Goal: Communication & Community: Answer question/provide support

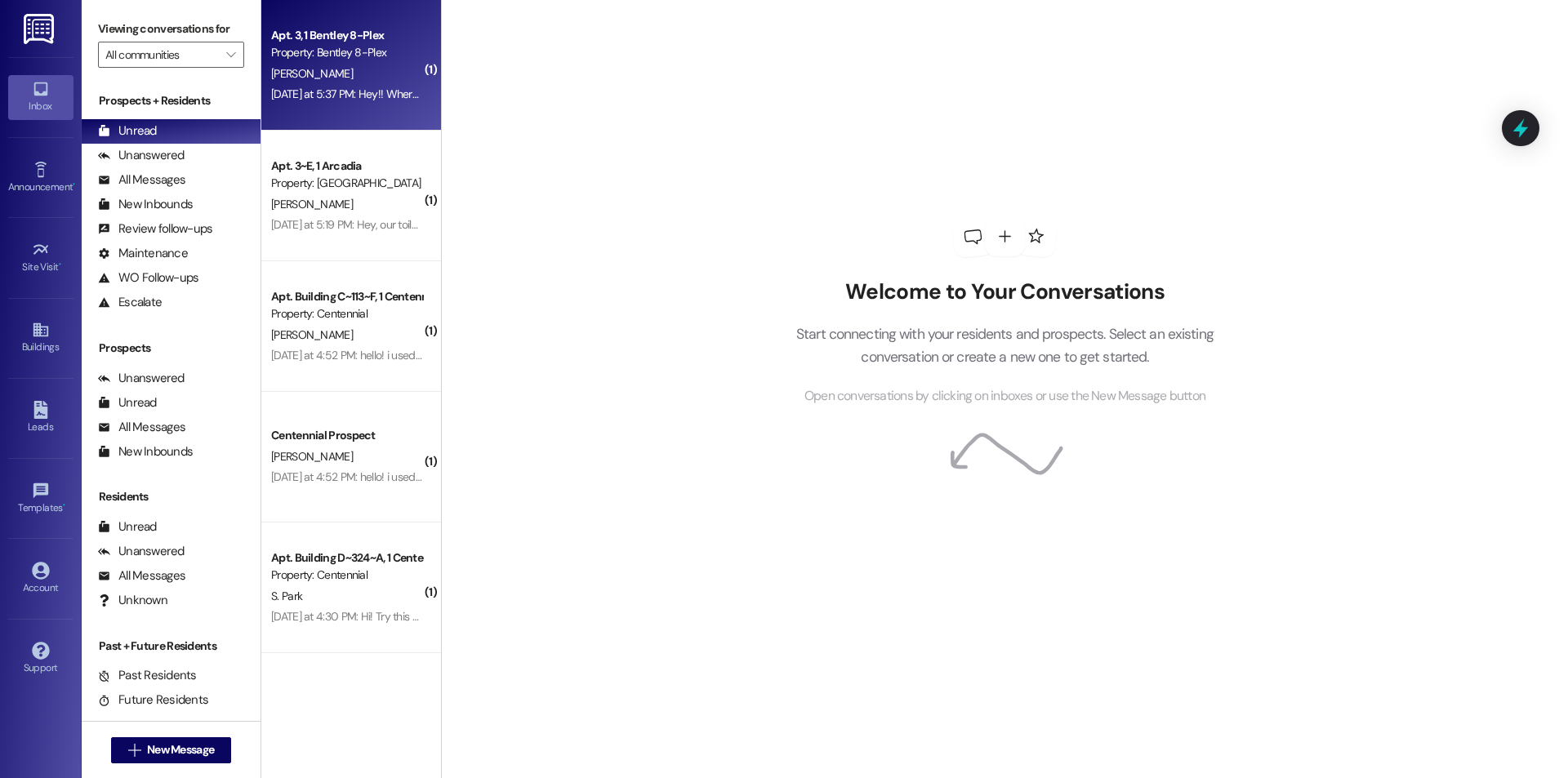
click at [410, 54] on div "Apt. 3, 1 Bentley 8-Plex Property: Bentley 8-Plex [PERSON_NAME] [DATE] at 5:37 …" at bounding box center [352, 65] width 180 height 130
click at [379, 84] on div "[DATE] at 5:37 PM: Hey!! Where would our lease be to renew? [DATE] at 5:37 PM: …" at bounding box center [346, 93] width 154 height 20
click at [378, 83] on div "[PERSON_NAME]" at bounding box center [346, 73] width 154 height 20
click at [349, 78] on div "[PERSON_NAME]" at bounding box center [346, 73] width 154 height 20
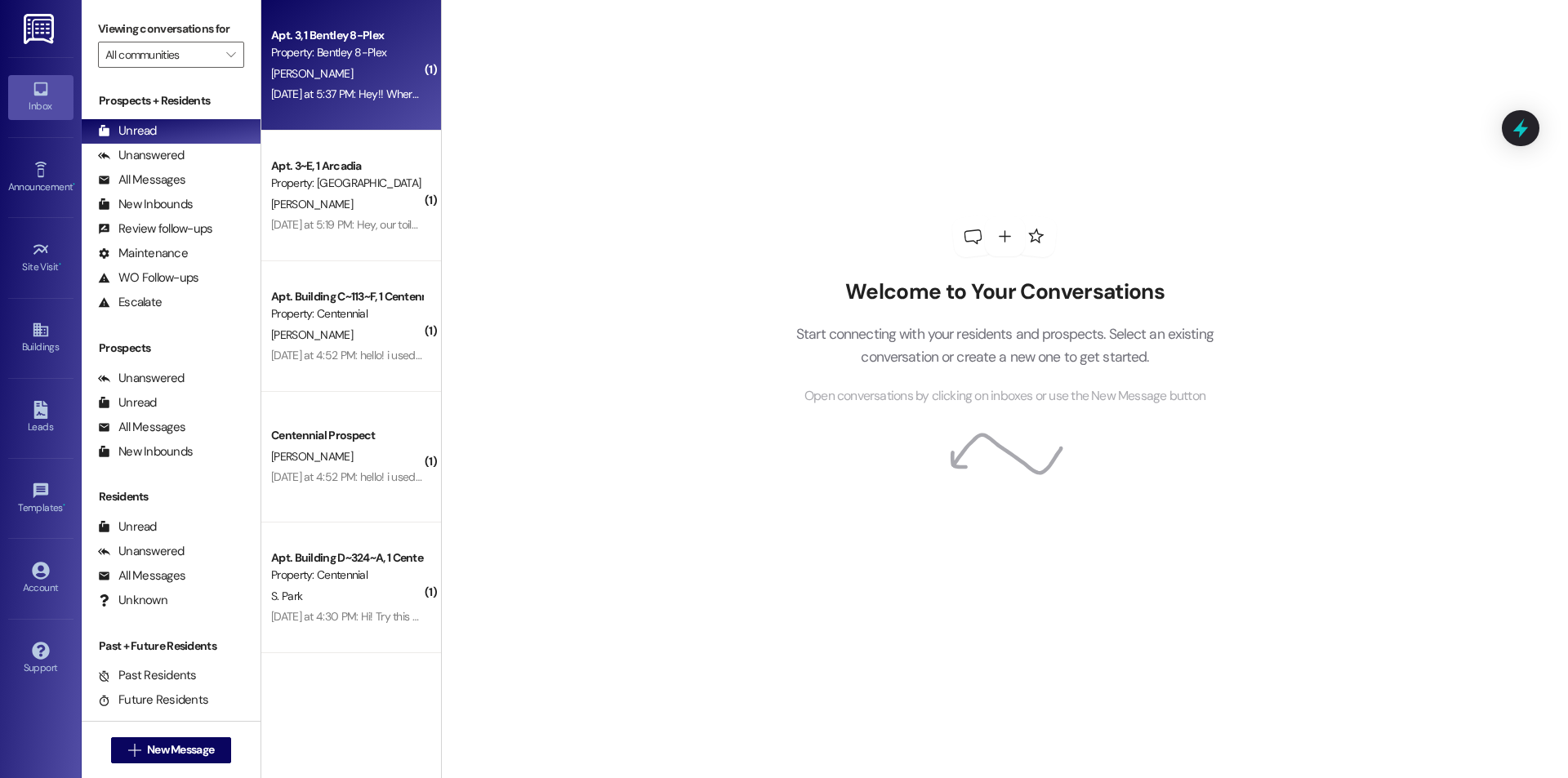
click at [334, 88] on div "[DATE] at 5:37 PM: Hey!! Where would our lease be to renew? [DATE] at 5:37 PM: …" at bounding box center [416, 93] width 290 height 15
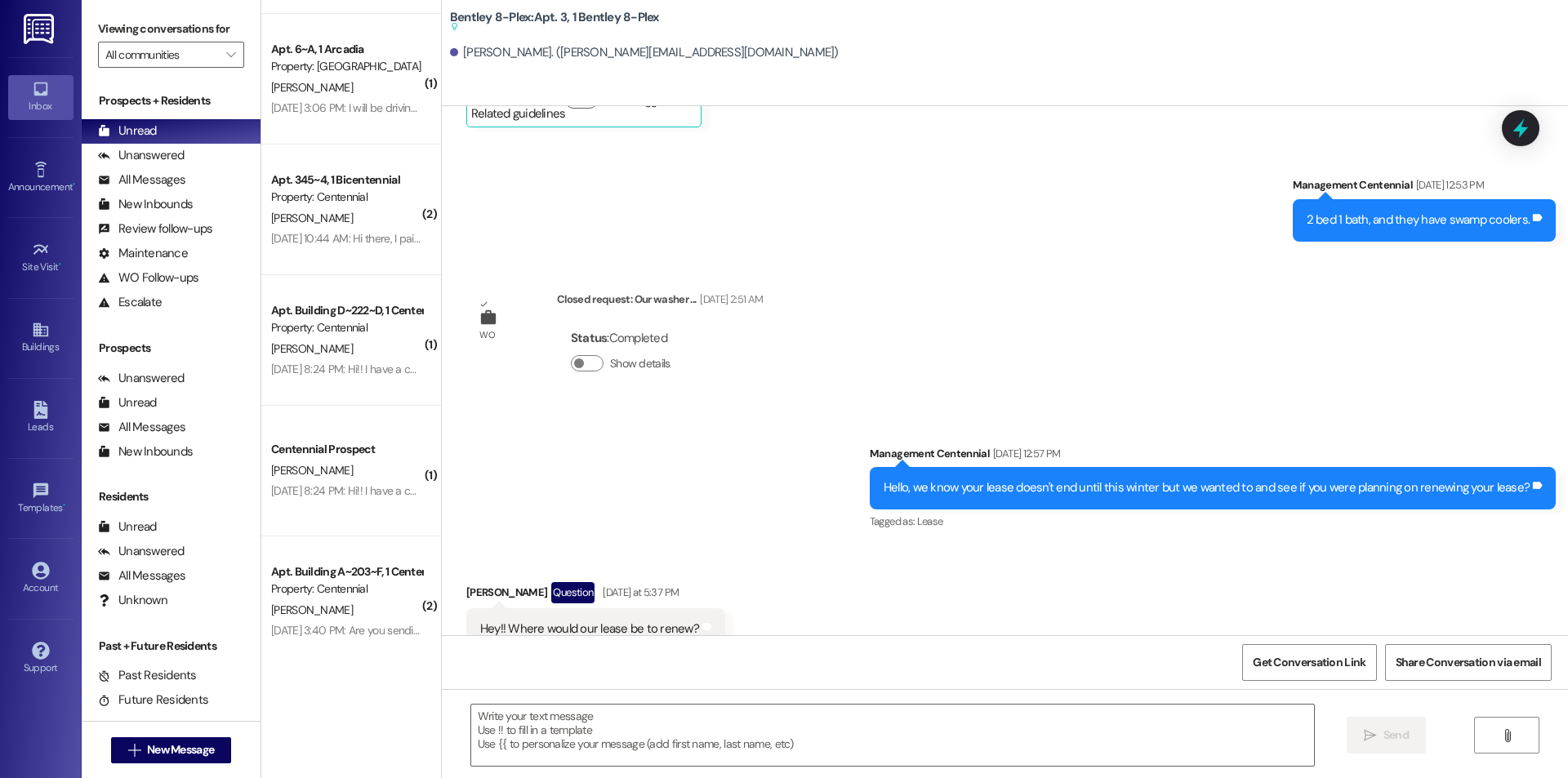
scroll to position [1820, 0]
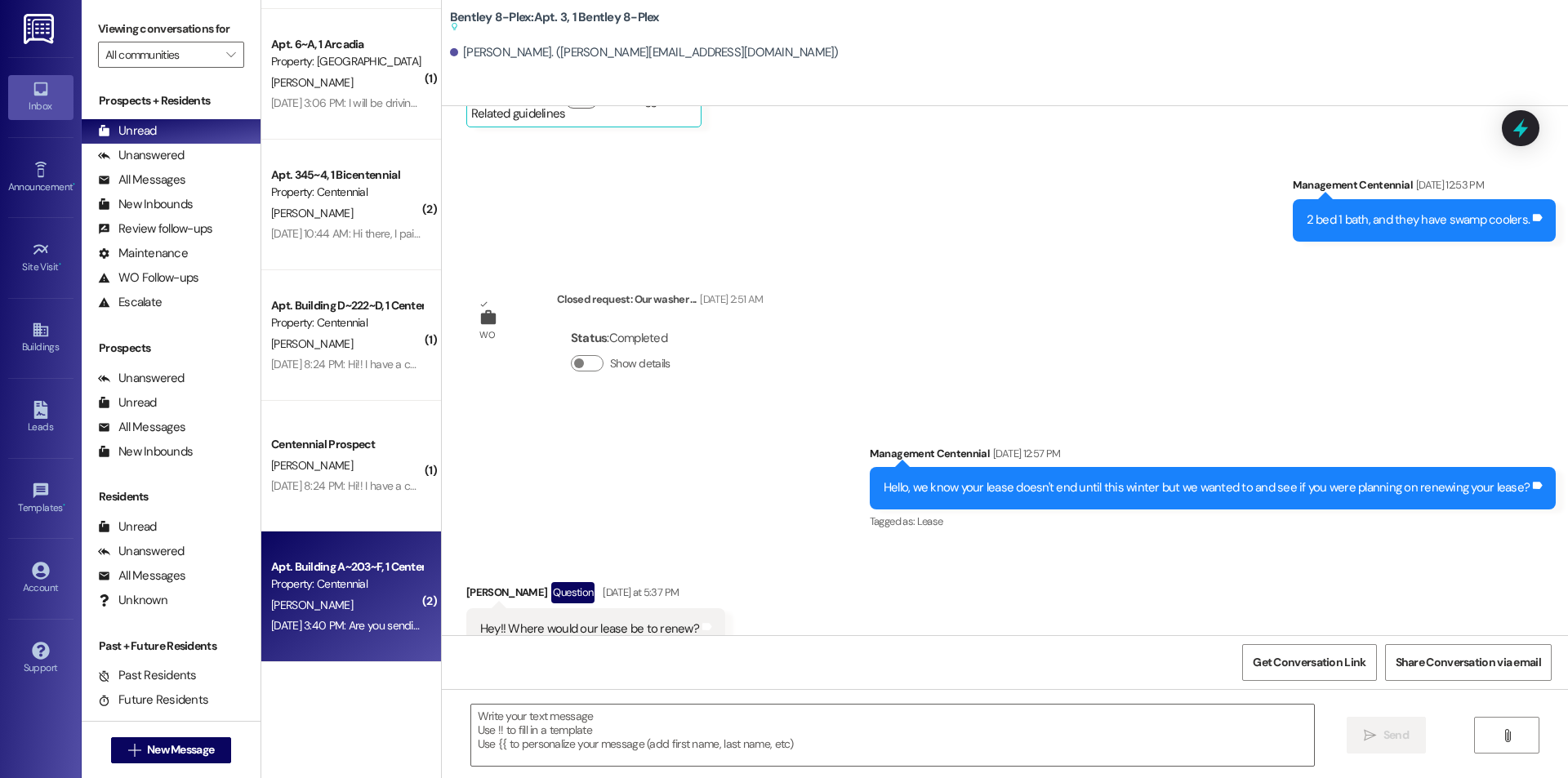
click at [368, 557] on div "Apt. Building A~203~F, 1 Centennial Property: Centennial" at bounding box center [346, 576] width 154 height 39
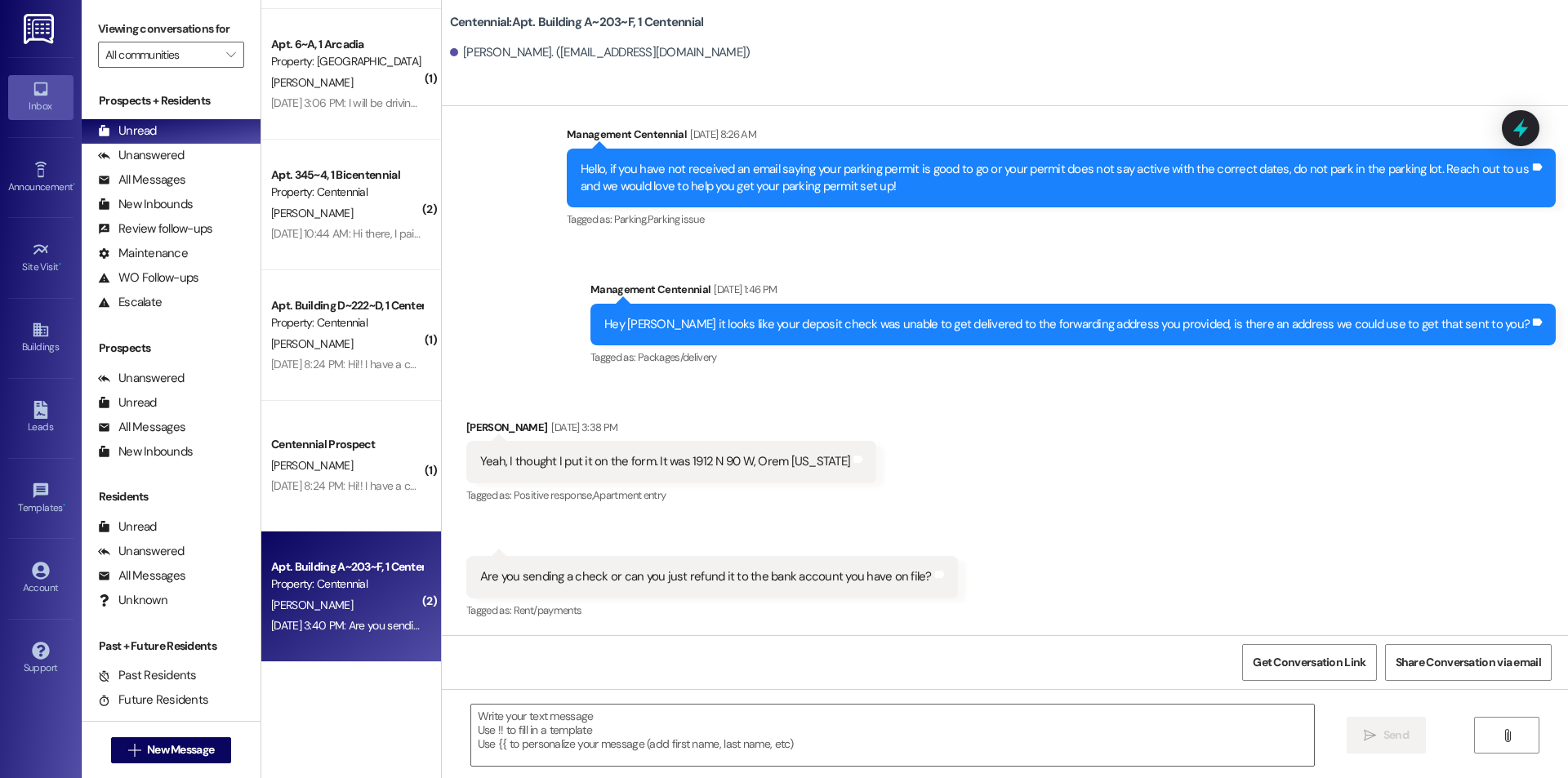
click at [336, 587] on div "Property: Centennial" at bounding box center [346, 583] width 151 height 17
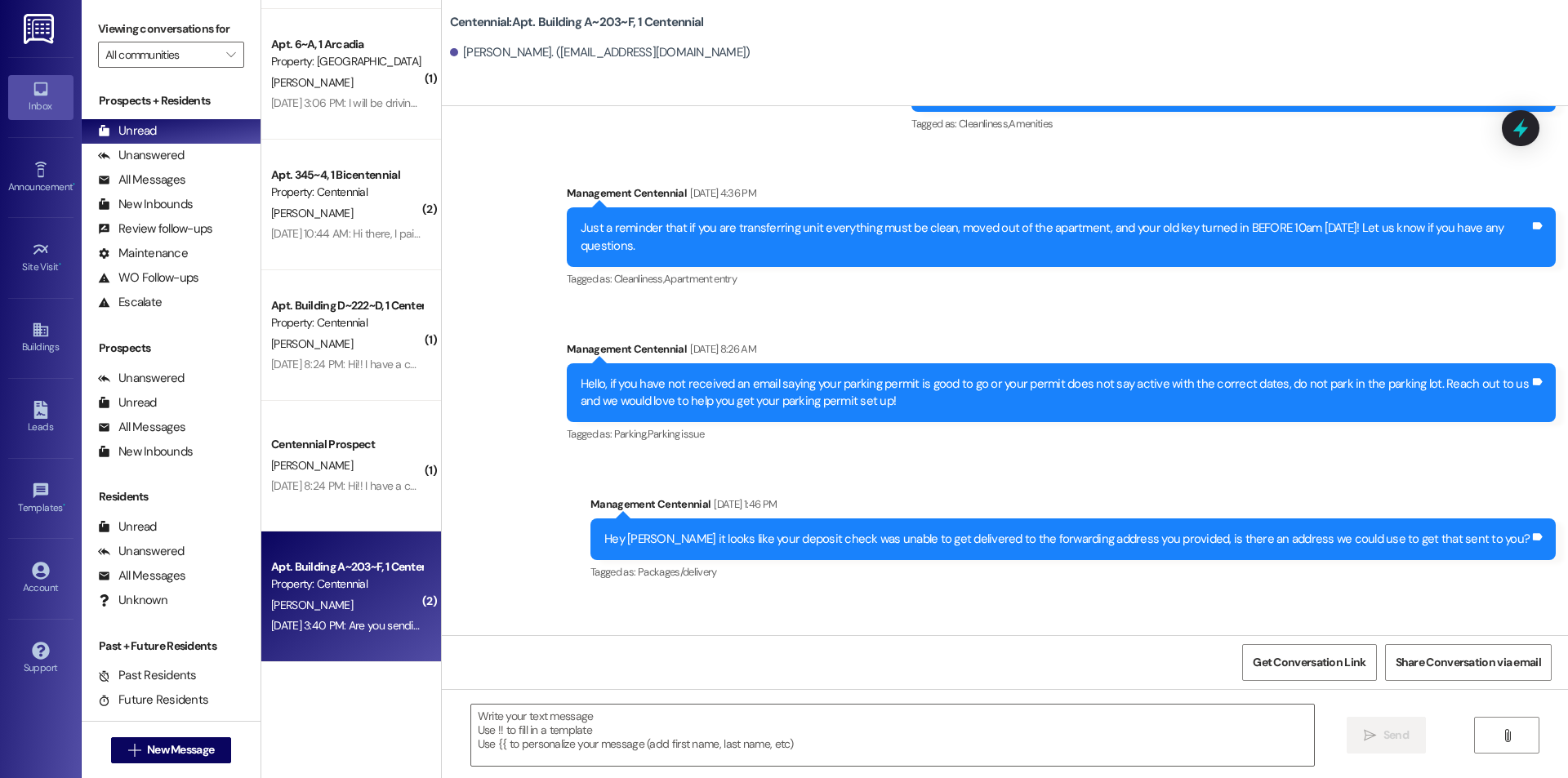
scroll to position [14123, 0]
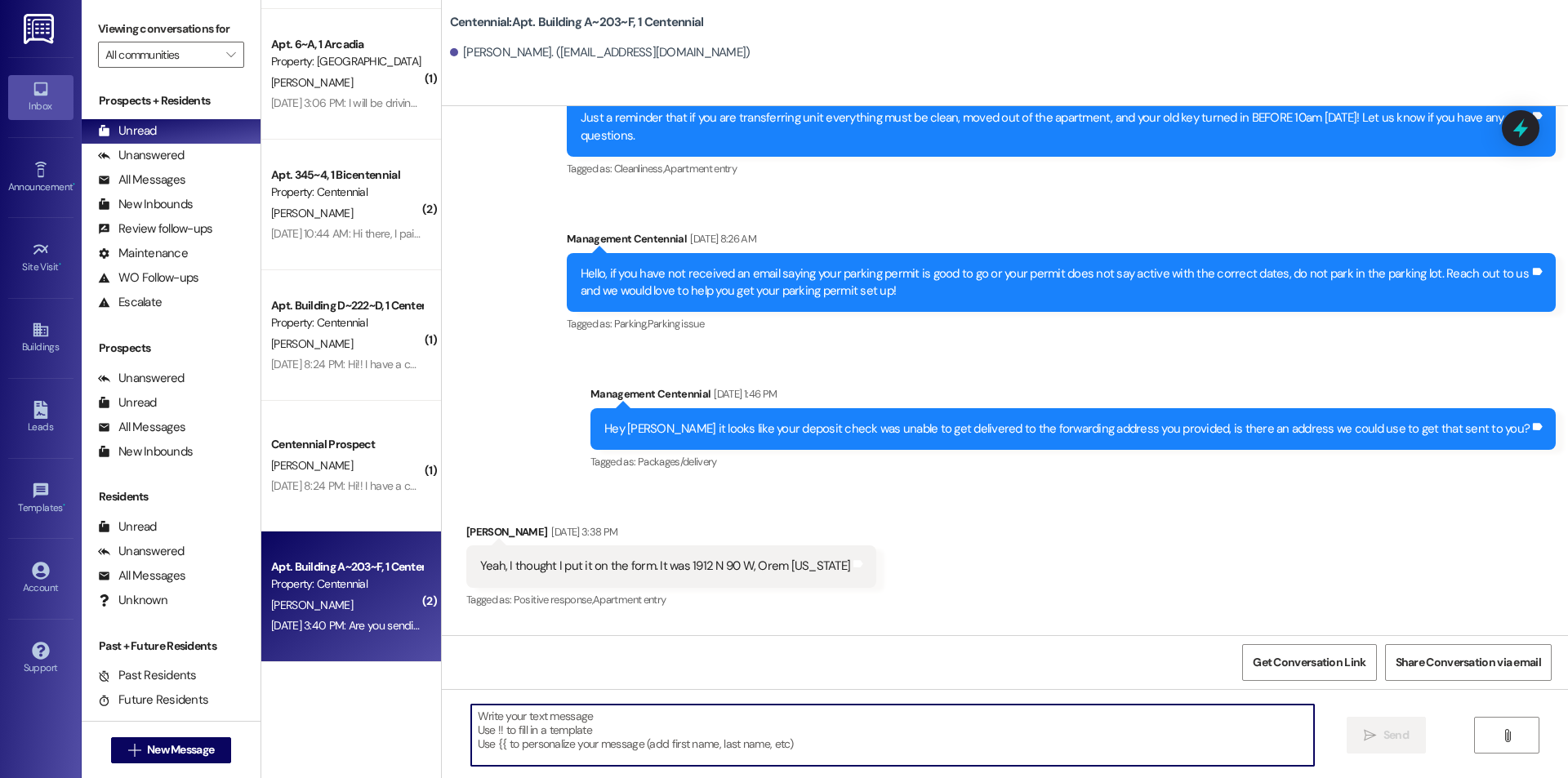
click at [653, 729] on textarea at bounding box center [893, 736] width 843 height 62
type textarea "It will be returned in a check."
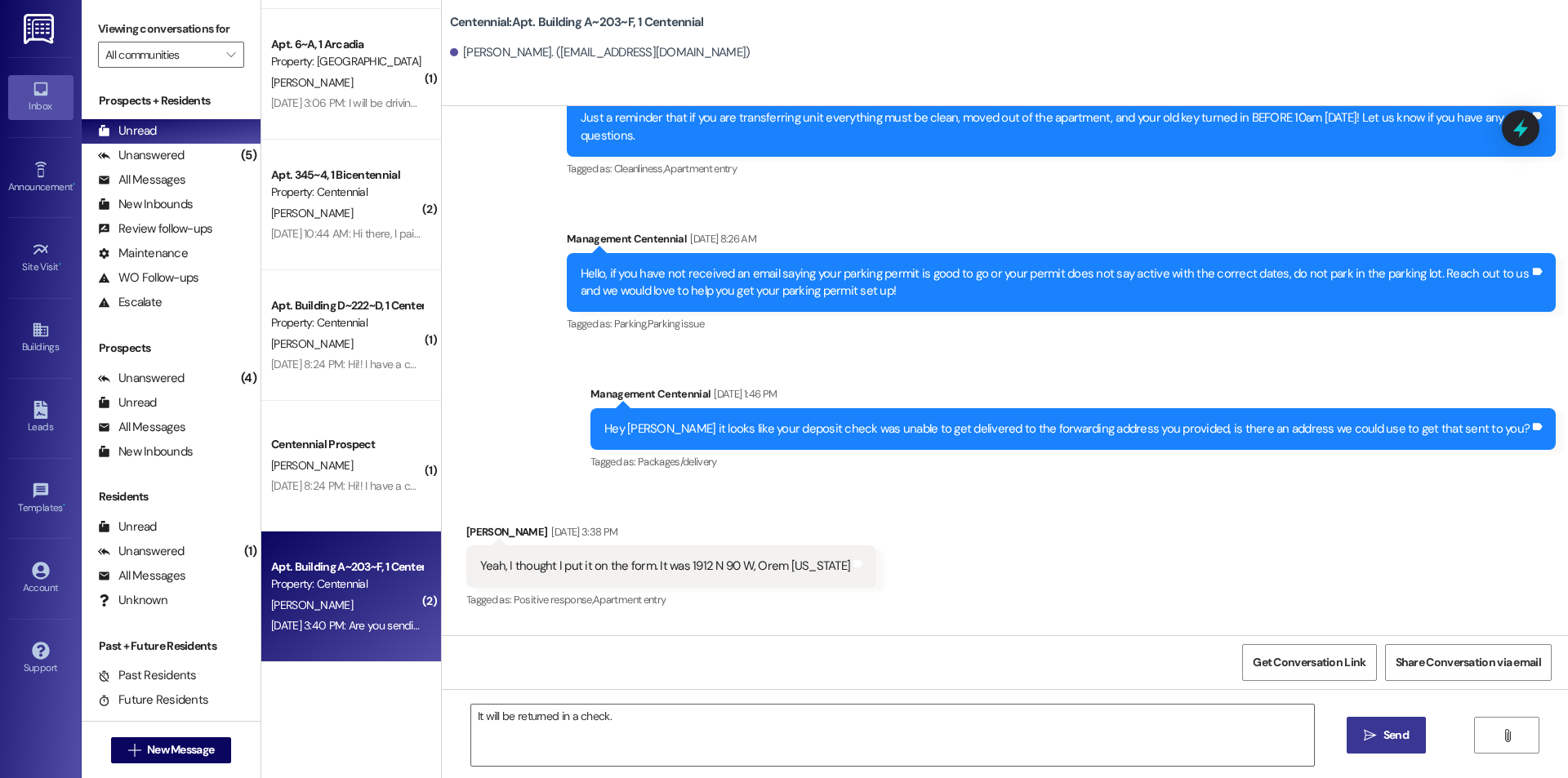
click at [1378, 723] on button " Send" at bounding box center [1386, 736] width 79 height 37
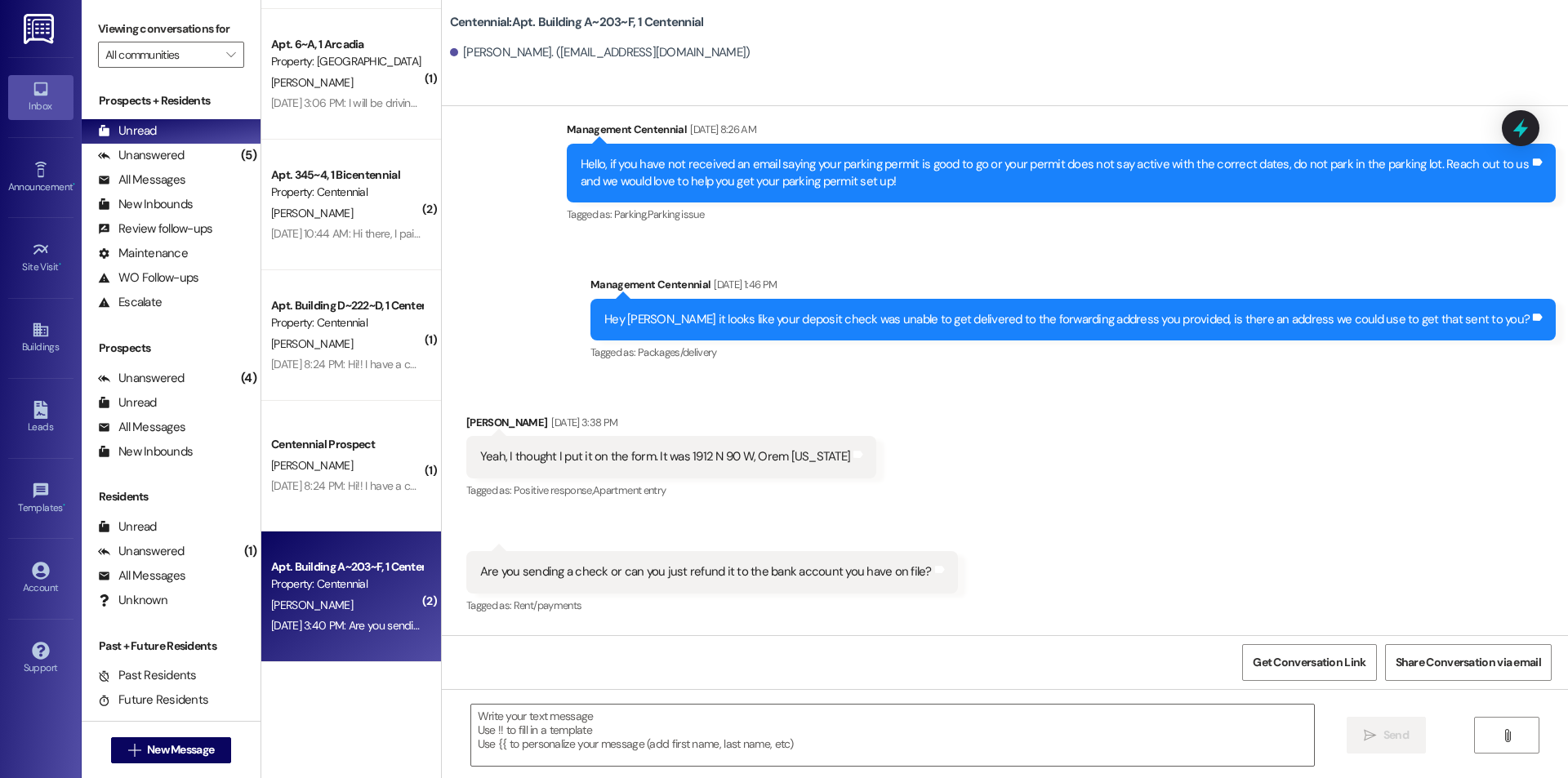
scroll to position [14237, 0]
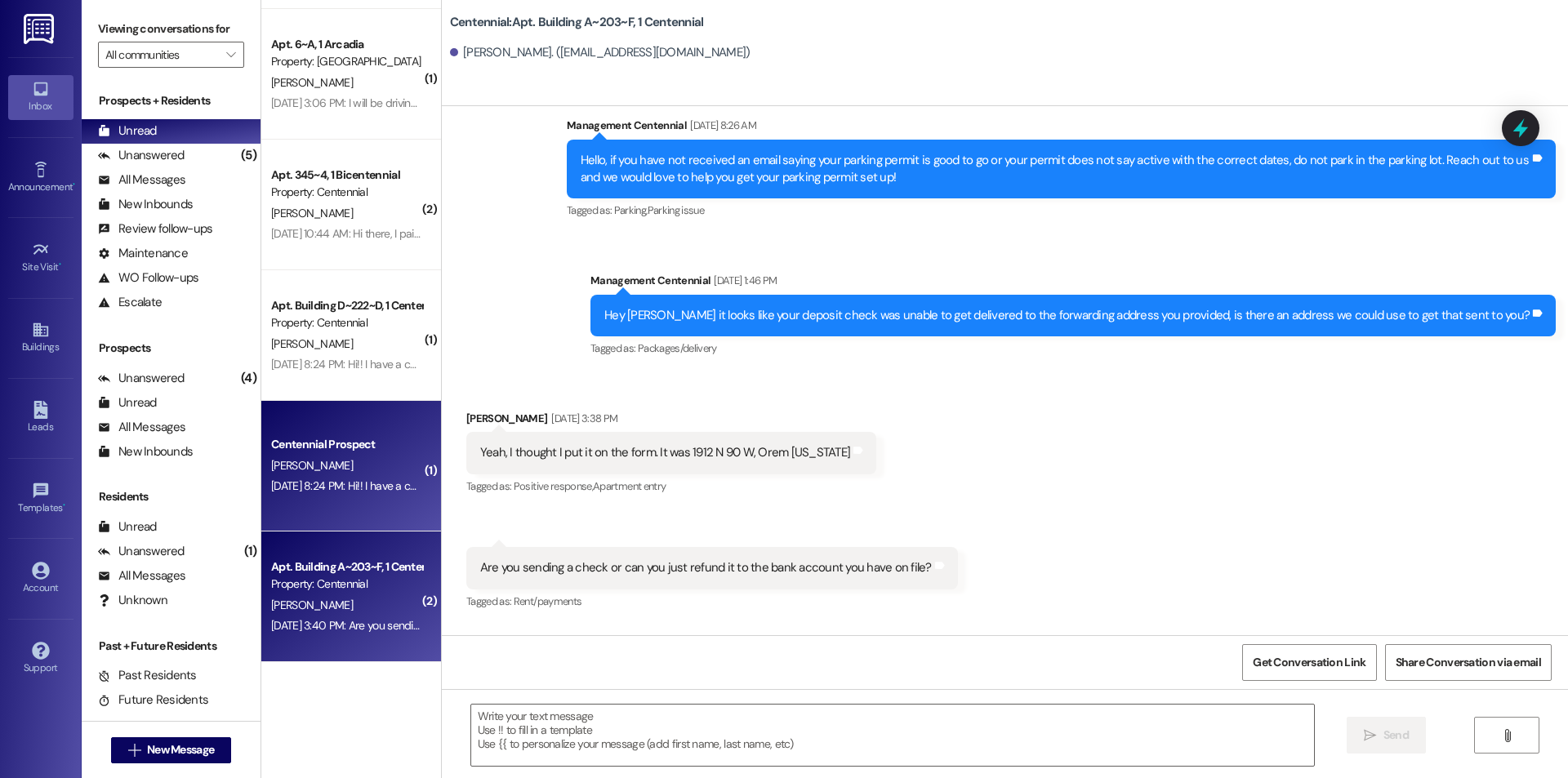
click at [328, 450] on div "Centennial Prospect" at bounding box center [346, 444] width 151 height 17
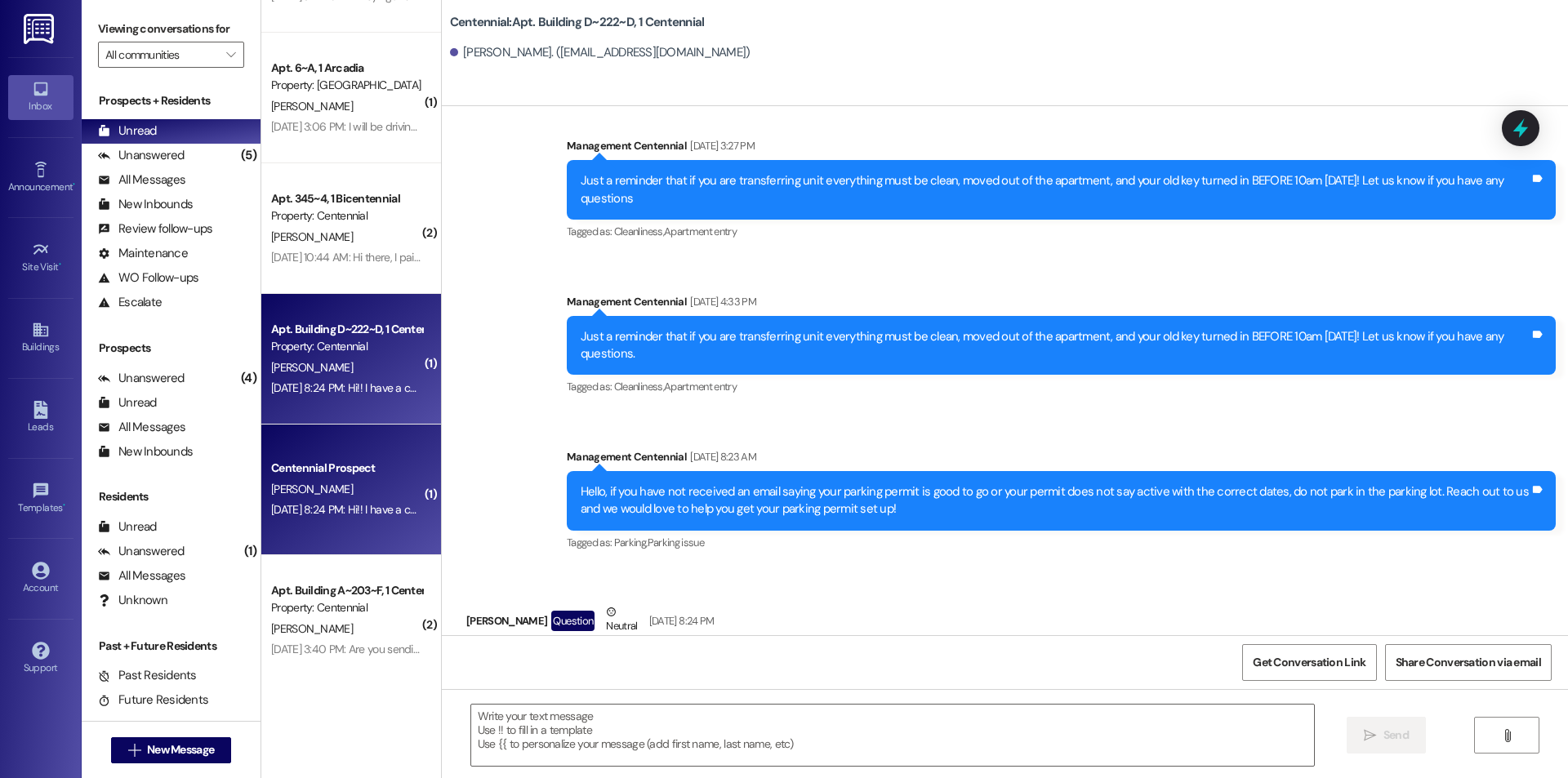
scroll to position [1820, 0]
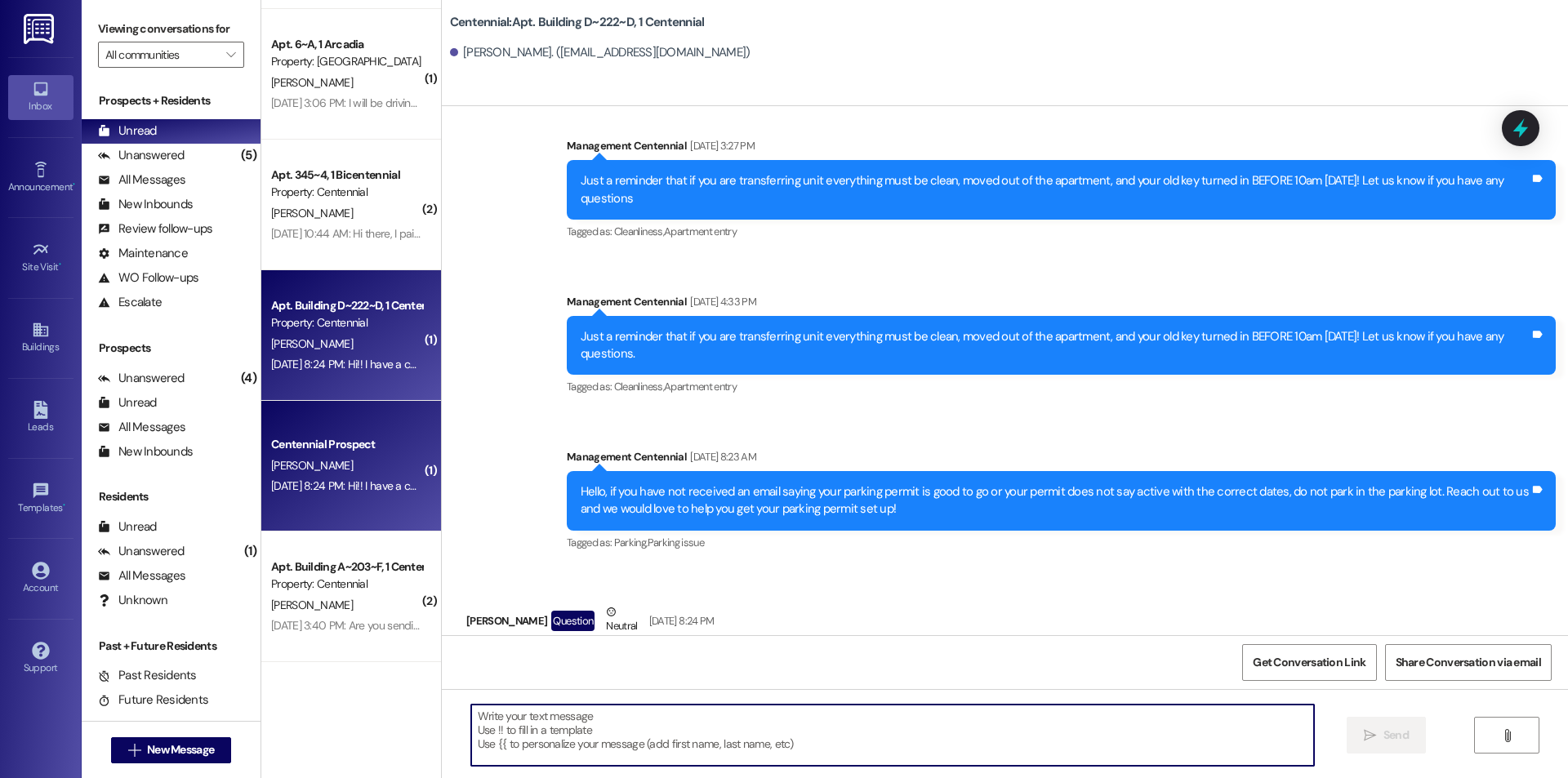
click at [543, 728] on textarea at bounding box center [893, 736] width 843 height 62
type textarea "W"
type textarea "T"
type textarea "a"
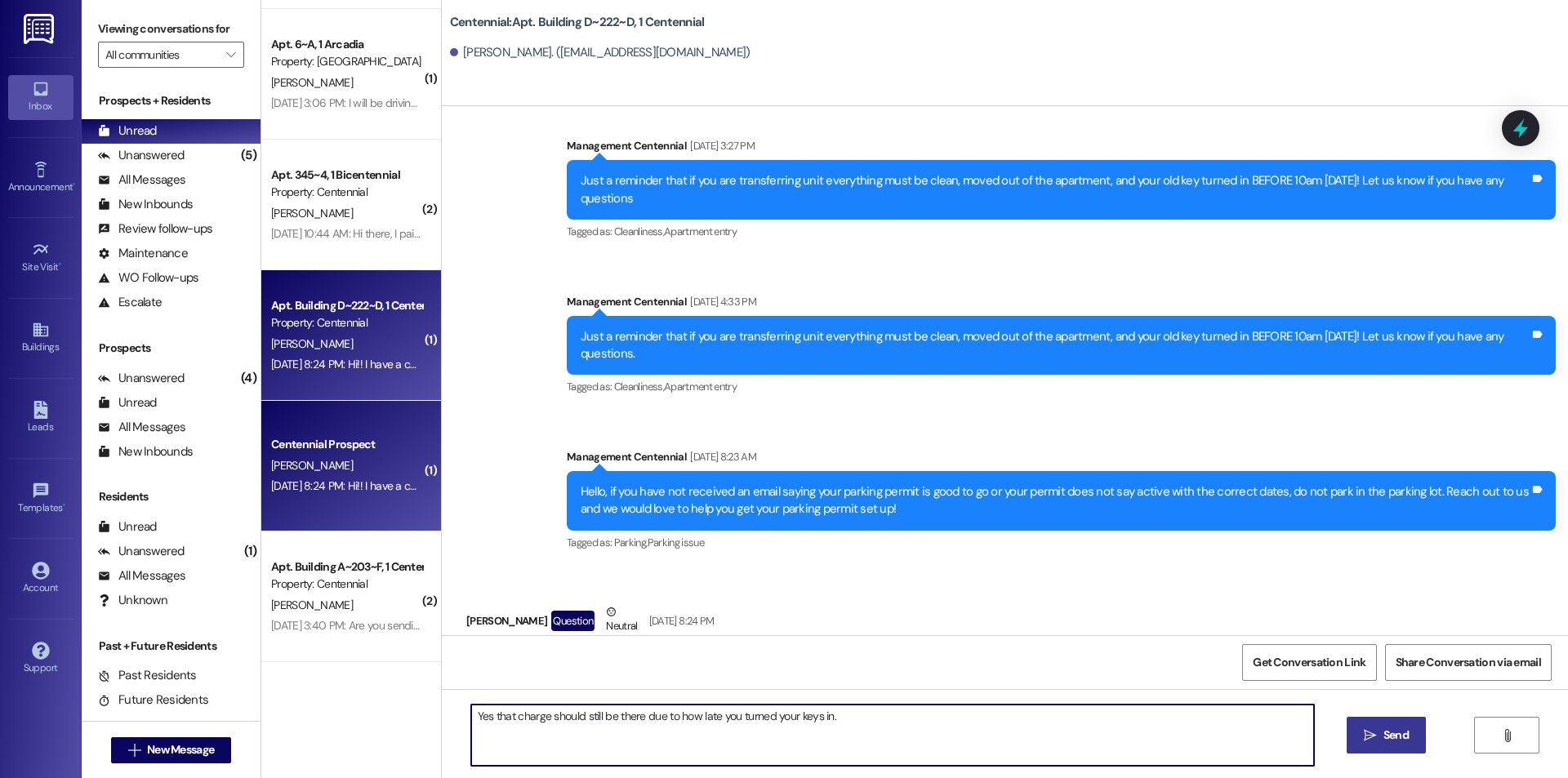
type textarea "Yes that charge should still be there due to how late you turned your keys in."
click at [1385, 722] on button " Send" at bounding box center [1386, 736] width 79 height 37
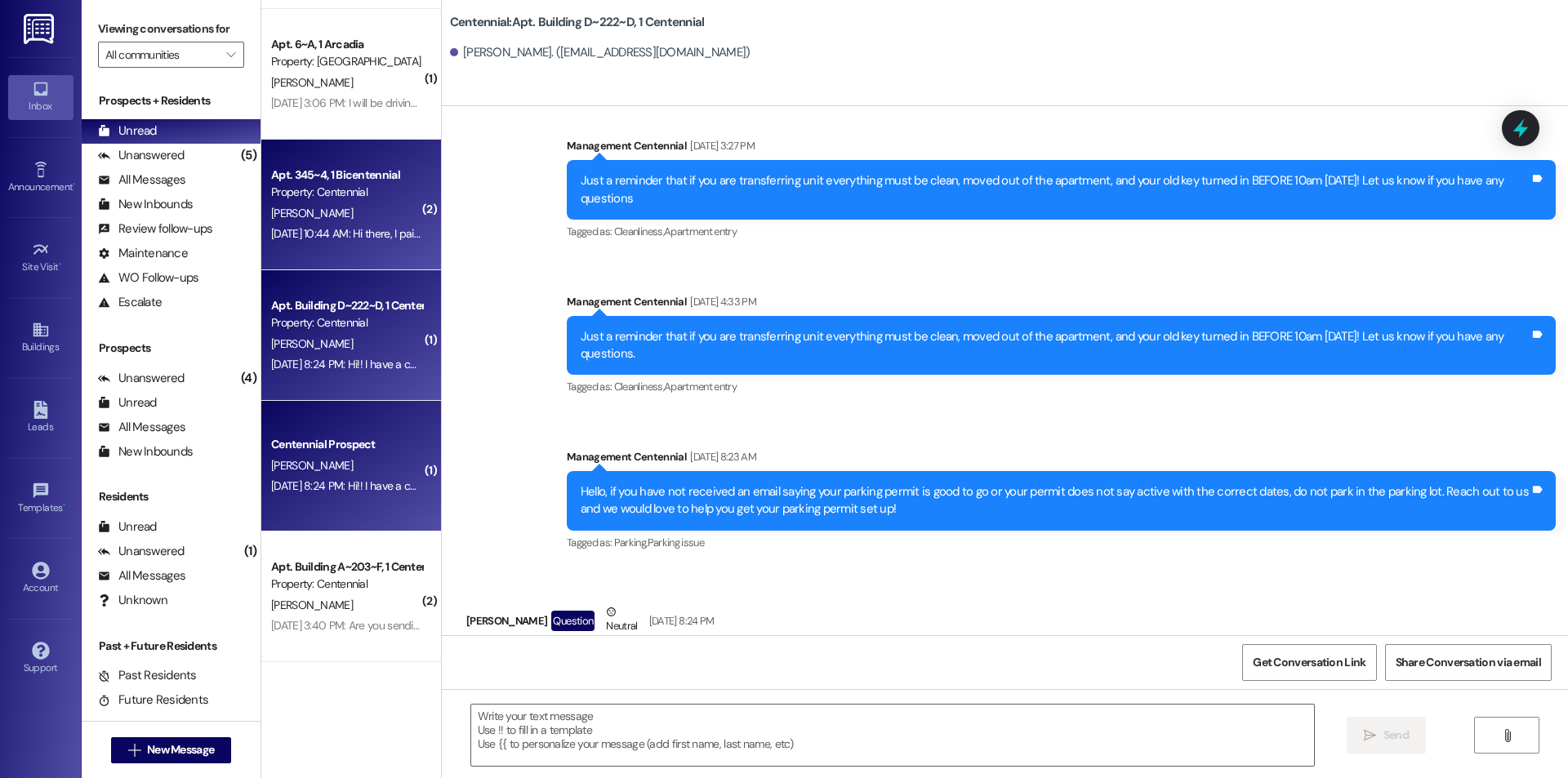
scroll to position [16133, 0]
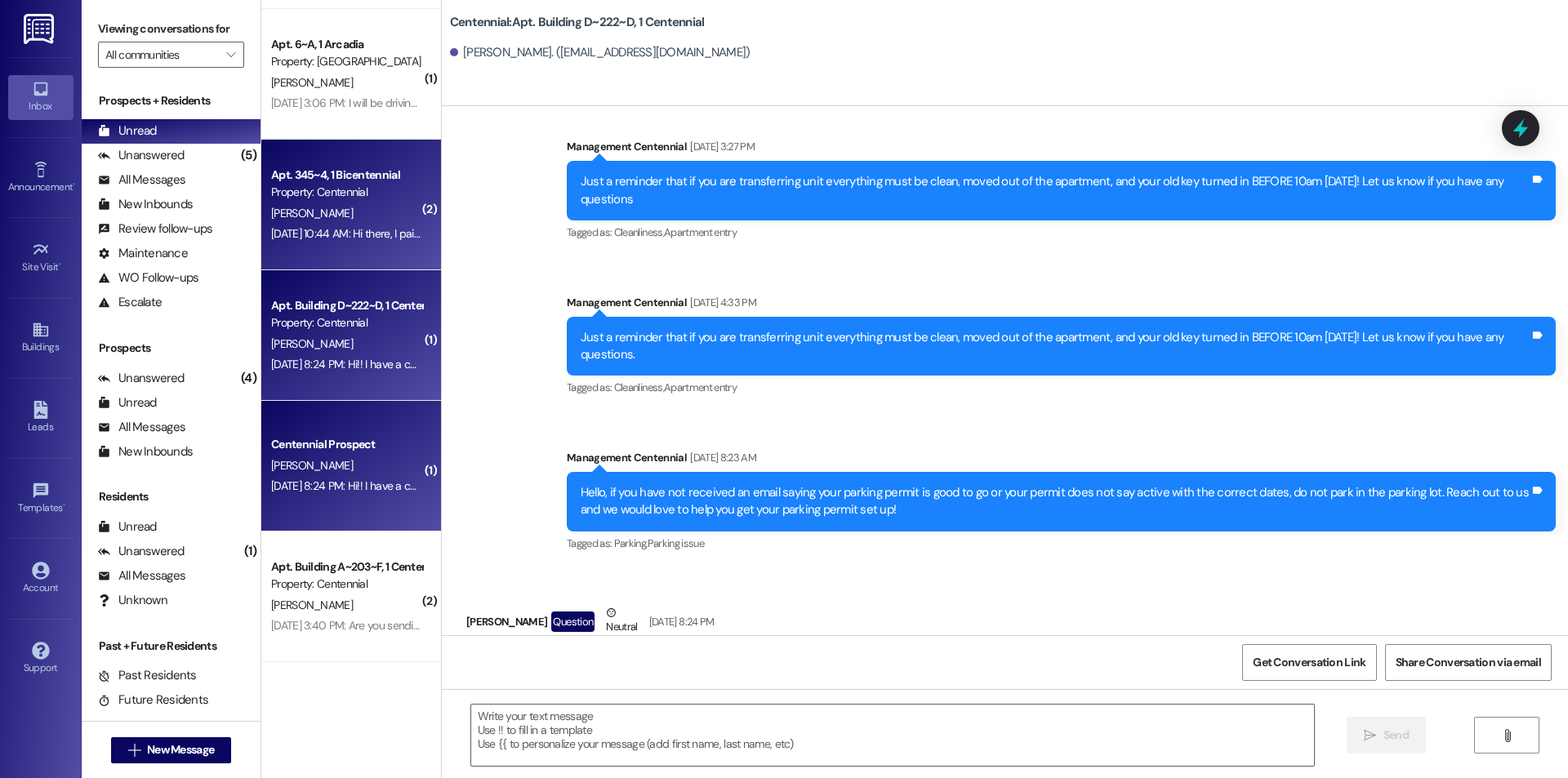
click at [376, 195] on div "Property: Centennial" at bounding box center [346, 192] width 151 height 17
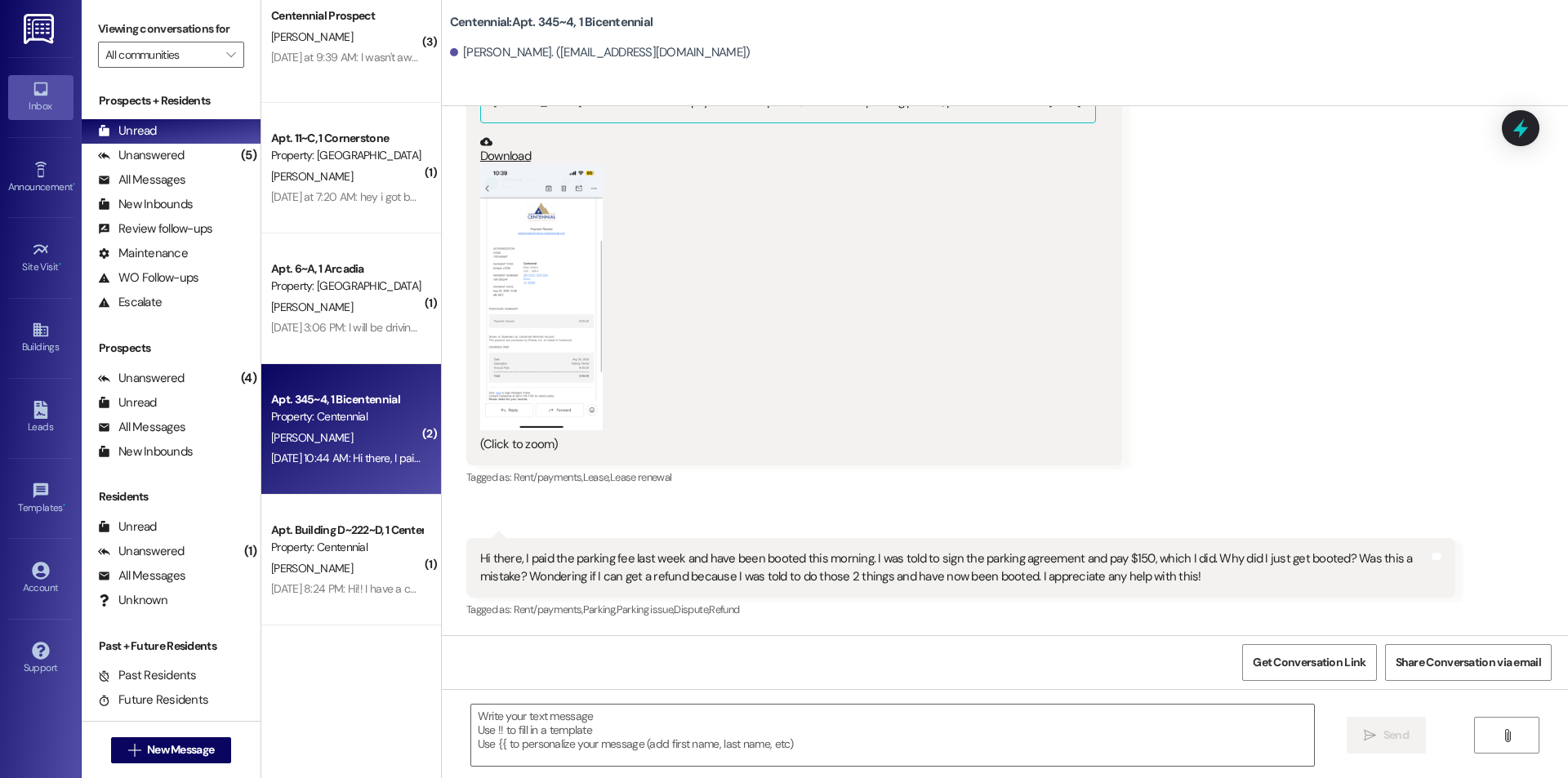
scroll to position [1575, 0]
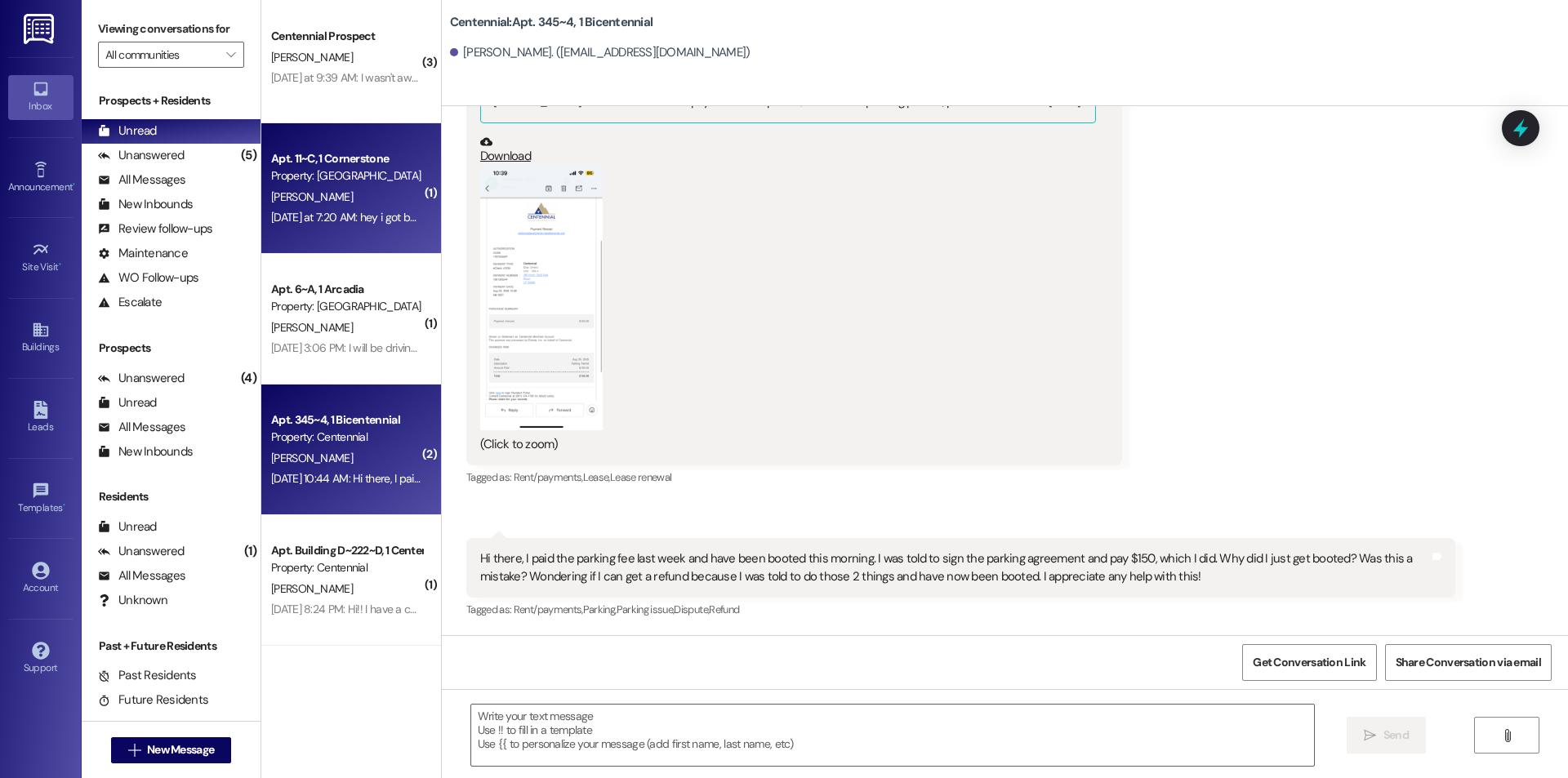
click at [352, 242] on div "Apt. 11~C, 1 Cornerstone Property: Cornerstone [PERSON_NAME] [DATE] at 7:20 AM:…" at bounding box center [352, 189] width 180 height 130
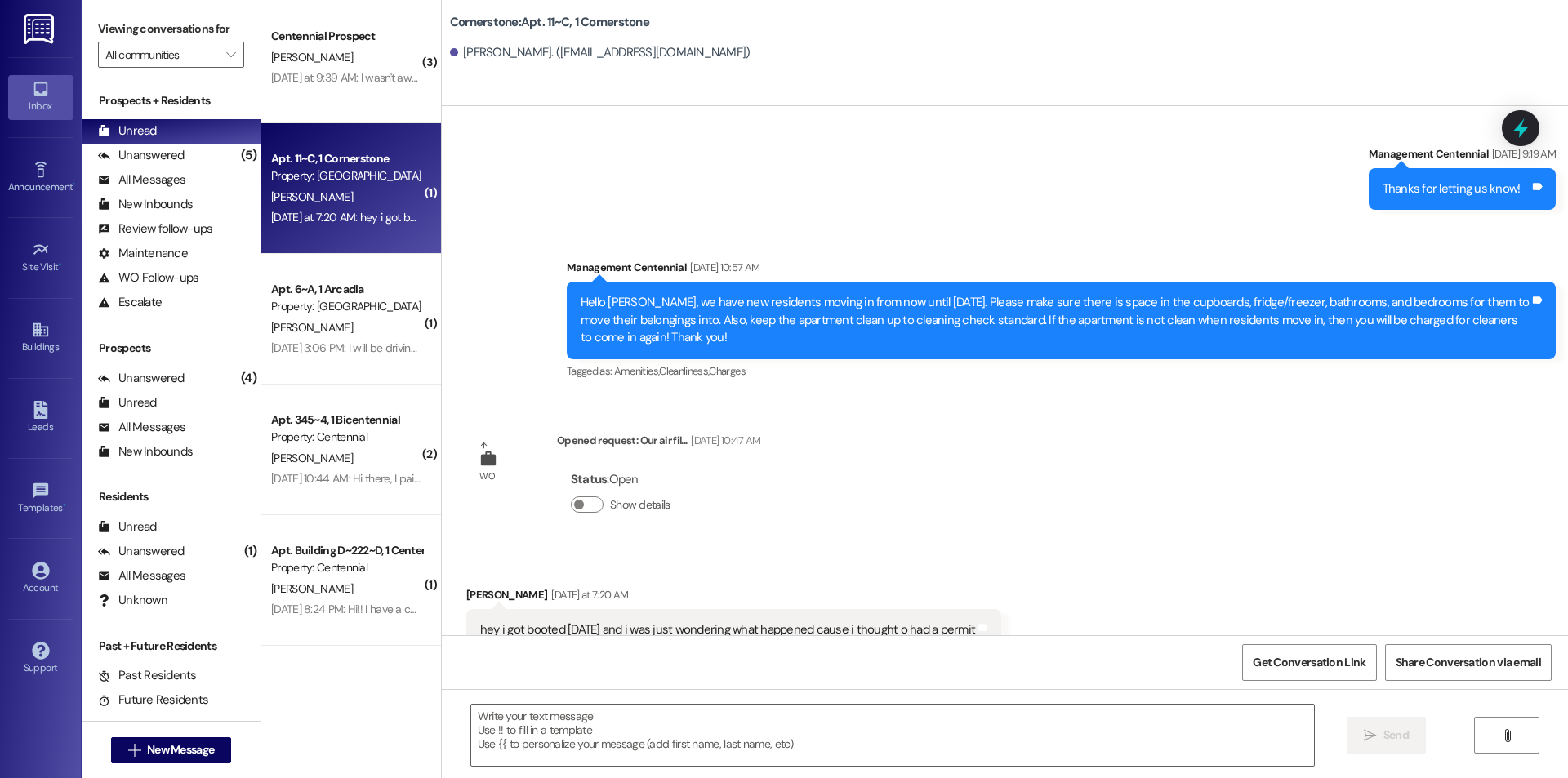
scroll to position [10822, 0]
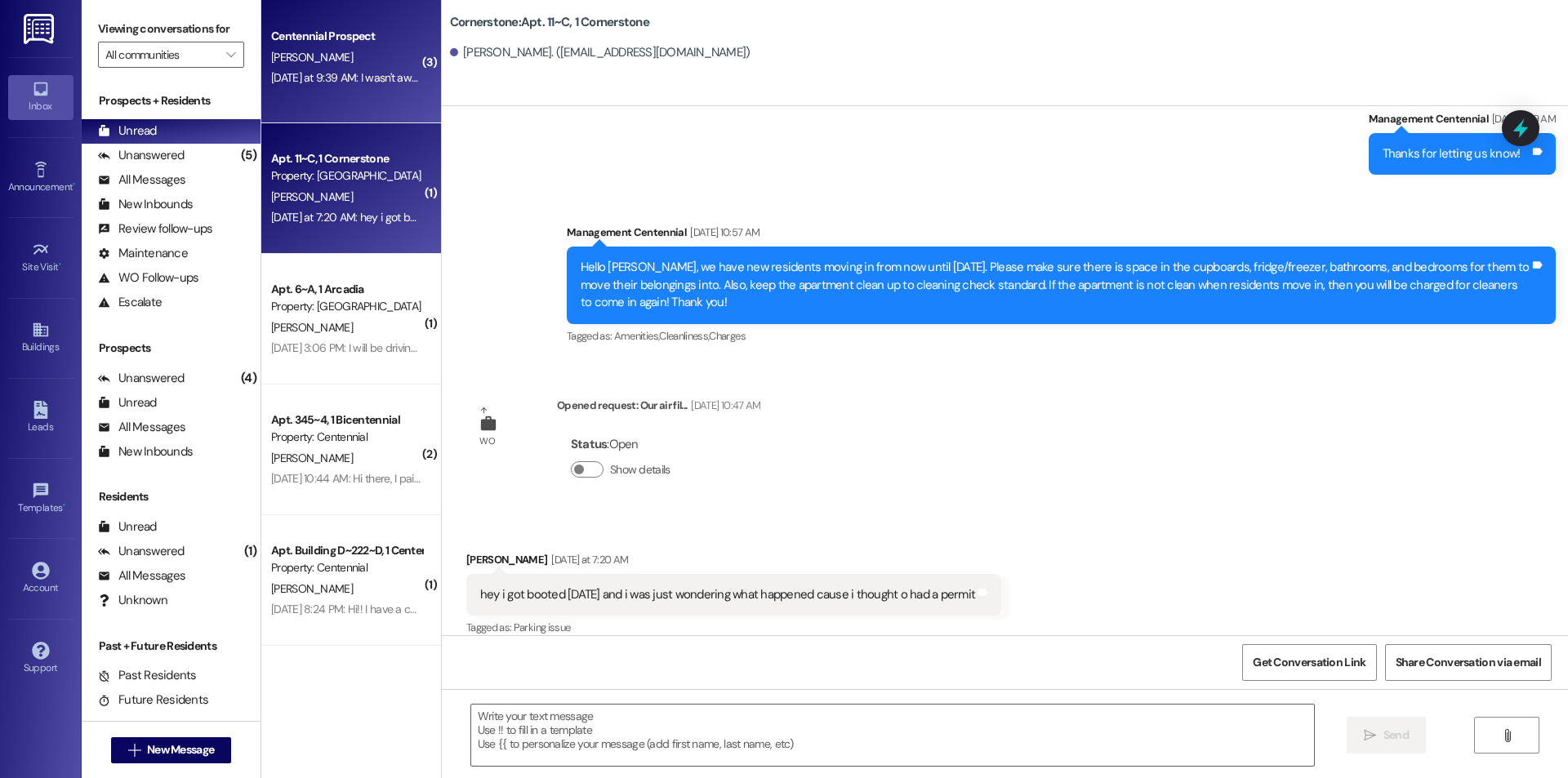
click at [271, 59] on span "[PERSON_NAME]" at bounding box center [312, 57] width 82 height 15
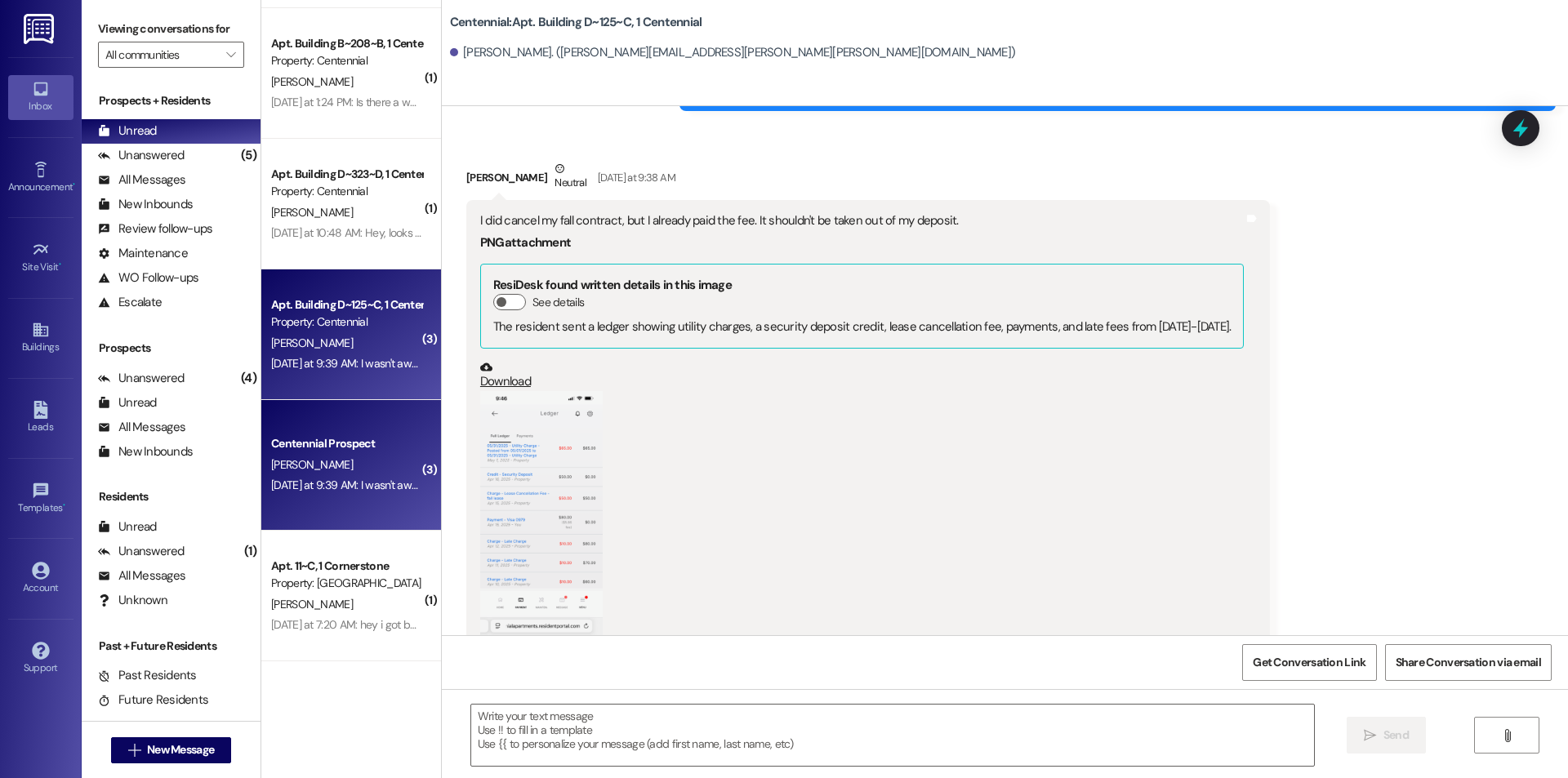
scroll to position [1167, 0]
click at [346, 211] on div "[PERSON_NAME]" at bounding box center [346, 213] width 154 height 20
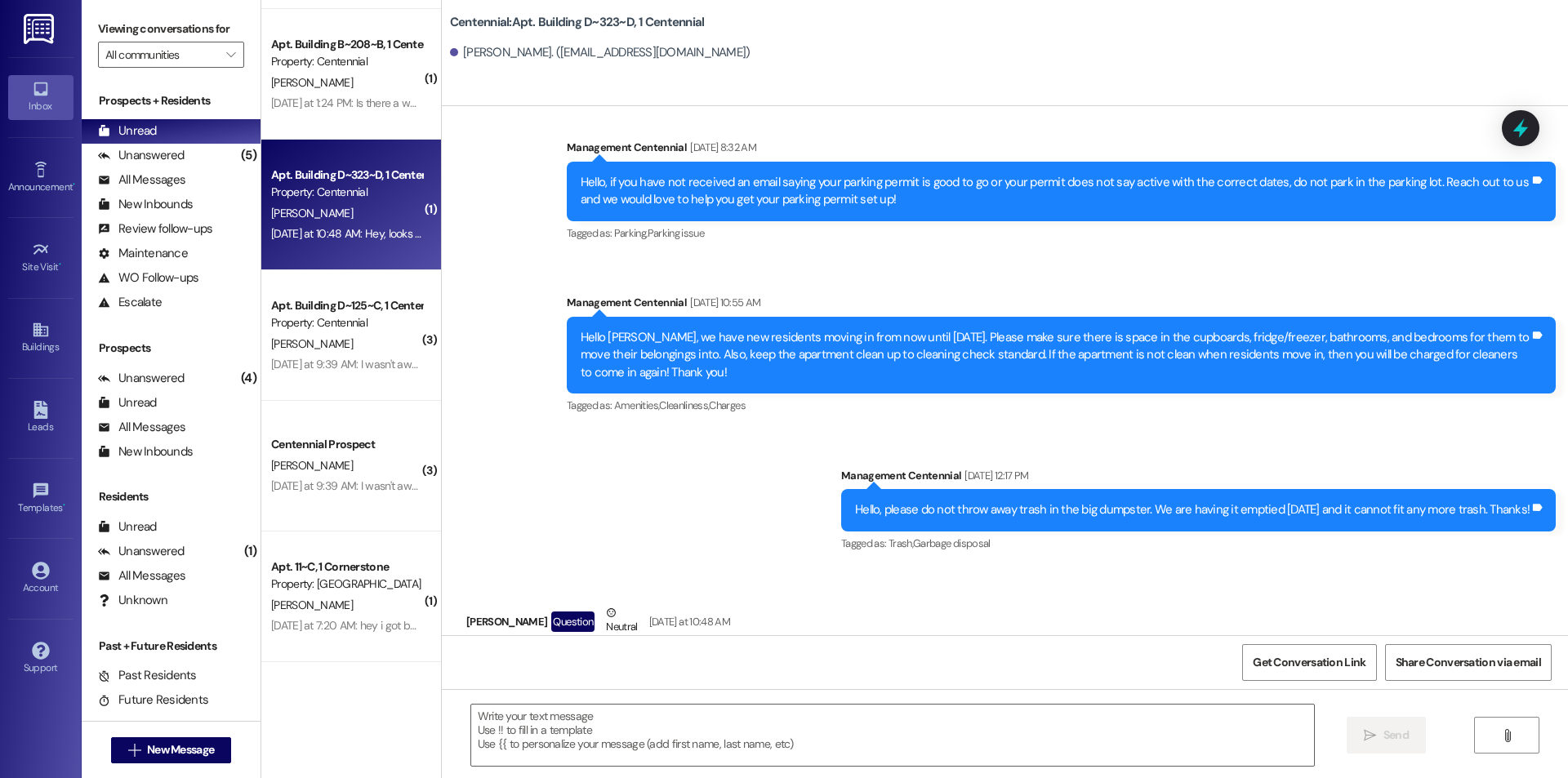
scroll to position [12894, 0]
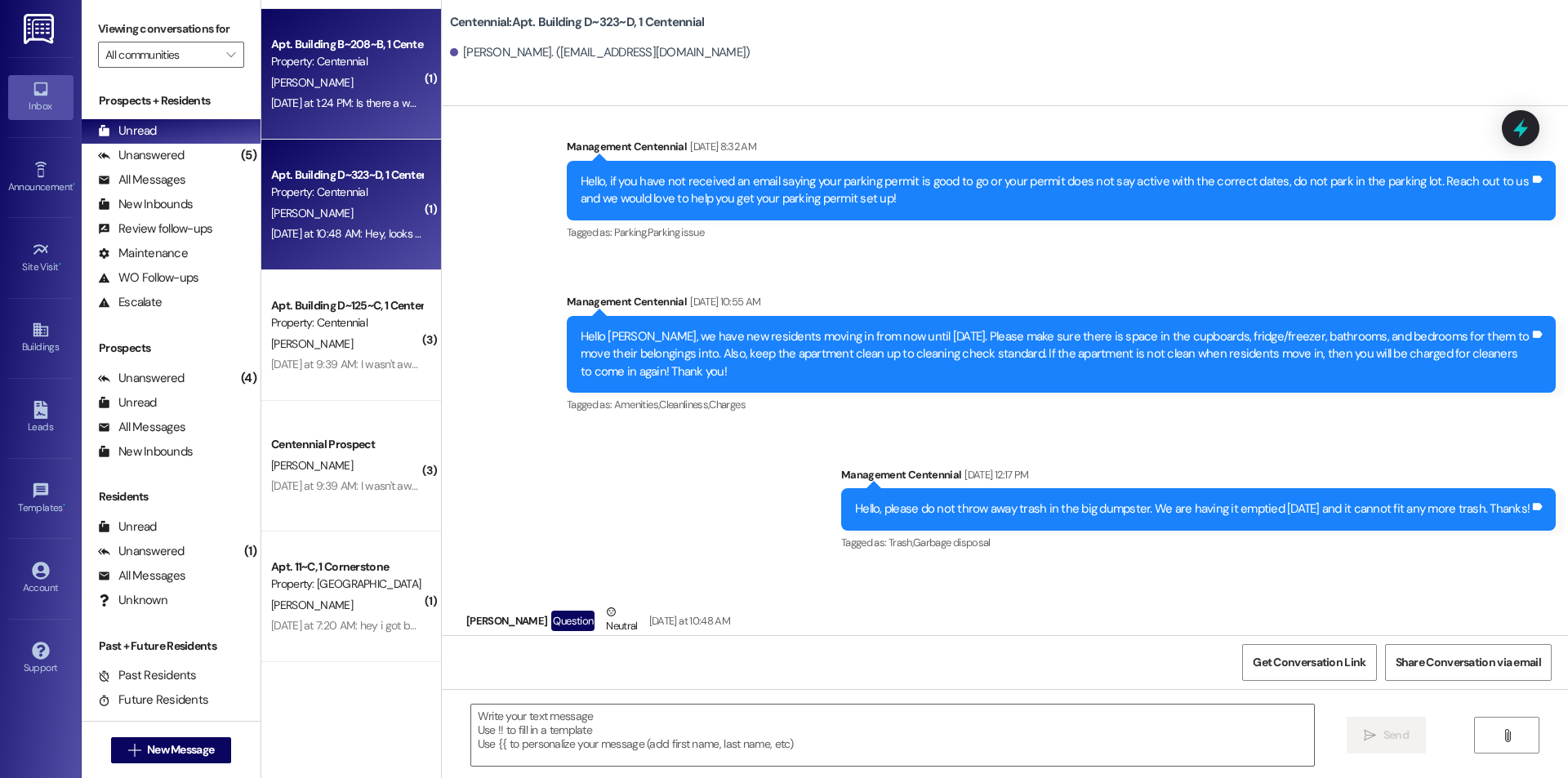
click at [328, 125] on div "Apt. Building B~208~B, 1 Centennial Property: Centennial [PERSON_NAME] [DATE] a…" at bounding box center [352, 74] width 180 height 130
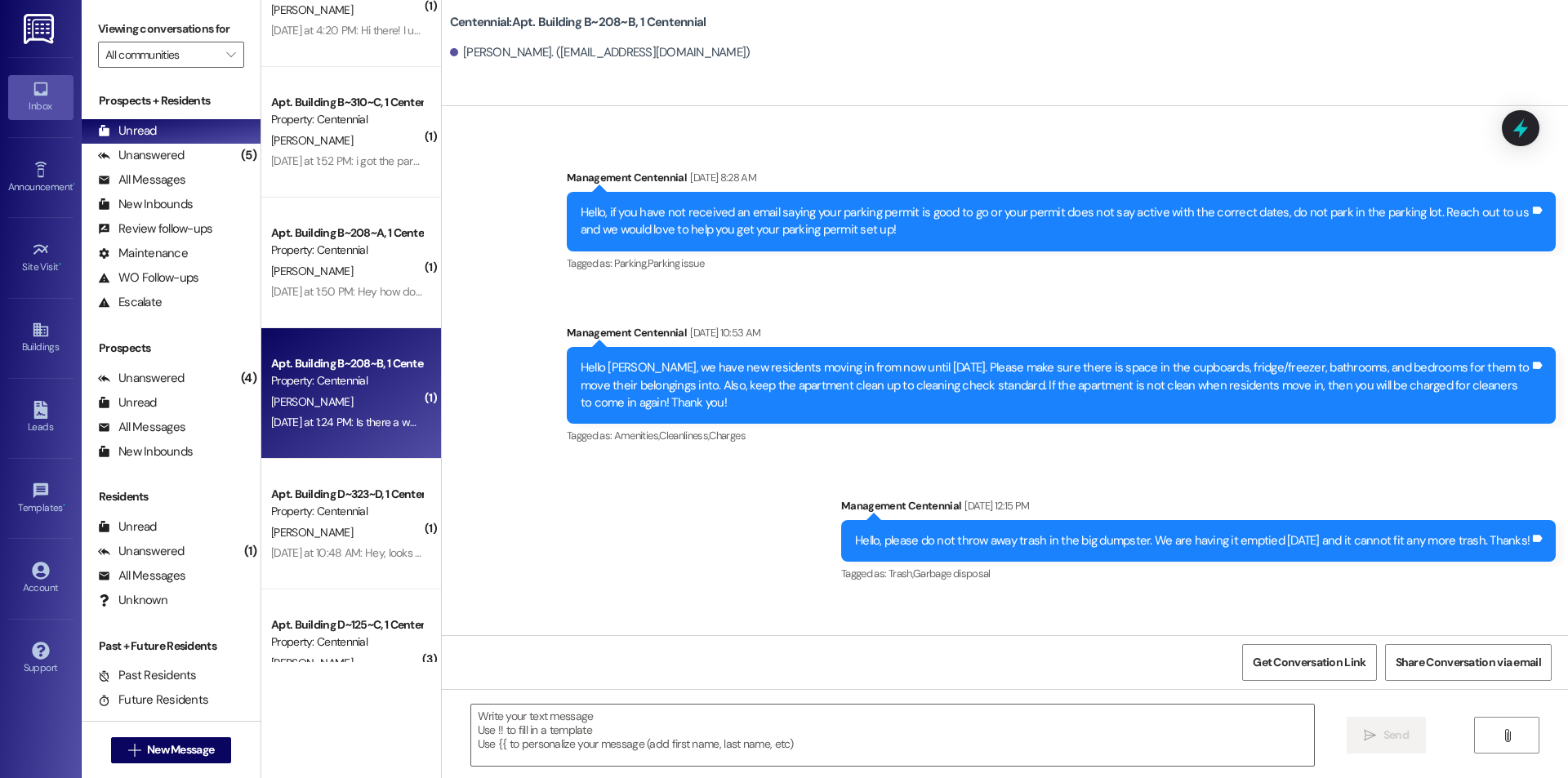
scroll to position [841, 0]
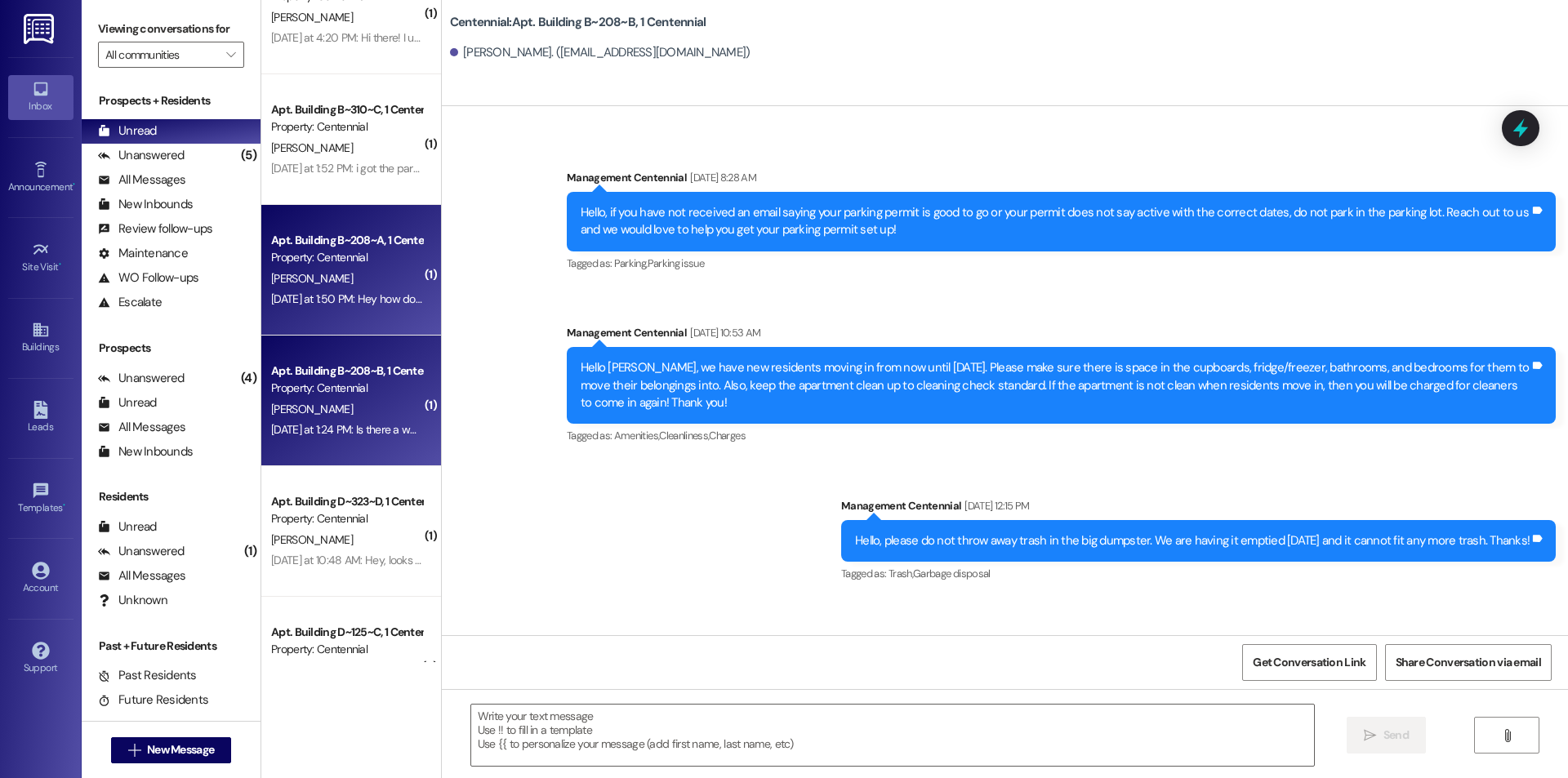
click at [350, 285] on div "[PERSON_NAME]" at bounding box center [346, 278] width 154 height 20
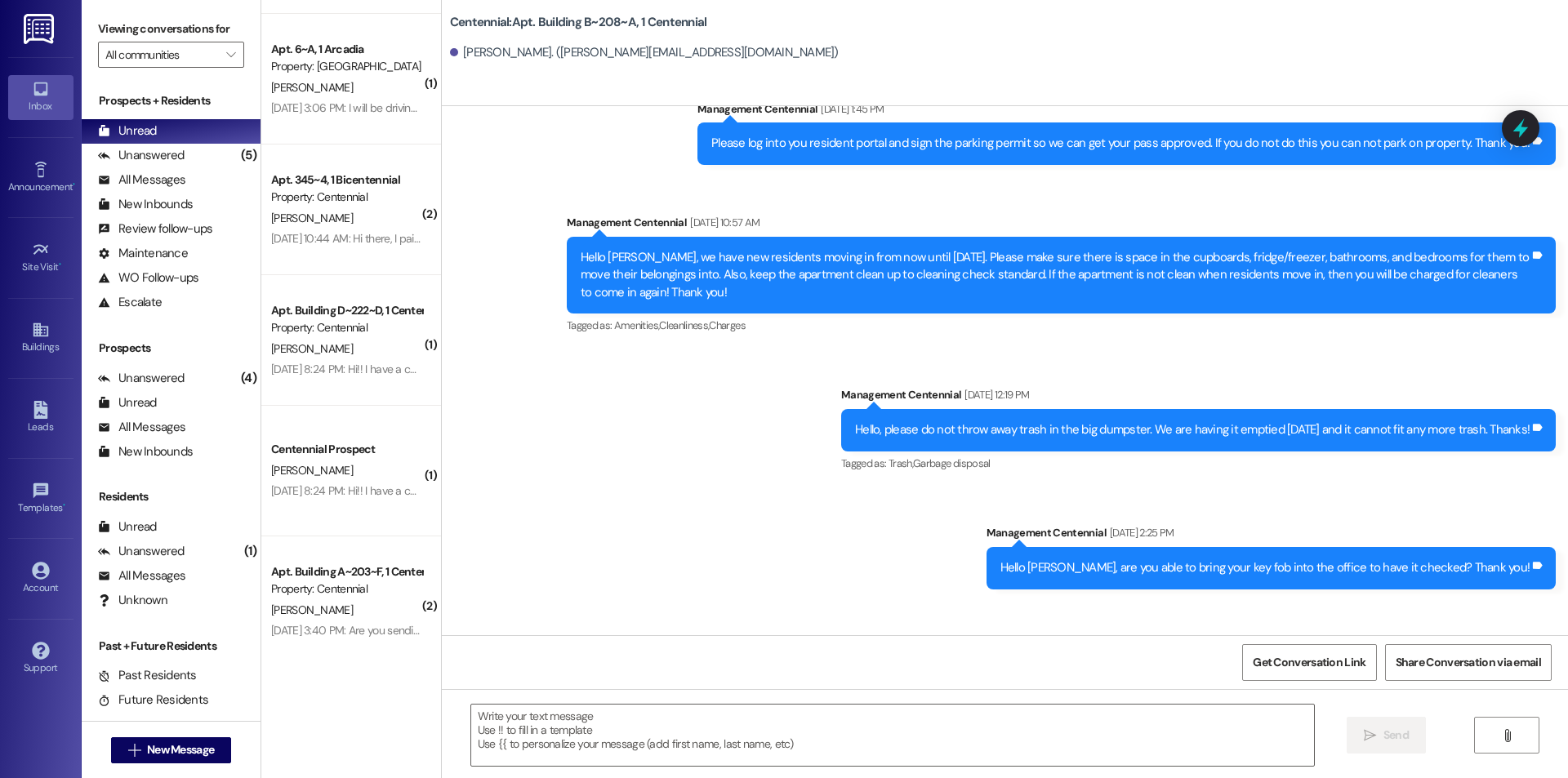
scroll to position [1820, 0]
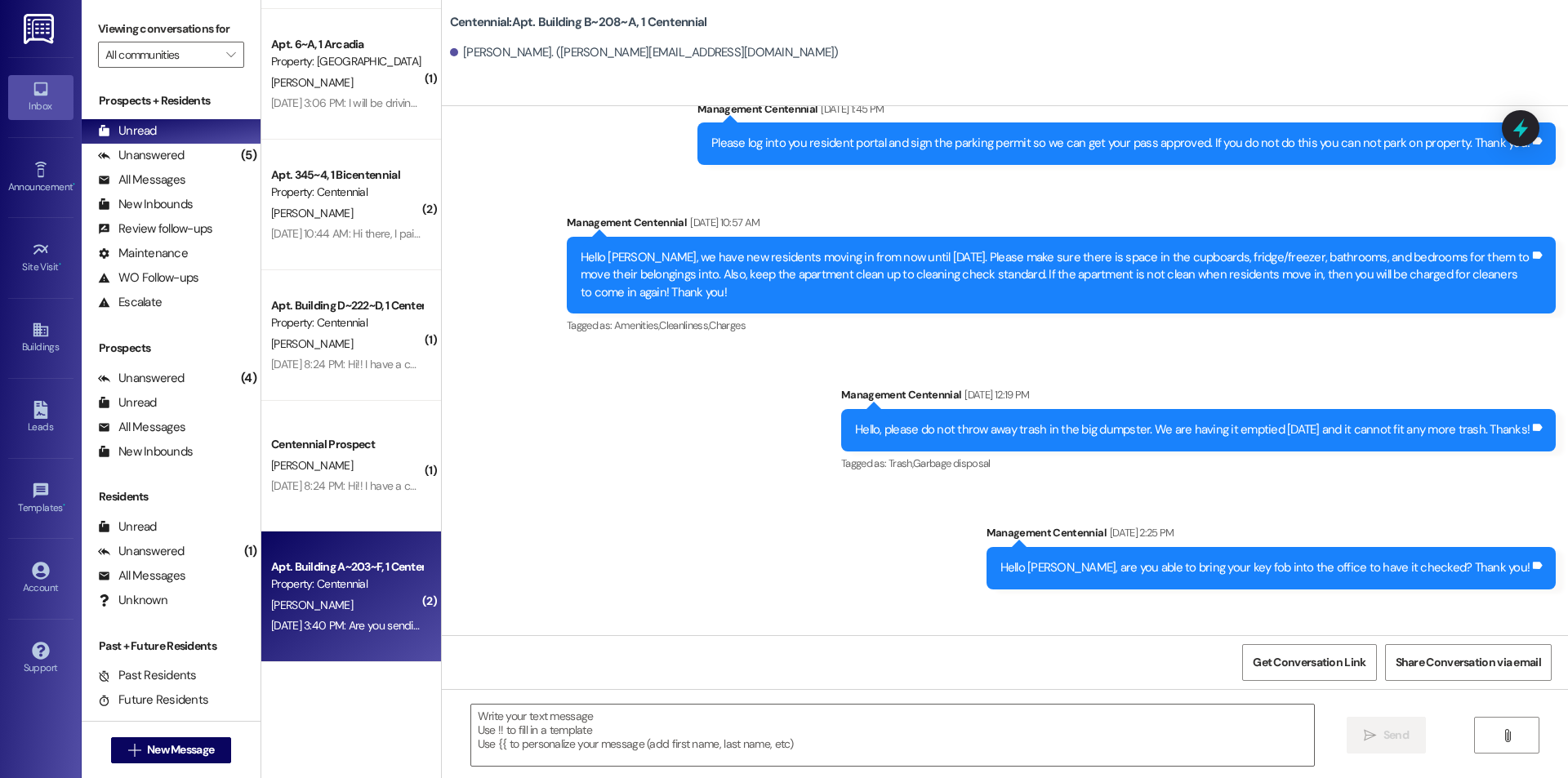
click at [342, 565] on div "Apt. Building A~203~F, 1 Centennial" at bounding box center [346, 567] width 151 height 17
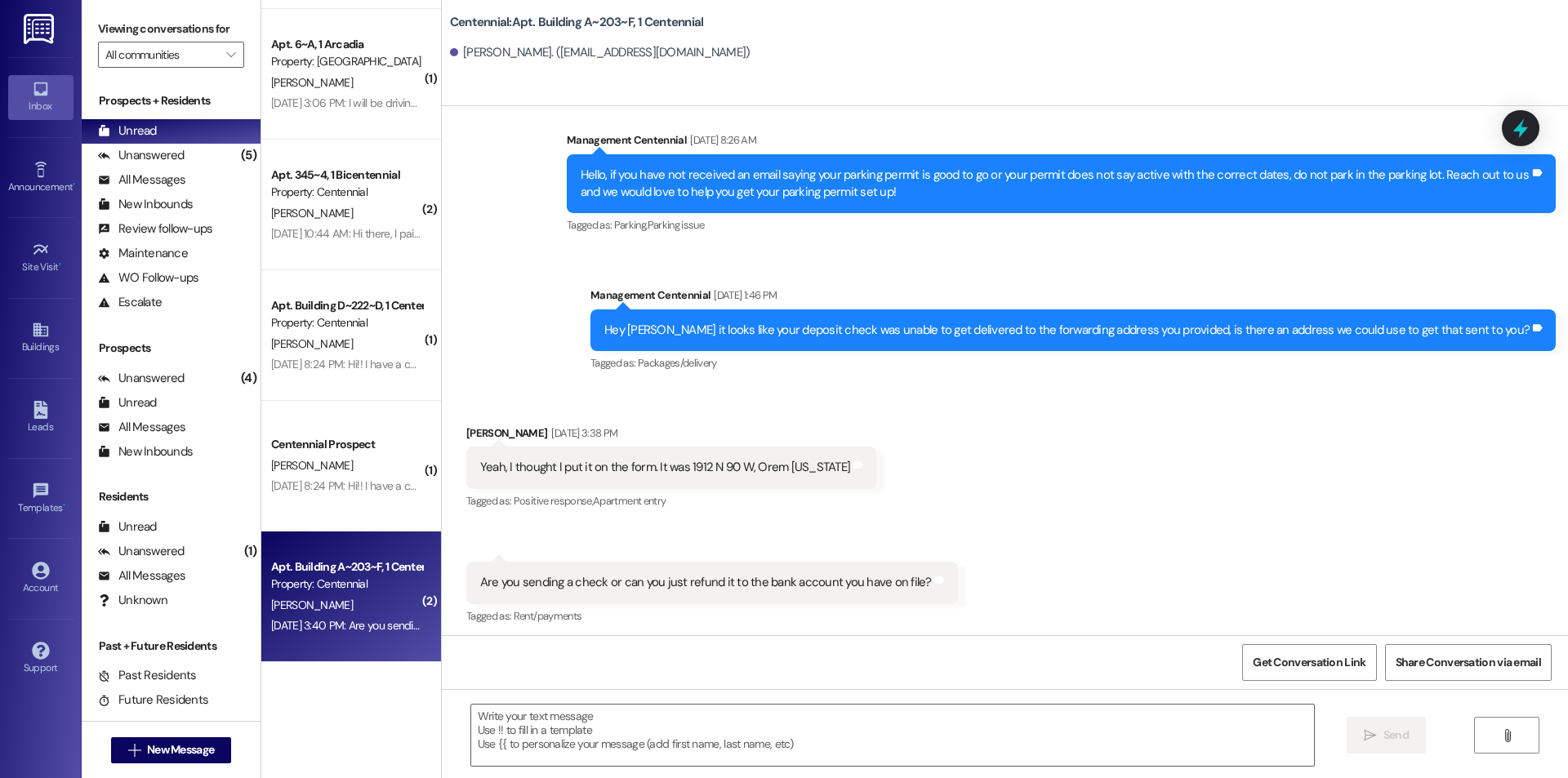
scroll to position [14237, 0]
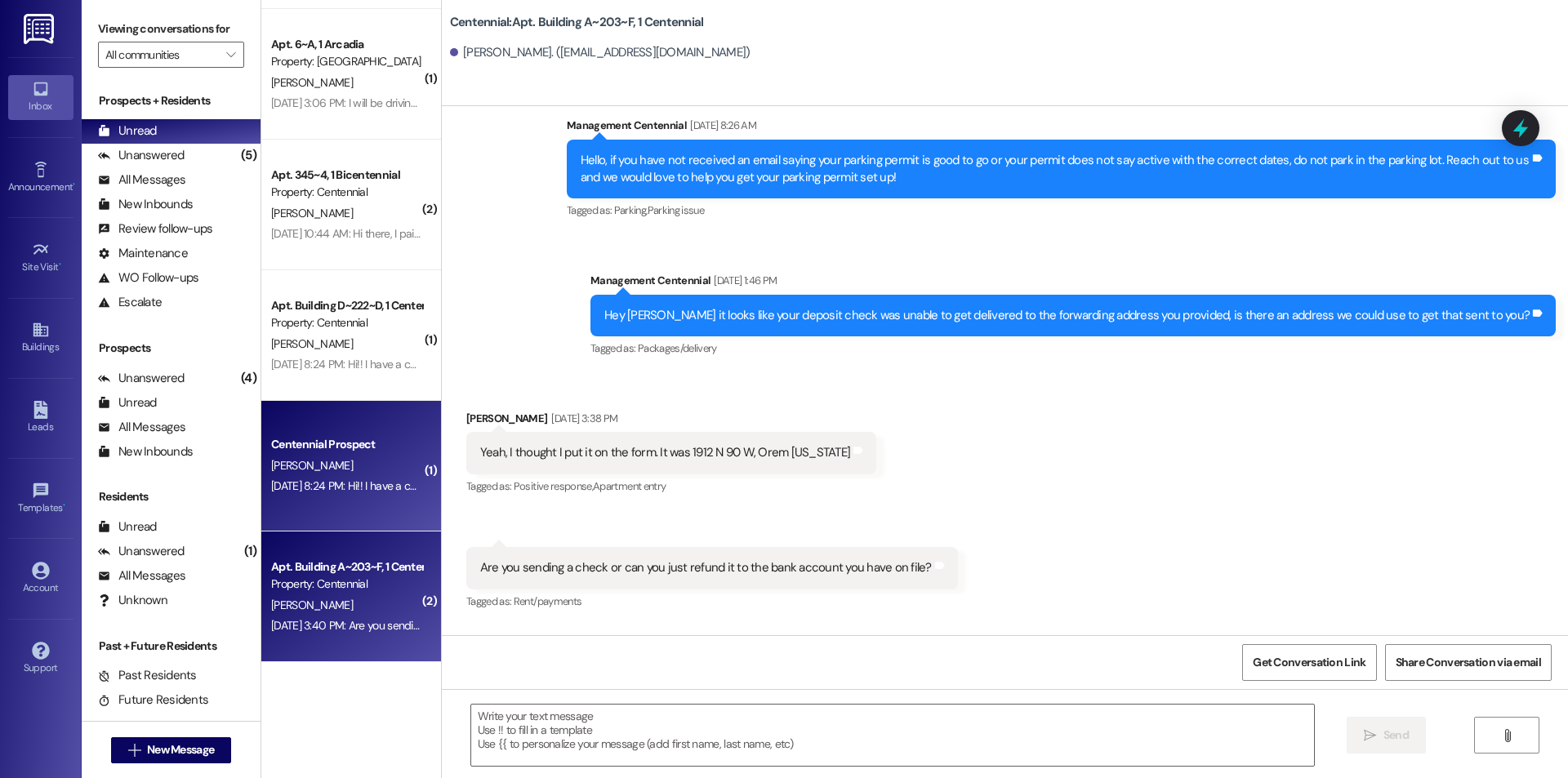
click at [346, 472] on div "[PERSON_NAME]" at bounding box center [346, 465] width 154 height 20
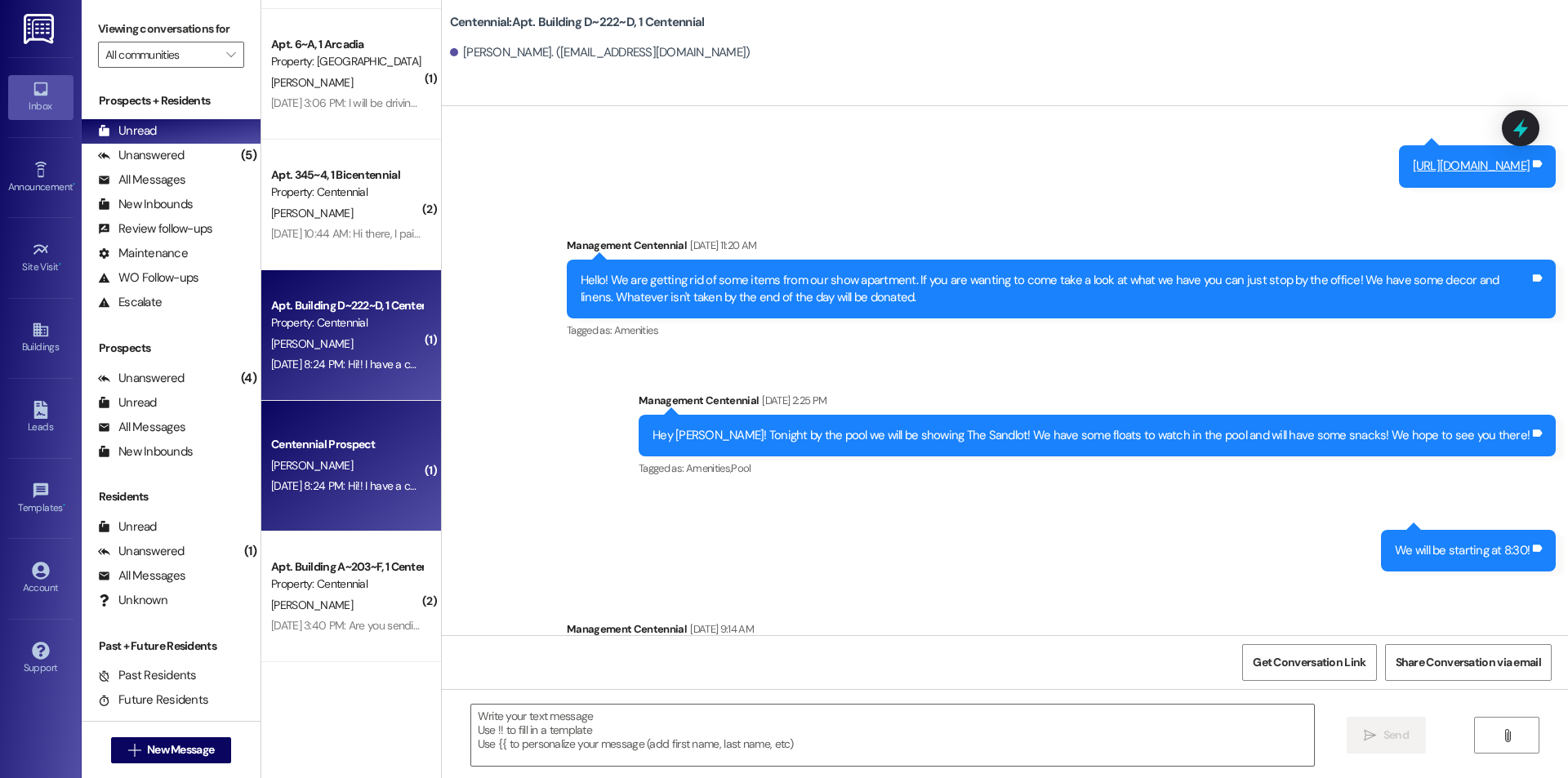
scroll to position [16133, 0]
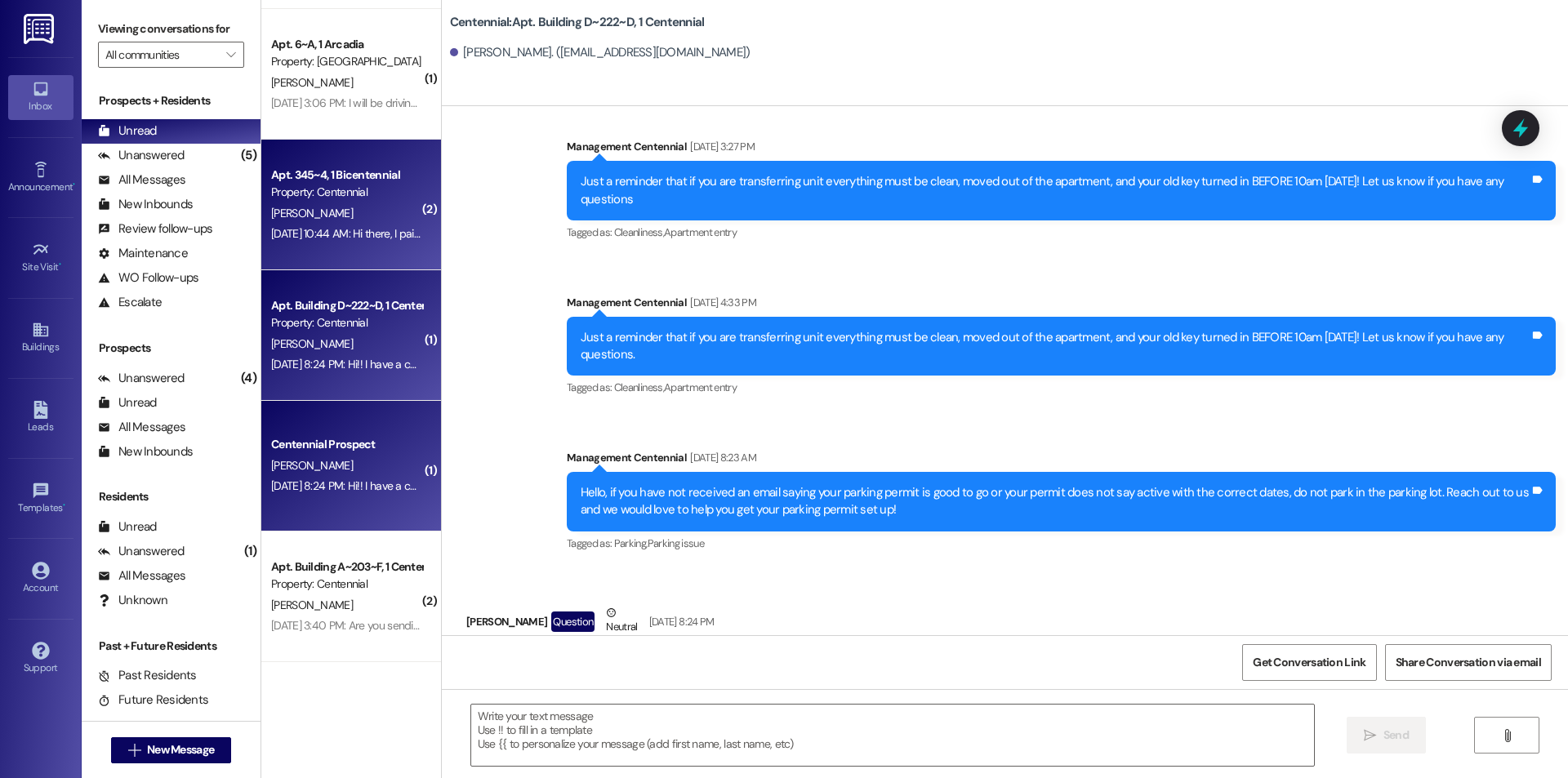
click at [355, 239] on div "[DATE] 10:44 AM: Hi there, I paid the parking fee last week and have been boote…" at bounding box center [1076, 233] width 1610 height 15
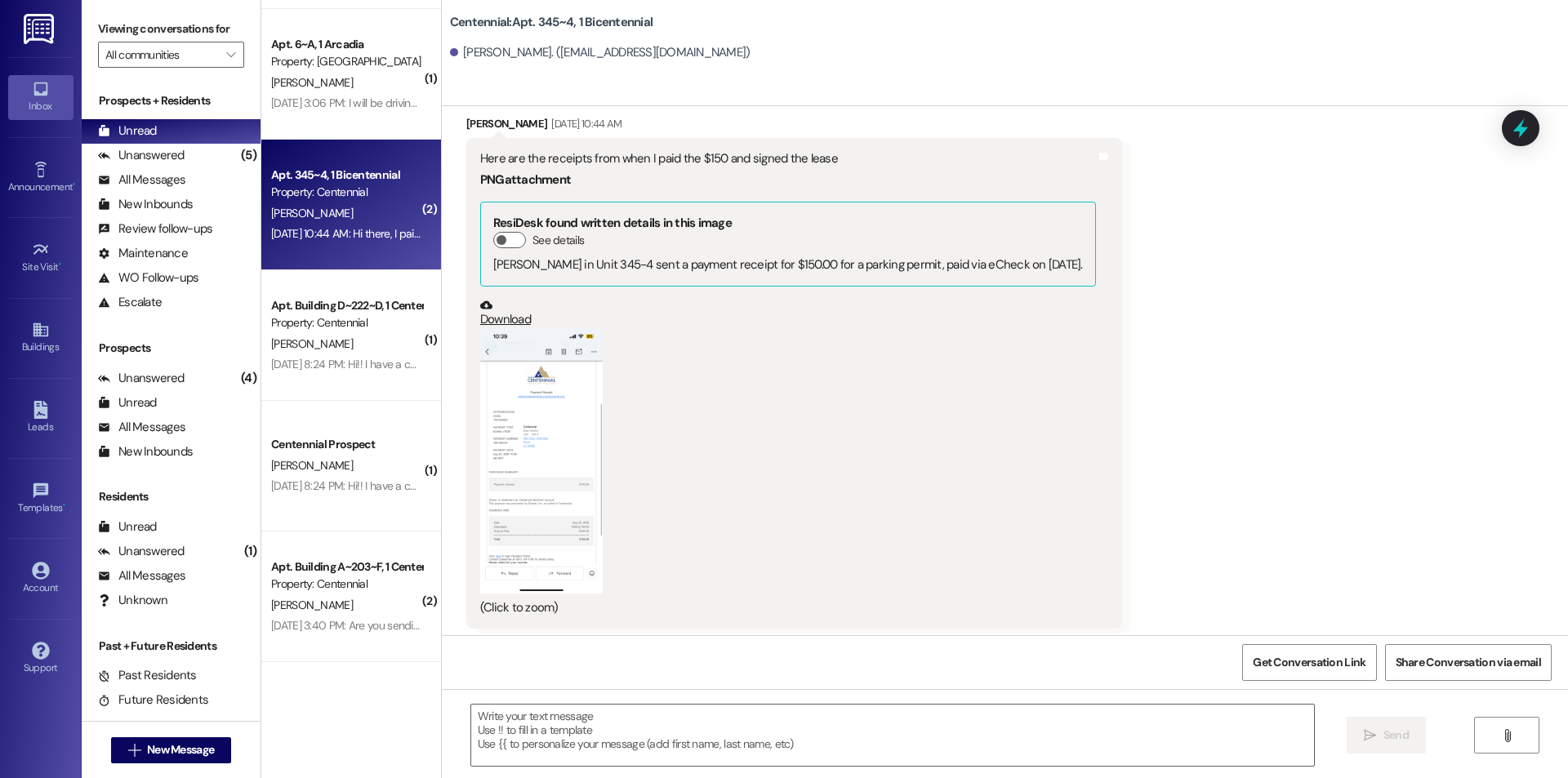
scroll to position [10787, 0]
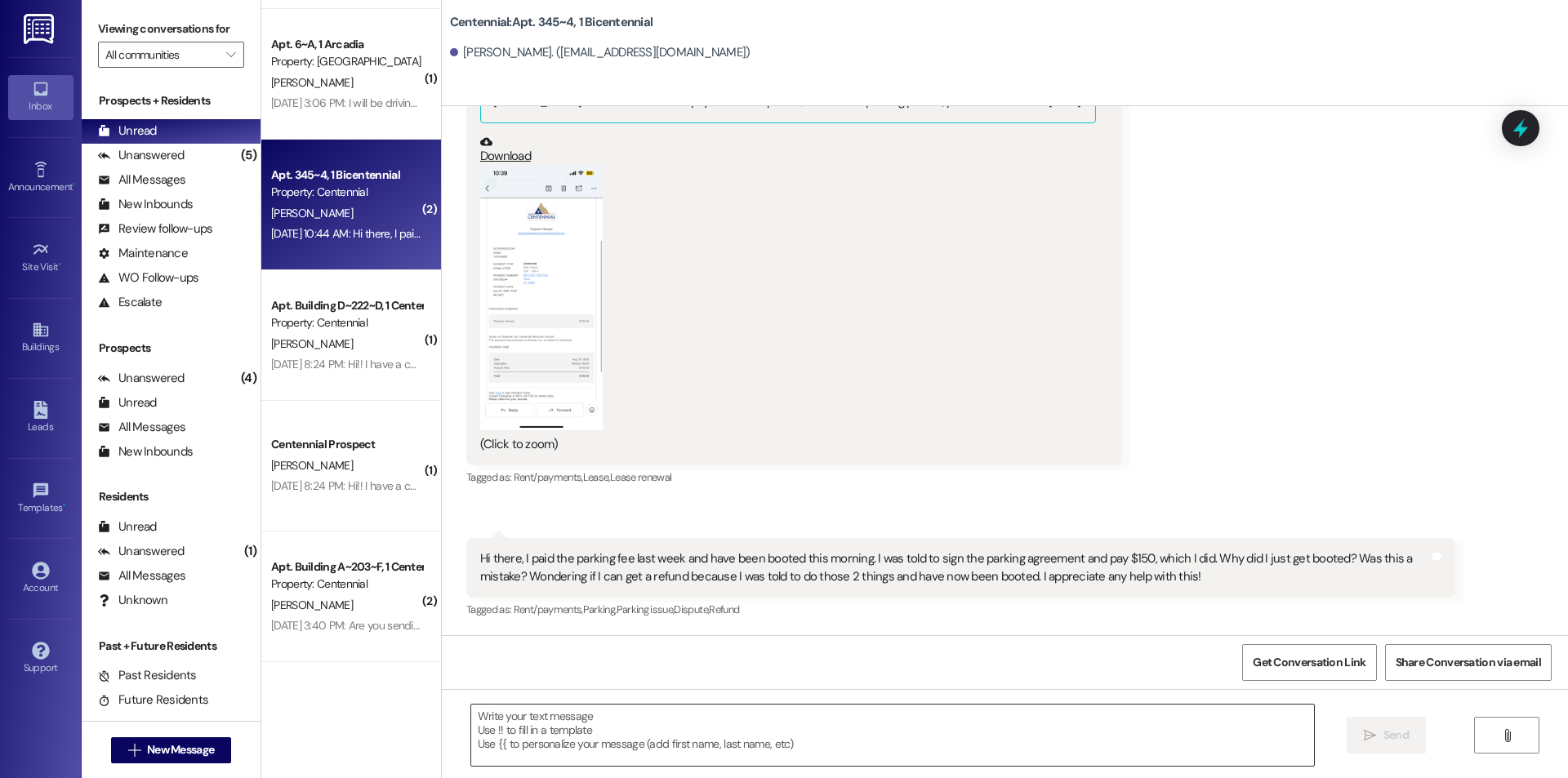
click at [600, 734] on textarea at bounding box center [893, 736] width 843 height 62
click at [544, 342] on button "Zoom image" at bounding box center [541, 297] width 123 height 265
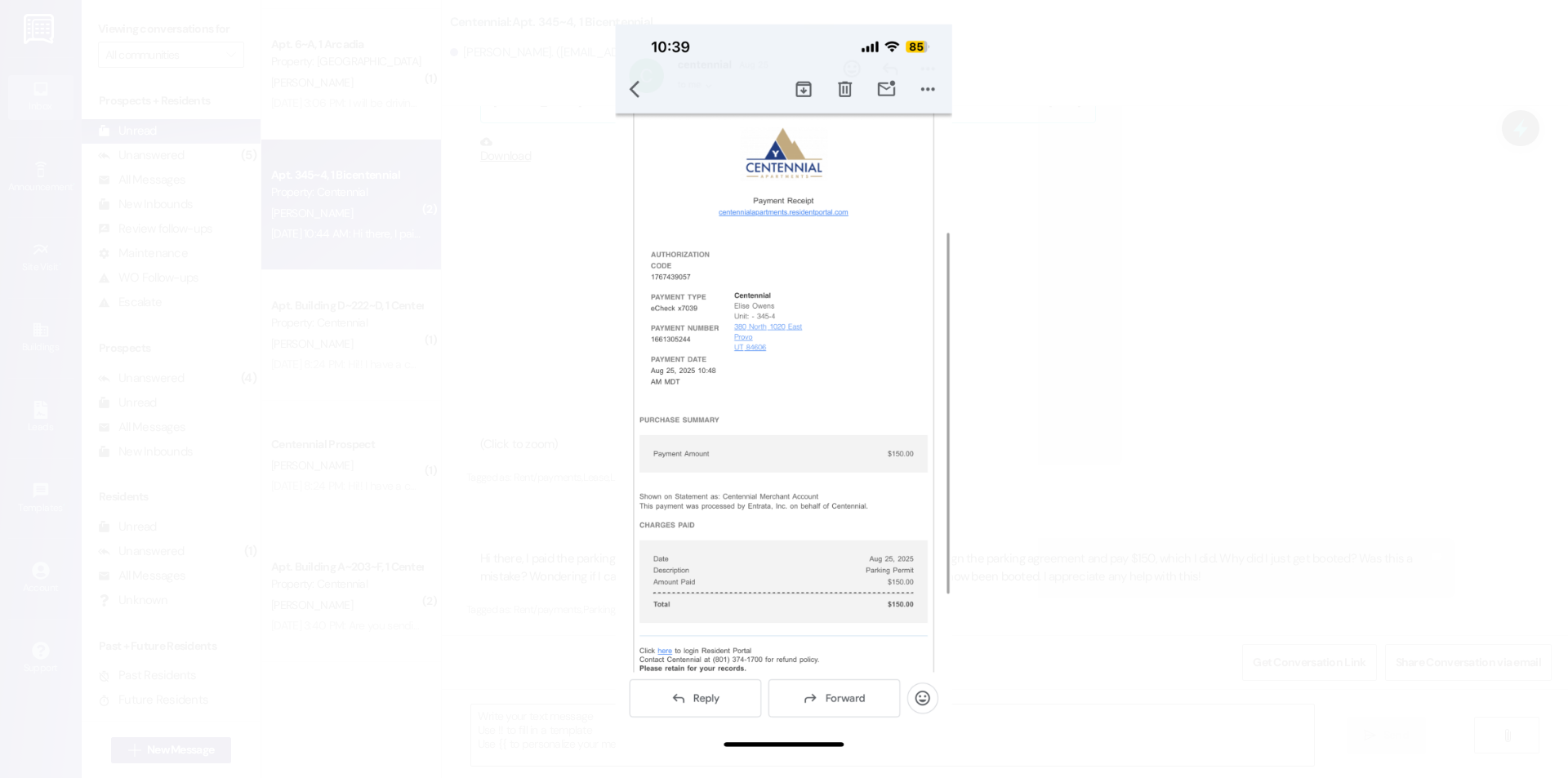
click at [1099, 433] on button "Unzoom image" at bounding box center [784, 389] width 1568 height 778
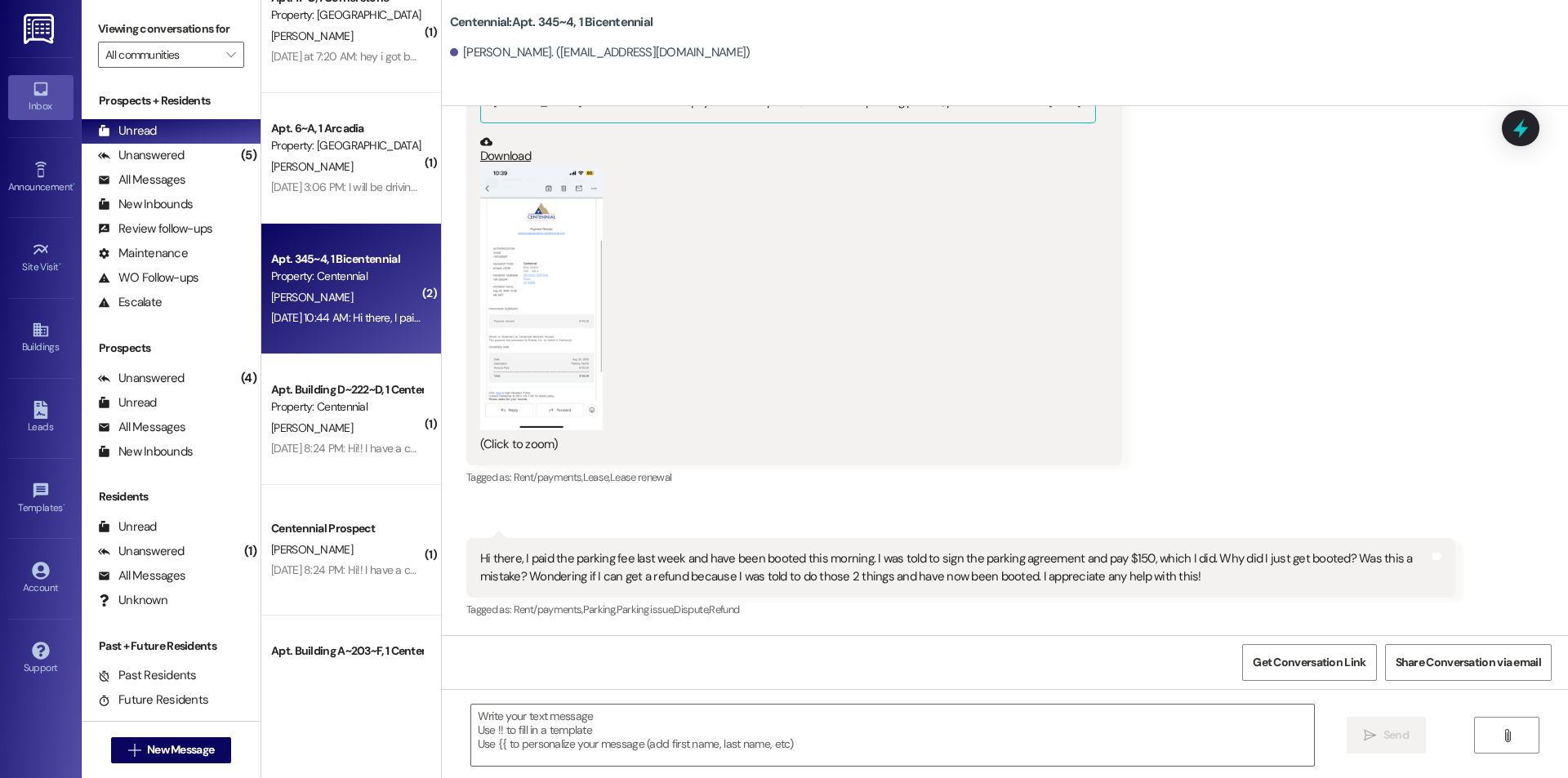
scroll to position [1820, 0]
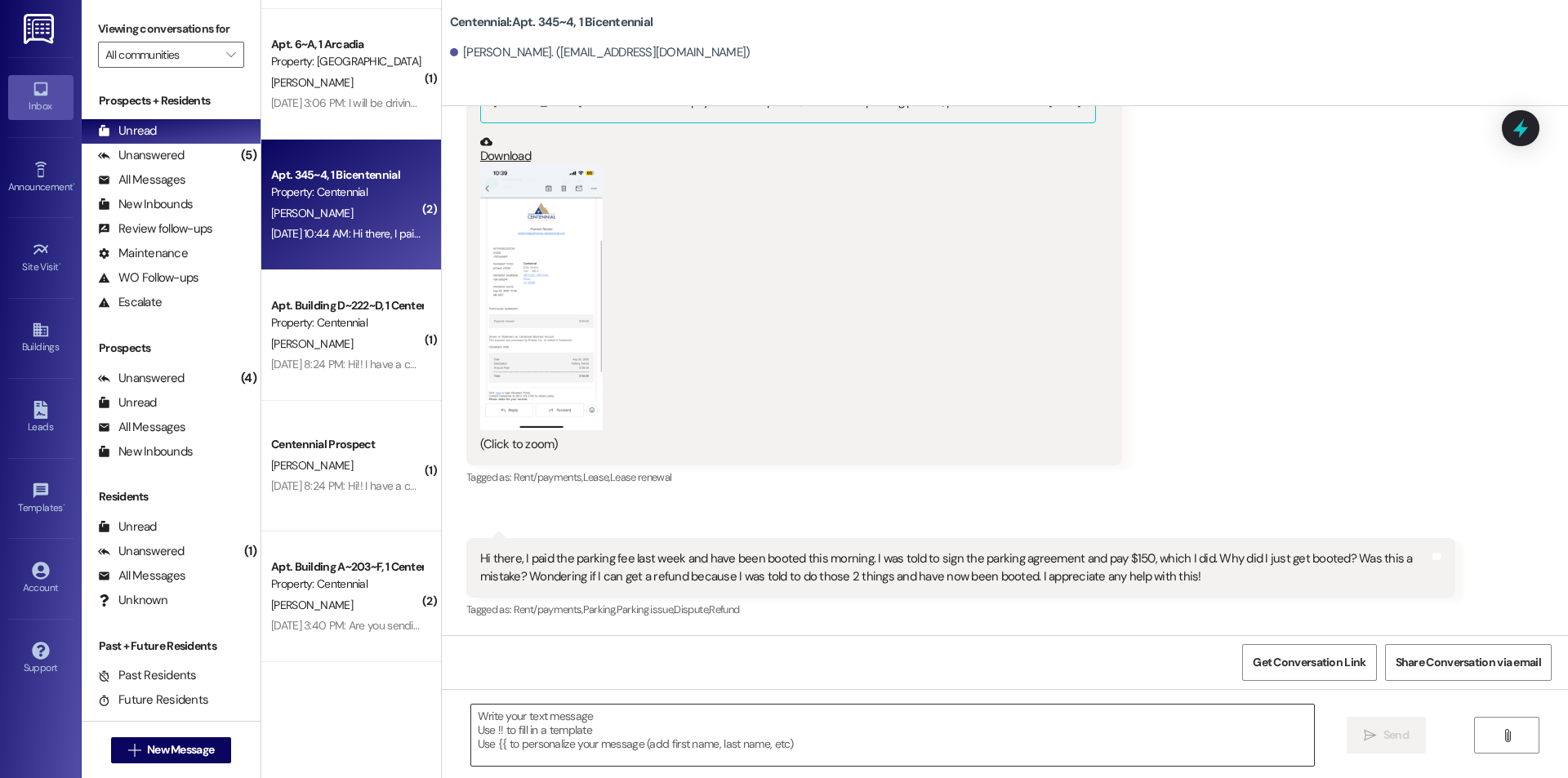
click at [554, 725] on textarea at bounding box center [893, 736] width 843 height 62
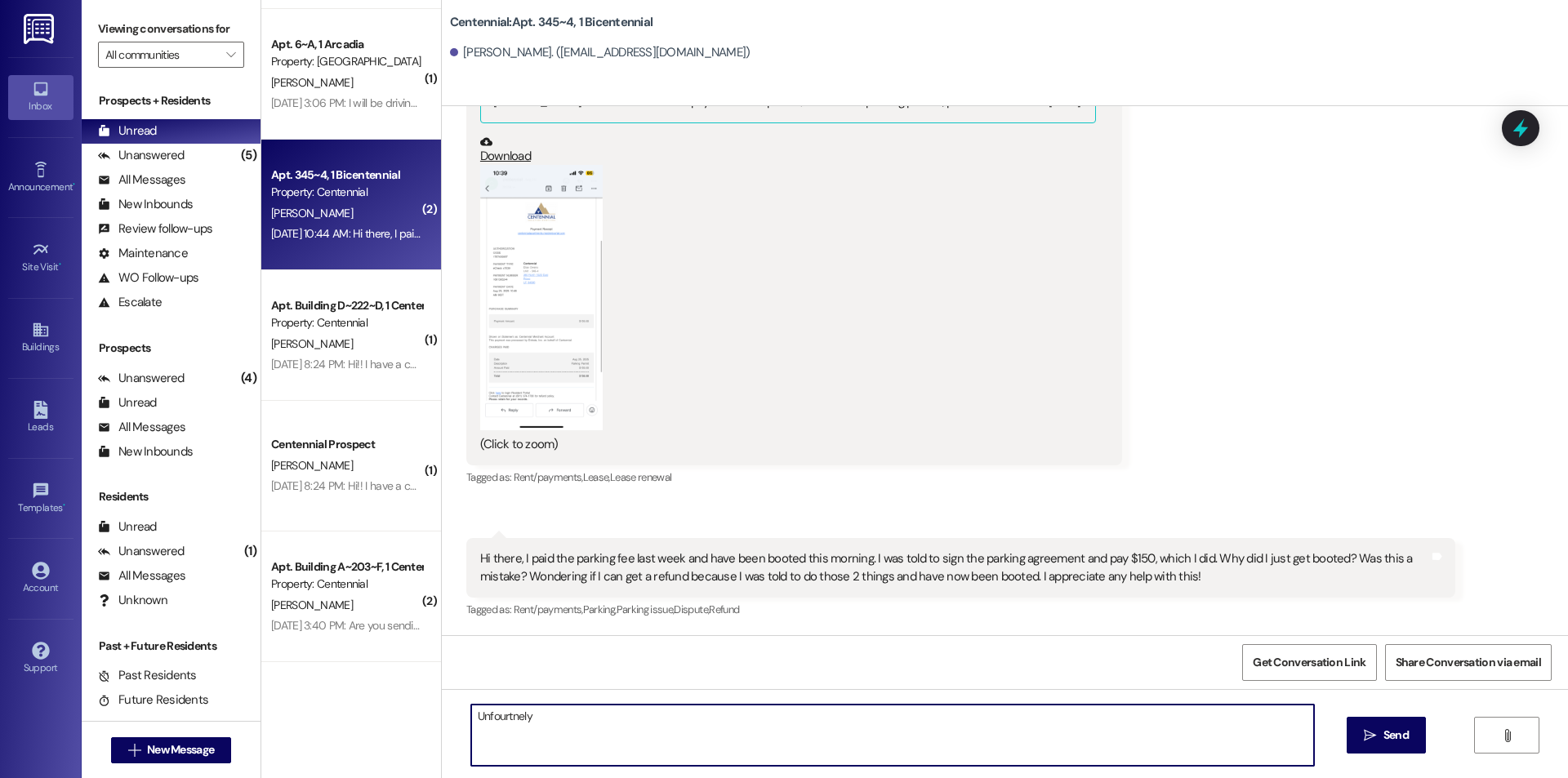
drag, startPoint x: 505, startPoint y: 711, endPoint x: 486, endPoint y: 710, distance: 19.0
drag, startPoint x: 486, startPoint y: 710, endPoint x: 591, endPoint y: 722, distance: 105.7
click at [611, 722] on textarea "Unfourtnely" at bounding box center [893, 736] width 843 height 62
drag, startPoint x: 553, startPoint y: 722, endPoint x: 502, endPoint y: 725, distance: 51.1
click at [502, 725] on textarea "Unfourtnely" at bounding box center [893, 736] width 843 height 62
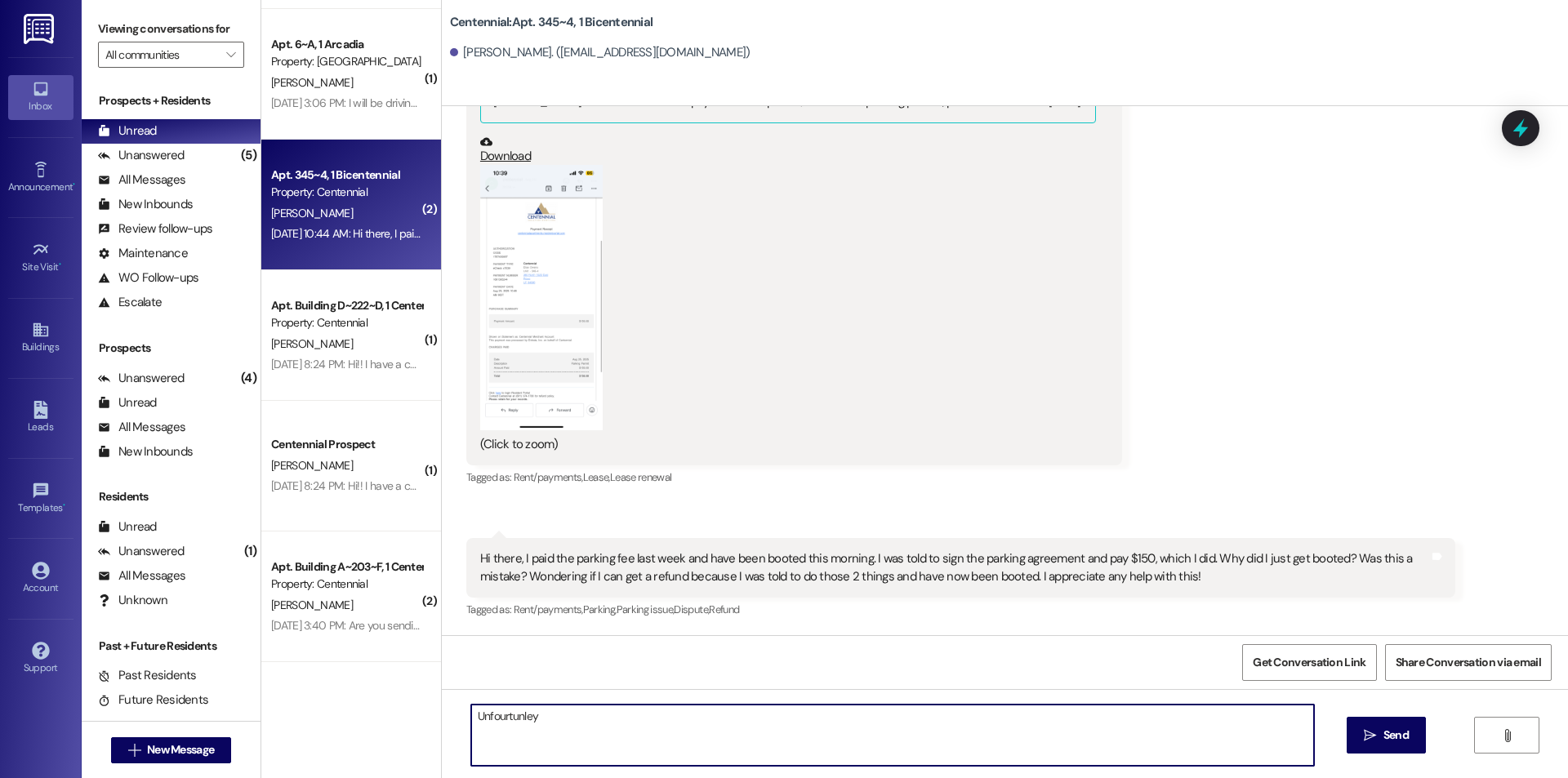
type textarea "Unfourtunley"
drag, startPoint x: 505, startPoint y: 719, endPoint x: 686, endPoint y: 726, distance: 181.1
click at [690, 726] on textarea "Unfourtunley" at bounding box center [893, 736] width 843 height 62
drag, startPoint x: 526, startPoint y: 718, endPoint x: 463, endPoint y: 716, distance: 63.0
click at [472, 716] on textarea "Unfourtunley" at bounding box center [893, 736] width 843 height 62
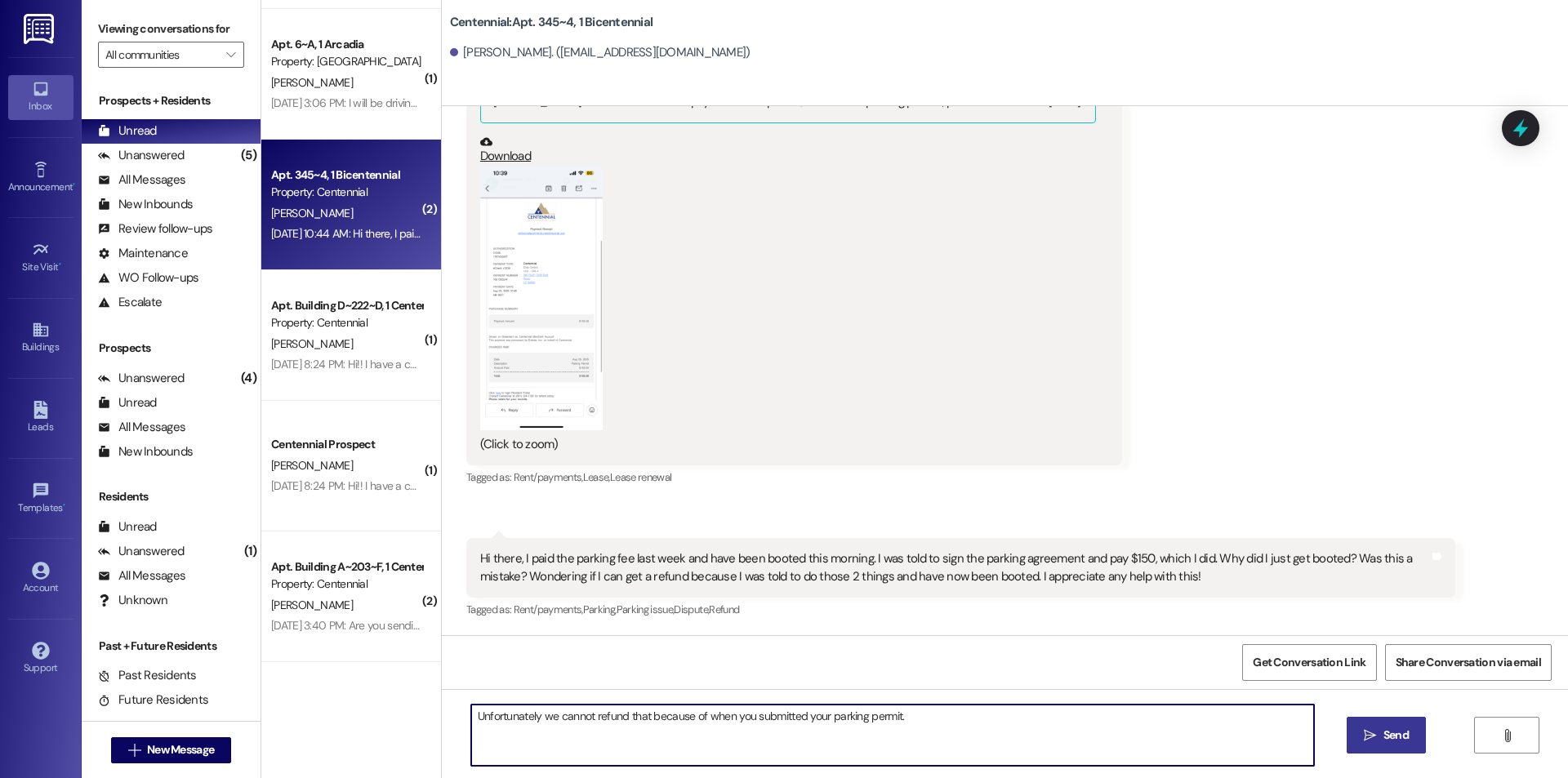
type textarea "Unfortunately we cannot refund that because of when you submitted your parking …"
click at [1369, 730] on icon "" at bounding box center [1371, 736] width 12 height 13
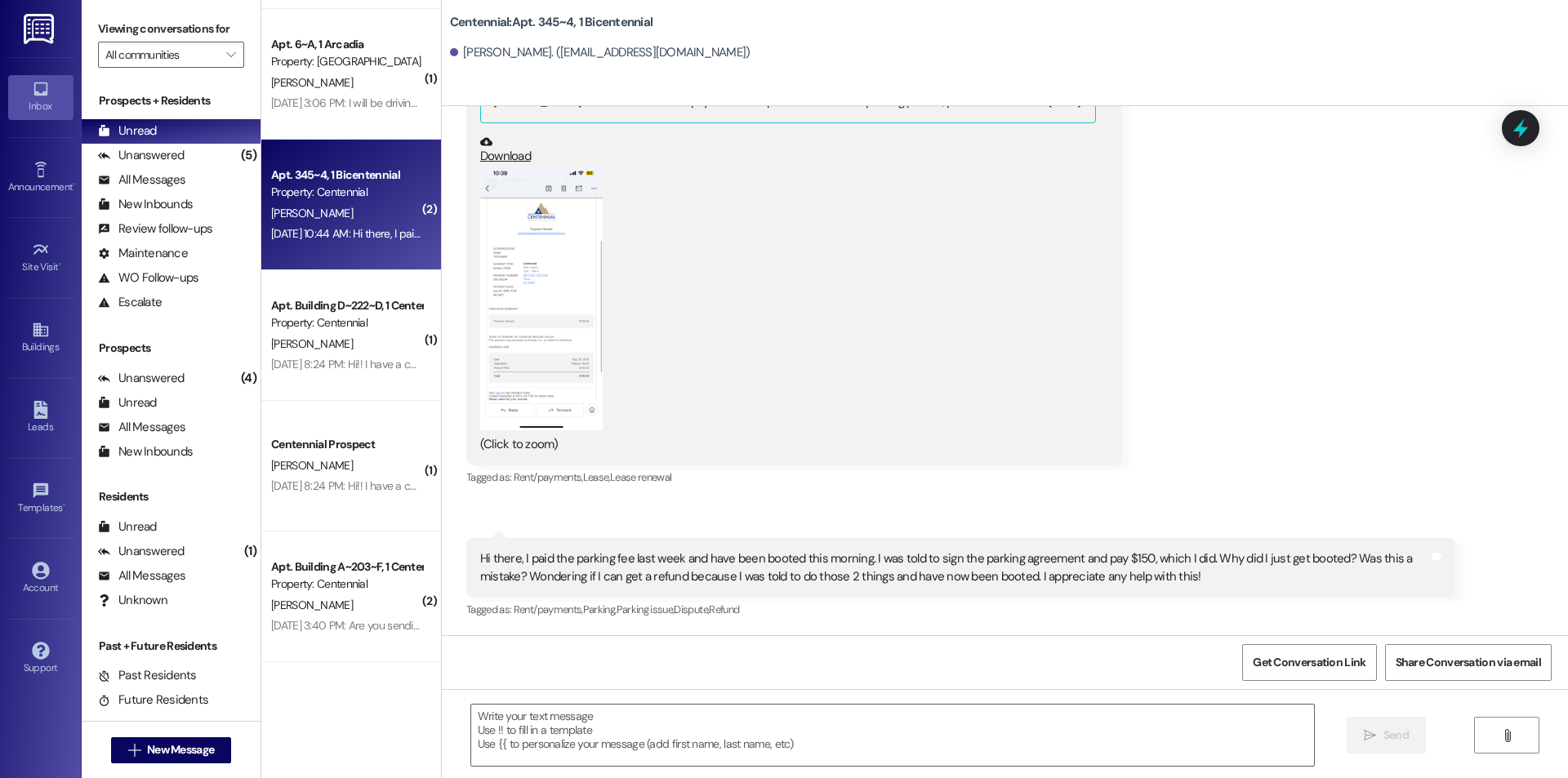
scroll to position [10786, 0]
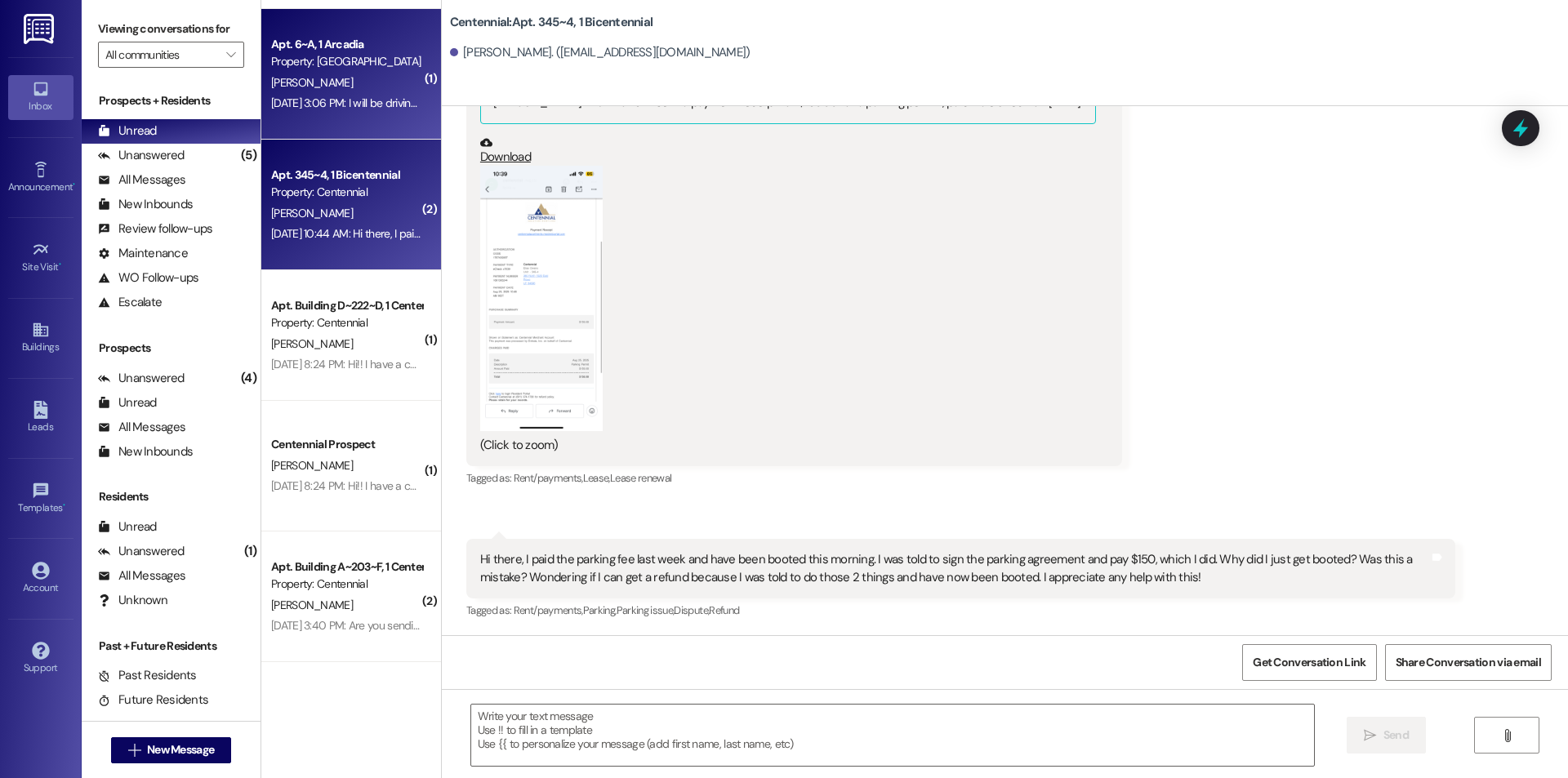
click at [377, 89] on div "[PERSON_NAME]" at bounding box center [346, 82] width 154 height 20
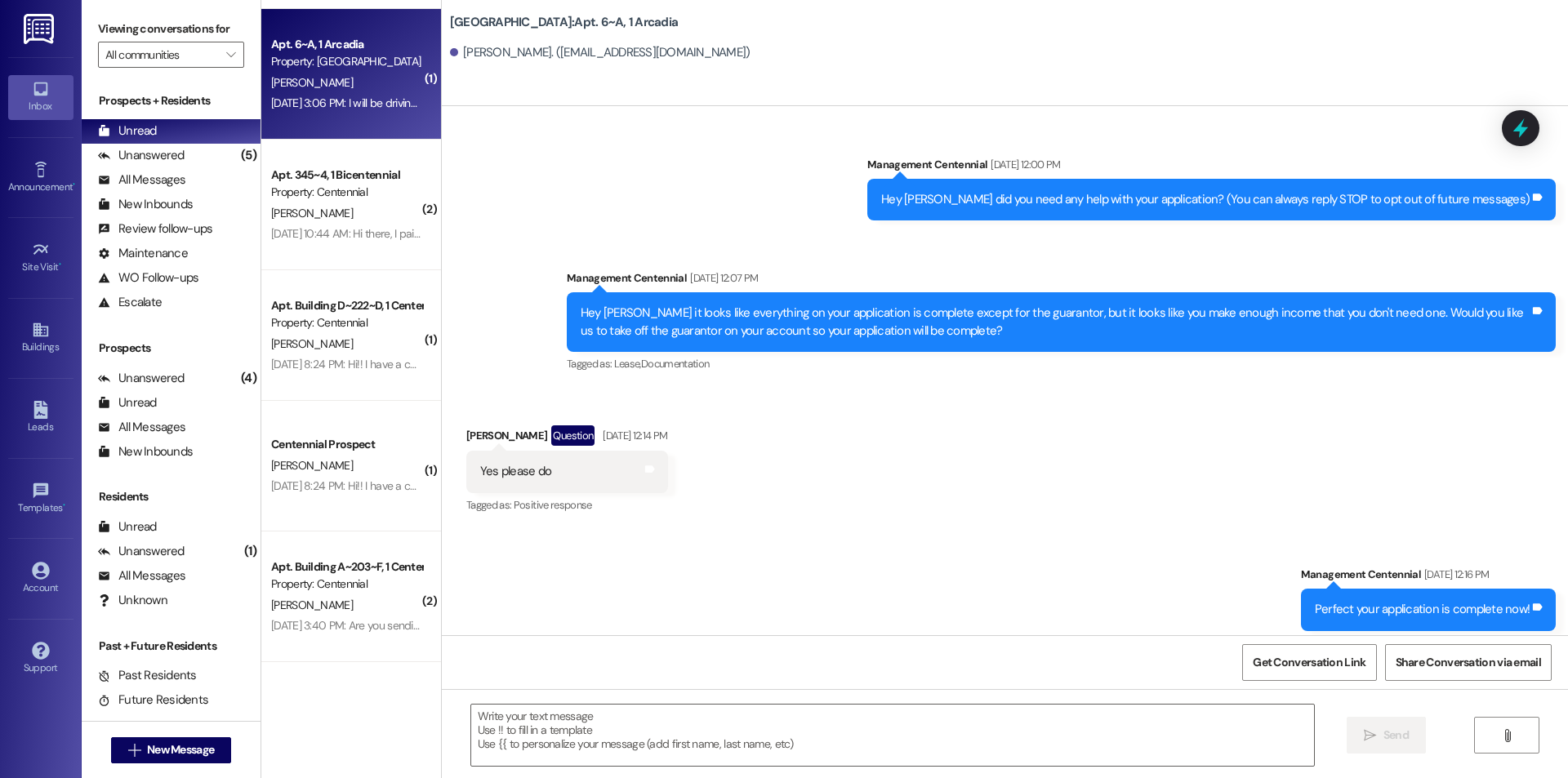
scroll to position [21306, 0]
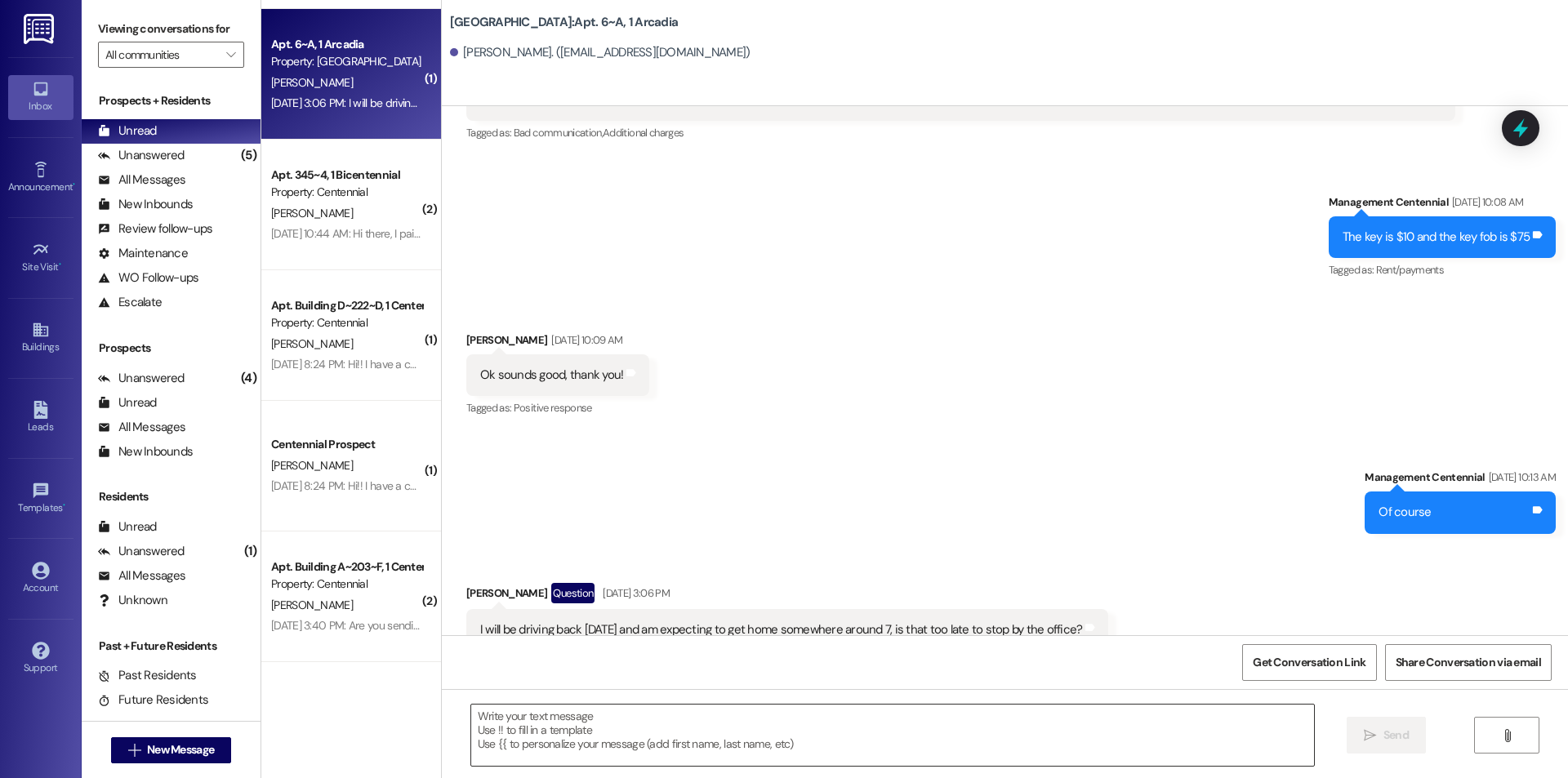
click at [640, 739] on textarea at bounding box center [893, 736] width 843 height 62
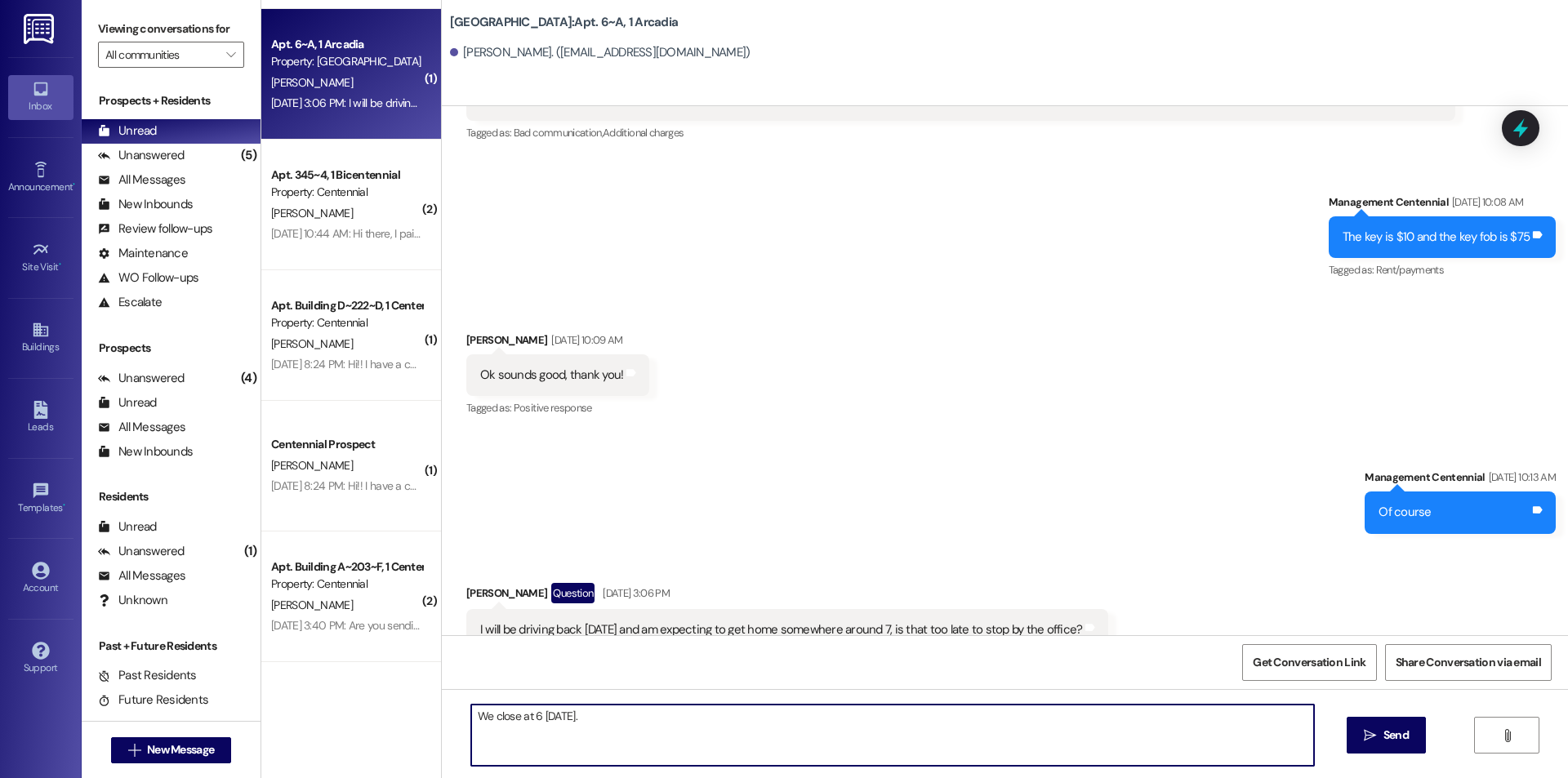
type textarea "We close at 6 [DATE]."
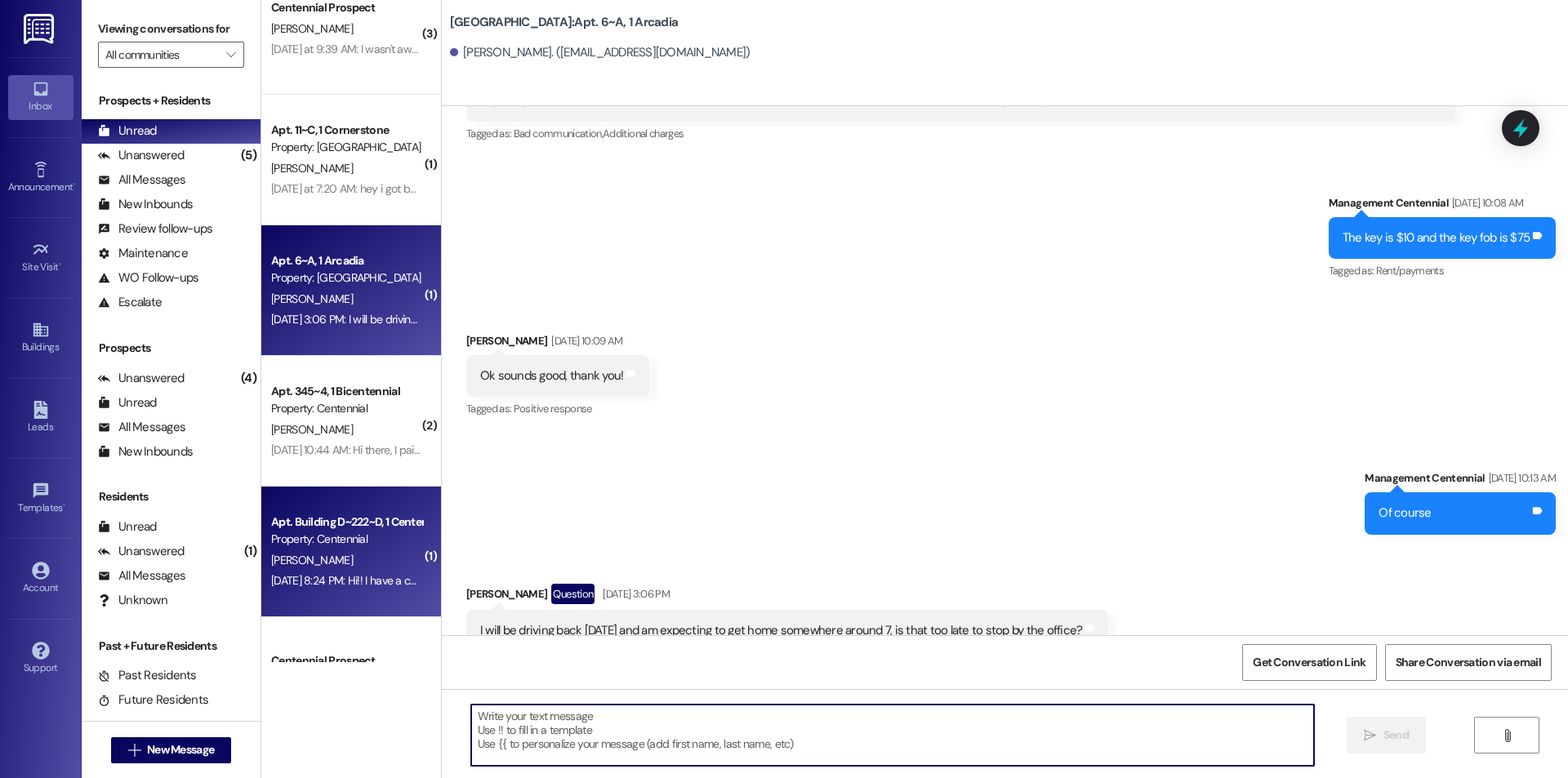
scroll to position [1575, 0]
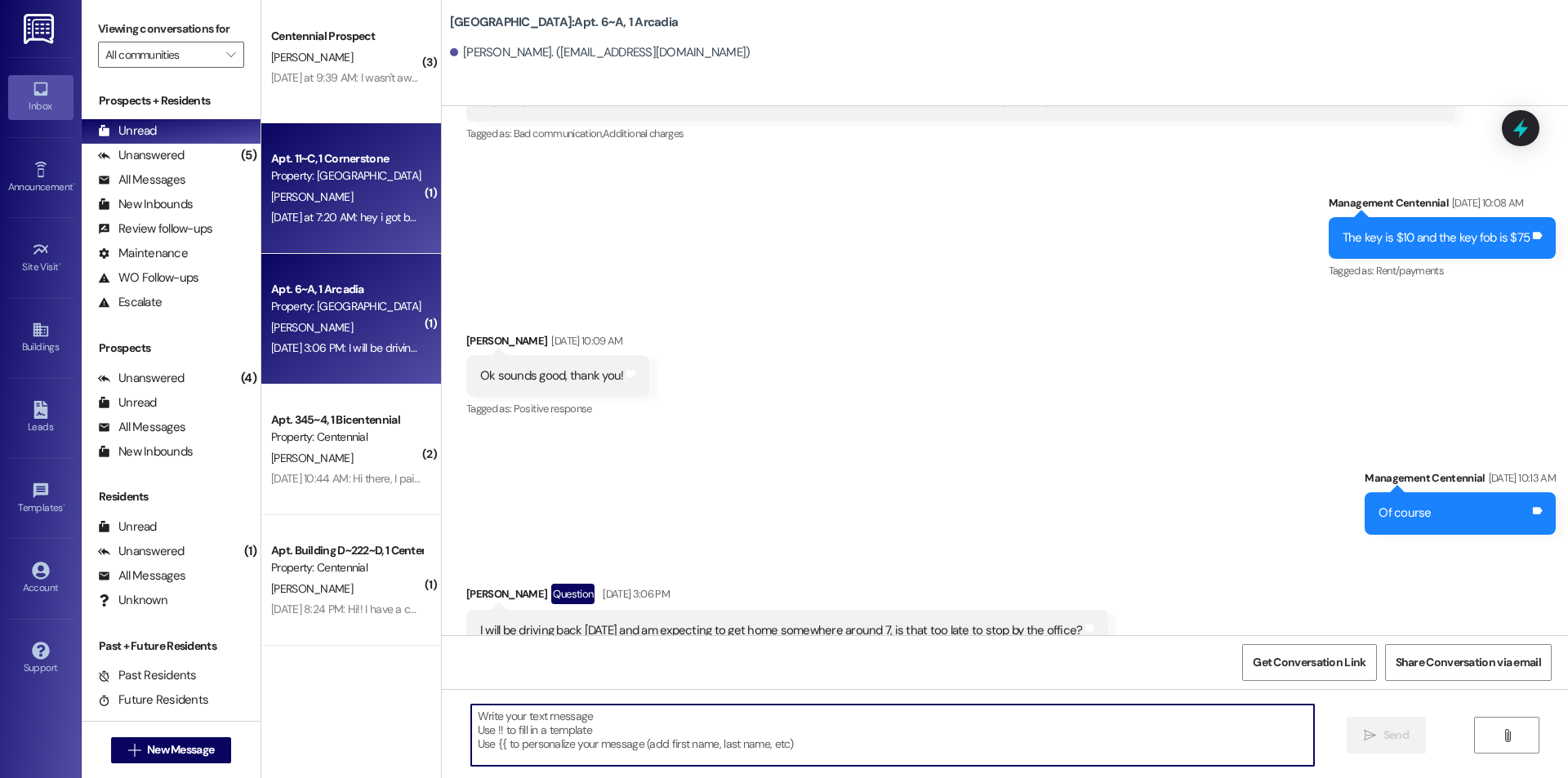
click at [364, 237] on div "Apt. 11~C, 1 Cornerstone Property: Cornerstone [PERSON_NAME] [DATE] at 7:20 AM:…" at bounding box center [352, 189] width 180 height 130
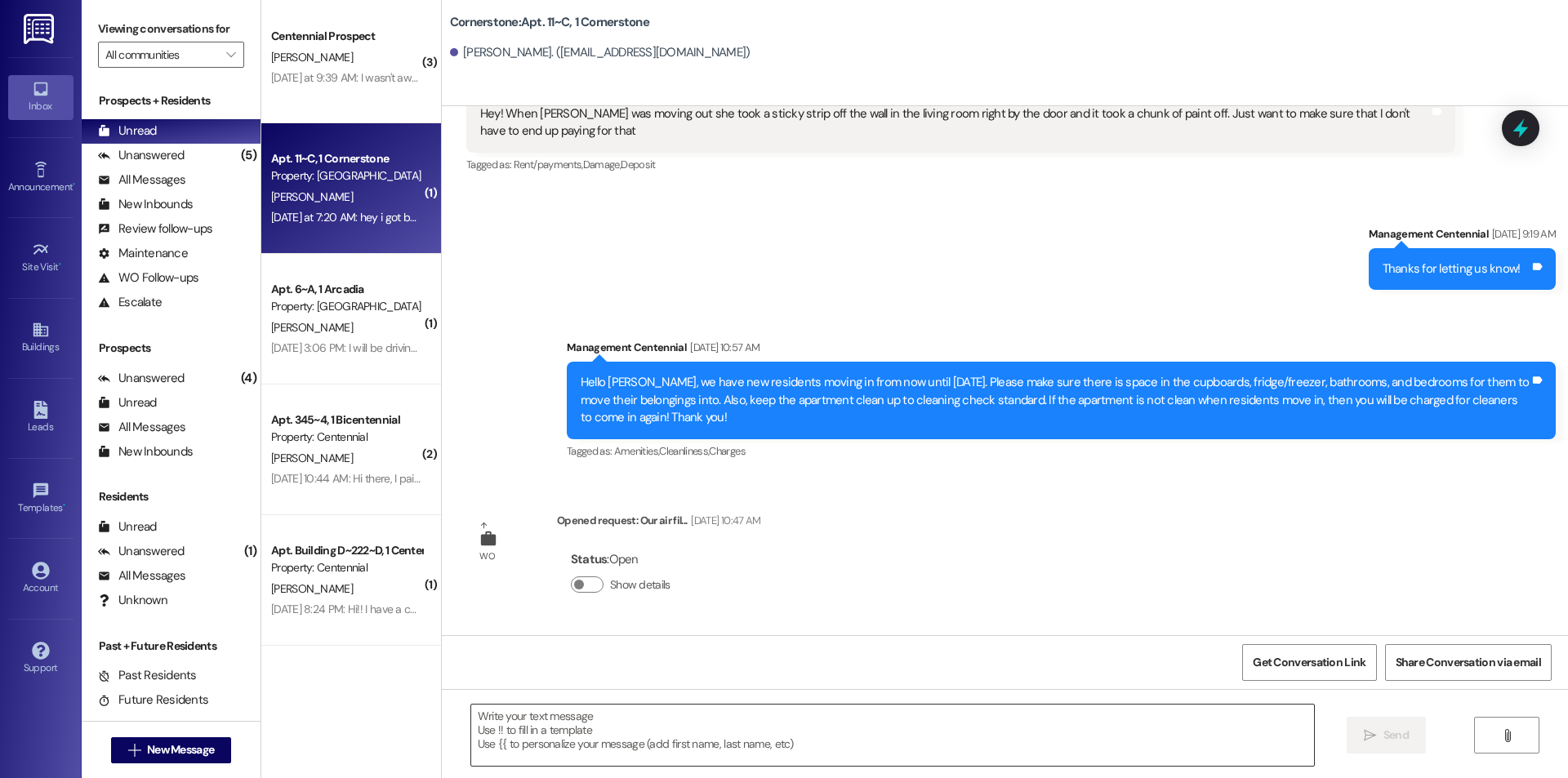
scroll to position [10822, 0]
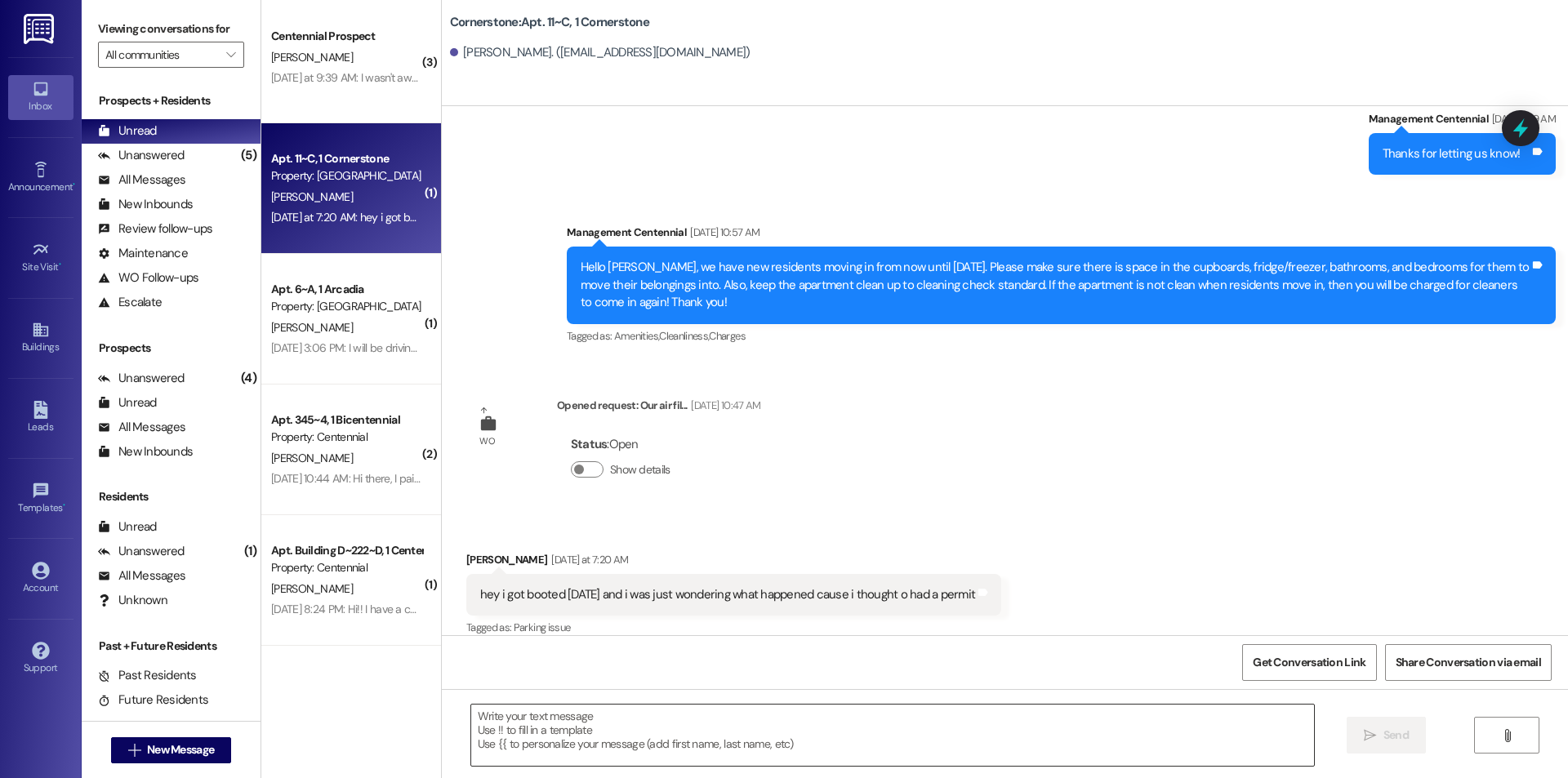
click at [542, 718] on textarea at bounding box center [893, 736] width 843 height 62
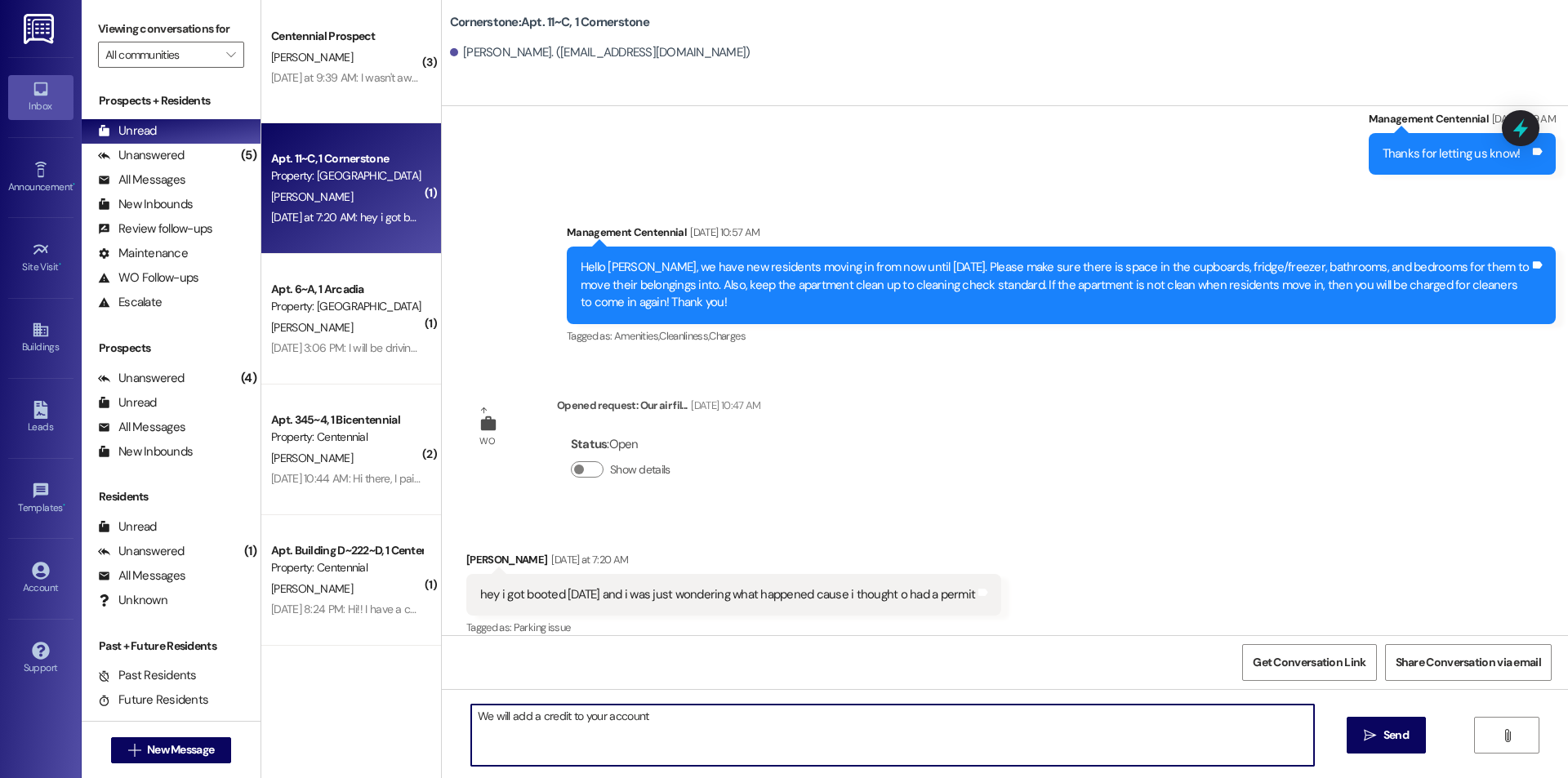
type textarea "We will add a credit to your account."
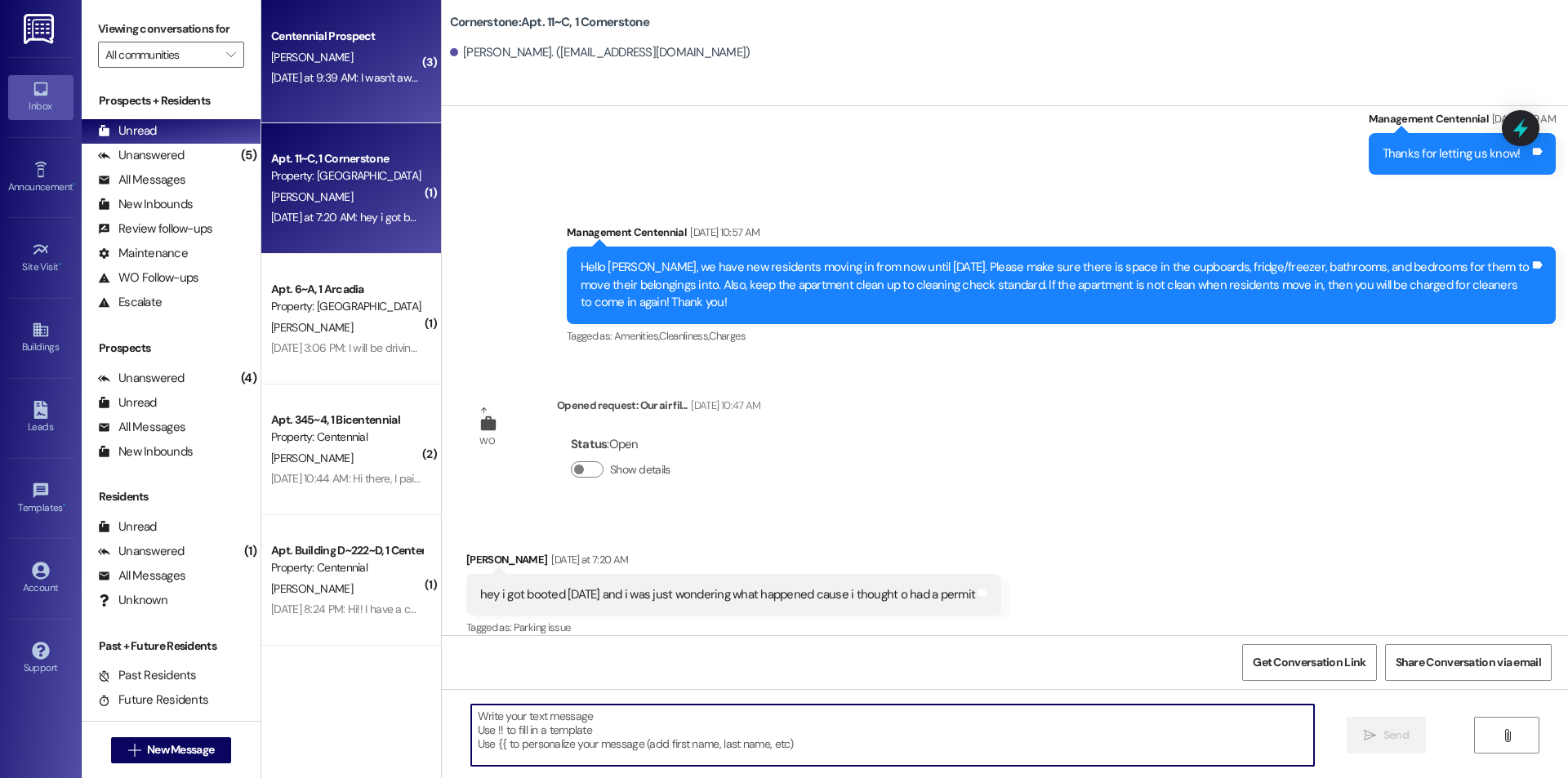
click at [342, 99] on div "Centennial Prospect [PERSON_NAME] [DATE] at 9:39 AM: I wasn't aware there was a…" at bounding box center [352, 58] width 180 height 130
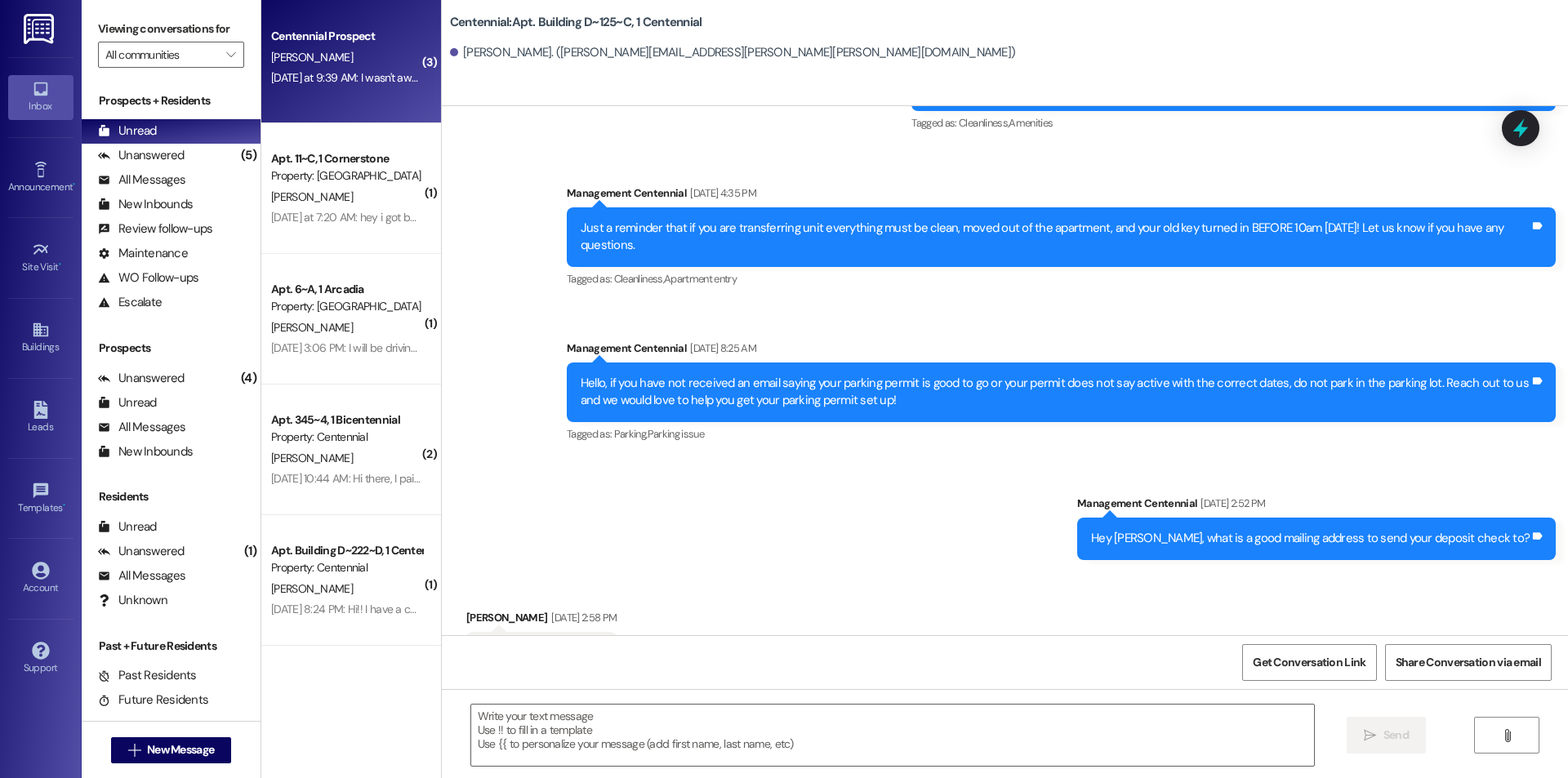
scroll to position [13556, 0]
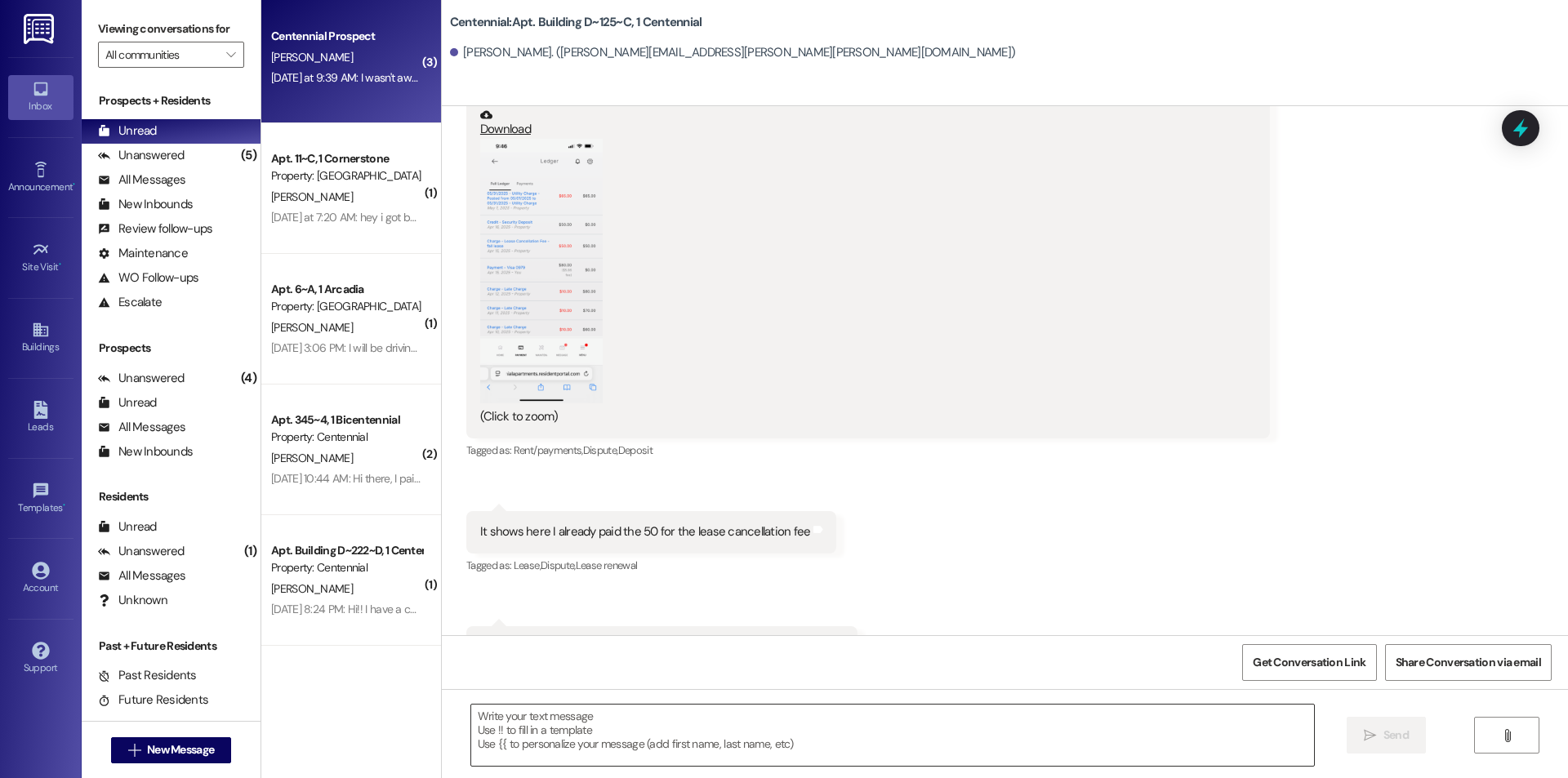
click at [683, 740] on textarea at bounding box center [893, 736] width 843 height 62
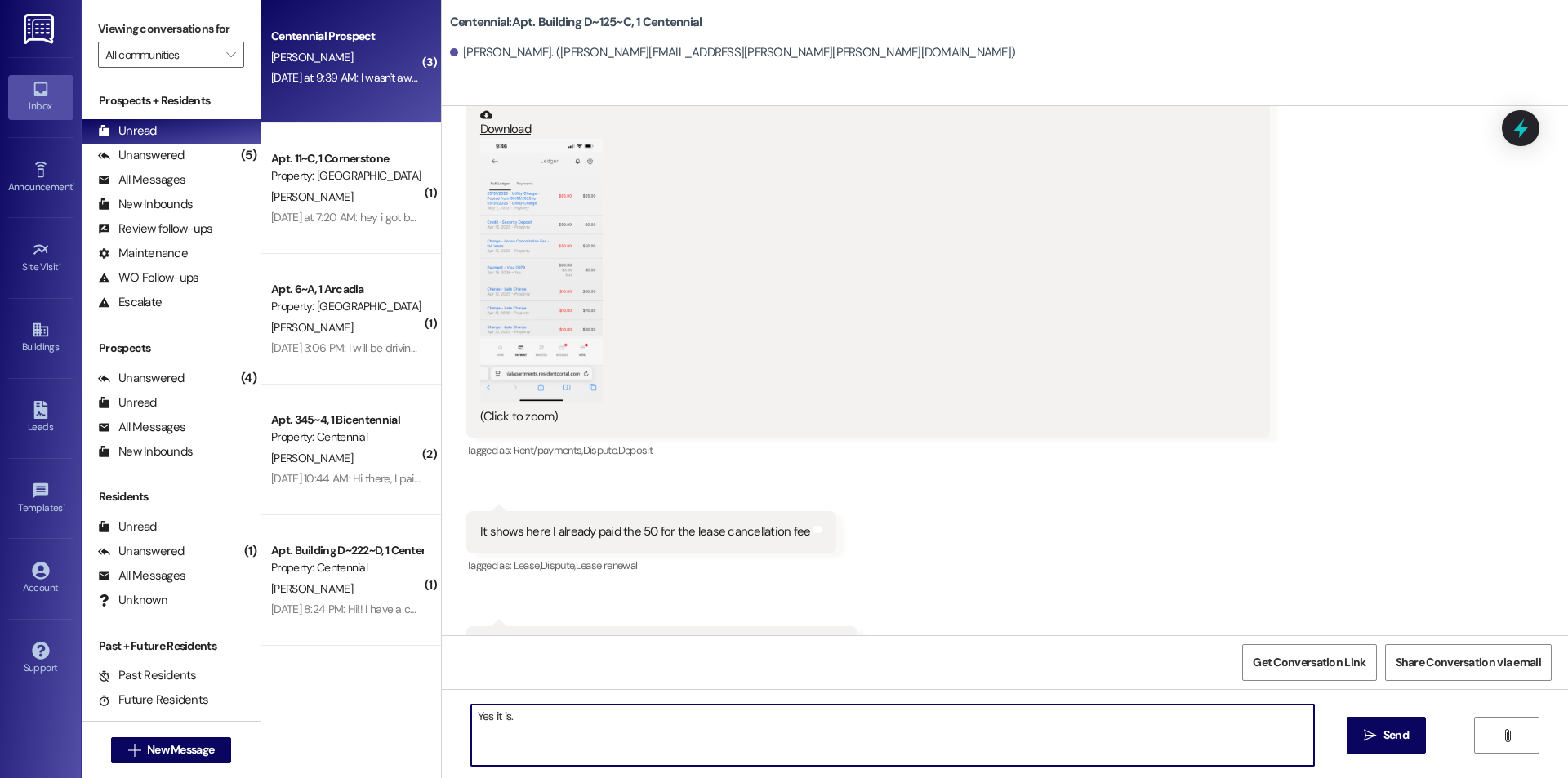
type textarea "Yes it is."
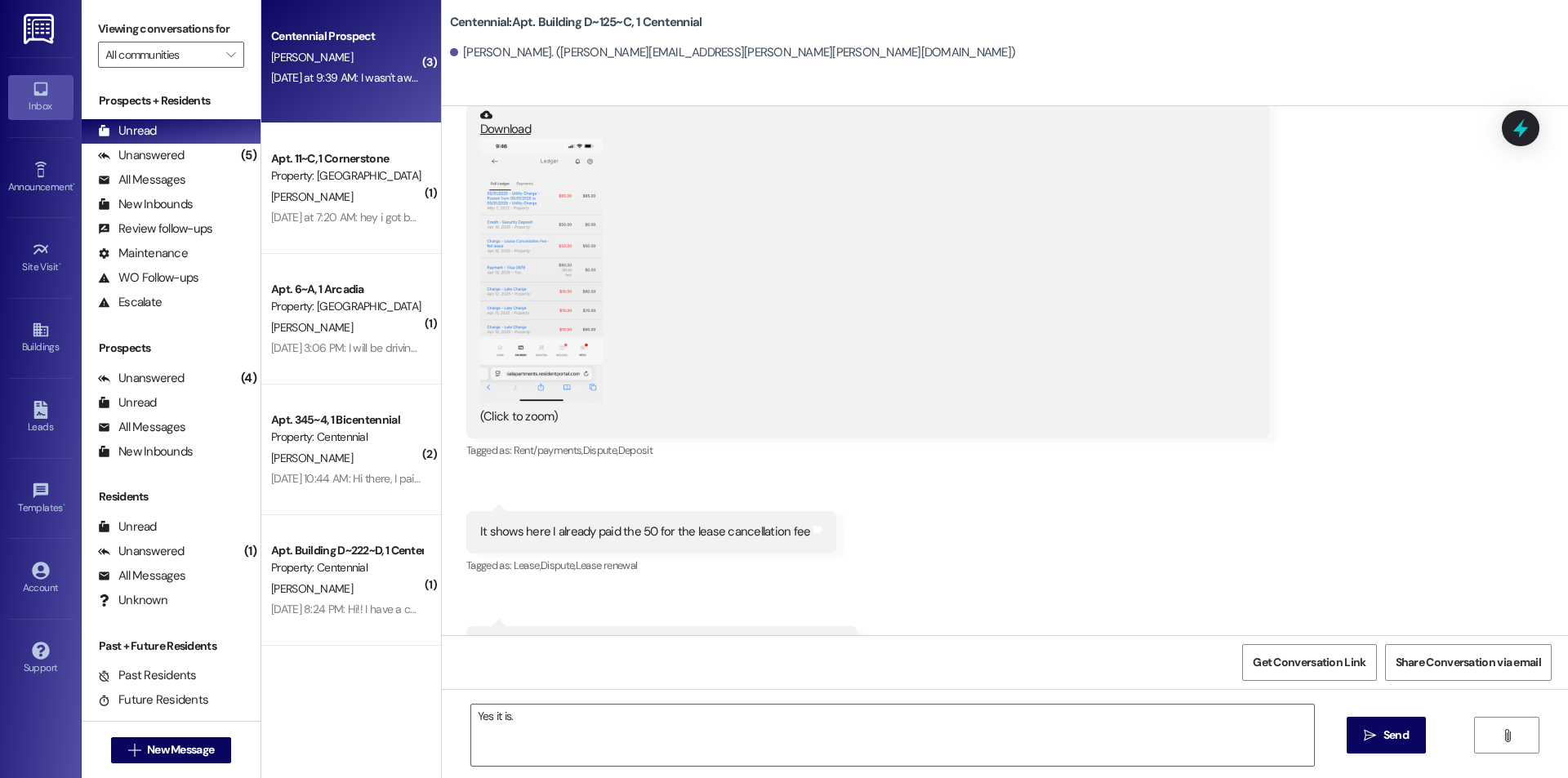
scroll to position [383, 0]
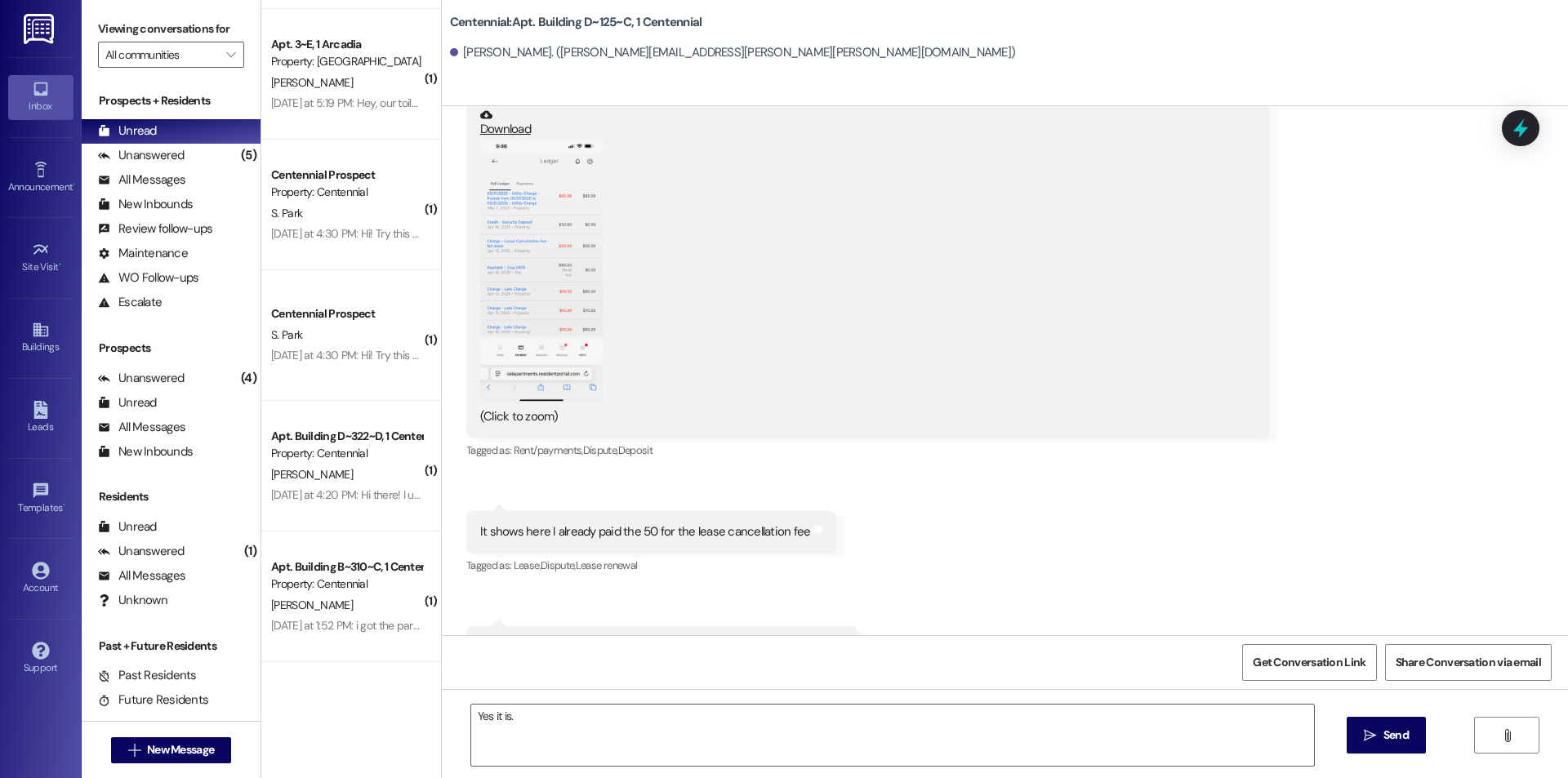
drag, startPoint x: 1411, startPoint y: 735, endPoint x: 1206, endPoint y: 655, distance: 220.1
click at [1411, 735] on button " Send" at bounding box center [1386, 736] width 79 height 37
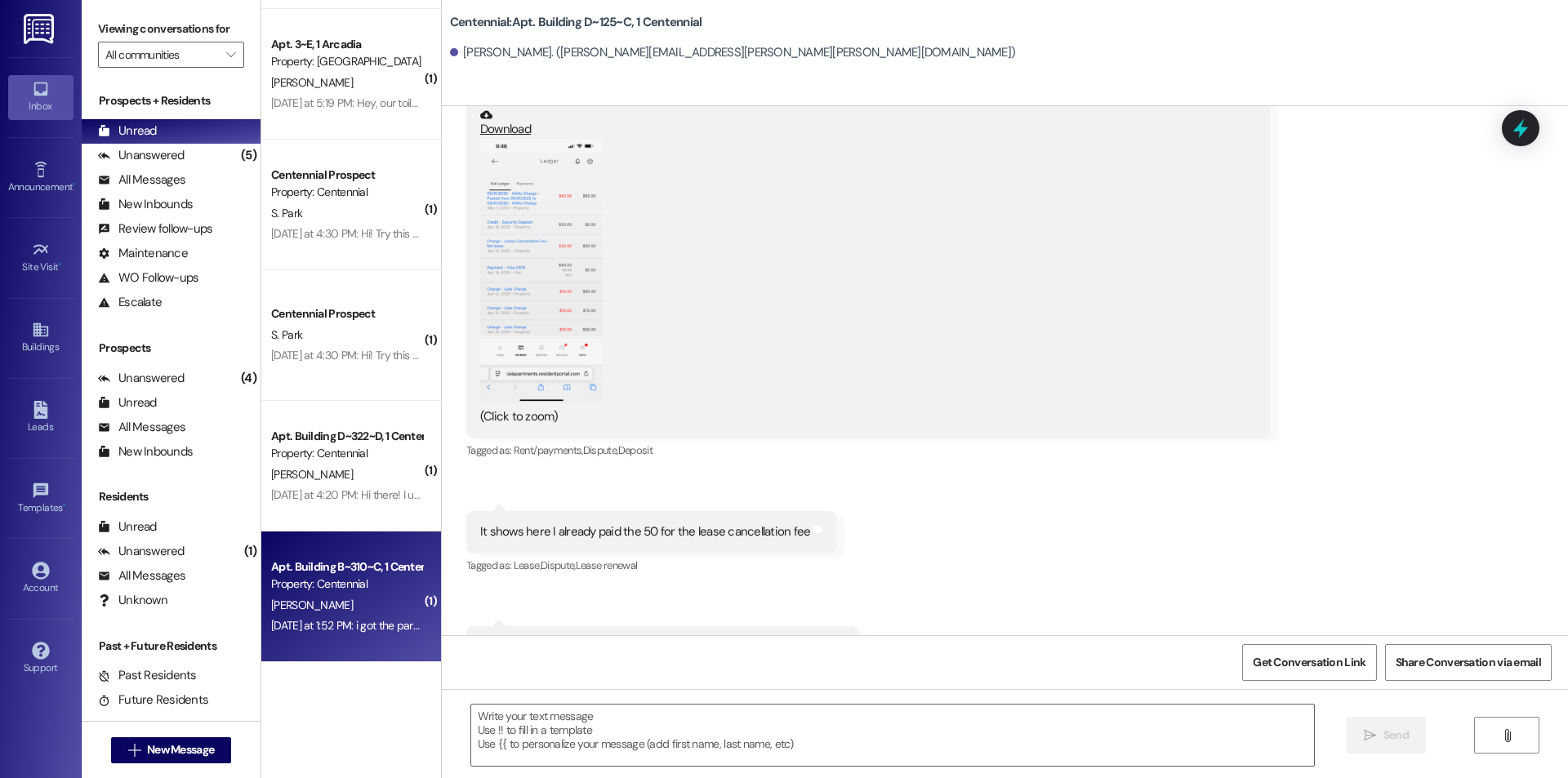
click at [381, 552] on div "Apt. Building B~310~C, 1 Centennial Property: Centennial [PERSON_NAME] [DATE] a…" at bounding box center [352, 596] width 180 height 130
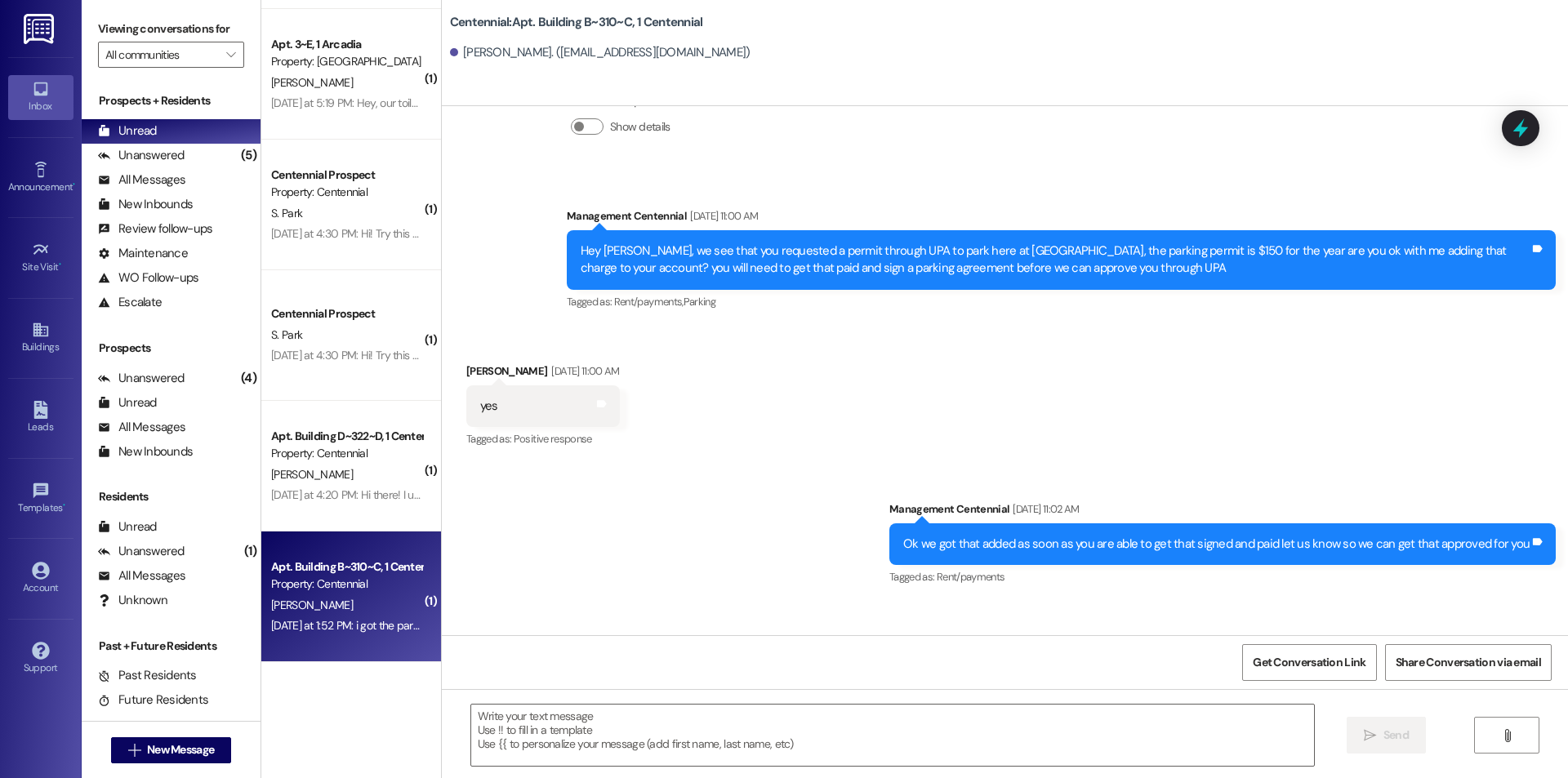
scroll to position [15979, 0]
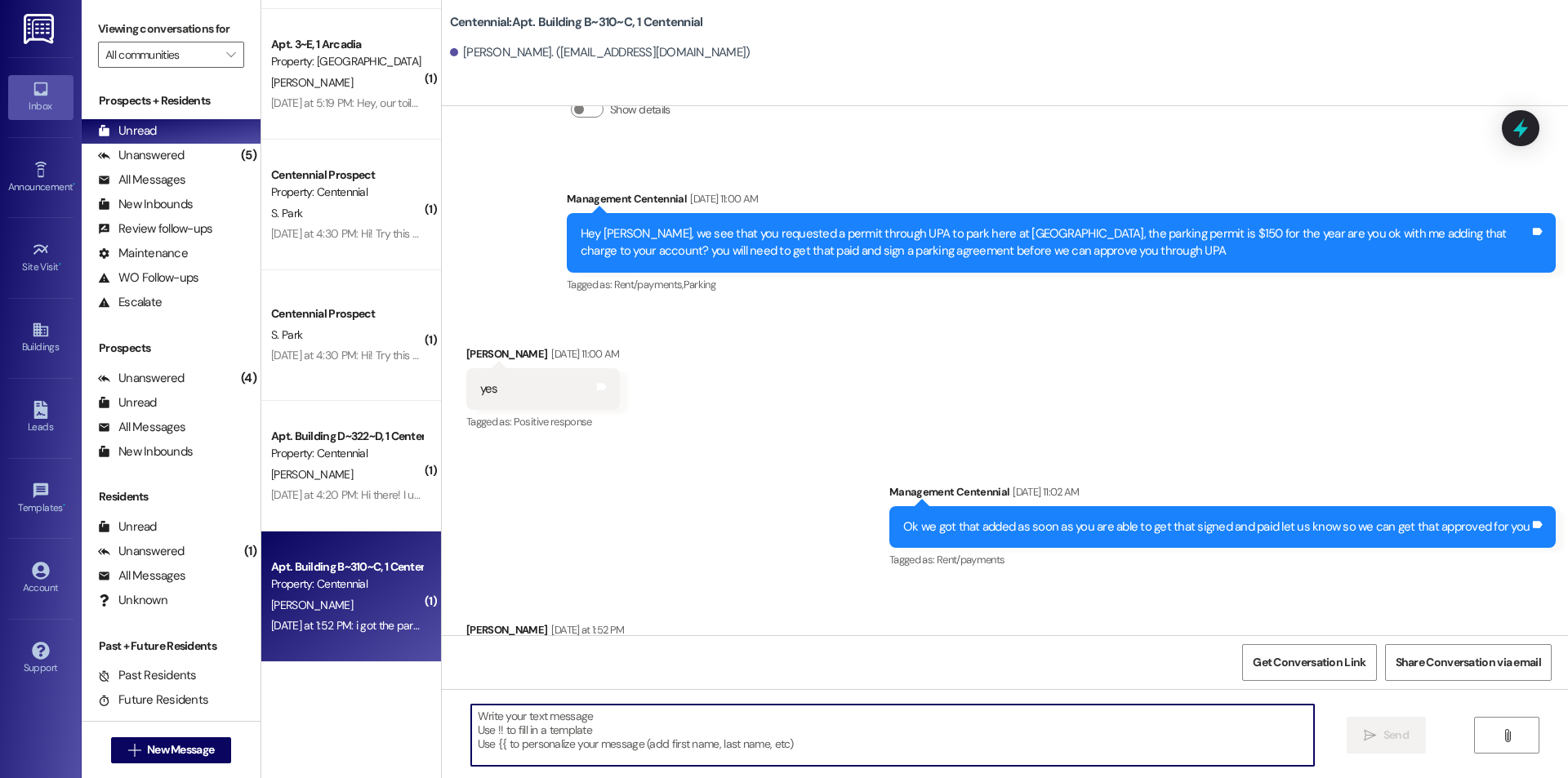
click at [663, 715] on textarea at bounding box center [893, 736] width 843 height 62
click at [910, 752] on textarea at bounding box center [893, 736] width 843 height 62
type textarea "Thank you! We will look at that!"
click at [1361, 727] on span " Send" at bounding box center [1386, 735] width 51 height 17
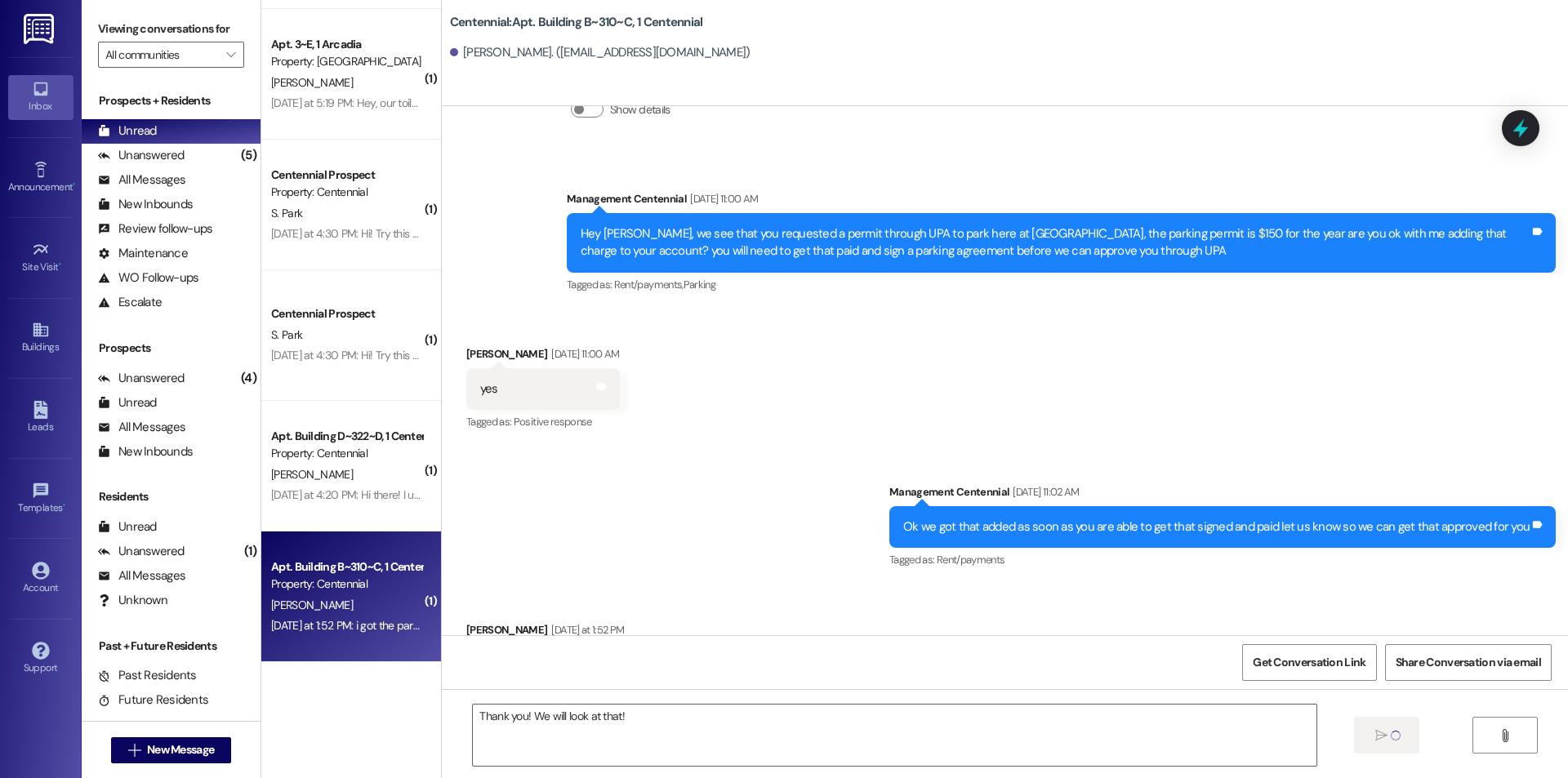
click at [372, 468] on div "[PERSON_NAME]" at bounding box center [346, 474] width 154 height 20
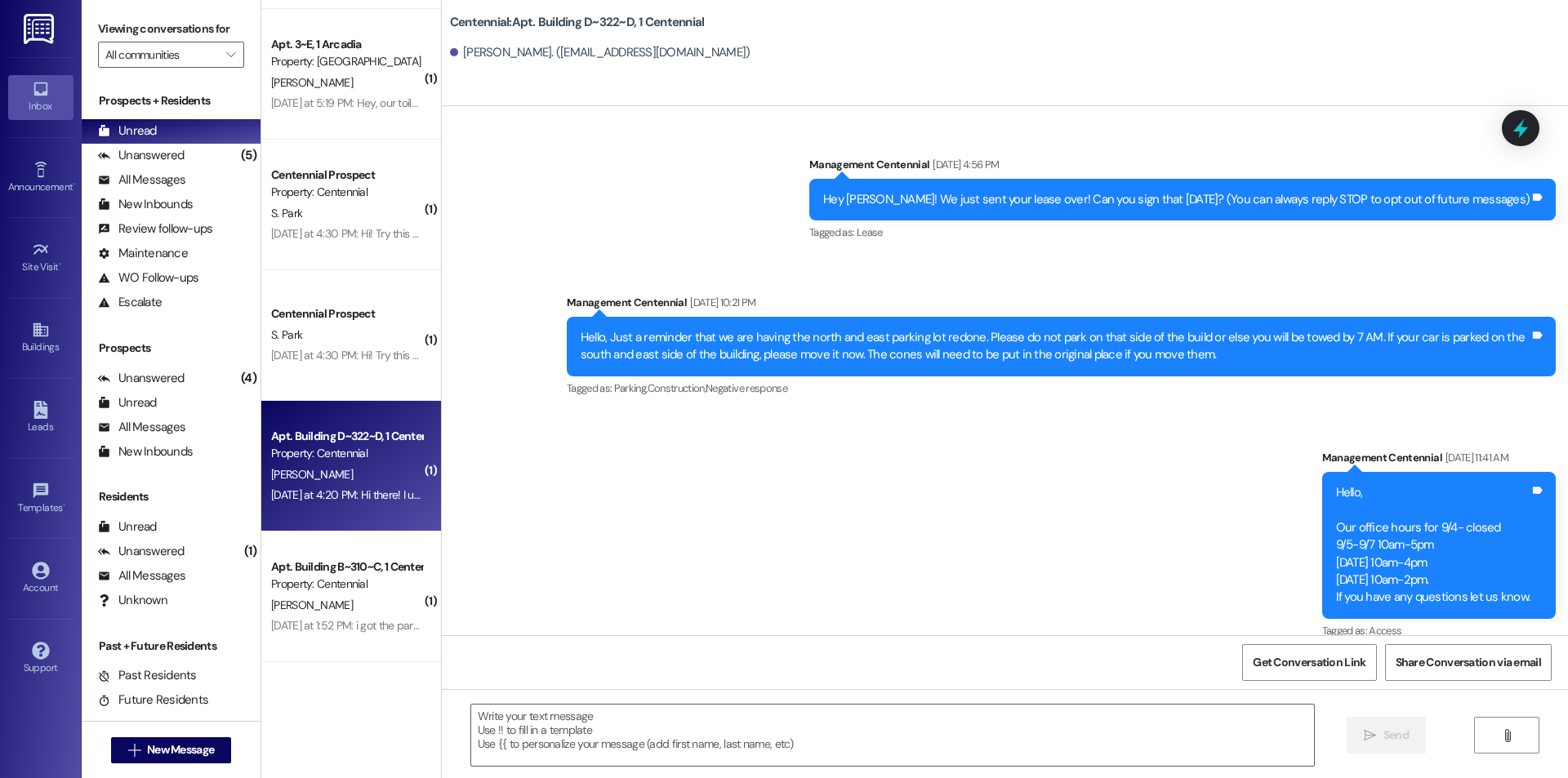
scroll to position [36853, 0]
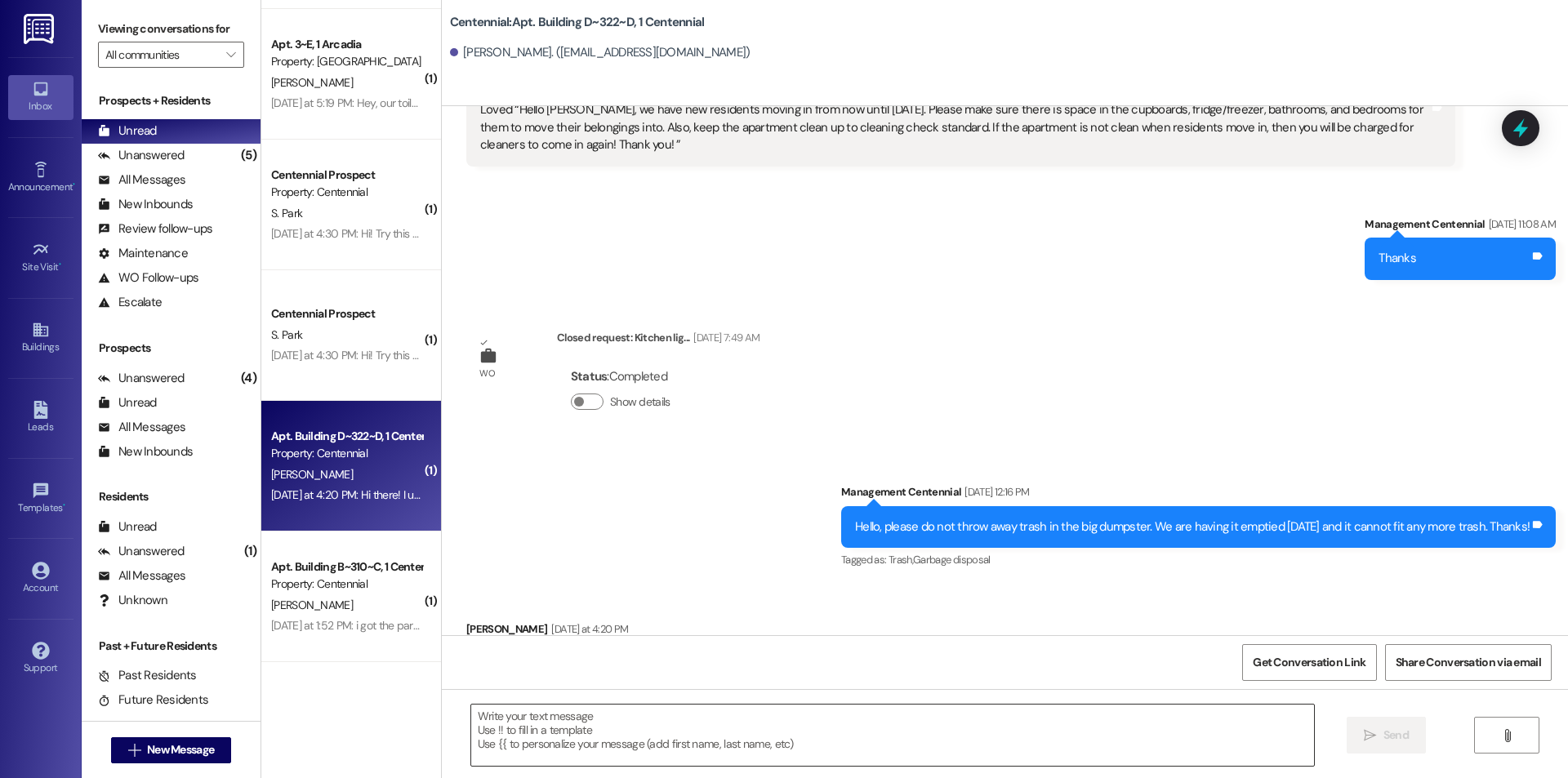
click at [545, 707] on textarea at bounding box center [893, 736] width 843 height 62
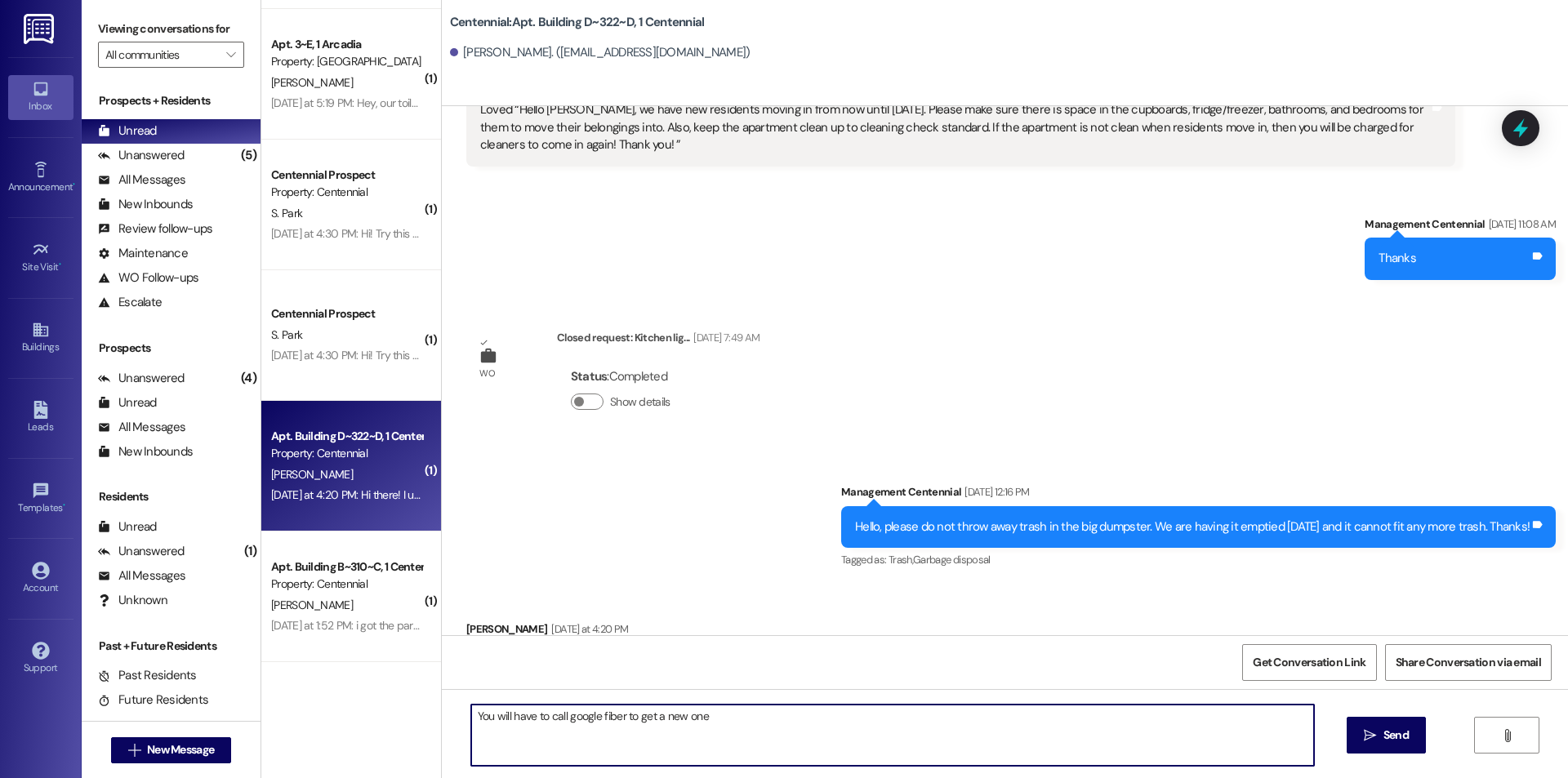
type textarea "You will have to call google fiber to get a new one!"
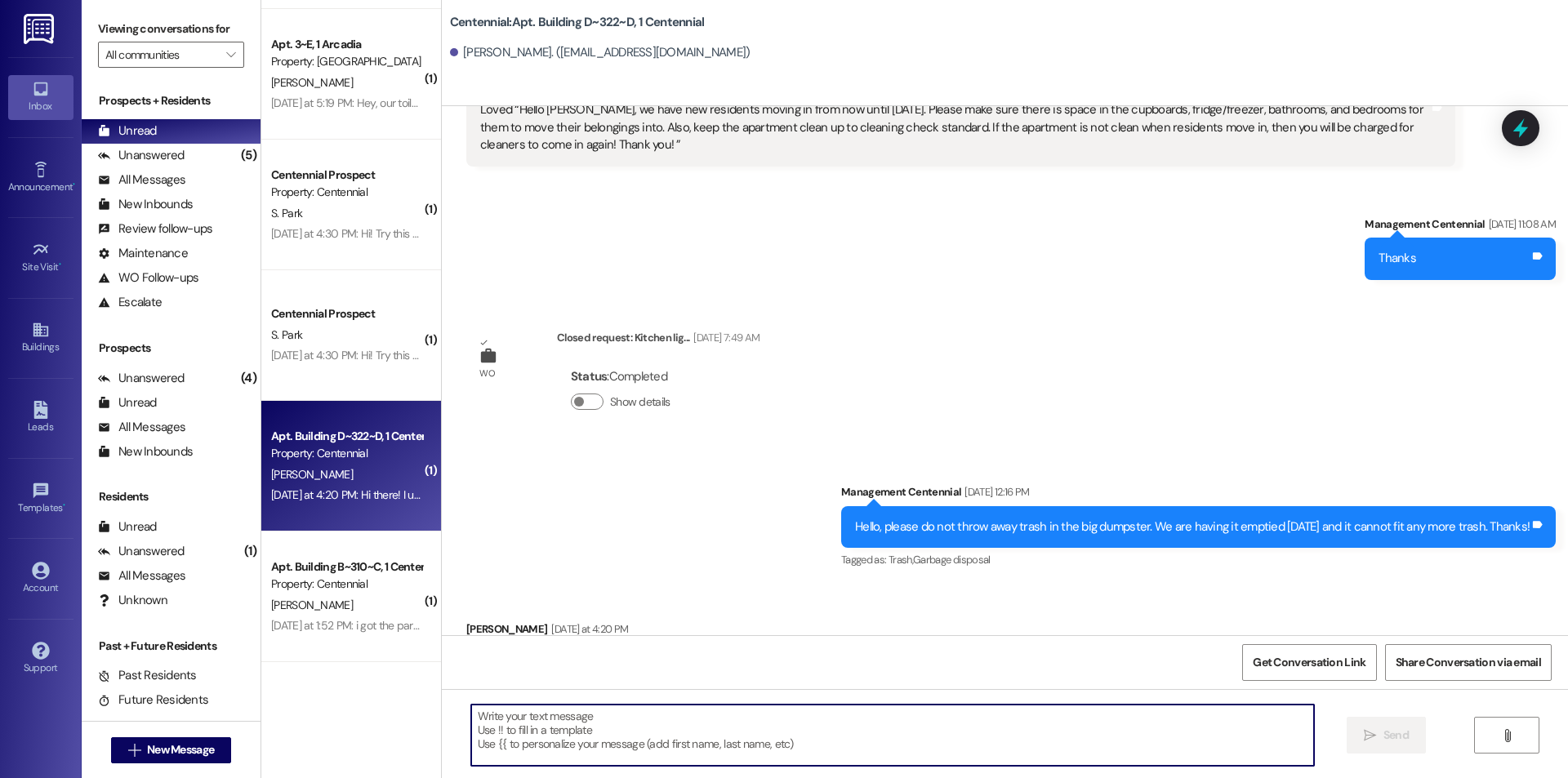
scroll to position [36852, 0]
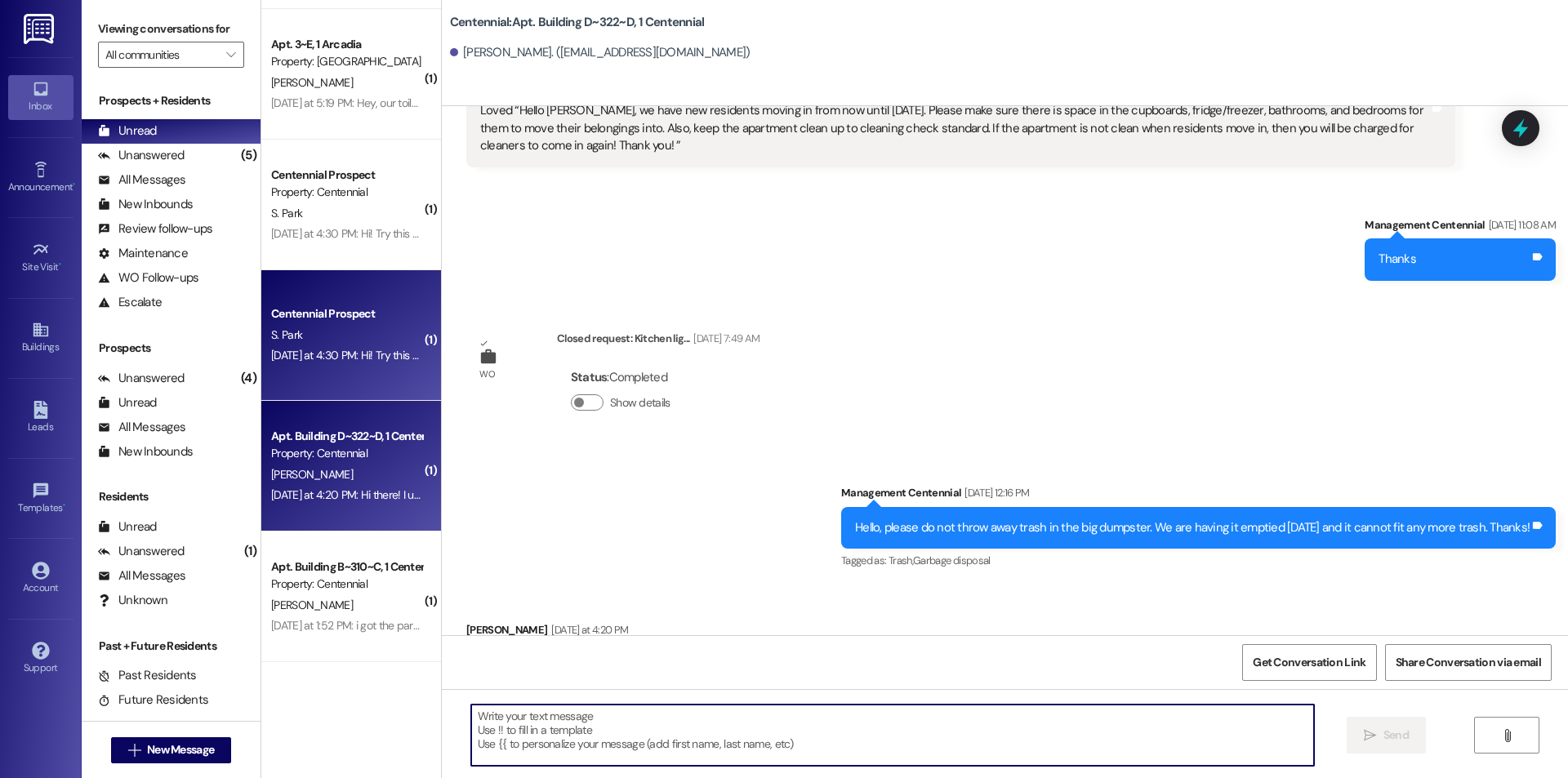
click at [363, 338] on div "S. Park" at bounding box center [346, 335] width 154 height 20
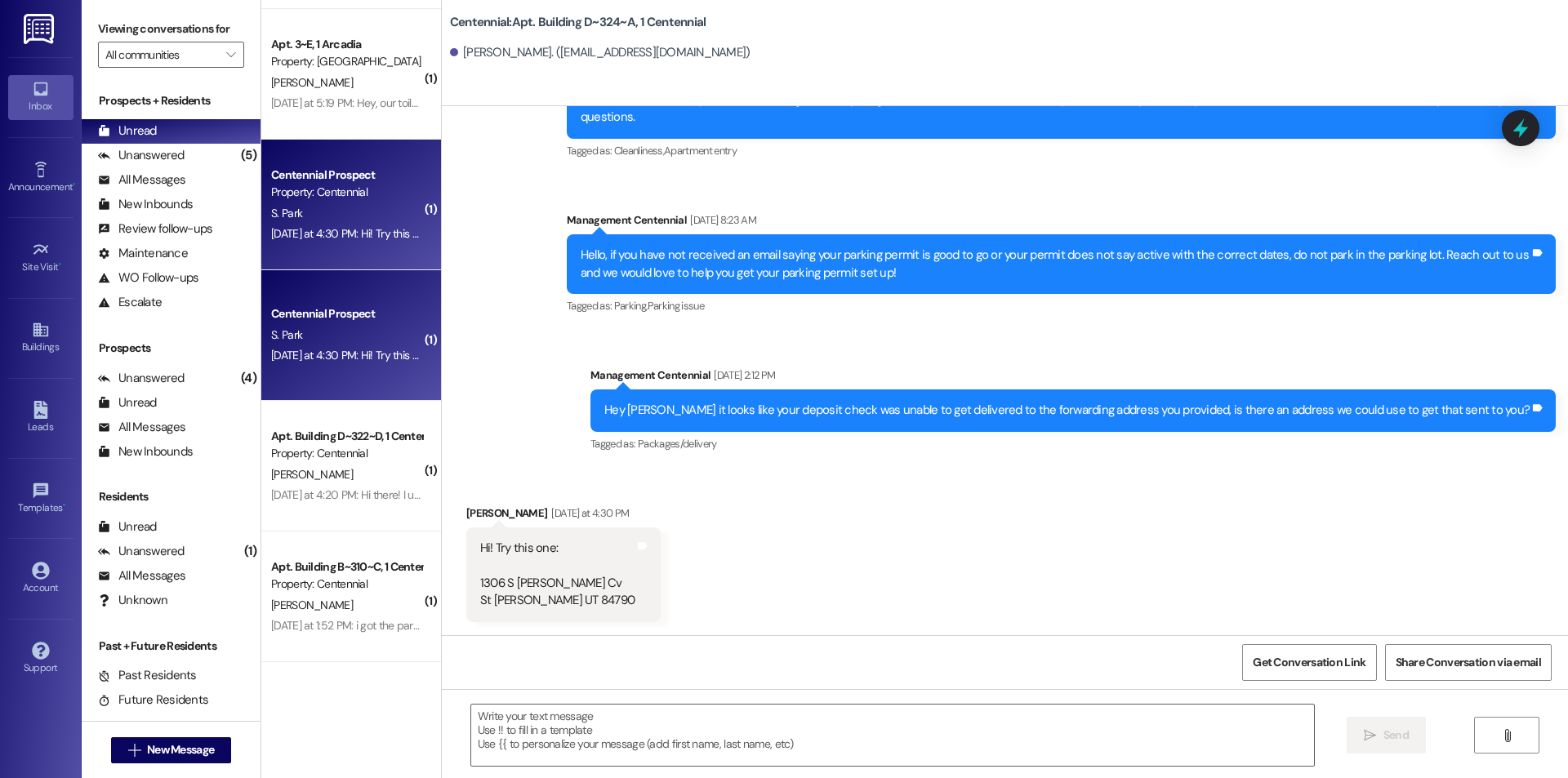
scroll to position [16723, 0]
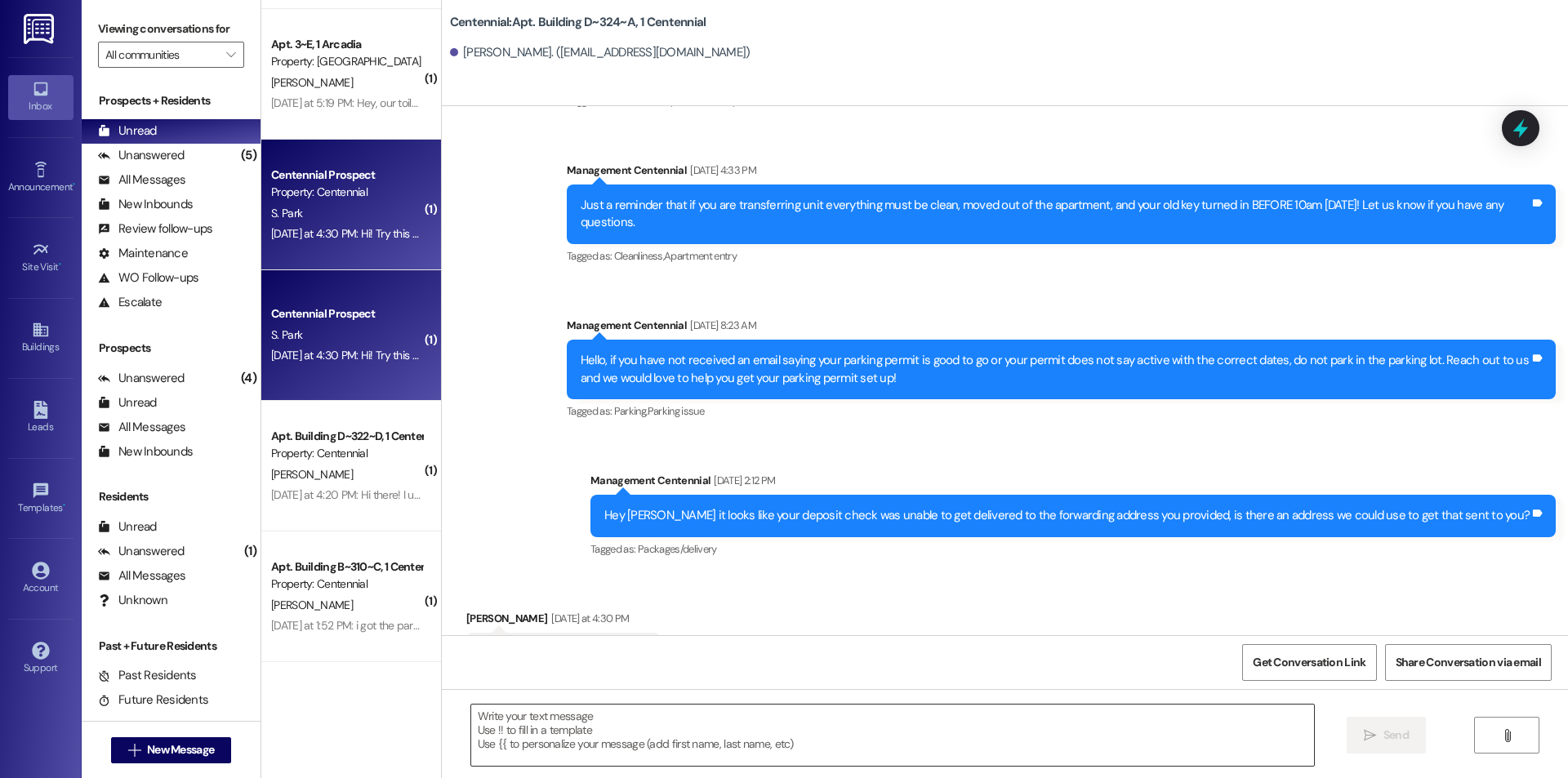
click at [611, 730] on textarea at bounding box center [893, 736] width 843 height 62
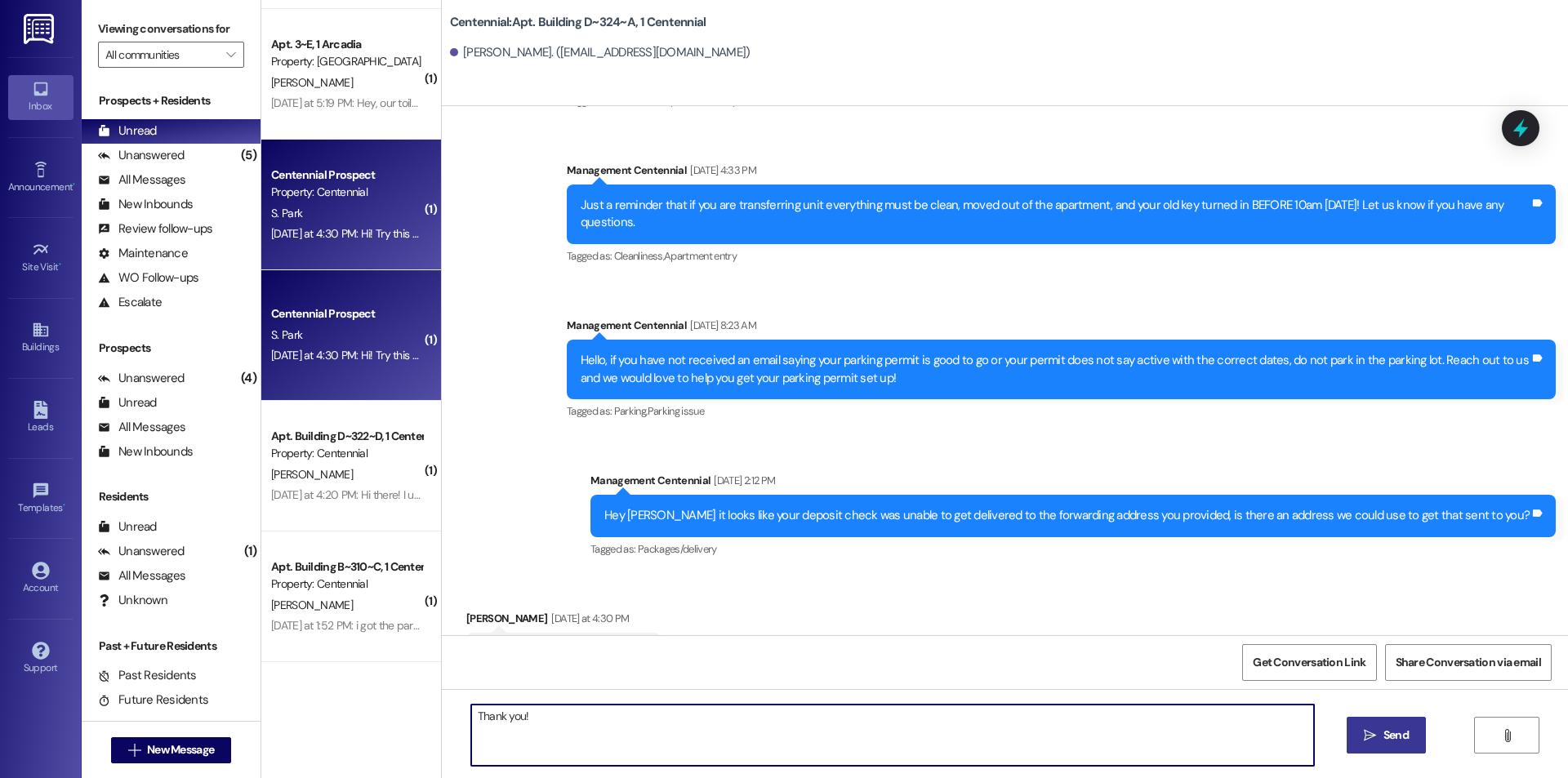
type textarea "Thank you!"
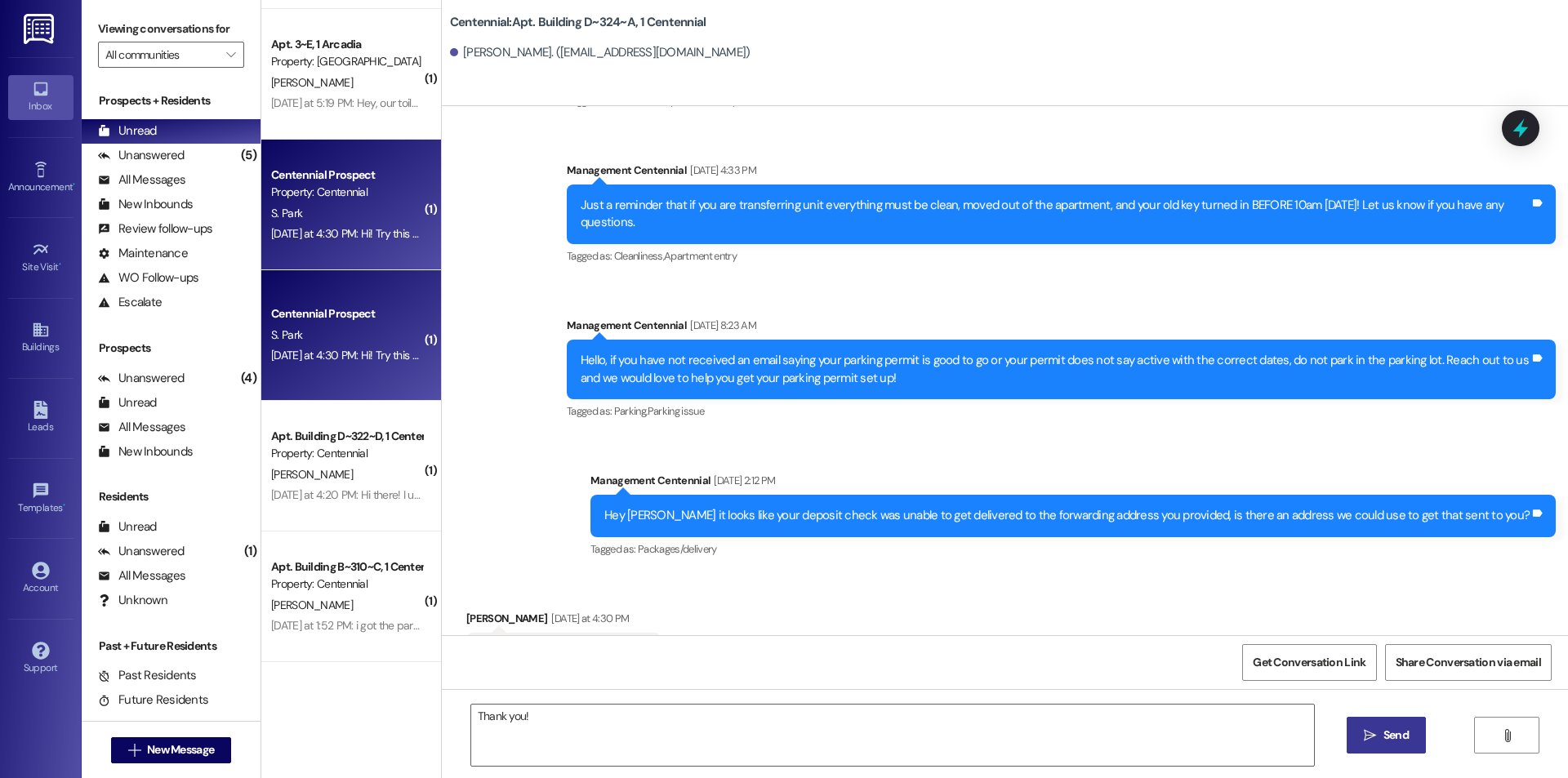
click at [1367, 735] on icon "" at bounding box center [1371, 736] width 12 height 13
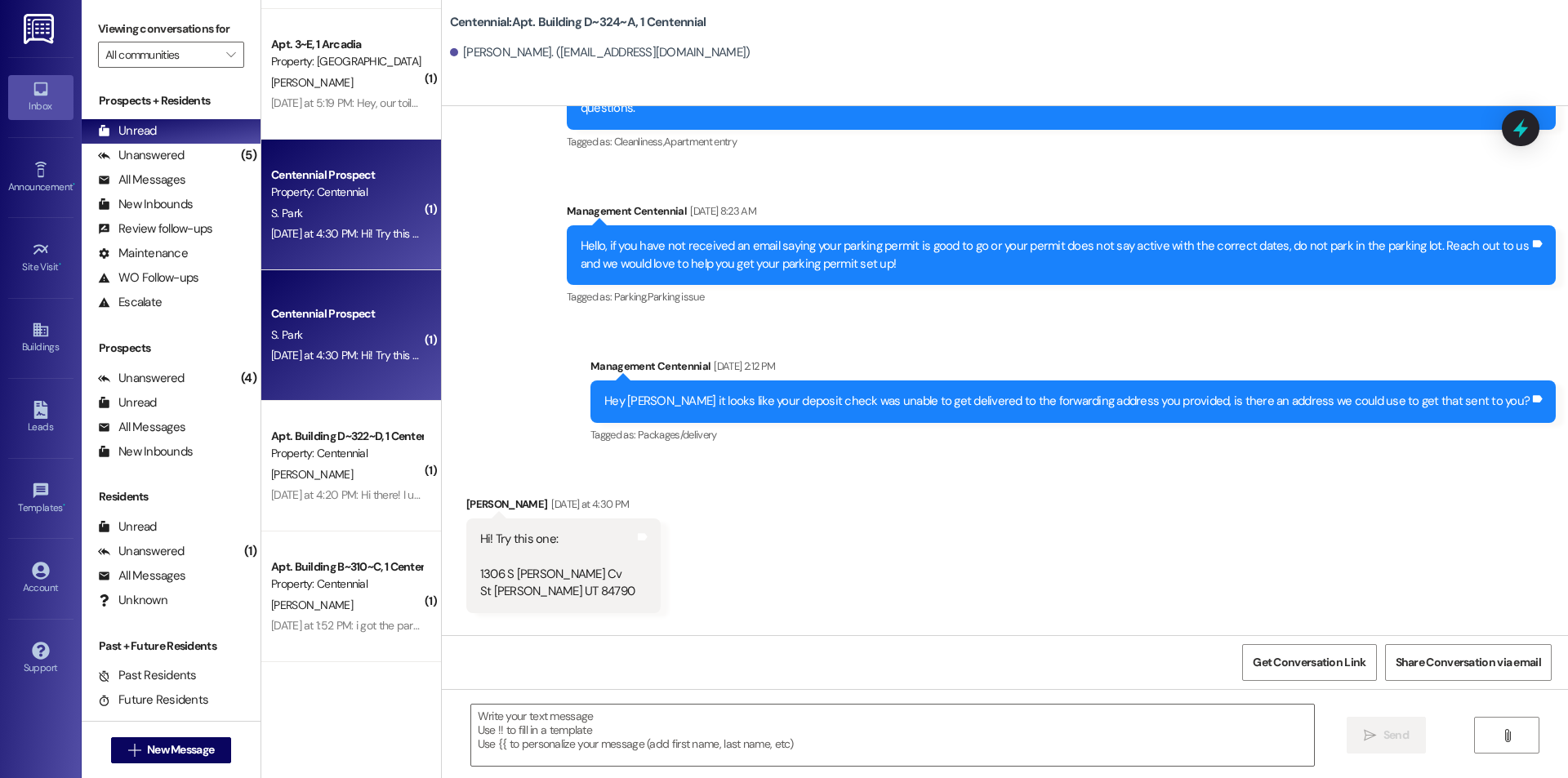
scroll to position [219, 0]
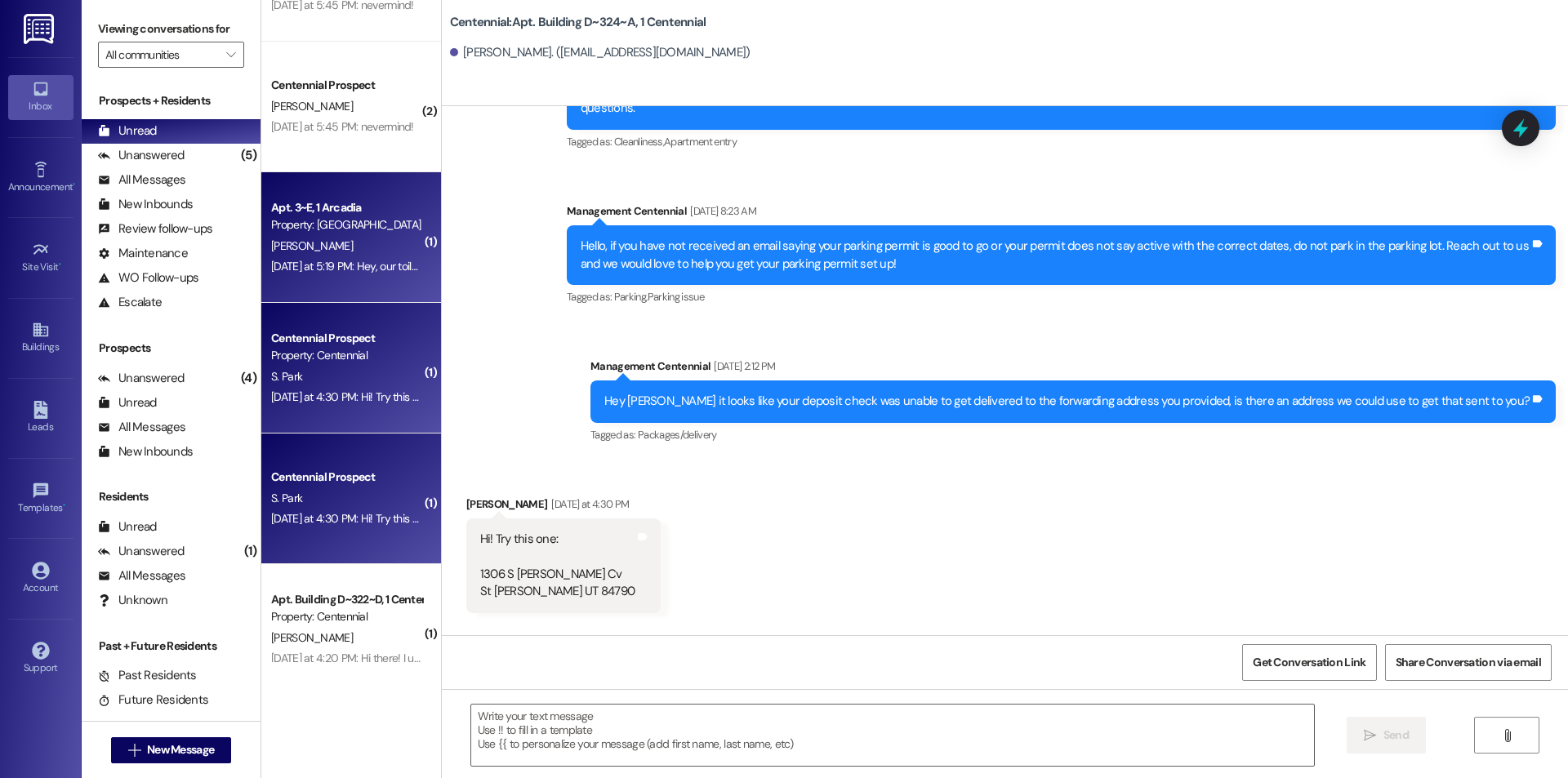
click at [366, 274] on div "[DATE] at 5:19 PM: Hey, our toilet is clogged. I submitted a maintenance reques…" at bounding box center [346, 266] width 154 height 20
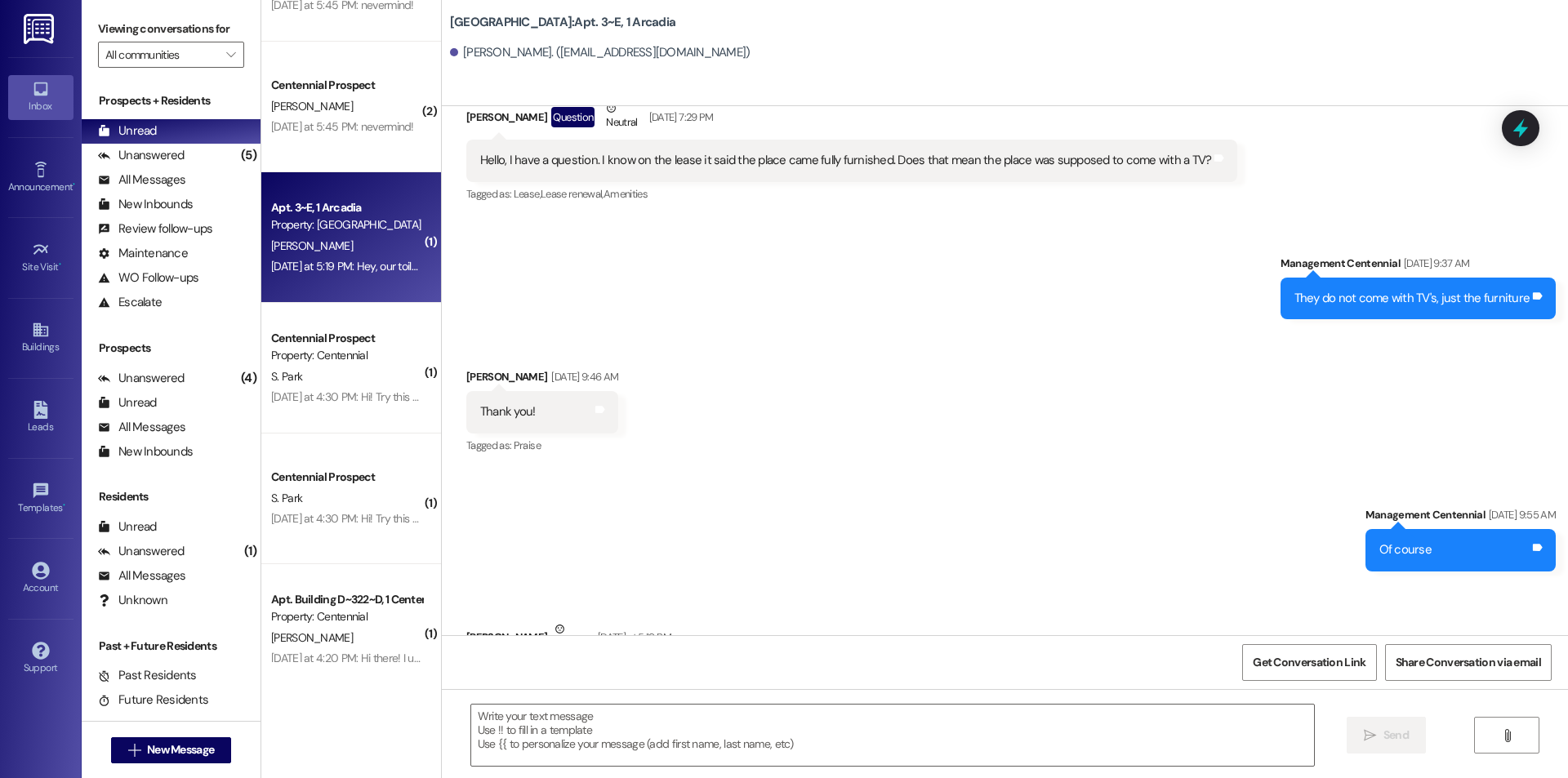
scroll to position [19697, 0]
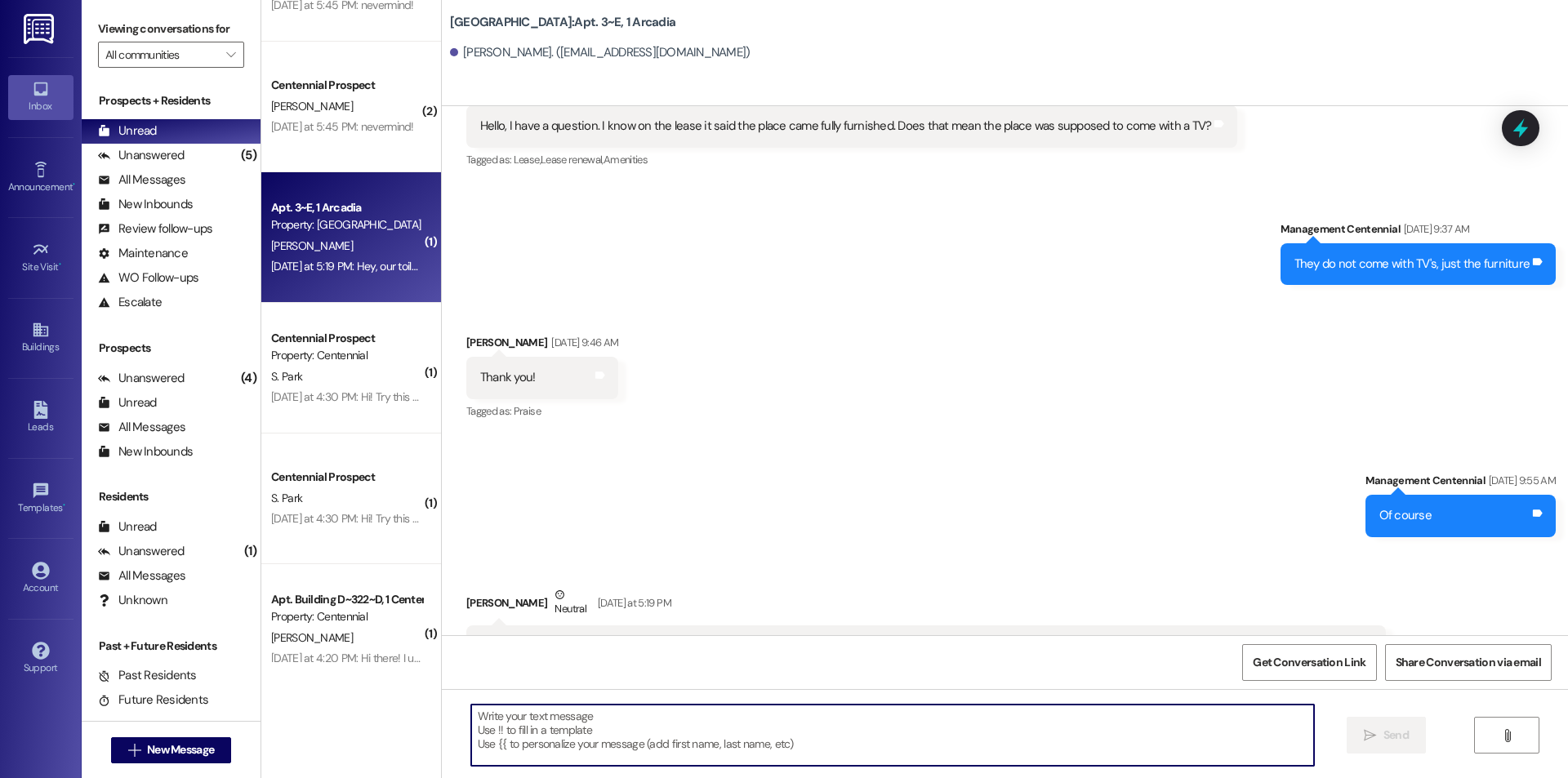
click at [596, 761] on textarea at bounding box center [893, 736] width 843 height 62
type textarea "Maintenance will come in [DATE]."
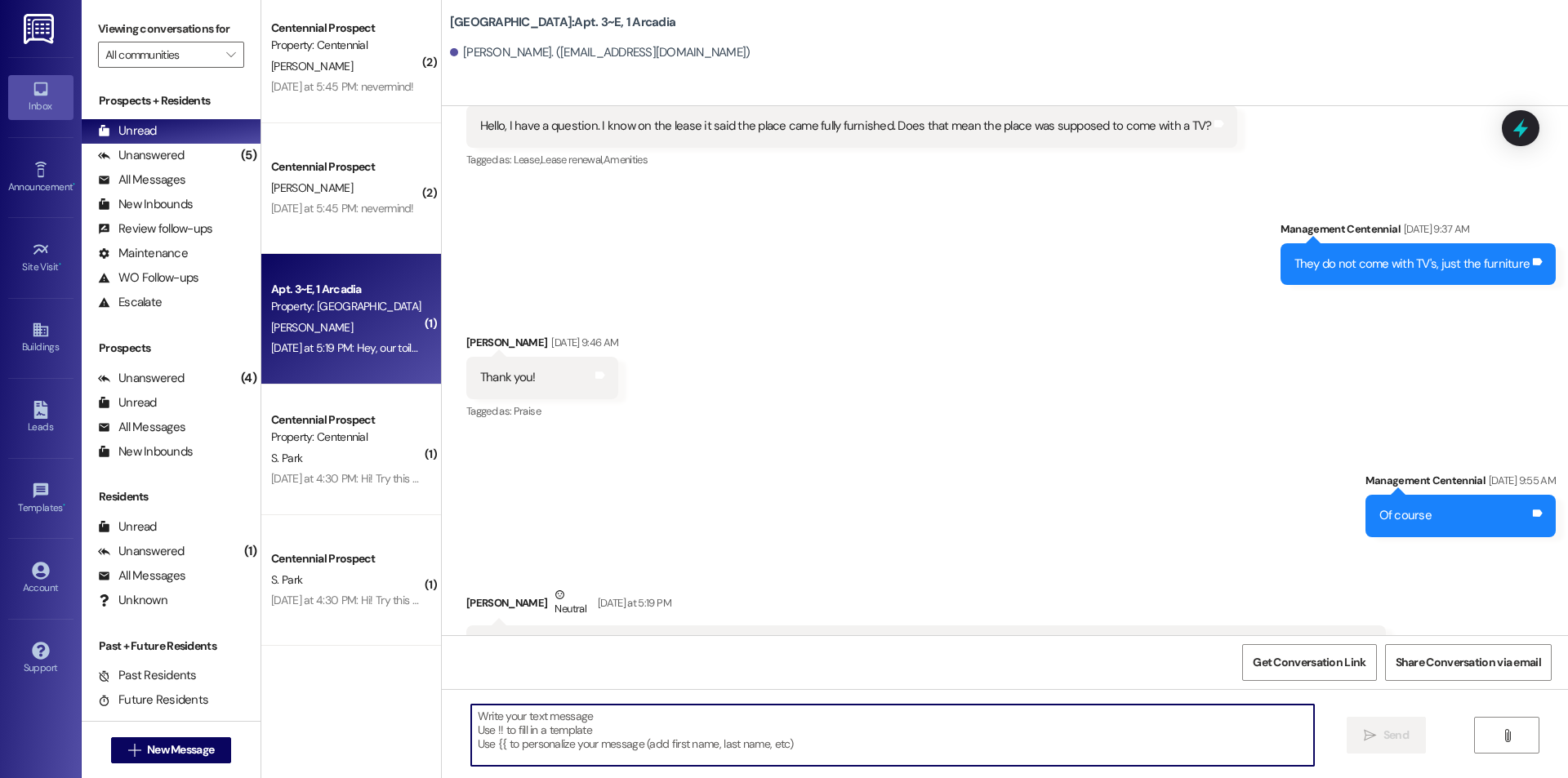
scroll to position [19696, 0]
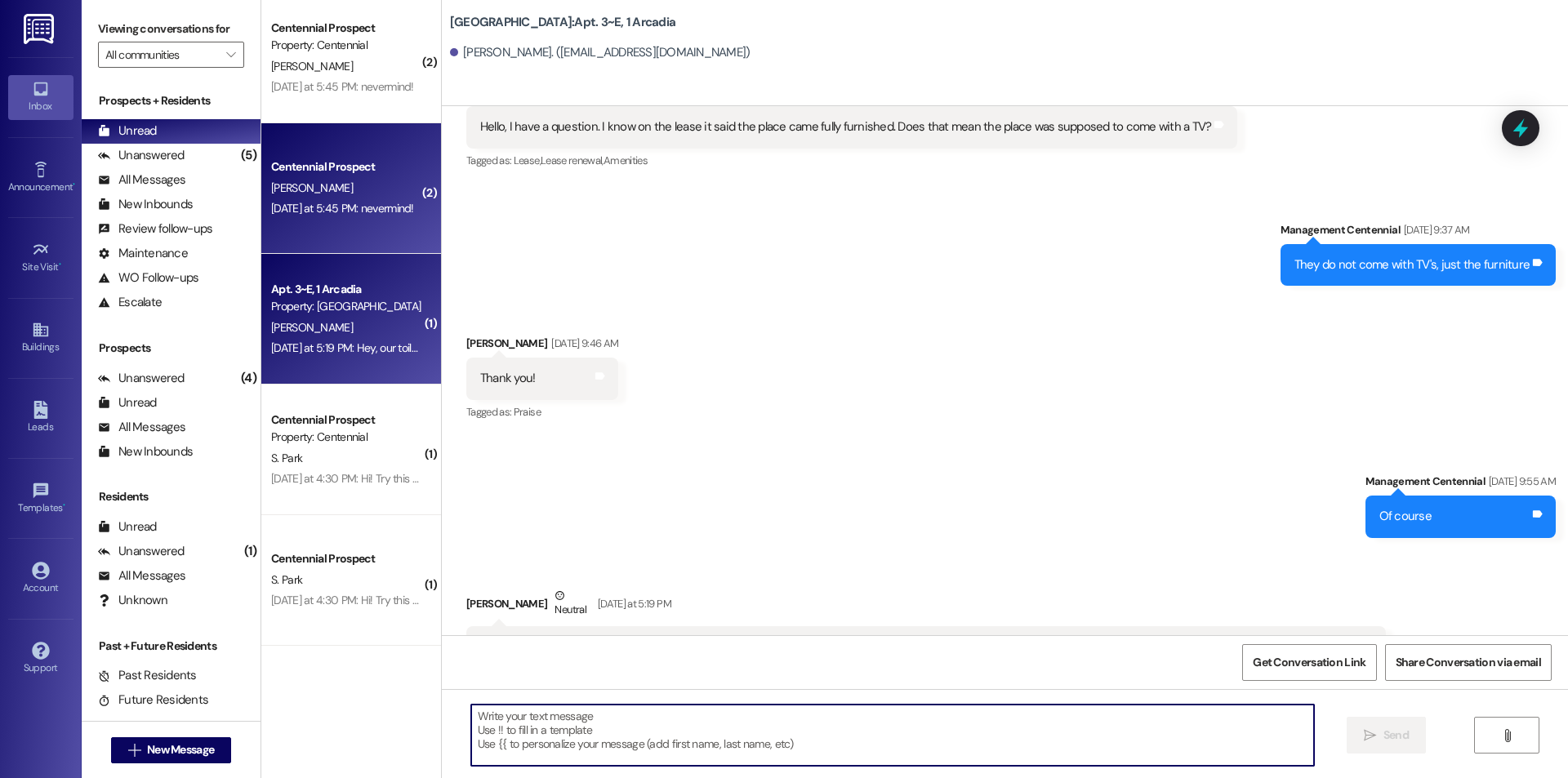
click at [362, 240] on div "Centennial Prospect [PERSON_NAME] [DATE] at 5:45 PM: nevermind! [DATE] at 5:45 …" at bounding box center [352, 189] width 180 height 130
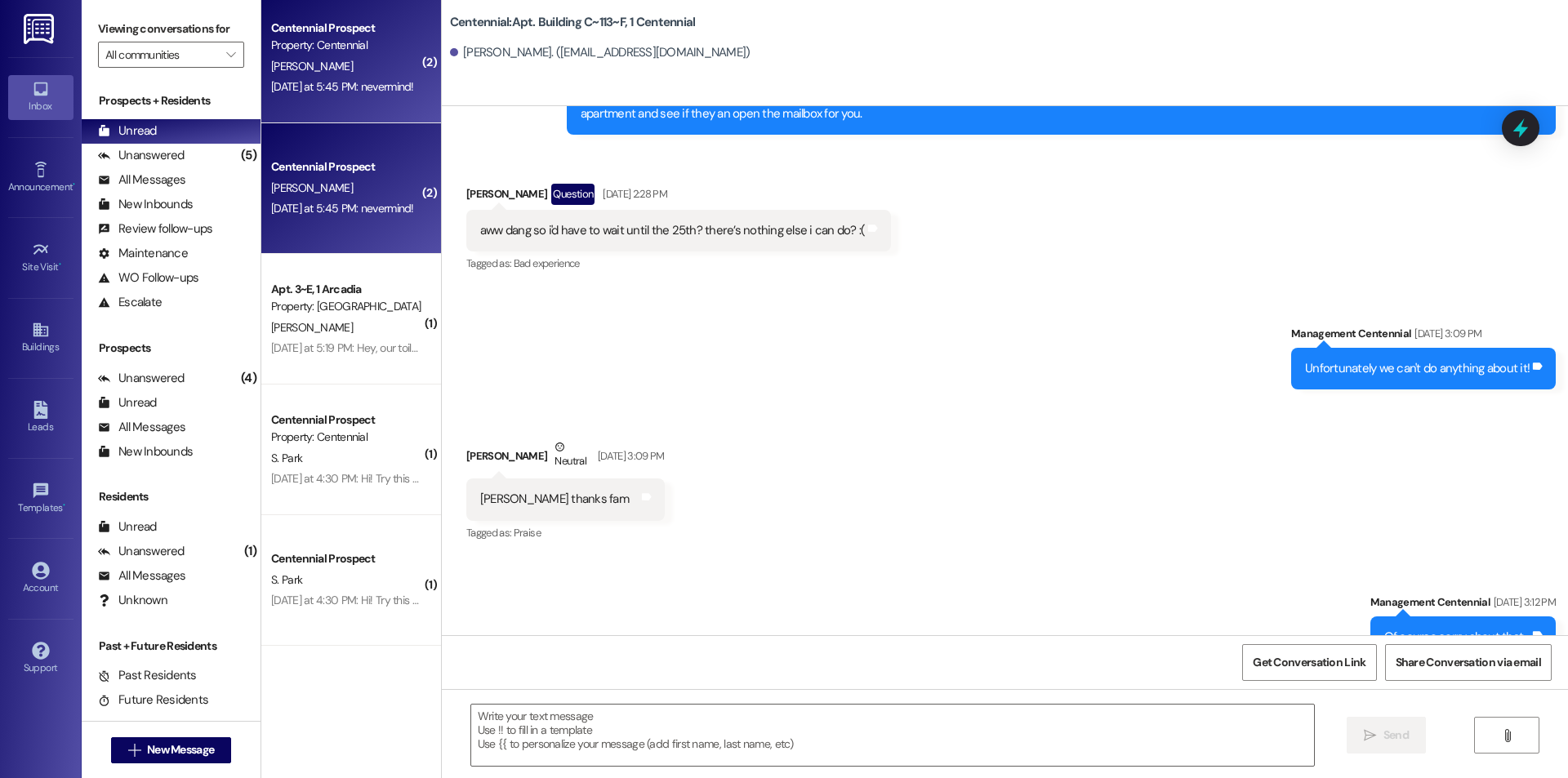
scroll to position [10074, 0]
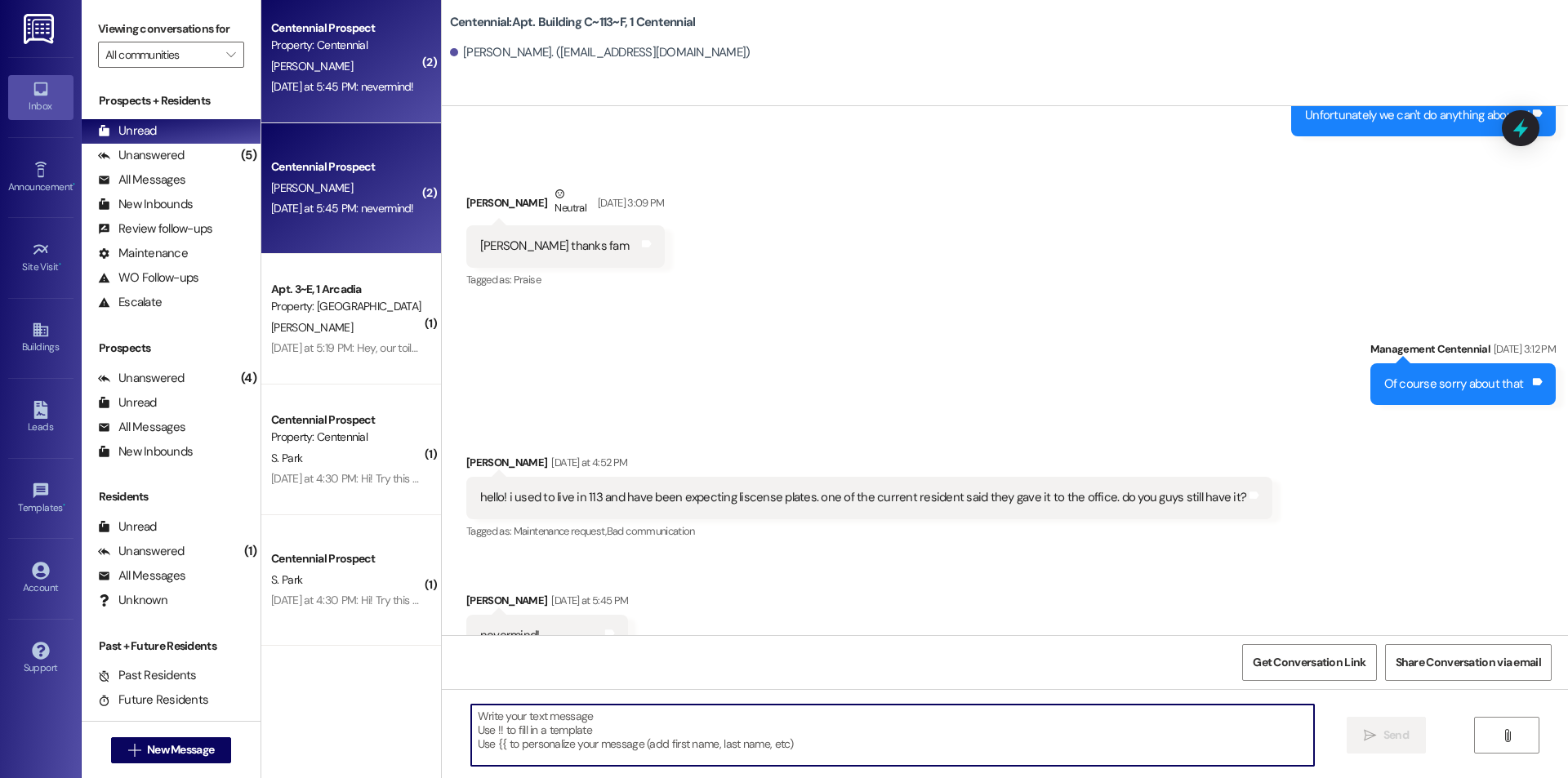
click at [600, 741] on textarea at bounding box center [893, 736] width 843 height 62
type textarea "Thank you!"
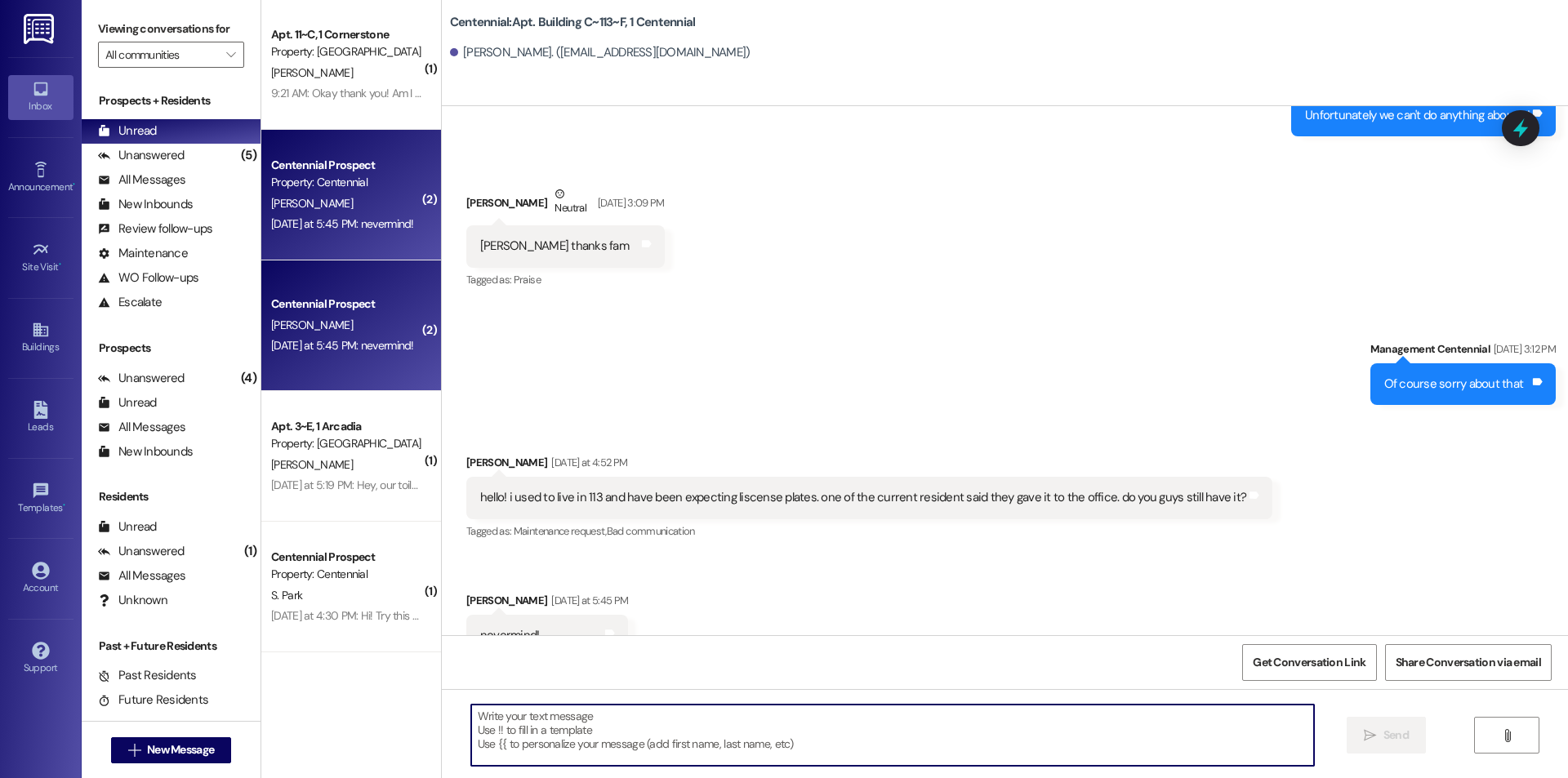
scroll to position [0, 0]
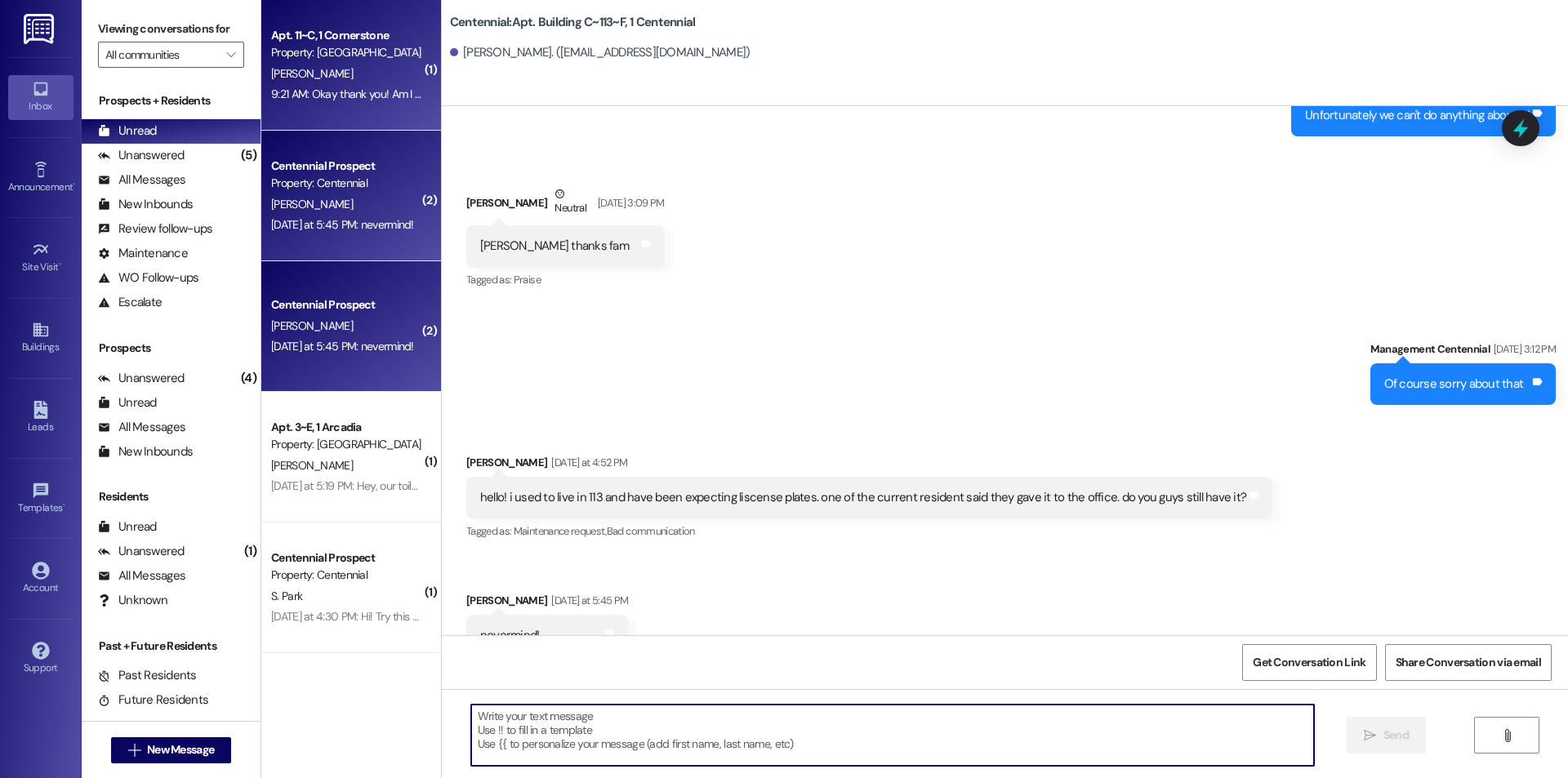
click at [329, 101] on div "9:21 AM: Okay thank you! Am I good to park there now? 9:21 AM: Okay thank you! …" at bounding box center [346, 93] width 154 height 20
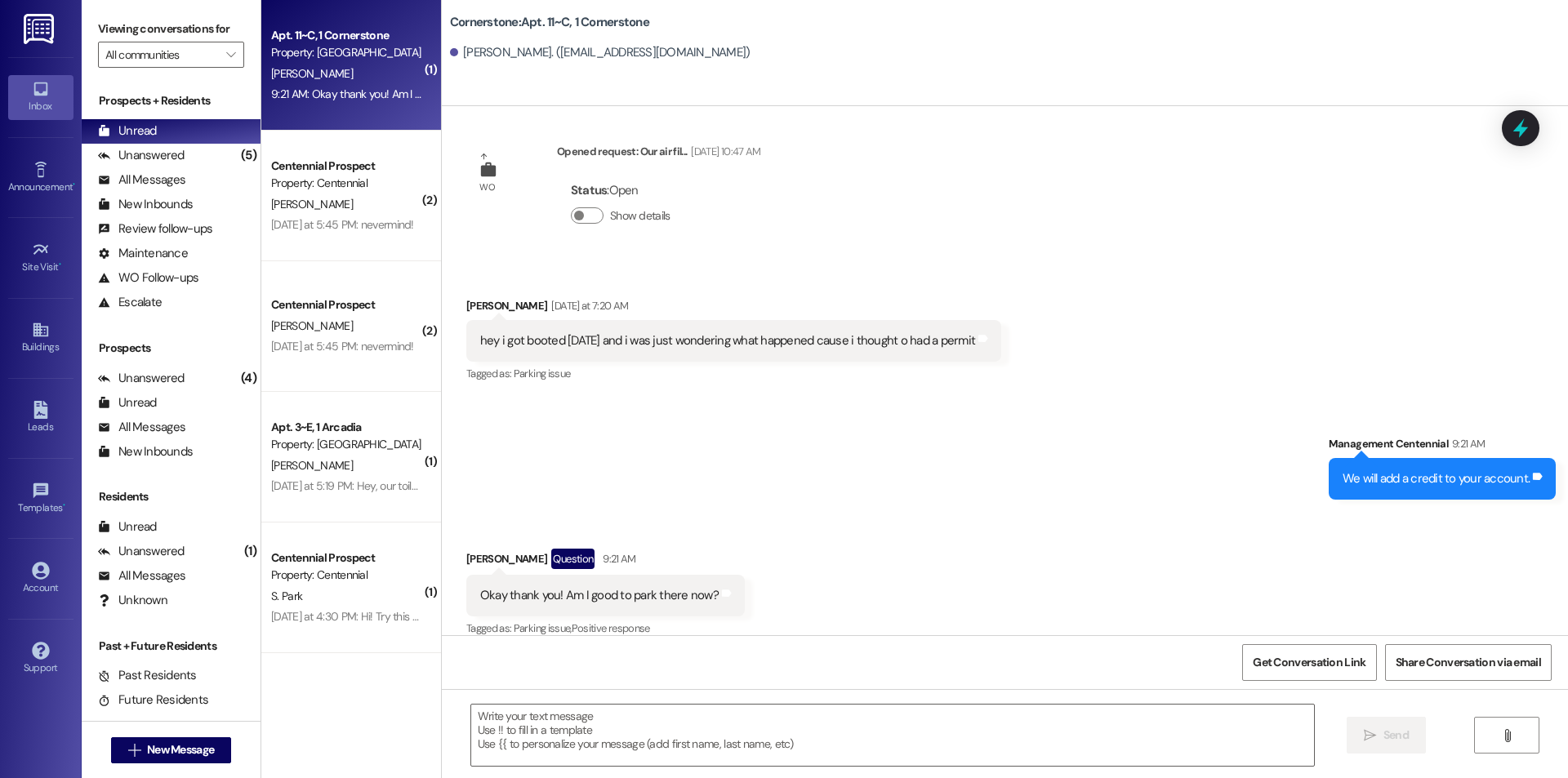
scroll to position [11077, 0]
click at [505, 713] on textarea at bounding box center [893, 736] width 843 height 62
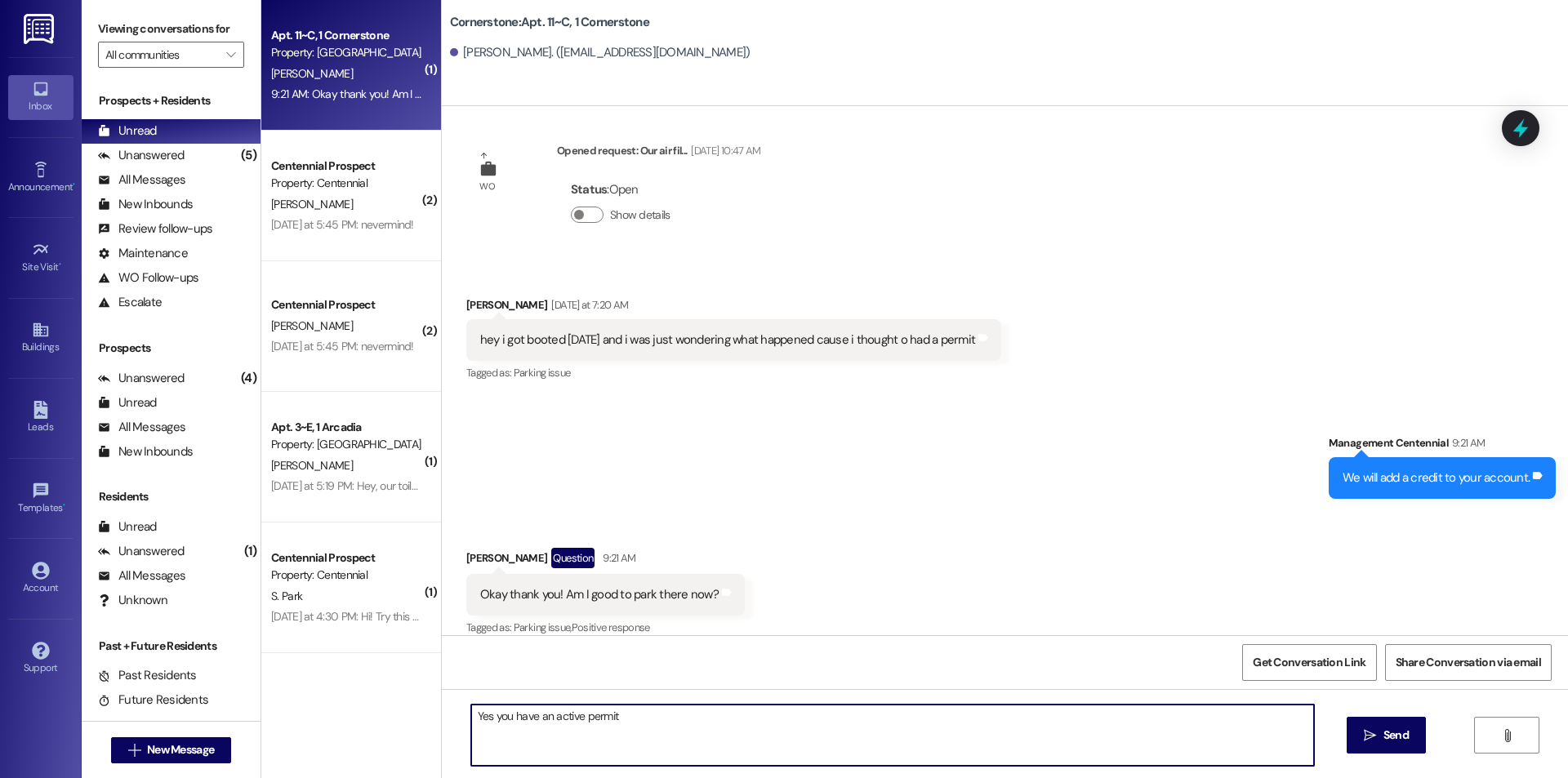
type textarea "Yes you have an active permit."
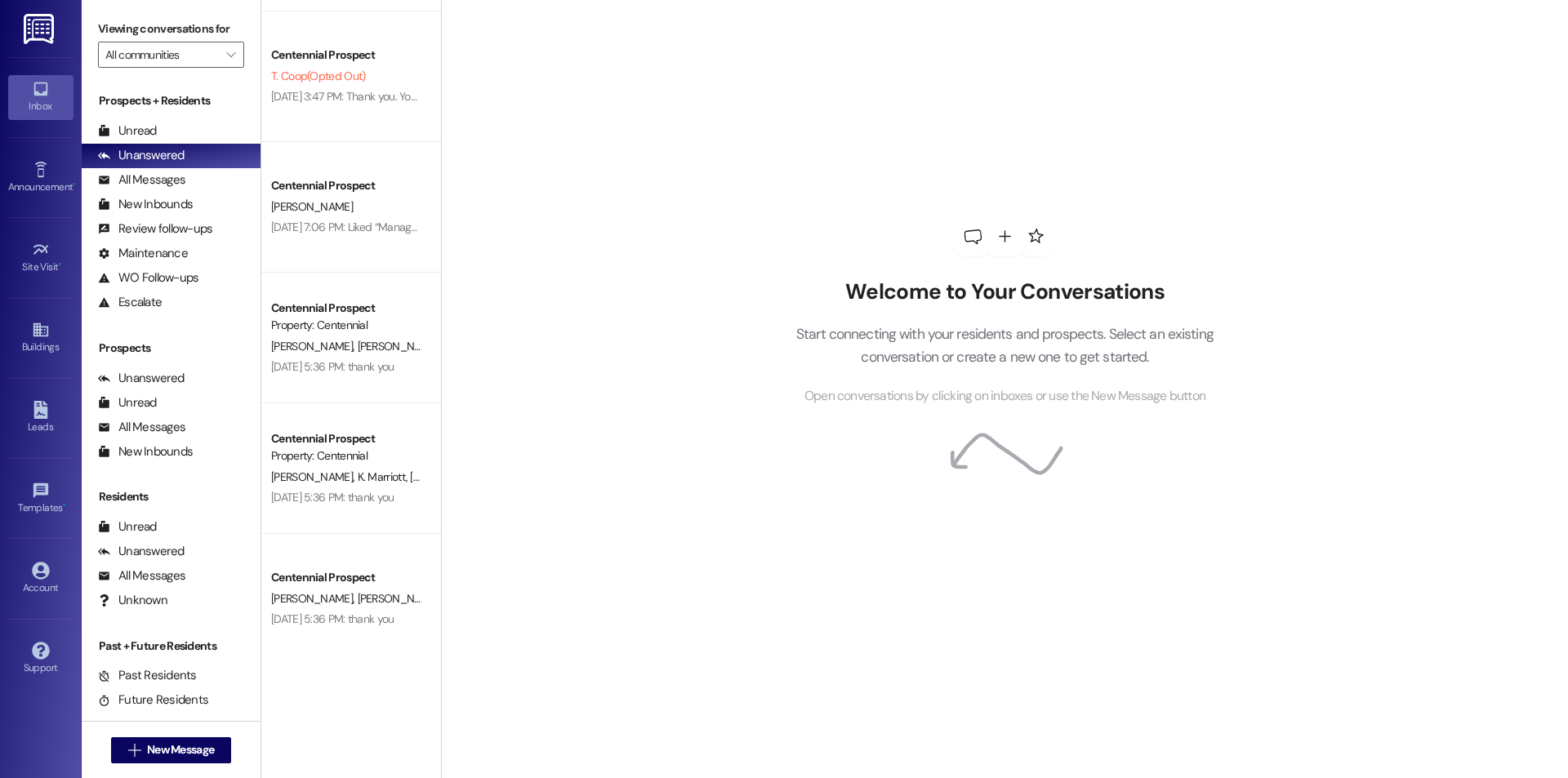
scroll to position [252, 0]
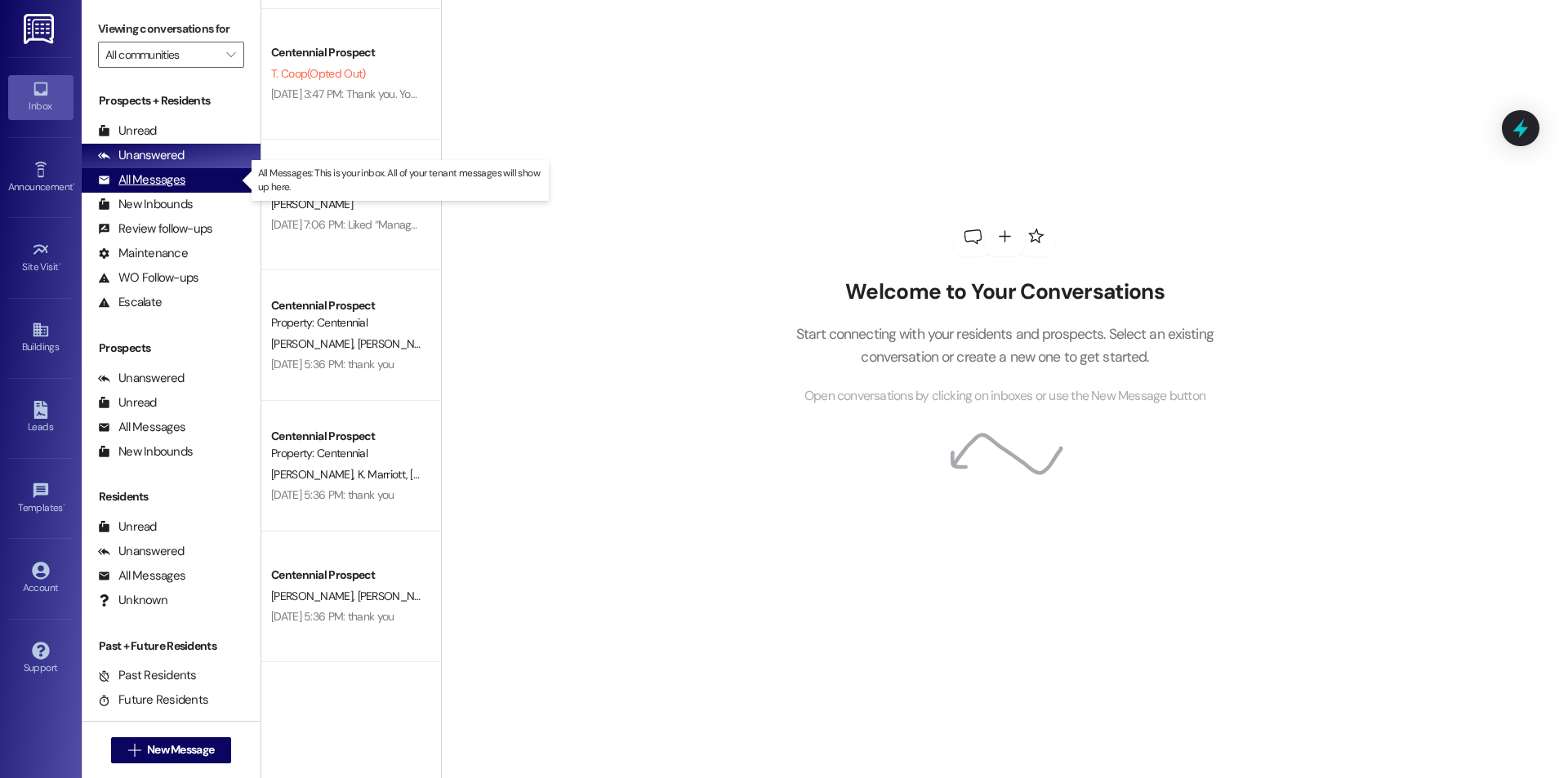
click at [193, 189] on div "All Messages (undefined)" at bounding box center [171, 181] width 179 height 25
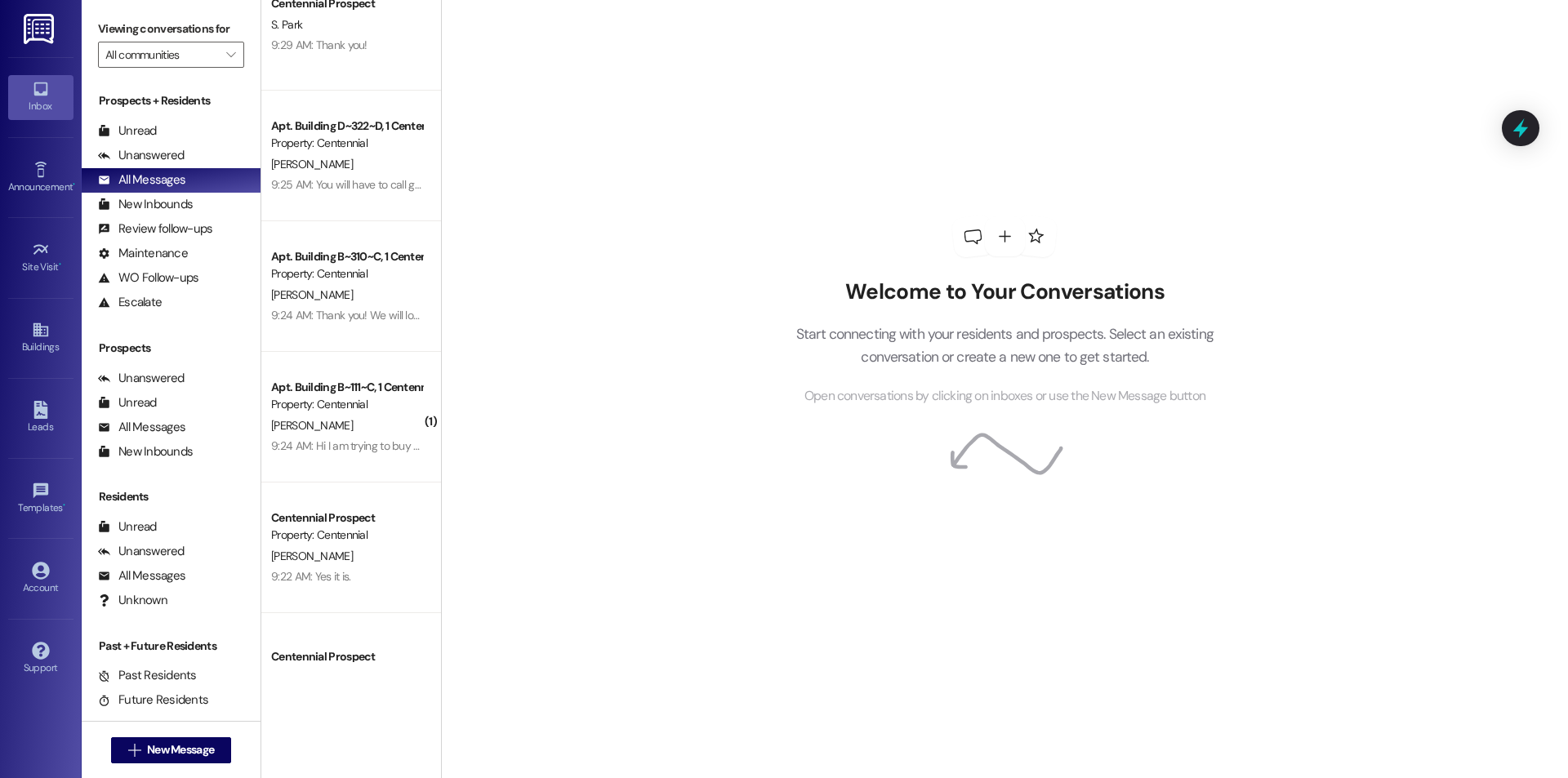
scroll to position [898, 0]
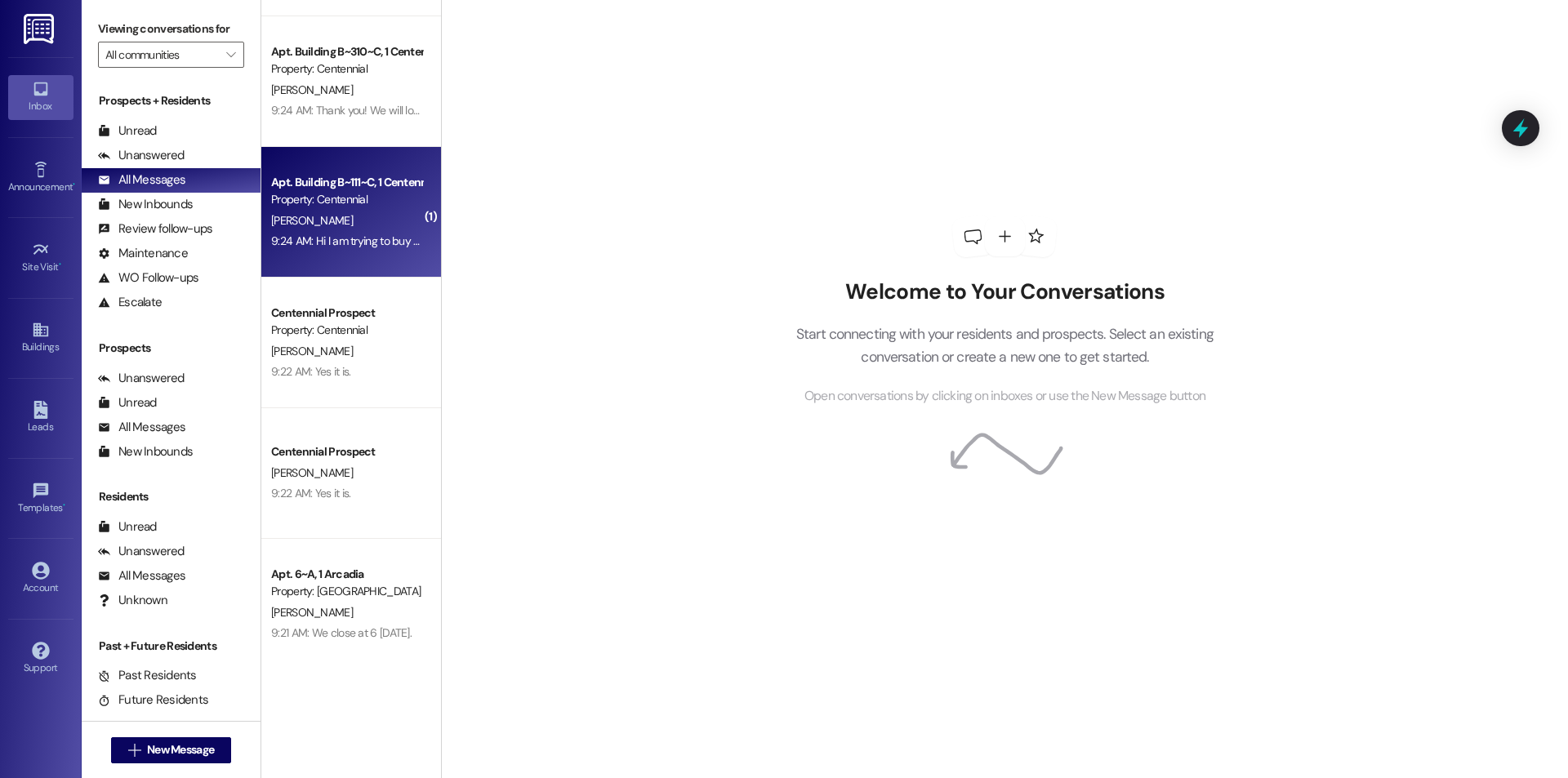
click at [372, 206] on div "Property: Centennial" at bounding box center [346, 199] width 151 height 17
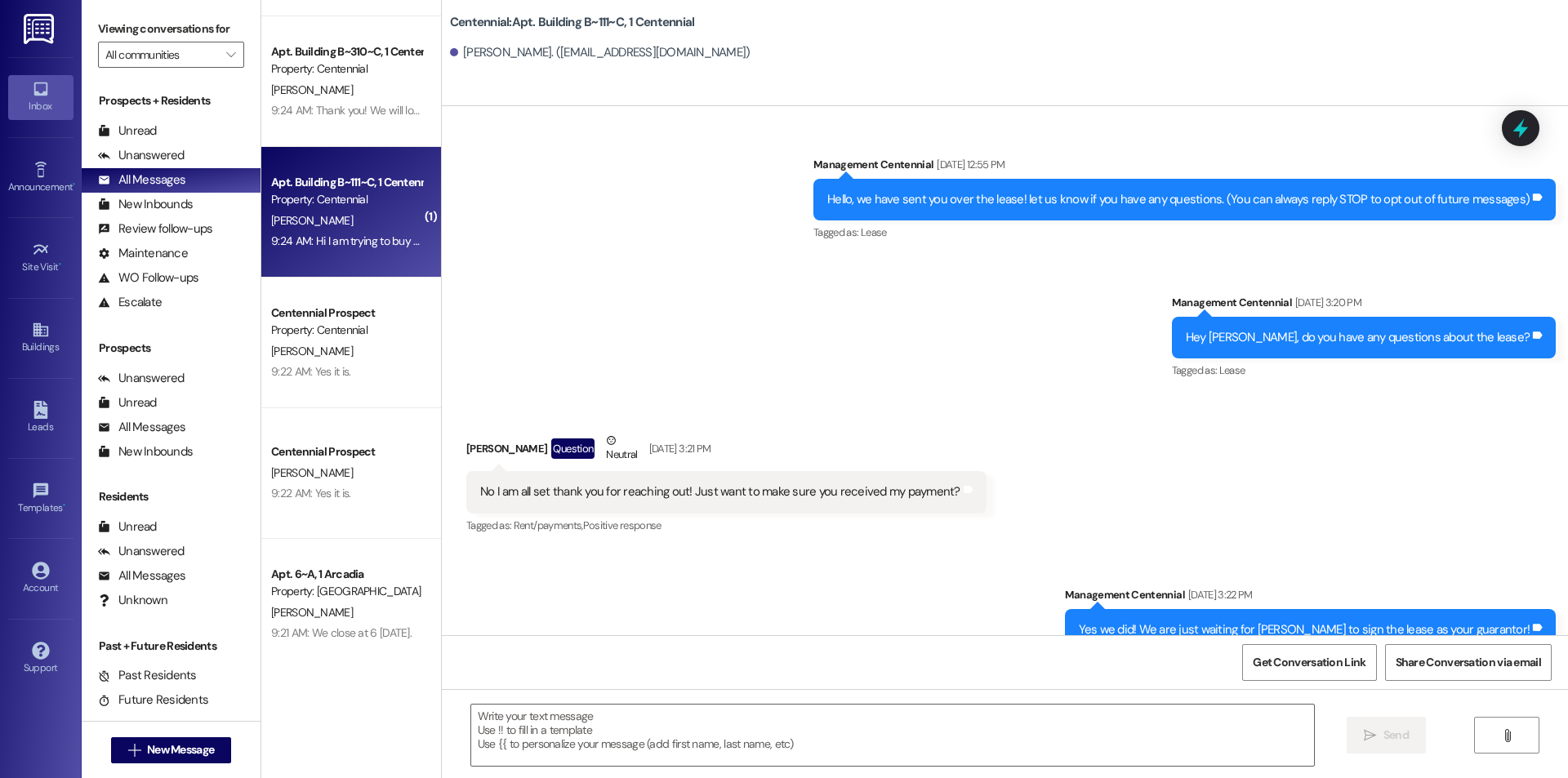
scroll to position [24492, 0]
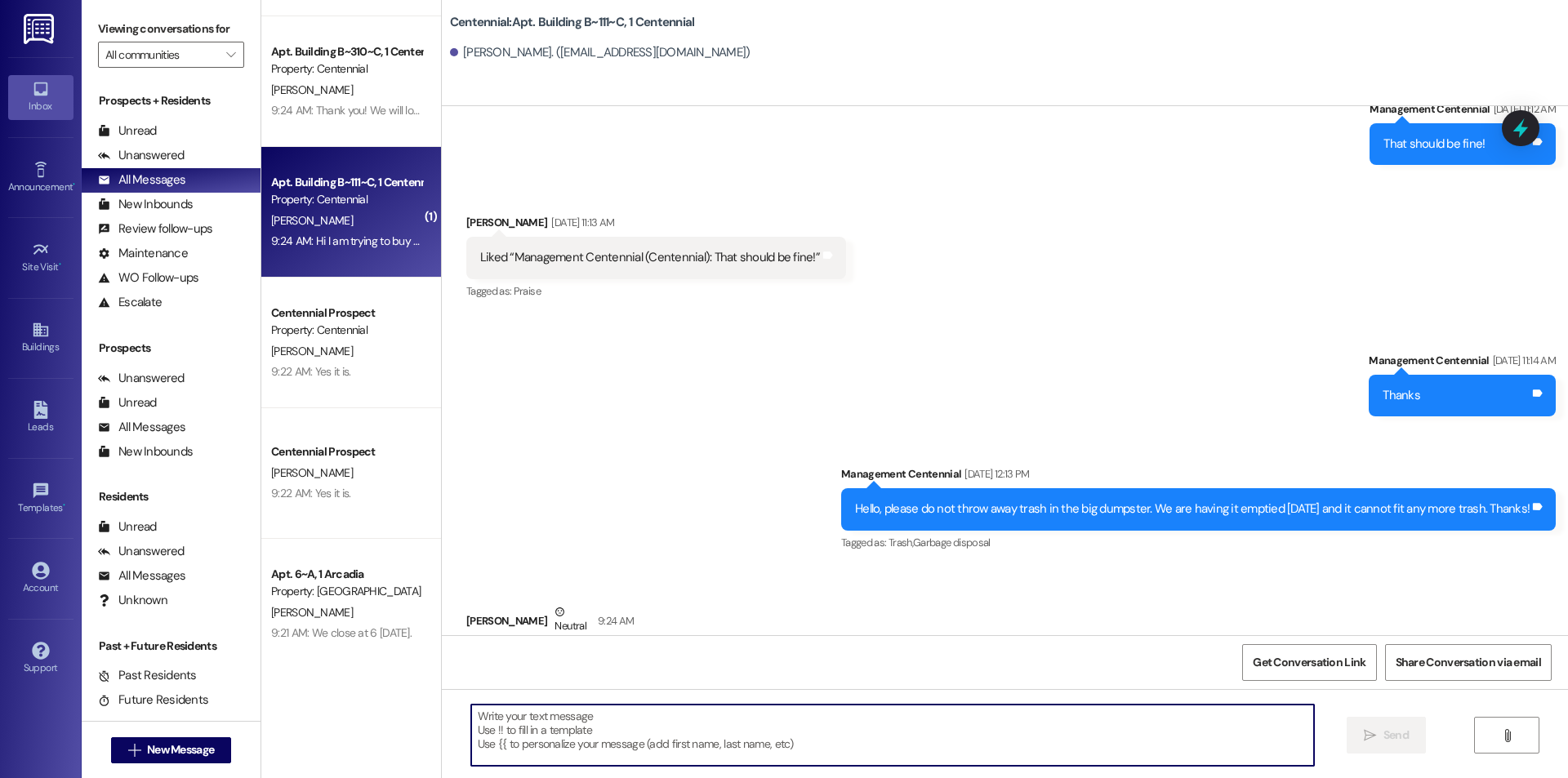
click at [476, 713] on textarea at bounding box center [893, 736] width 843 height 62
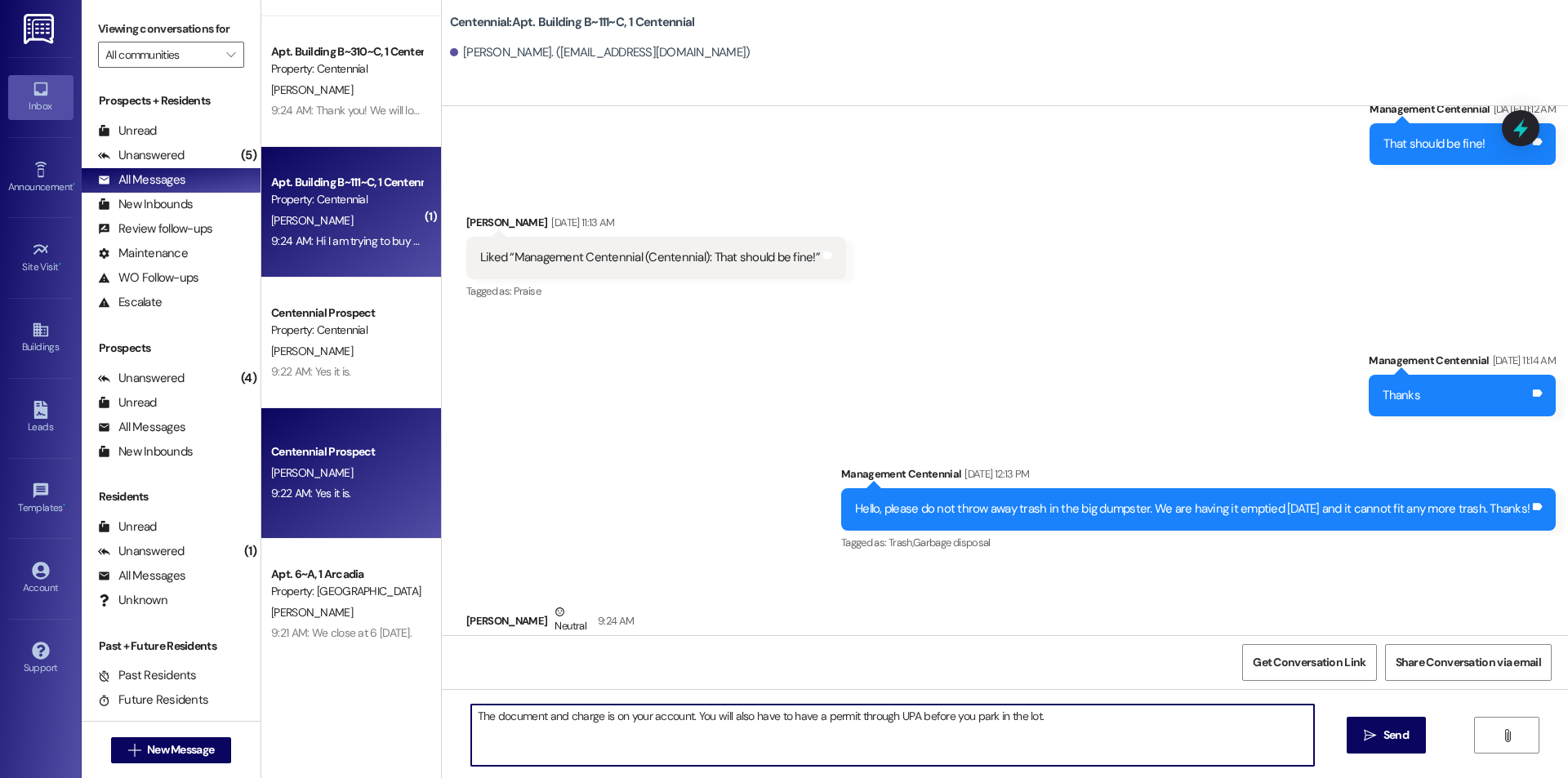
type textarea "The document and charge is on your account. You will also have to have a permit…"
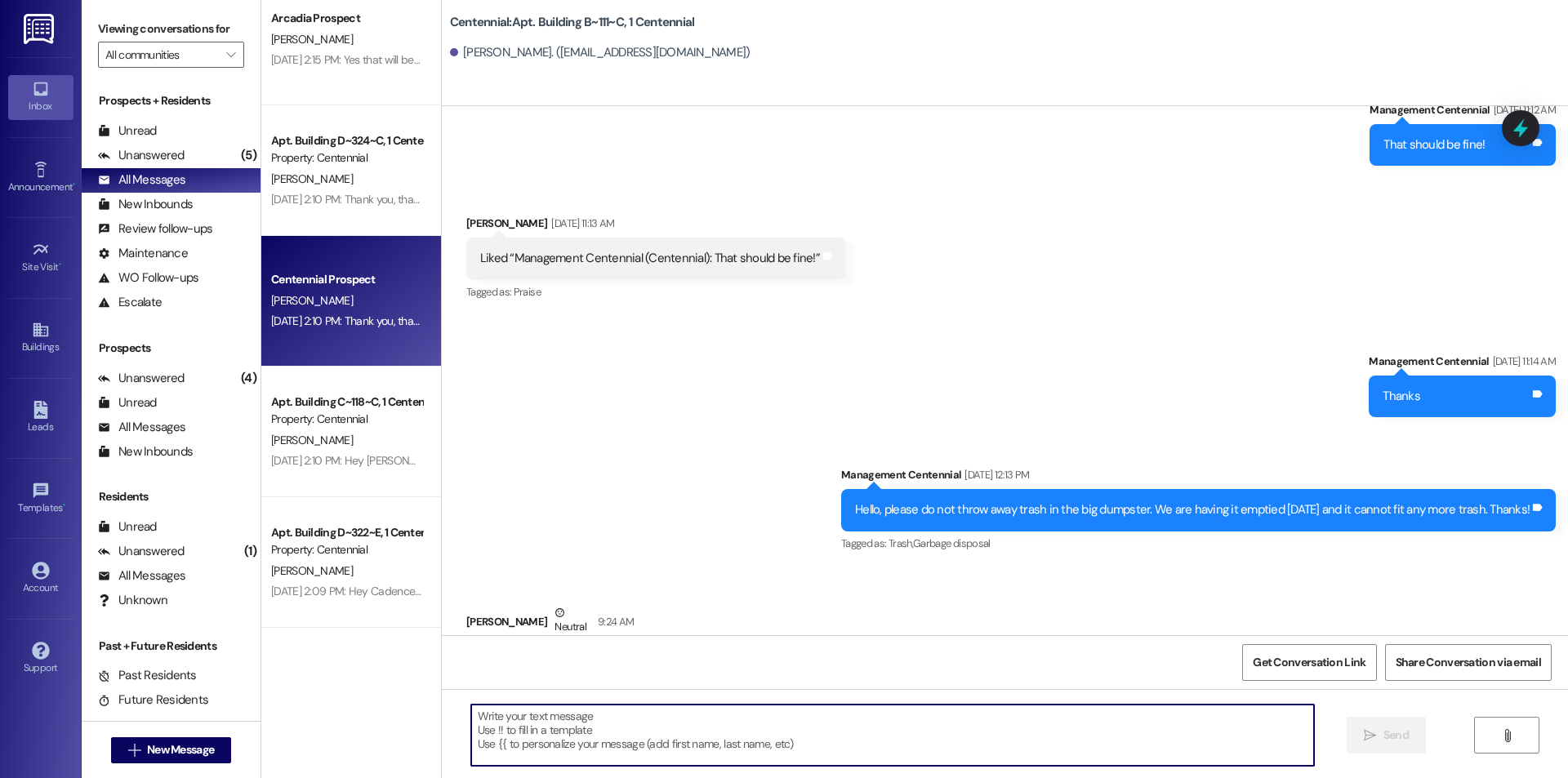
scroll to position [4899, 0]
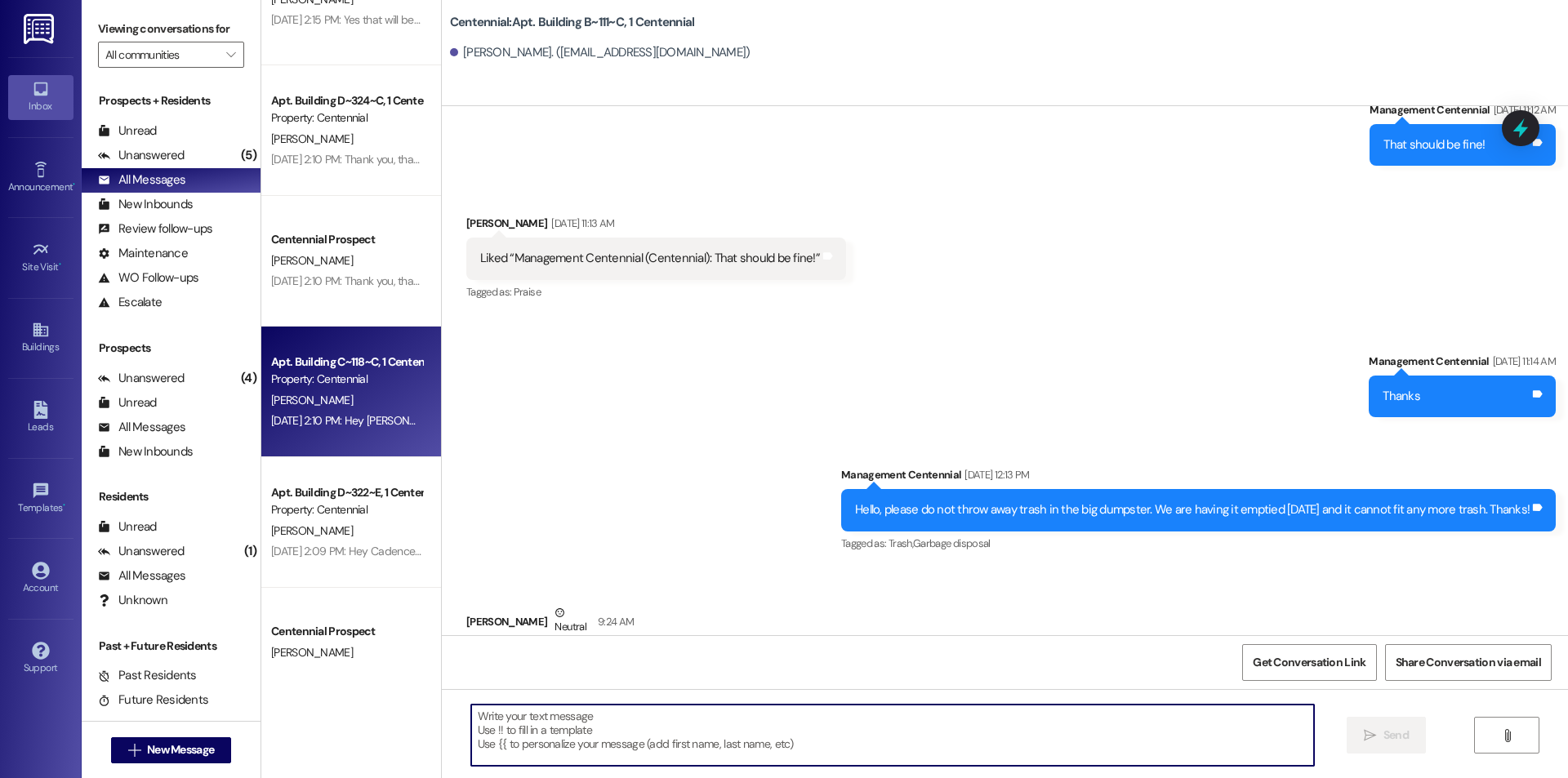
click at [337, 359] on div "Apt. Building C~118~C, 1 Centennial" at bounding box center [346, 361] width 151 height 17
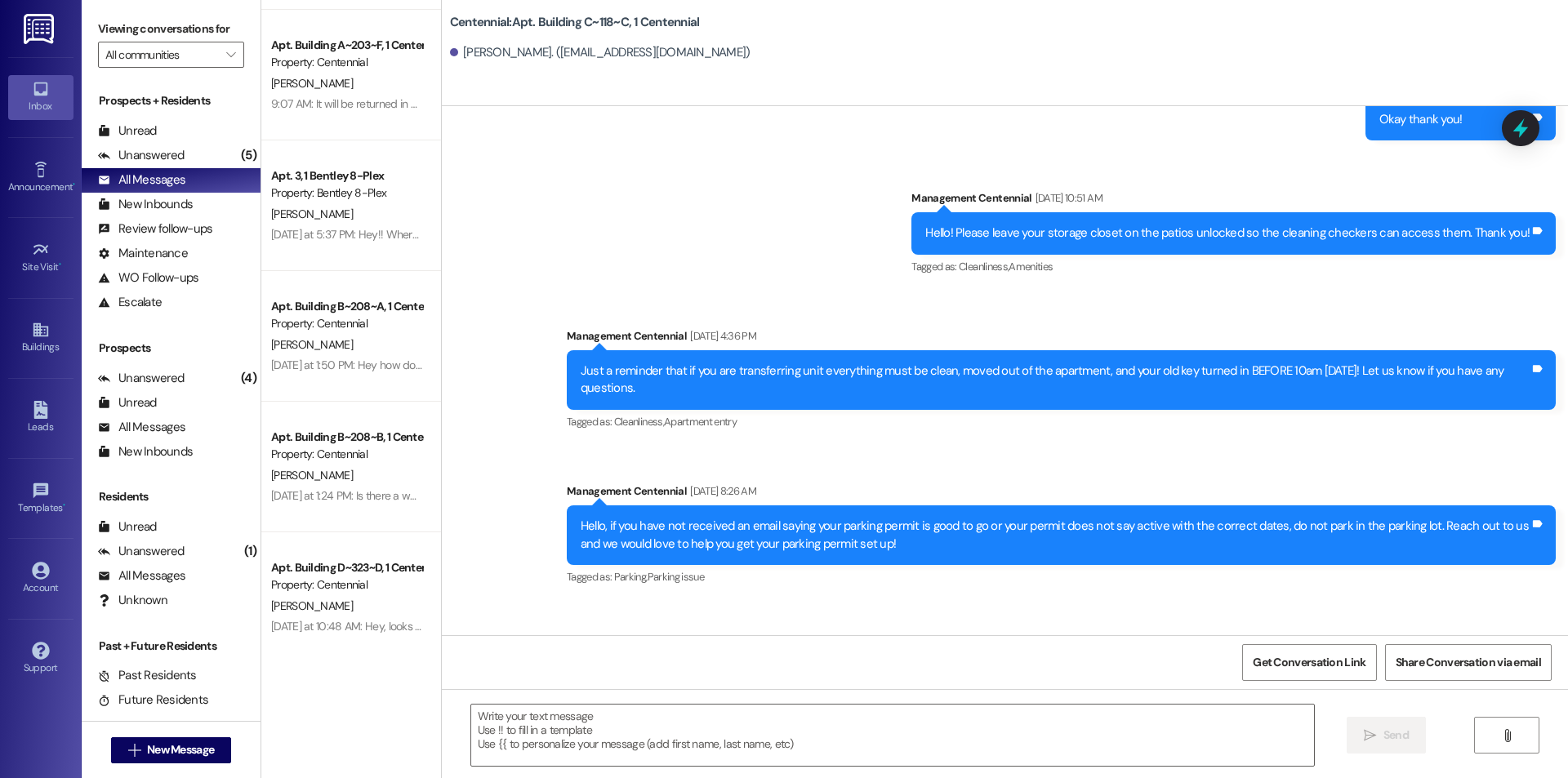
scroll to position [1960, 0]
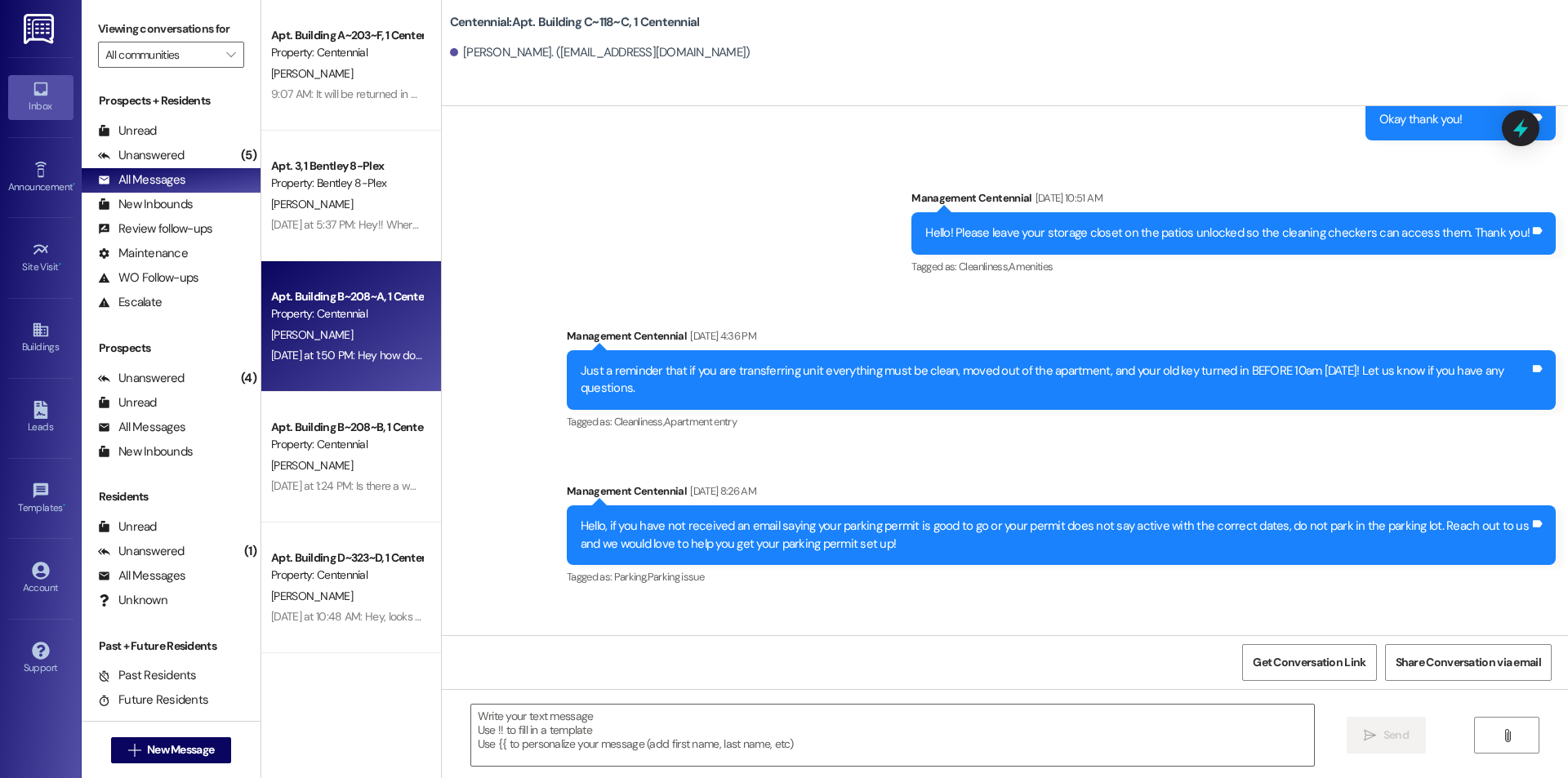
click at [383, 351] on div "Yesterday at 1:50 PM: Hey how do I get the WiFi in my apartment working again? …" at bounding box center [467, 355] width 391 height 15
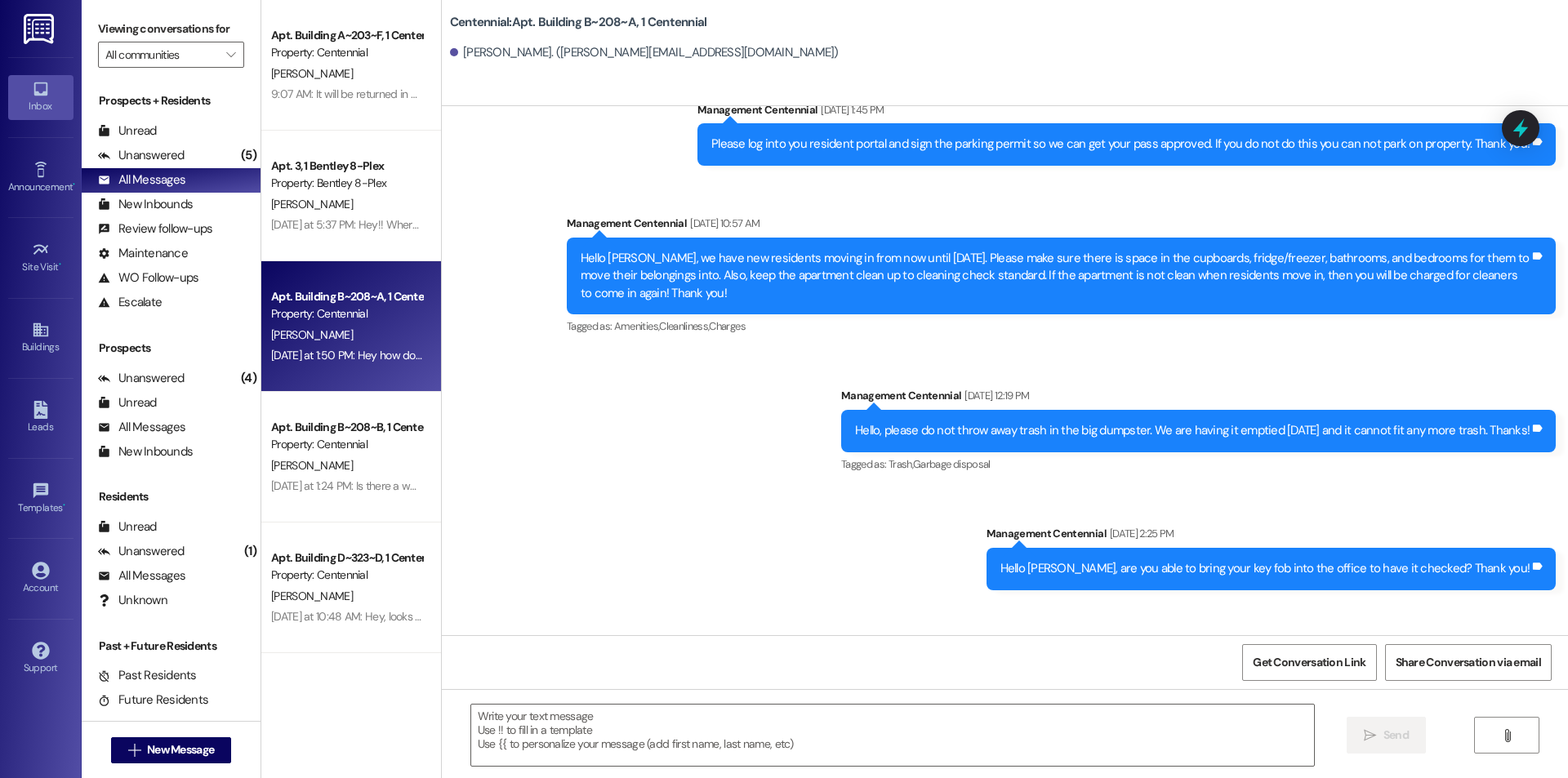
scroll to position [31554, 0]
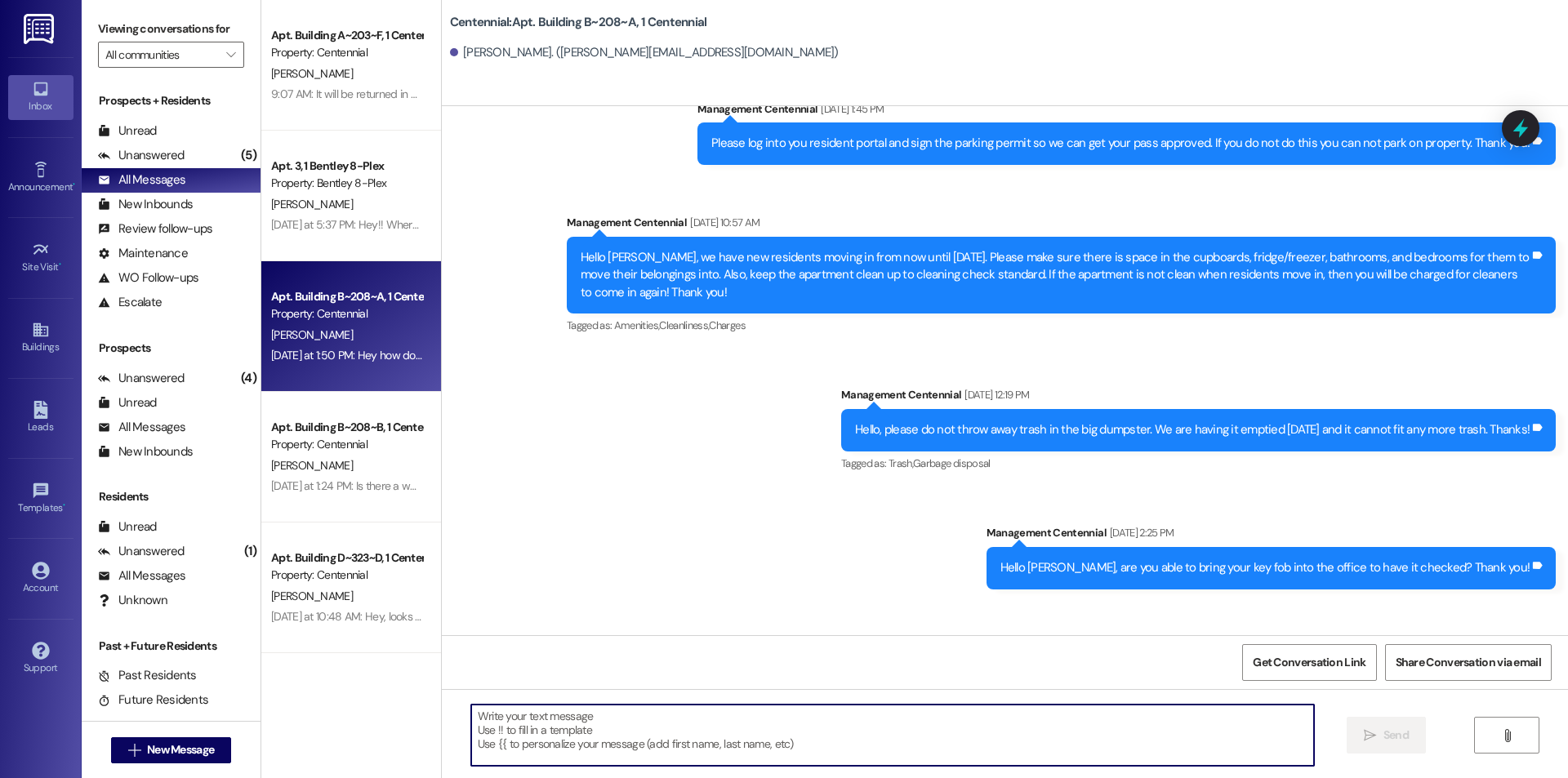
click at [588, 723] on textarea at bounding box center [893, 736] width 843 height 62
type textarea "You will have to call google fiber."
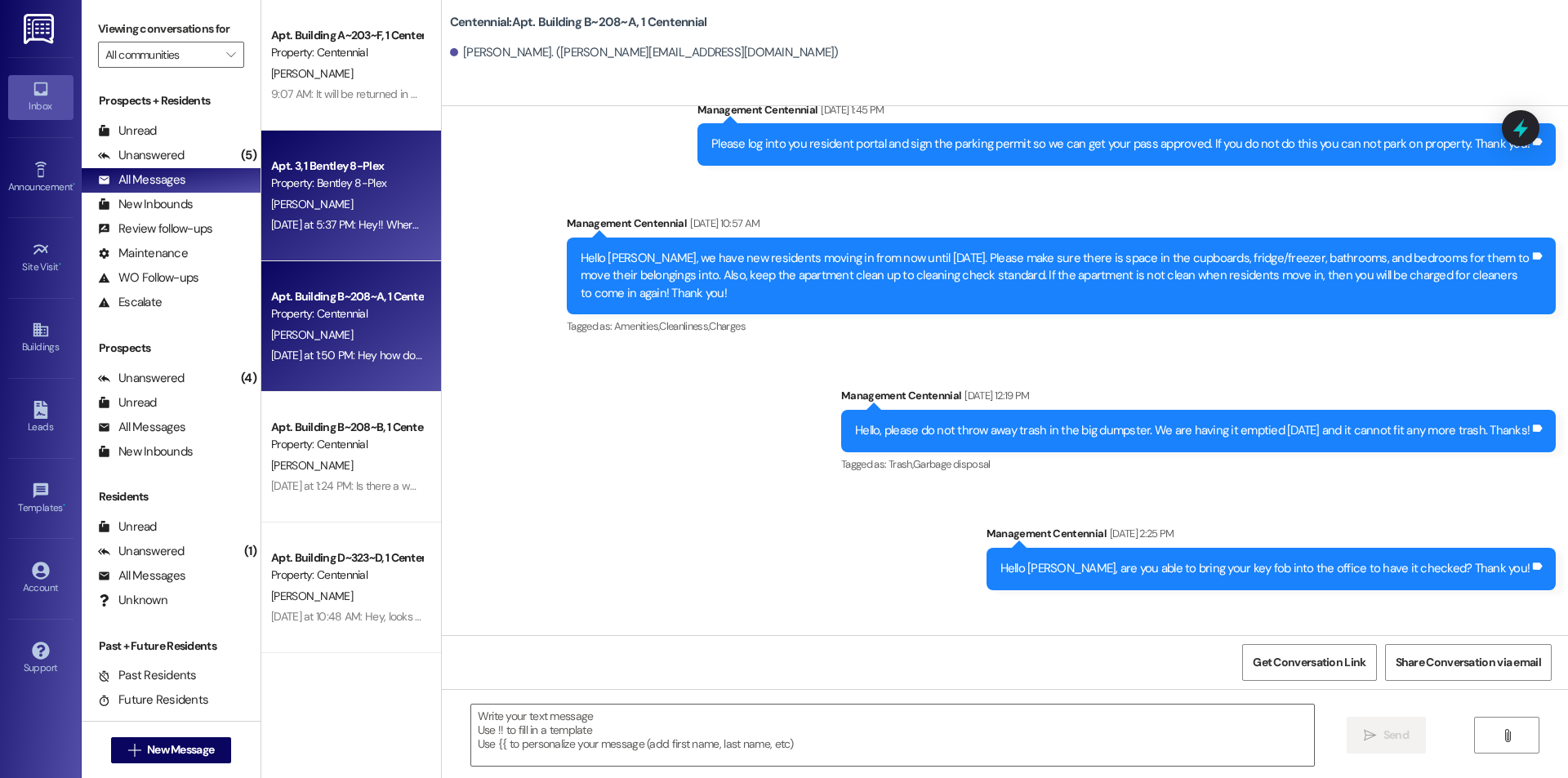
click at [374, 232] on div "[DATE] at 5:37 PM: Hey!! Where would our lease be to renew? [DATE] at 5:37 PM: …" at bounding box center [346, 225] width 154 height 20
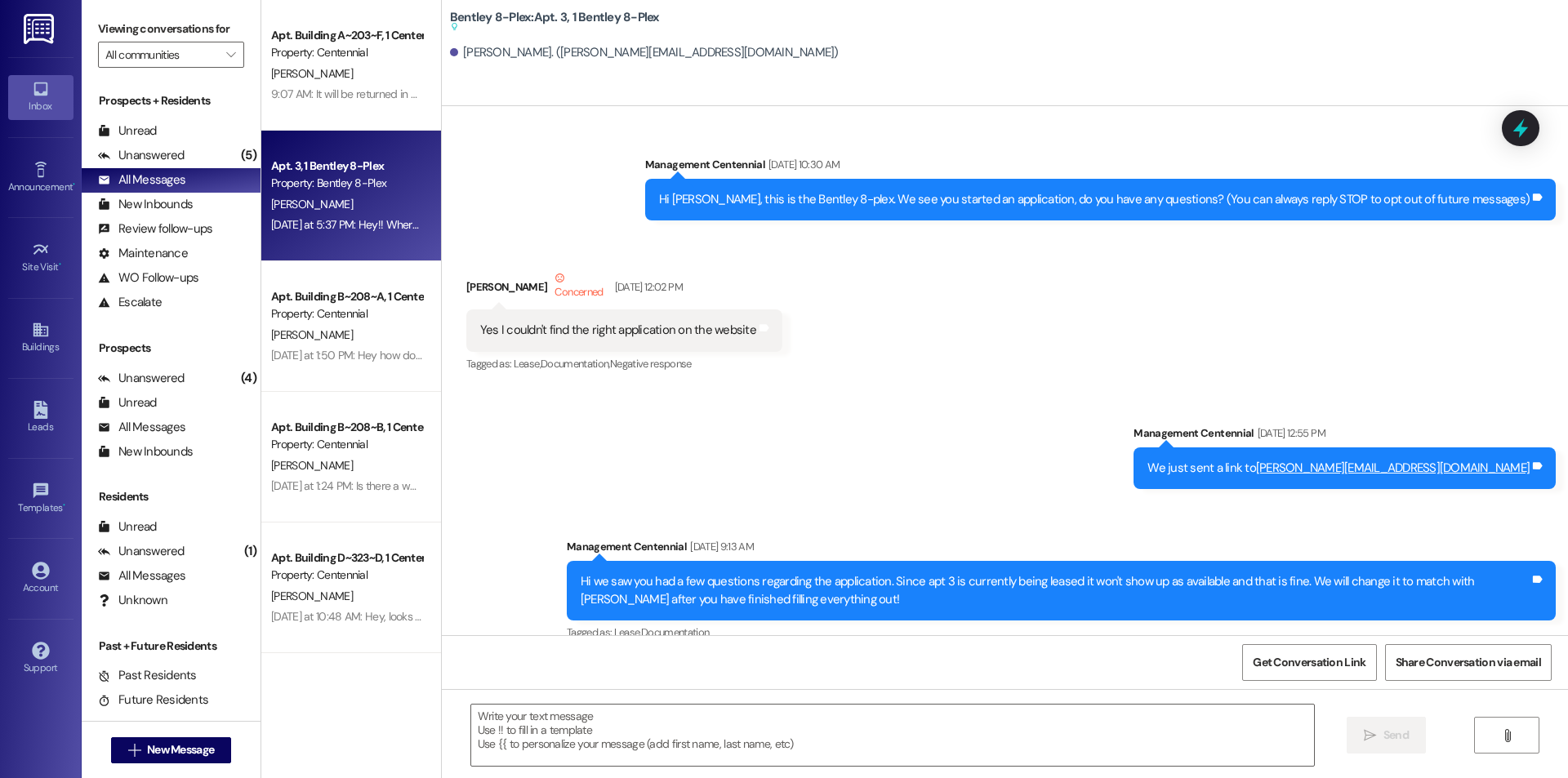
scroll to position [23403, 0]
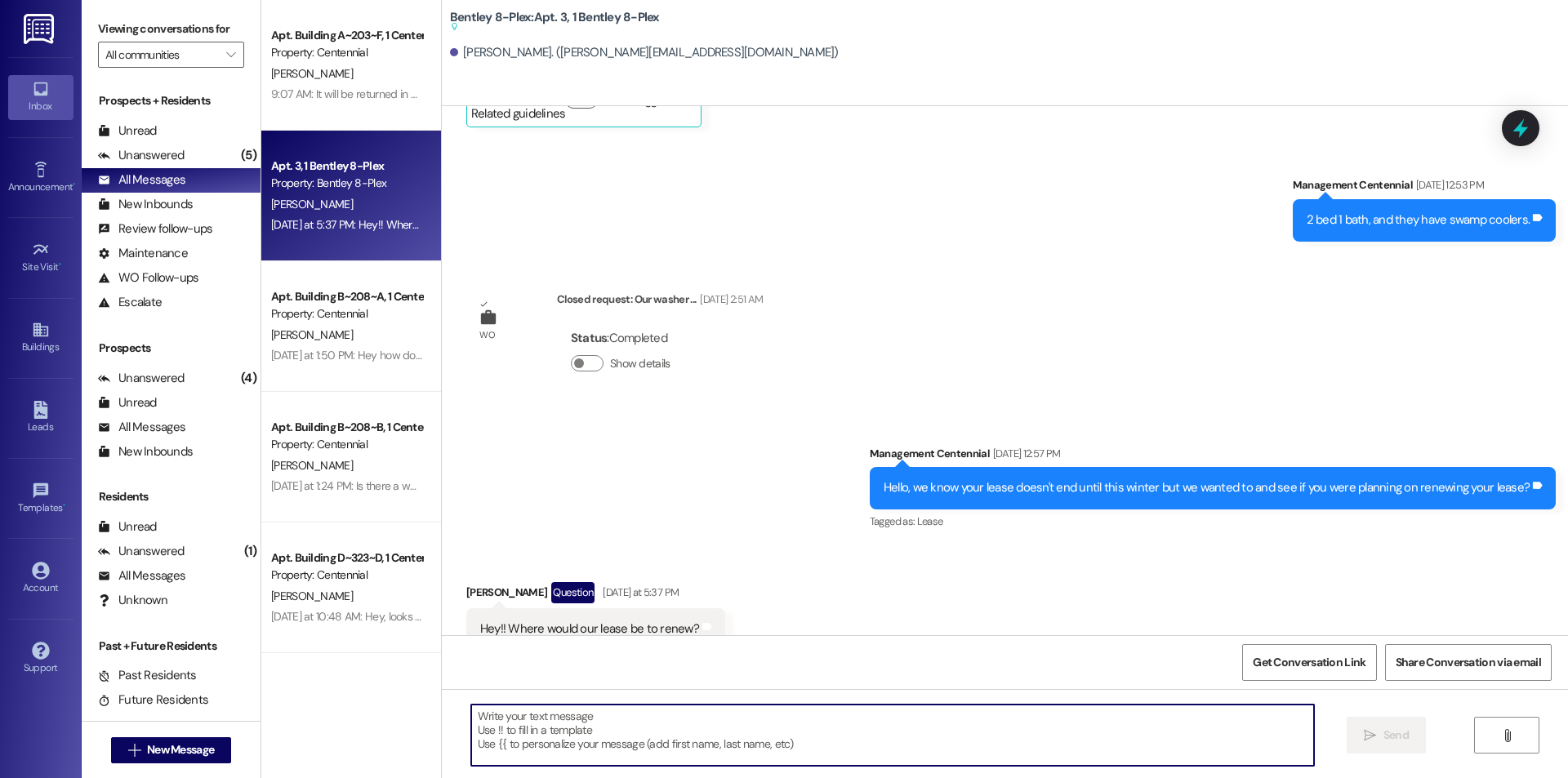
click at [518, 719] on textarea at bounding box center [893, 736] width 843 height 62
type textarea "E"
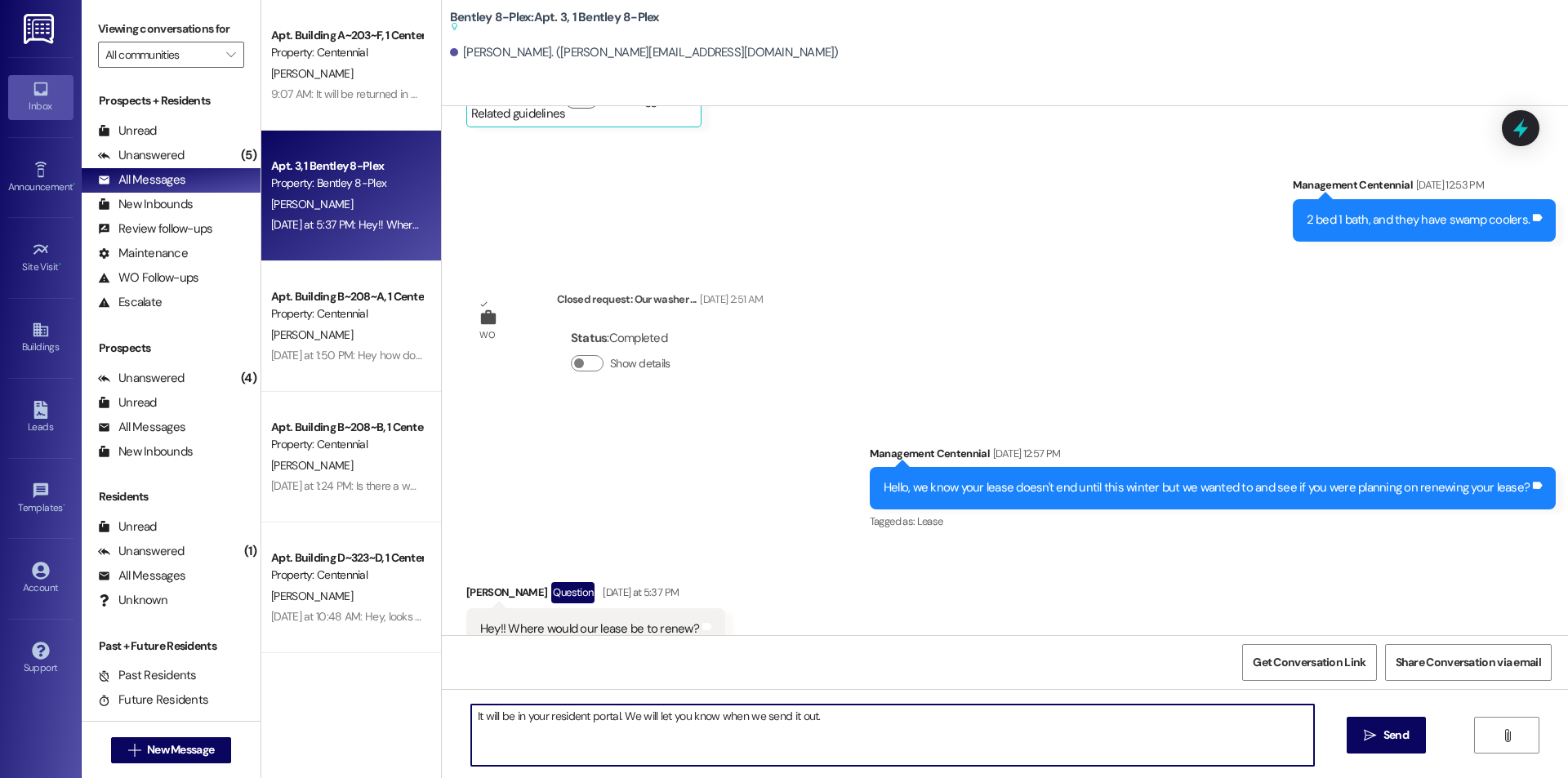
type textarea "It will be in your resident portal. We will let you know when we send it out."
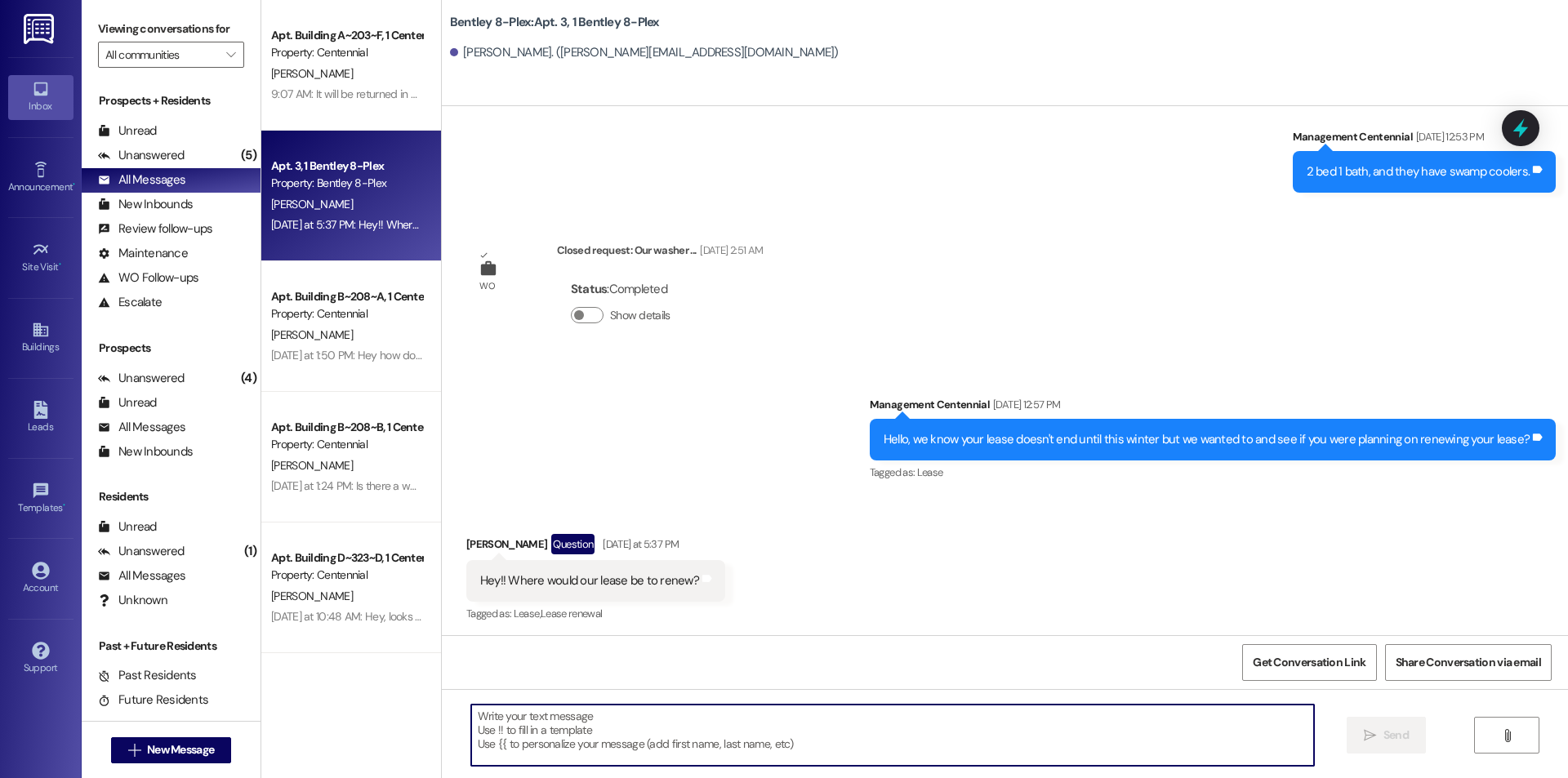
scroll to position [23354, 0]
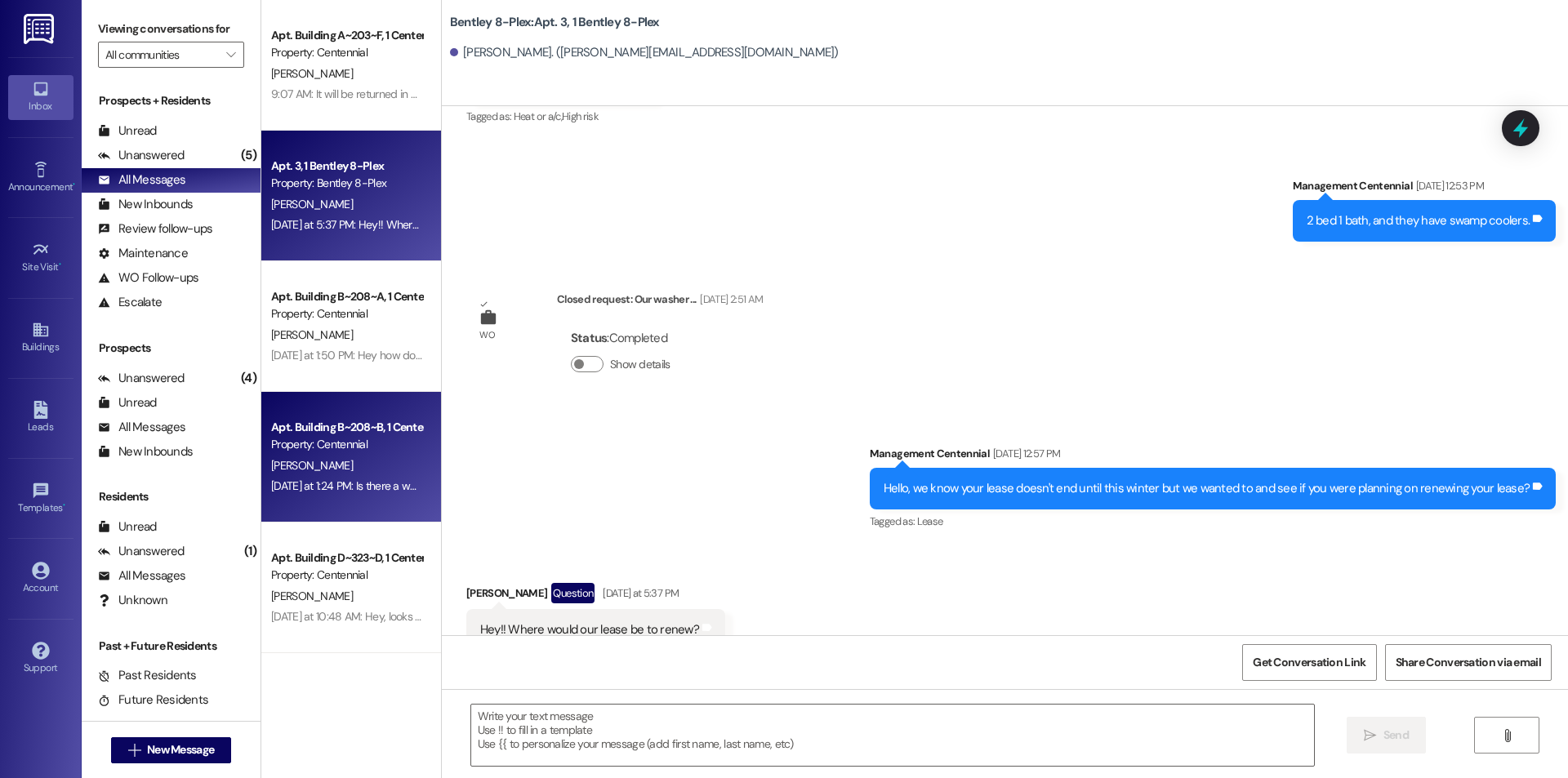
click at [356, 447] on div "Property: Centennial" at bounding box center [346, 444] width 151 height 17
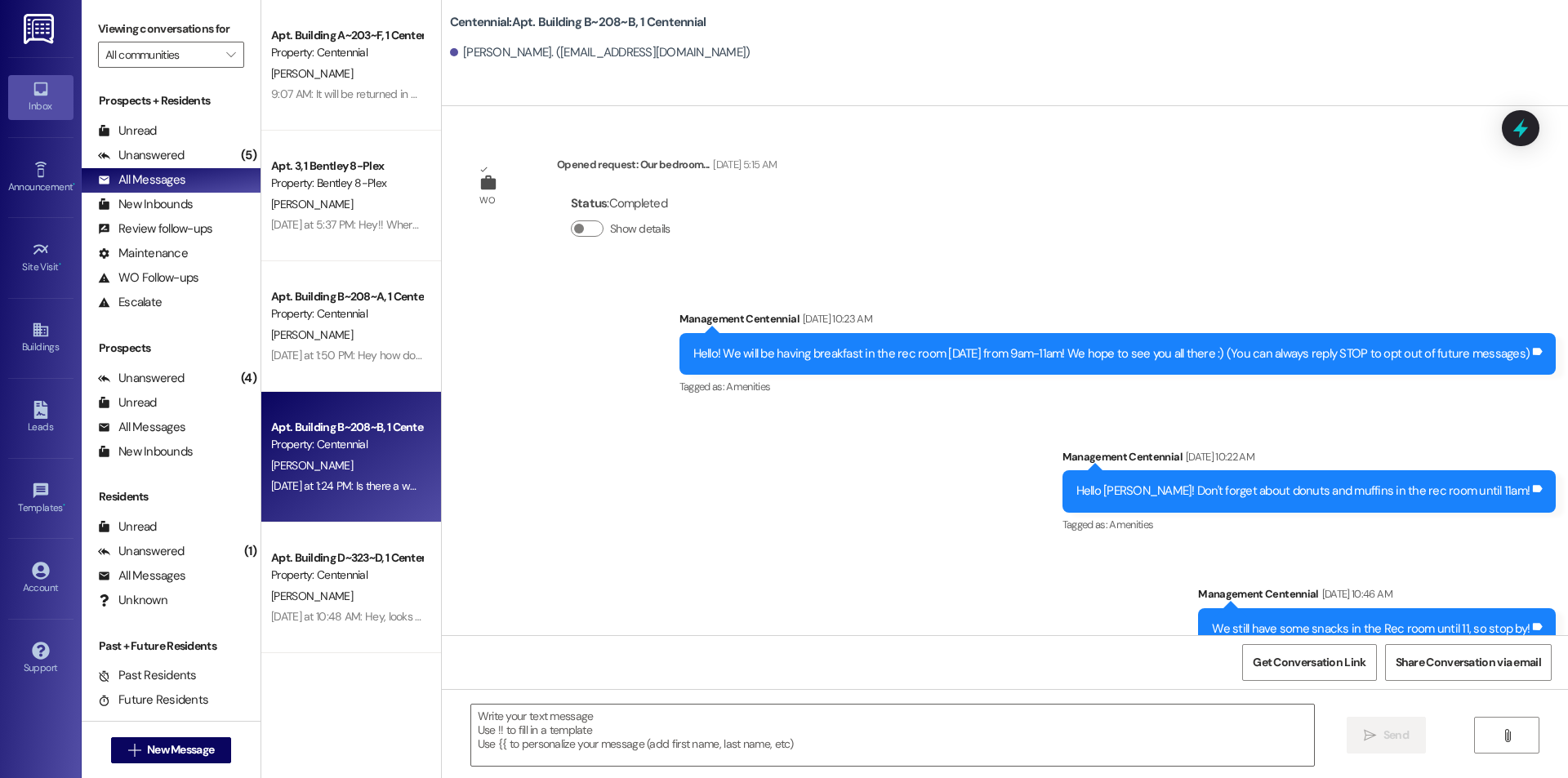
scroll to position [18268, 0]
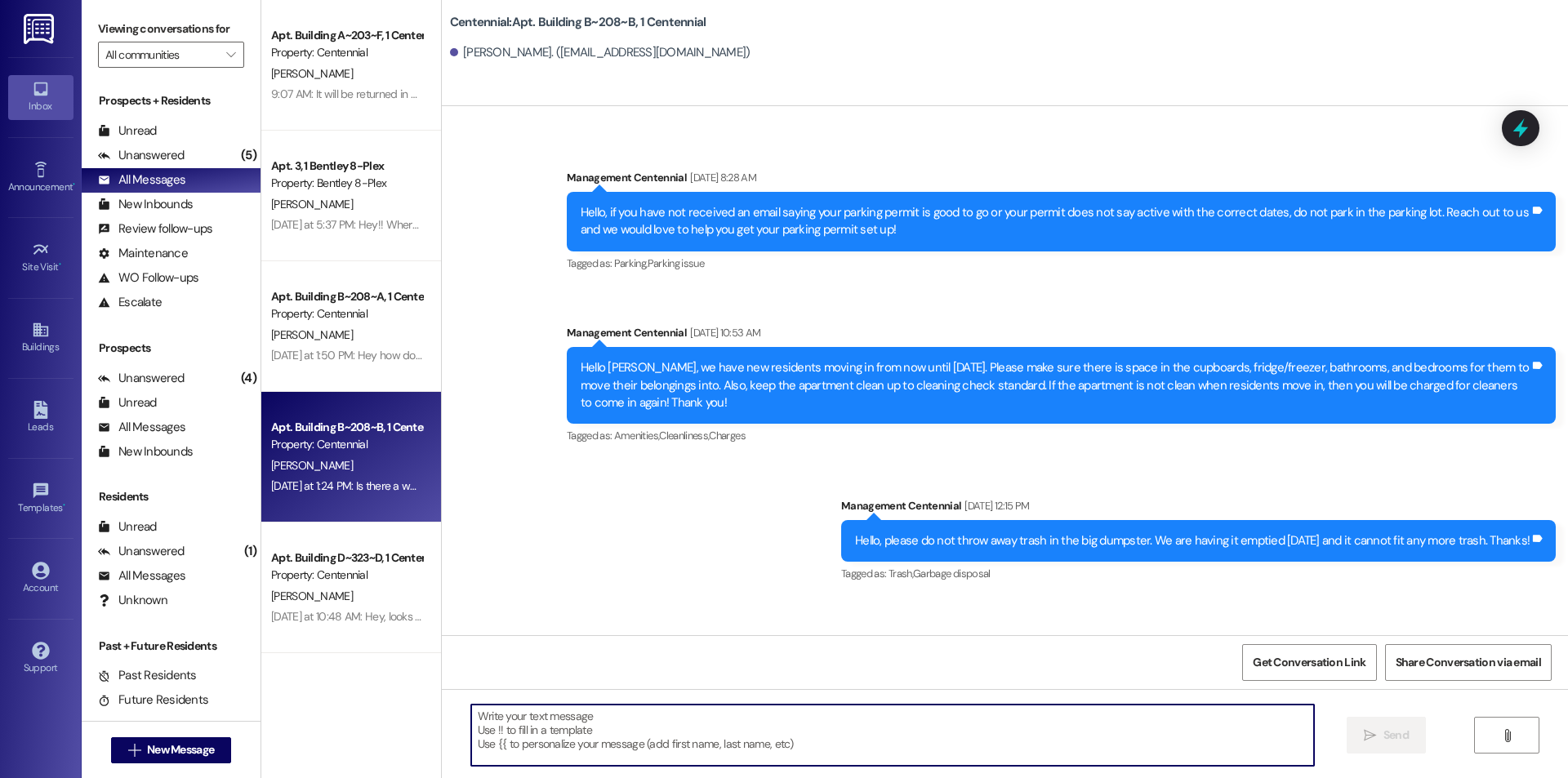
click at [585, 722] on textarea at bounding box center [893, 736] width 843 height 62
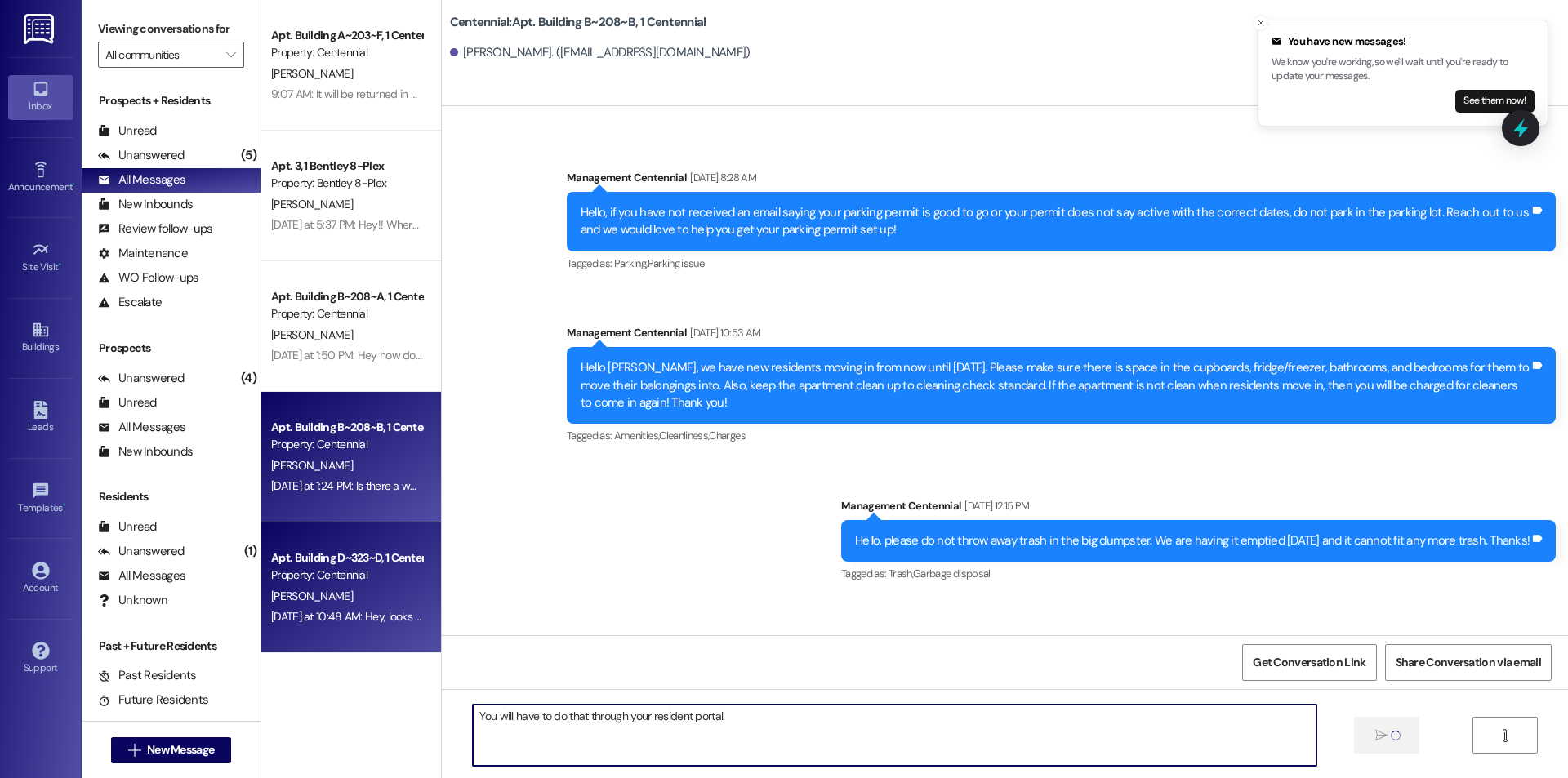
type textarea "You will have to do that through your resident portal."
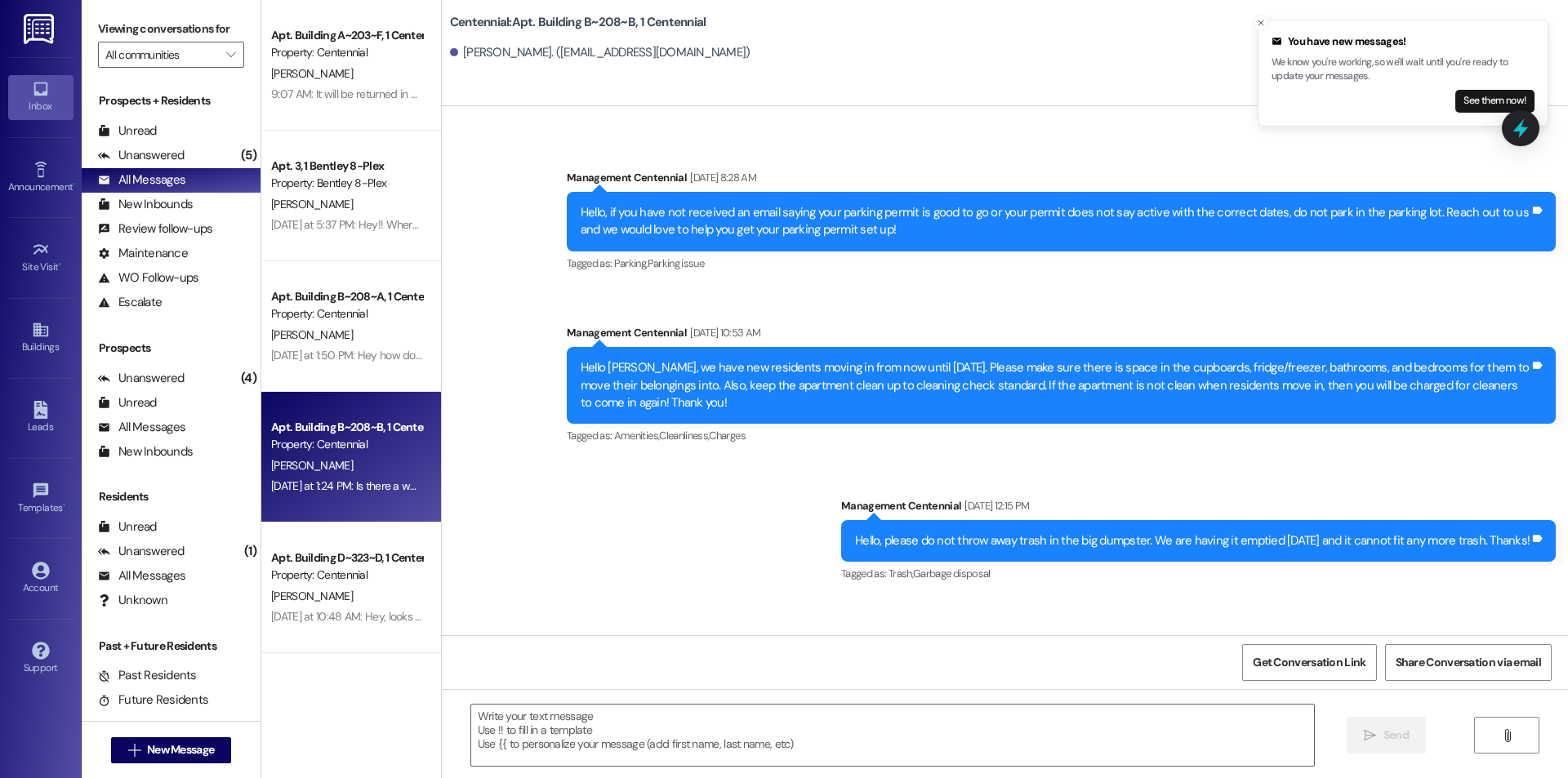
scroll to position [18267, 0]
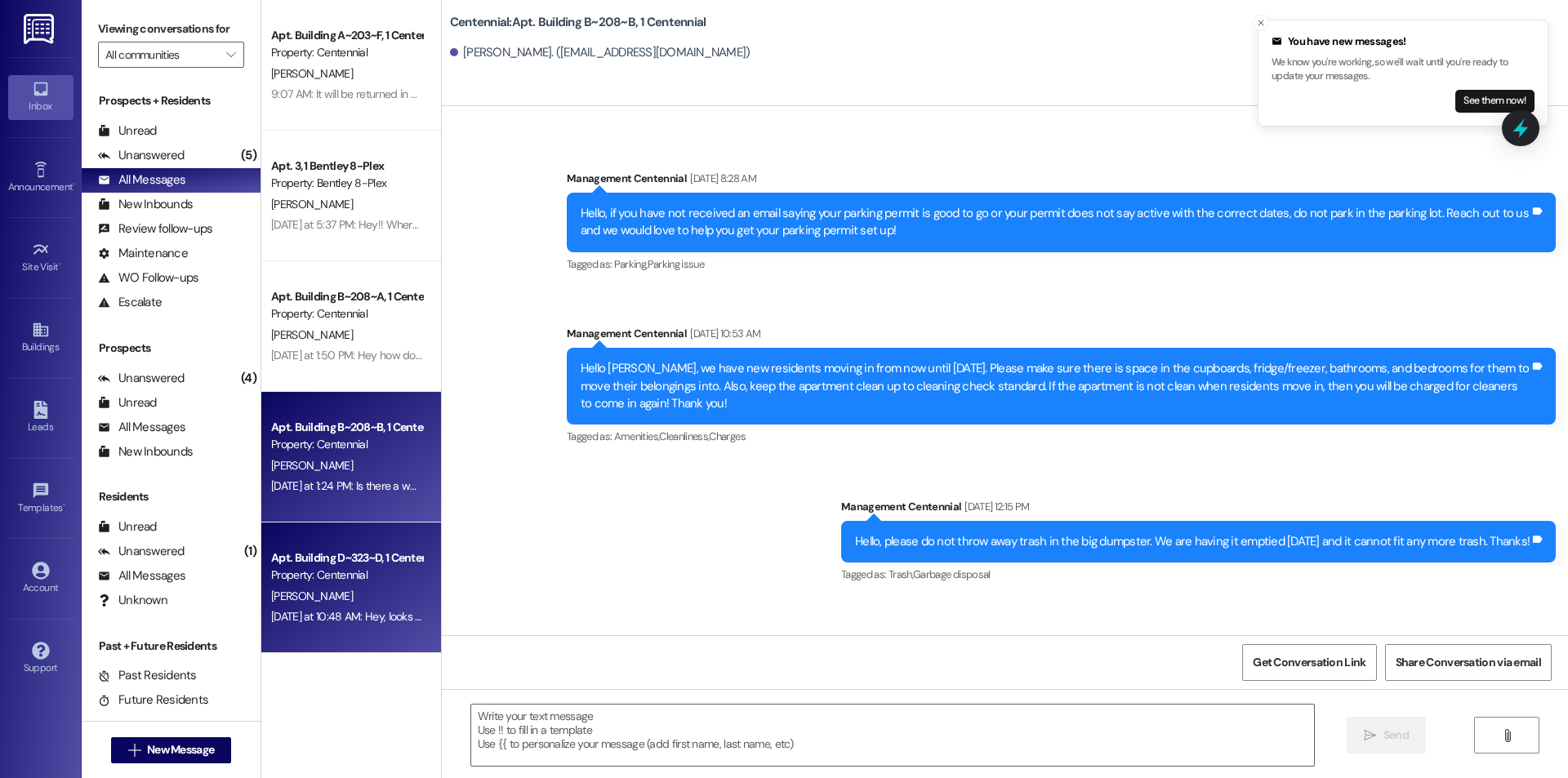
click at [378, 596] on div "[PERSON_NAME]" at bounding box center [346, 596] width 154 height 20
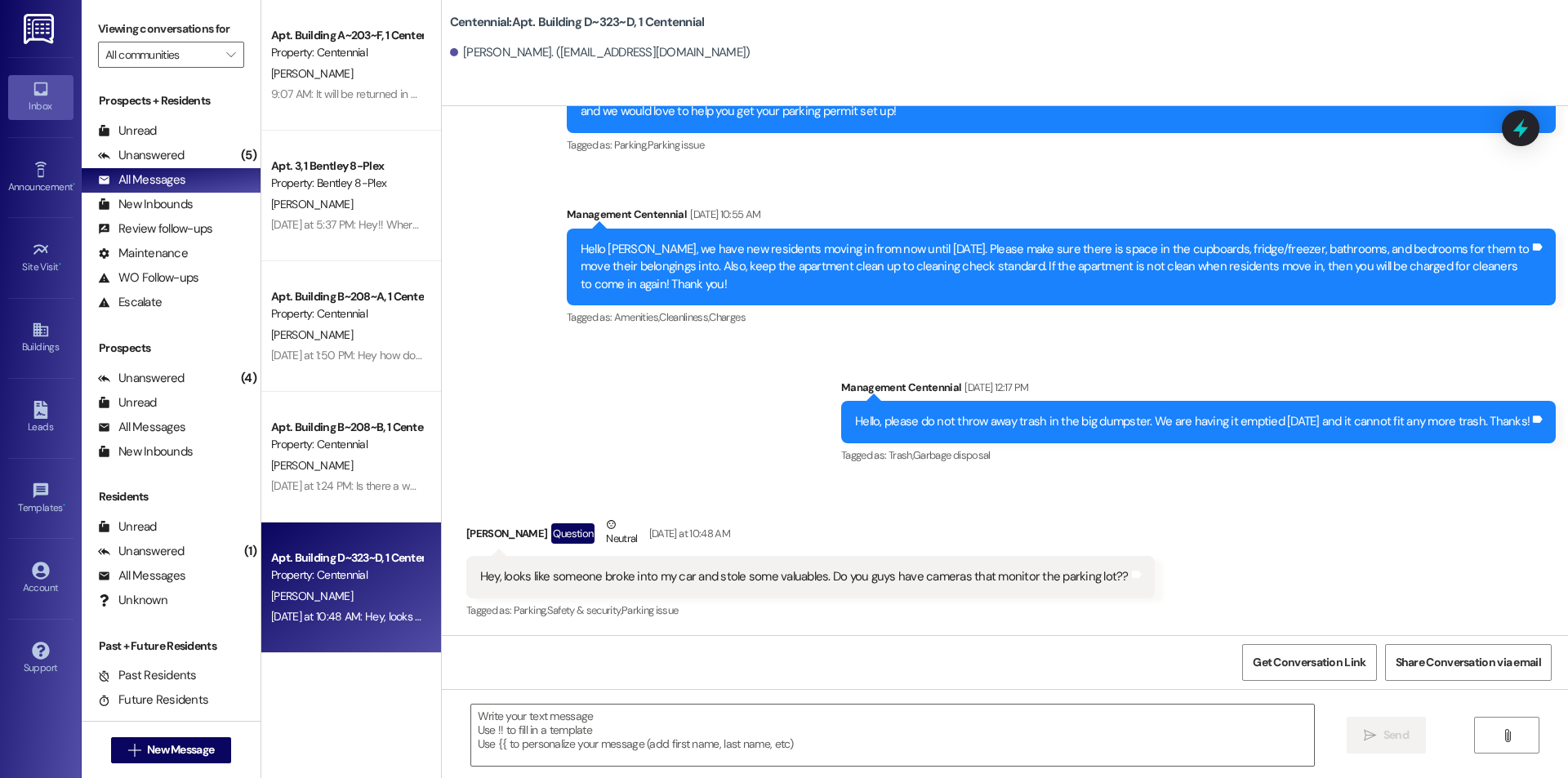
scroll to position [12894, 0]
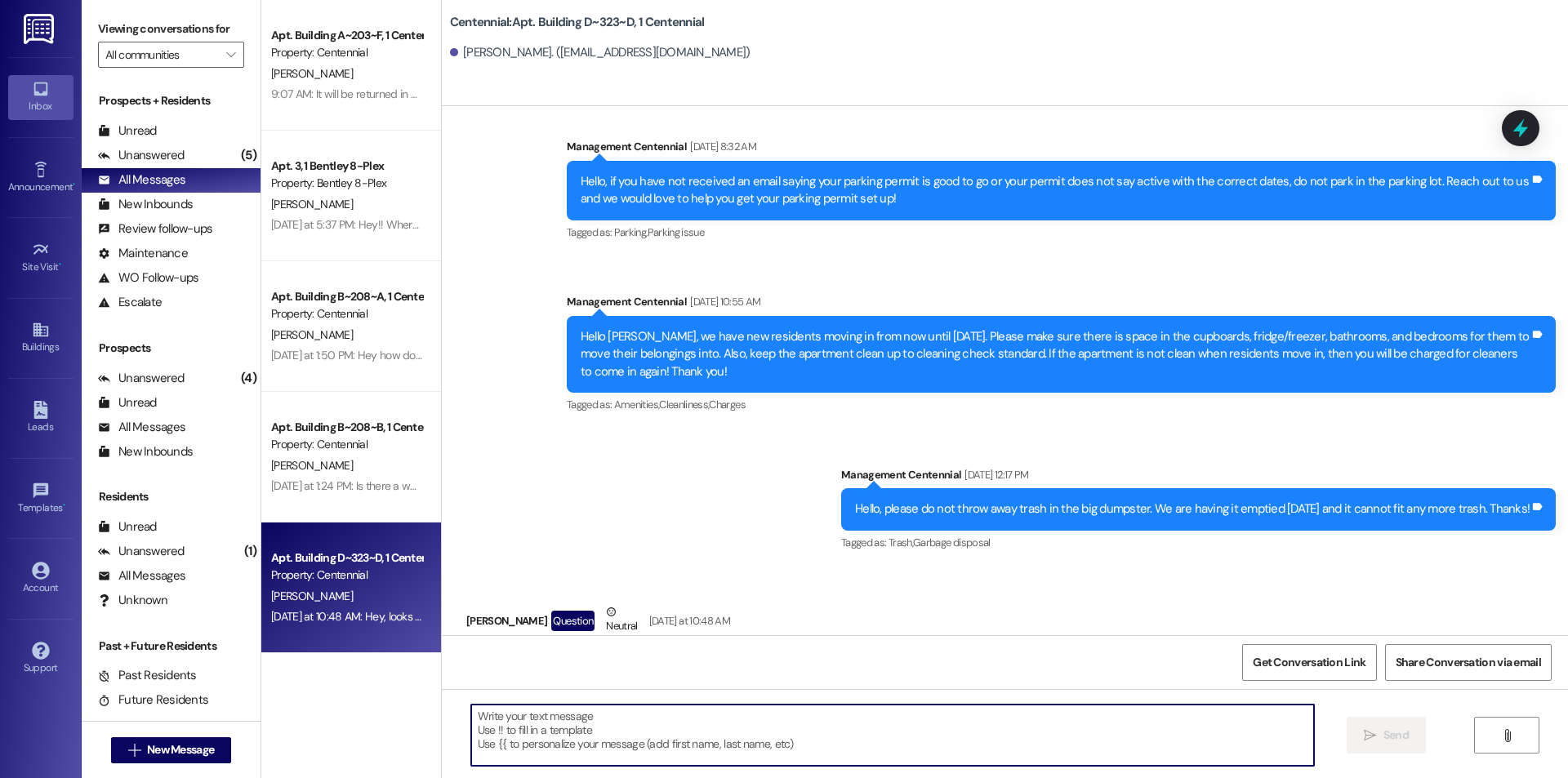
click at [612, 738] on textarea at bounding box center [893, 736] width 843 height 62
type textarea "W"
type textarea "u"
type textarea "Unfortunately we do not."
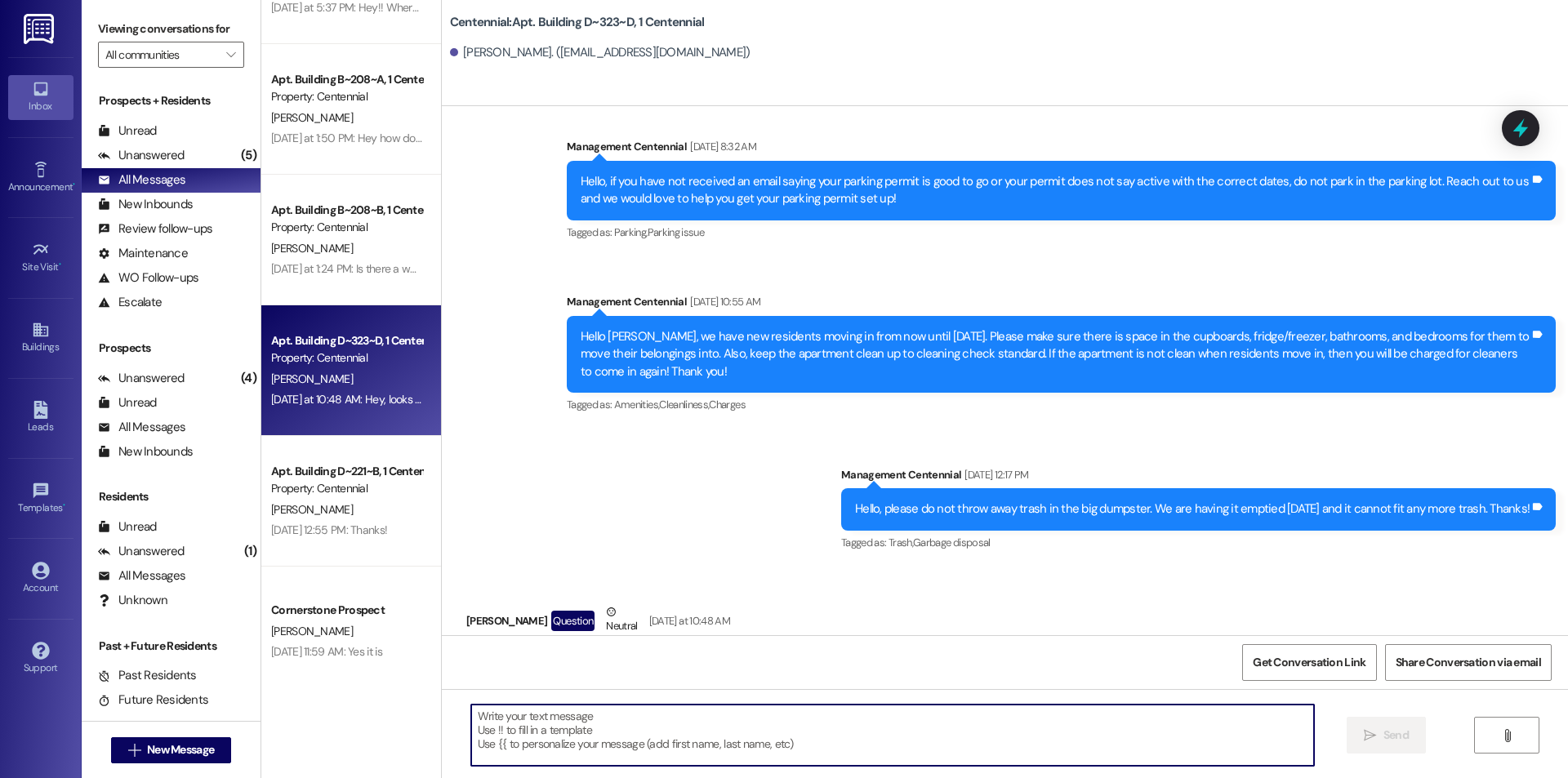
scroll to position [2204, 0]
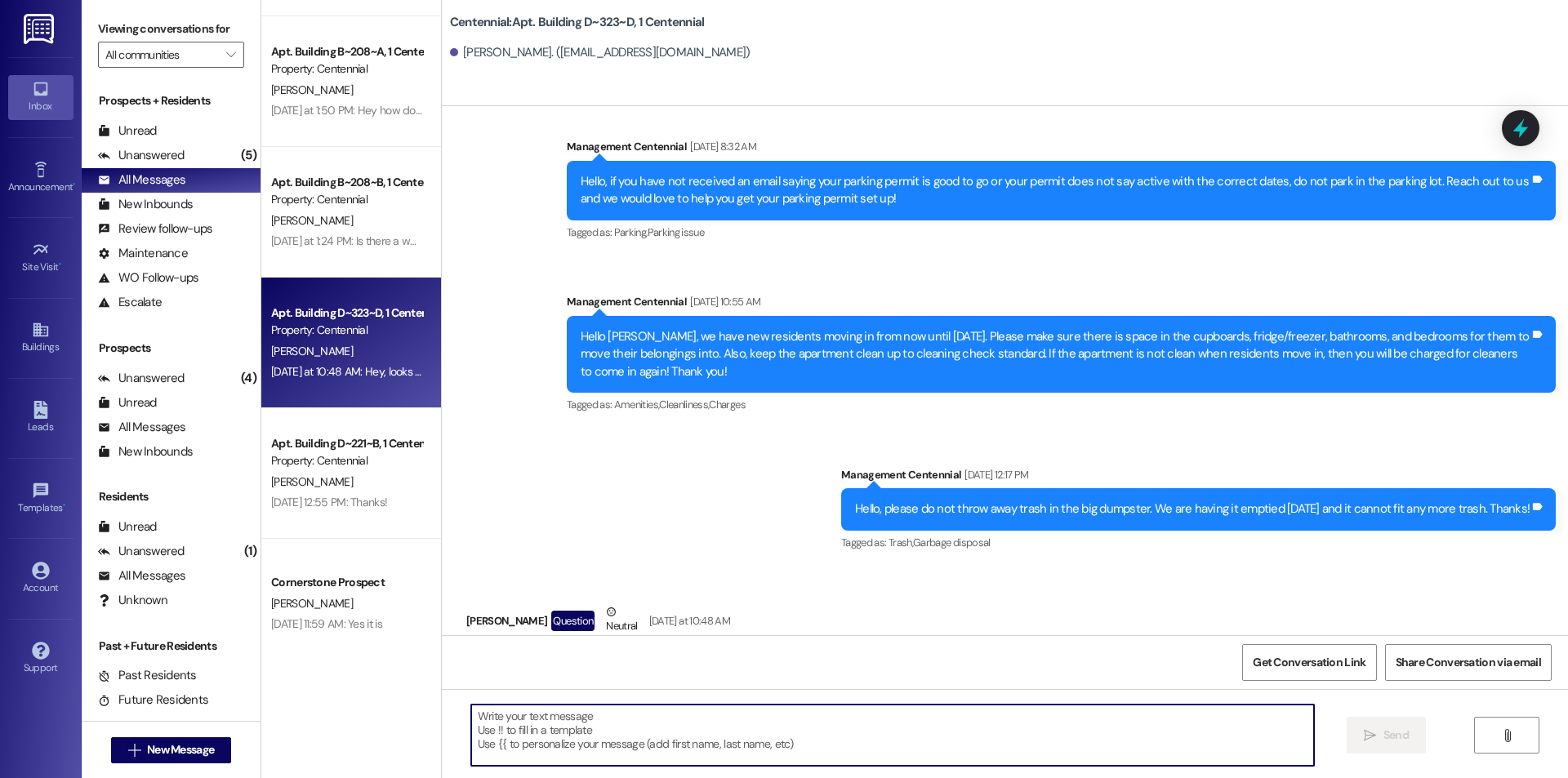
click at [387, 467] on div "Property: Centennial" at bounding box center [346, 460] width 151 height 17
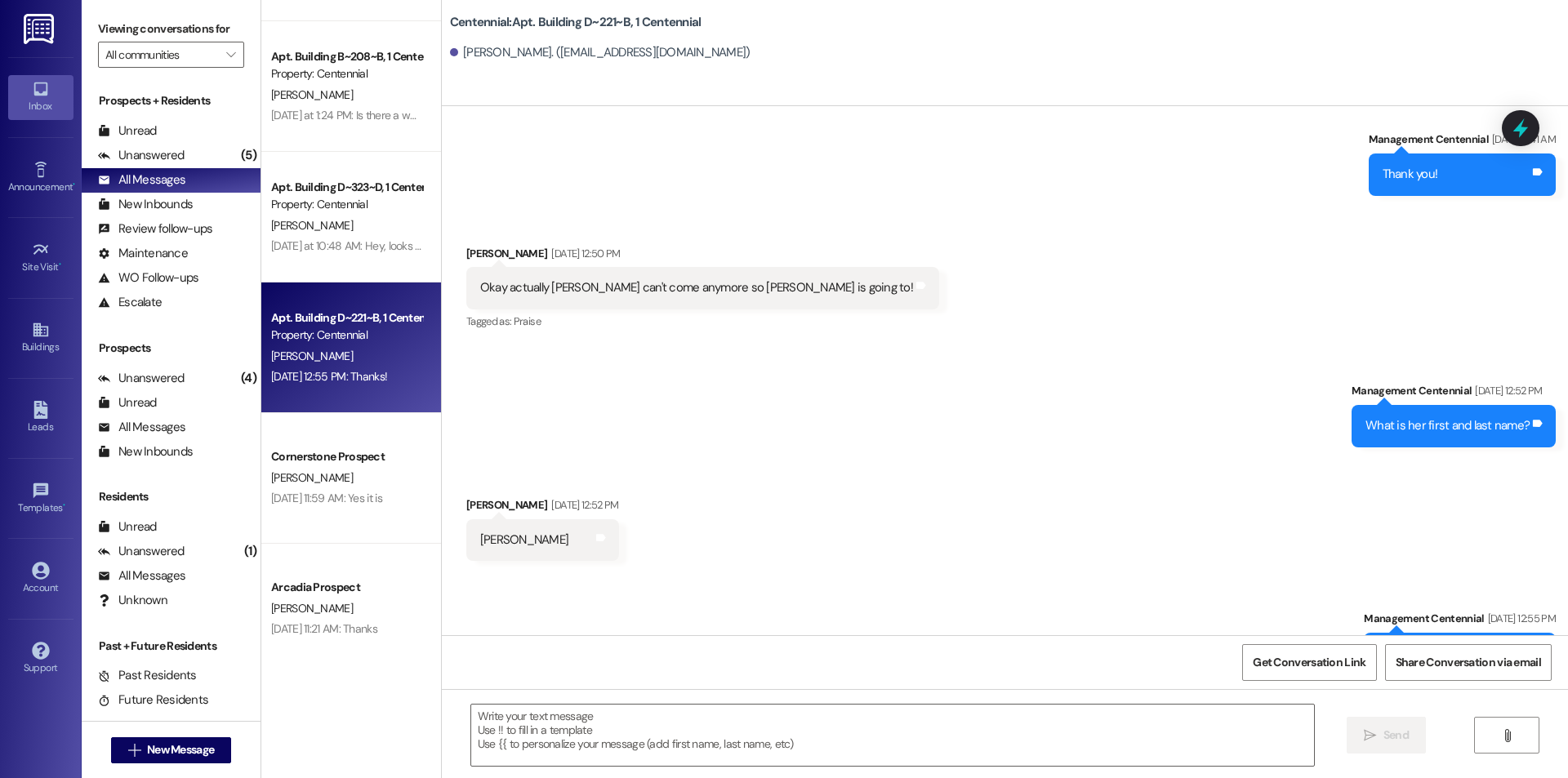
scroll to position [2367, 0]
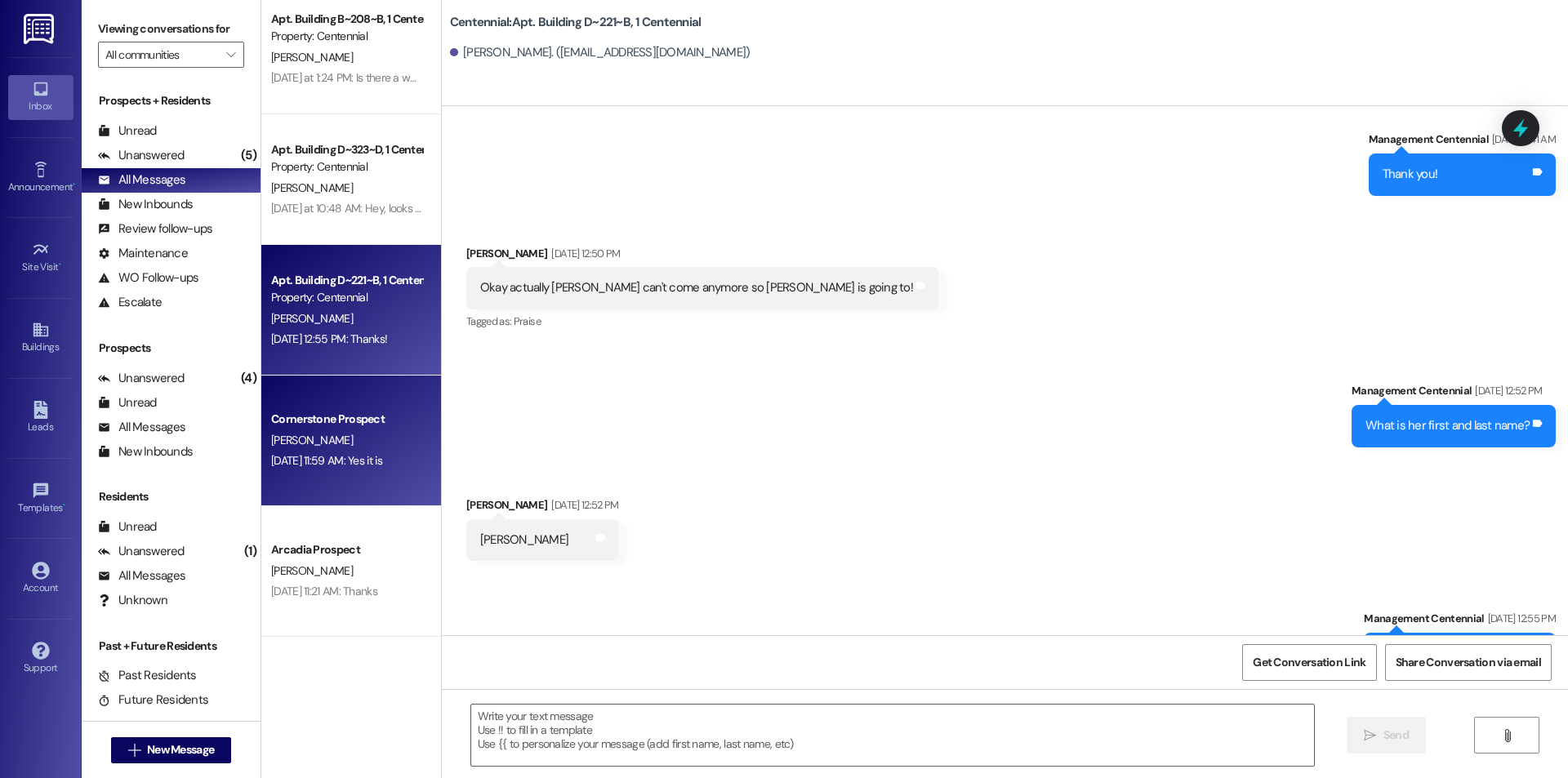
click at [338, 461] on div "Aug 30, 2025 at 11:59 AM: Yes it is Aug 30, 2025 at 11:59 AM: Yes it is" at bounding box center [327, 460] width 111 height 15
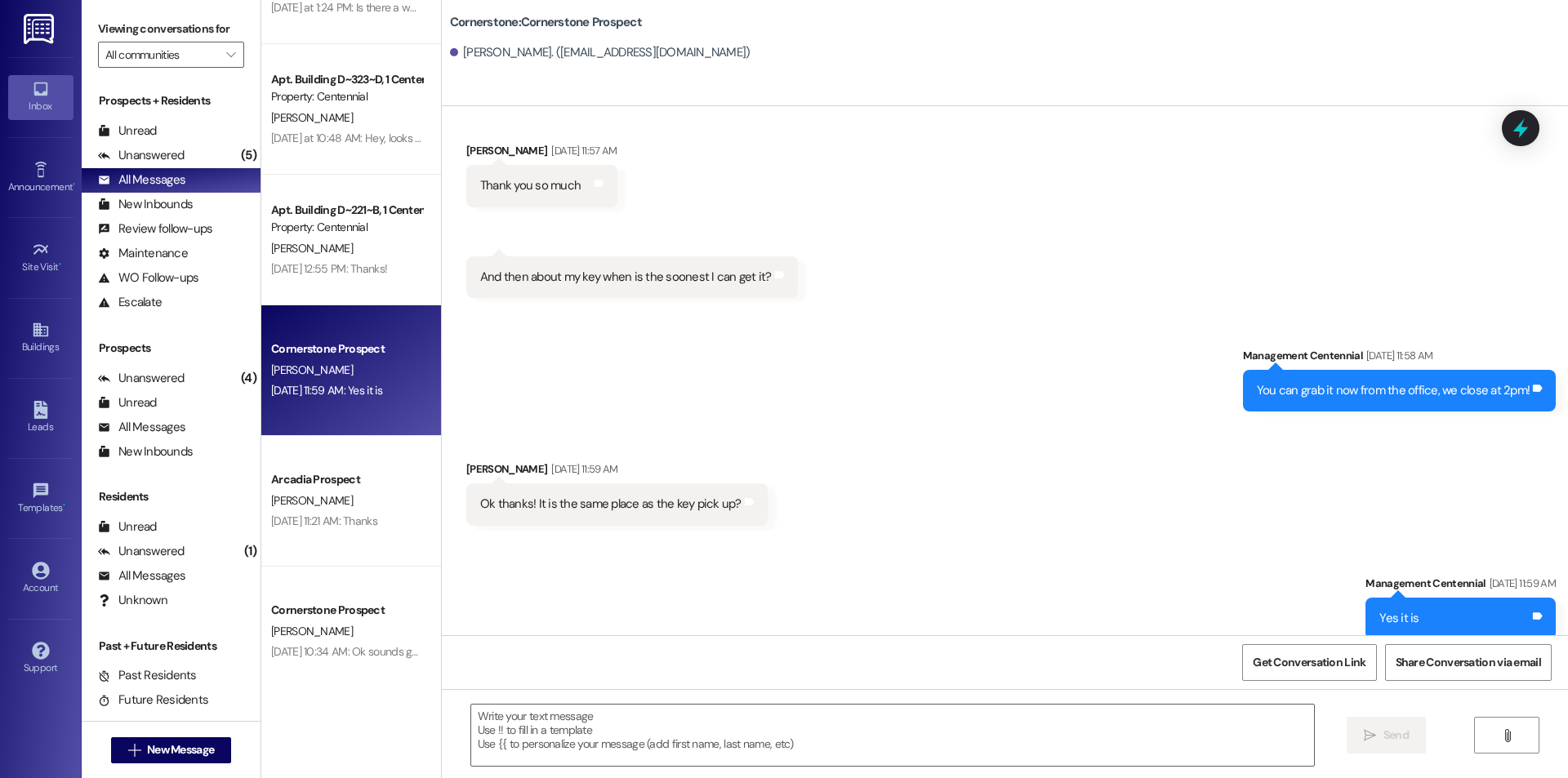
scroll to position [2531, 0]
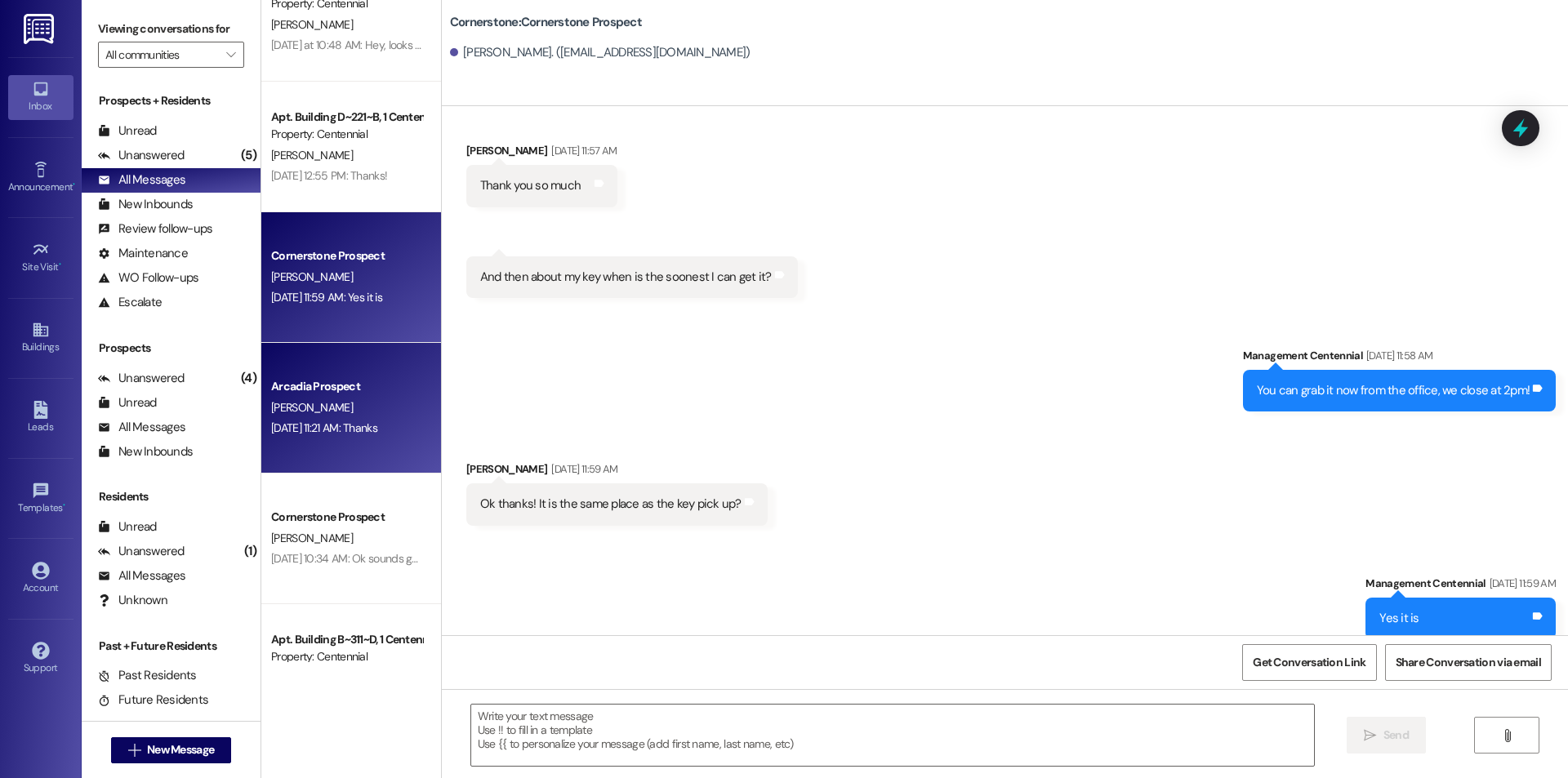
click at [372, 443] on div "Arcadia Prospect M. Hulet Aug 30, 2025 at 11:21 AM: Thanks Aug 30, 2025 at 11:2…" at bounding box center [352, 408] width 180 height 130
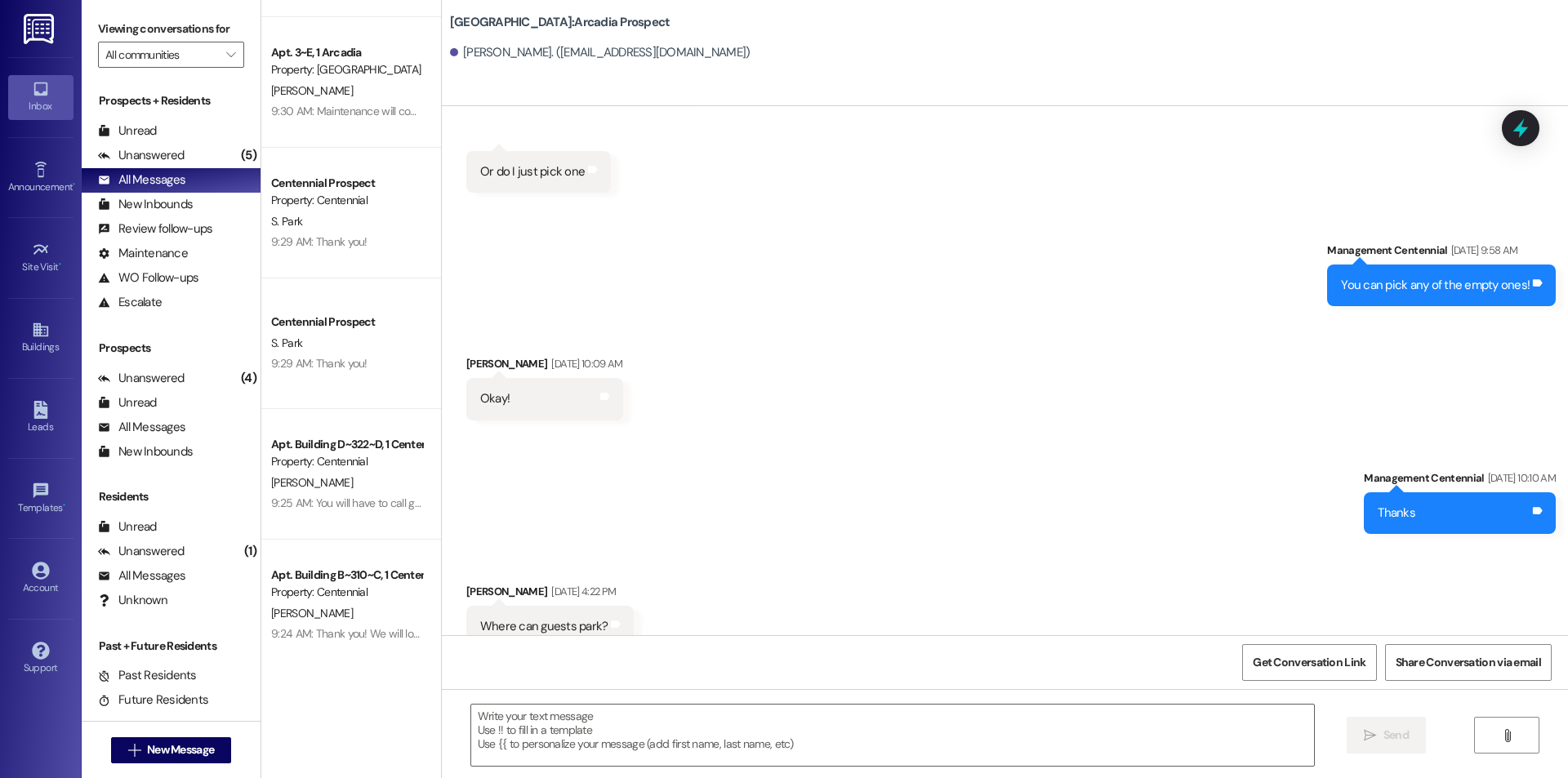
scroll to position [572, 0]
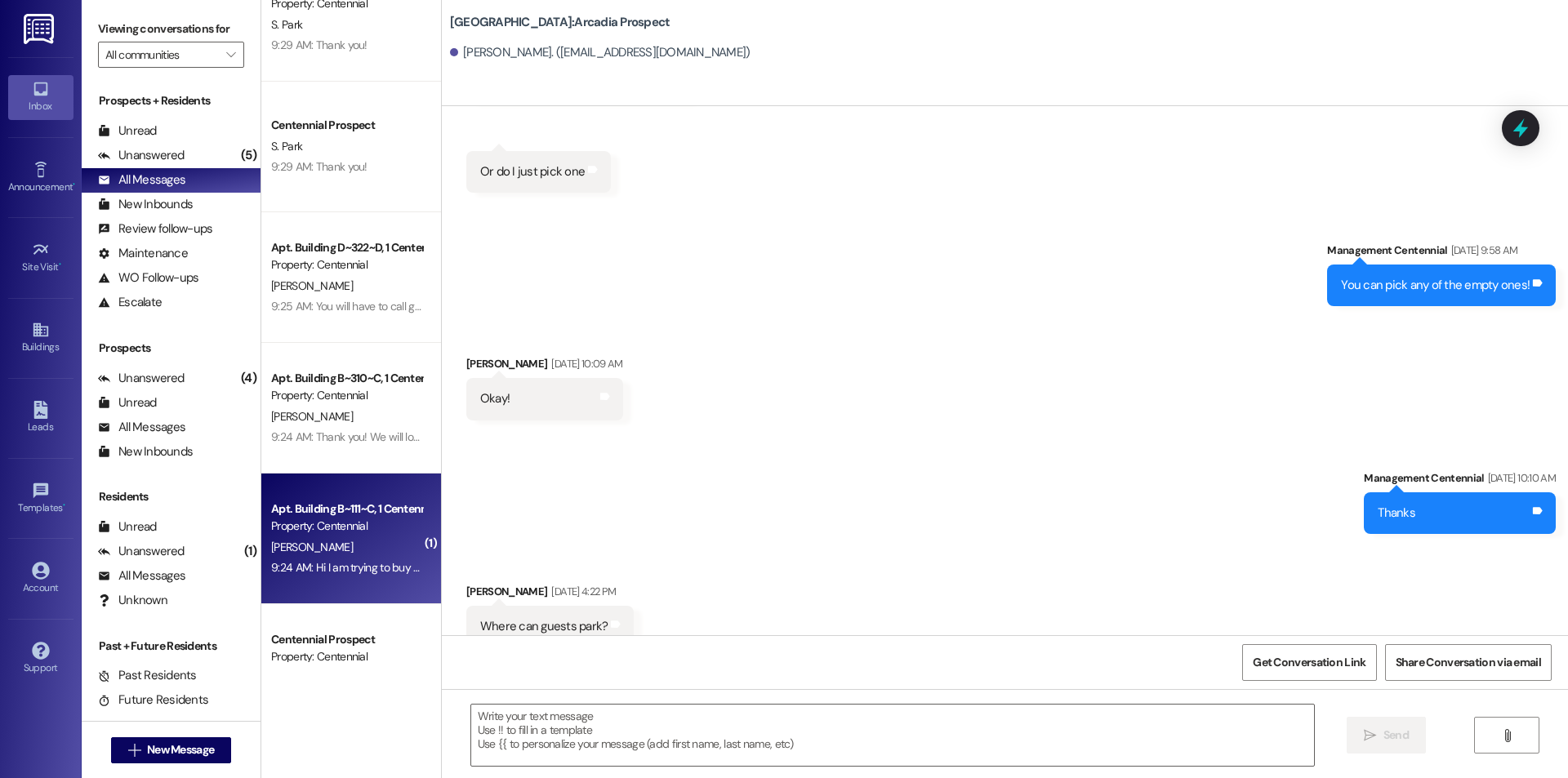
click at [351, 503] on div "Apt. Building B~111~C, 1 Centennial" at bounding box center [346, 508] width 151 height 17
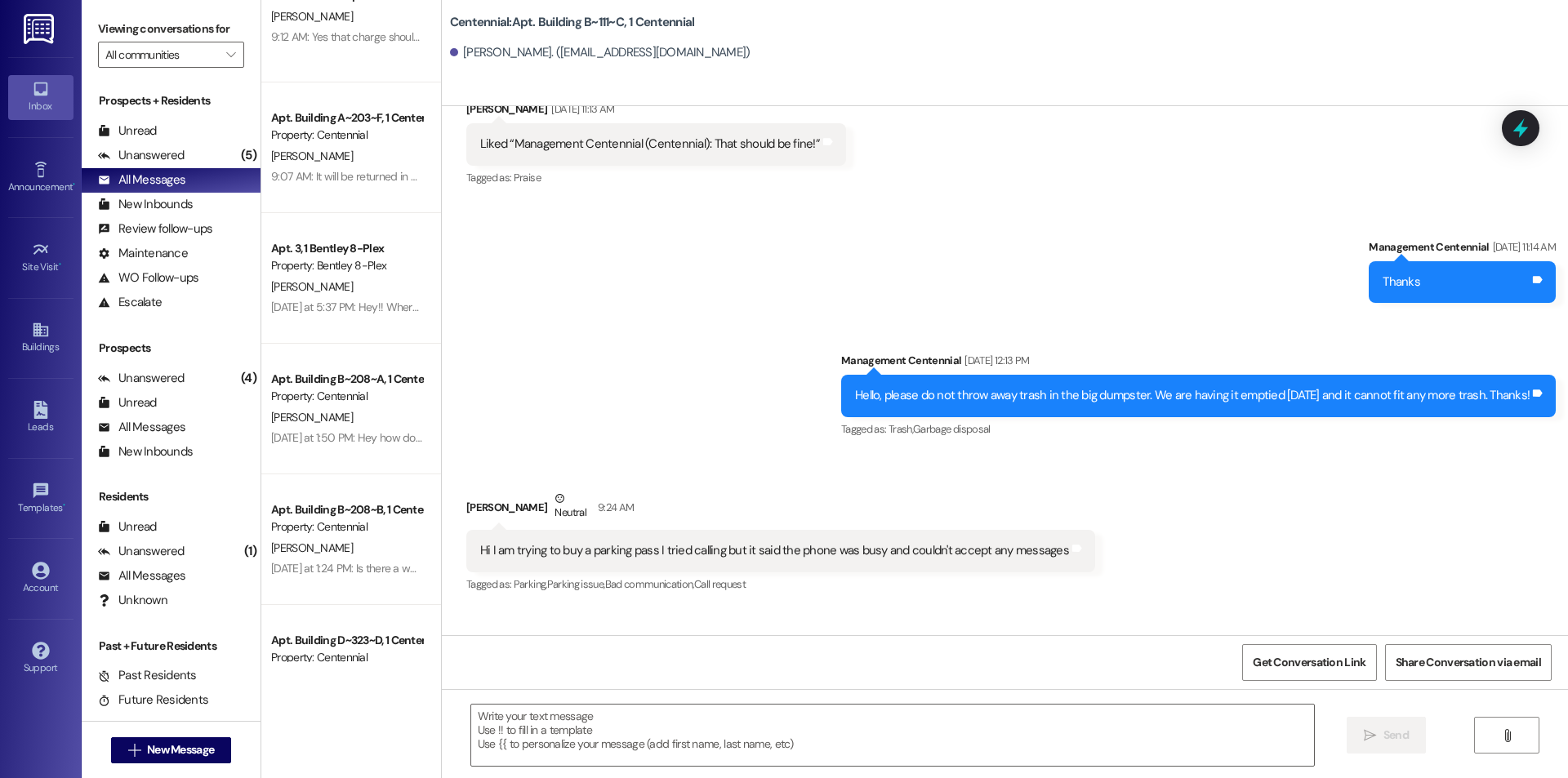
scroll to position [1878, 0]
click at [314, 304] on div "[DATE] at 5:37 PM: Hey!! Where would our lease be to renew? [DATE] at 5:37 PM: …" at bounding box center [416, 306] width 290 height 15
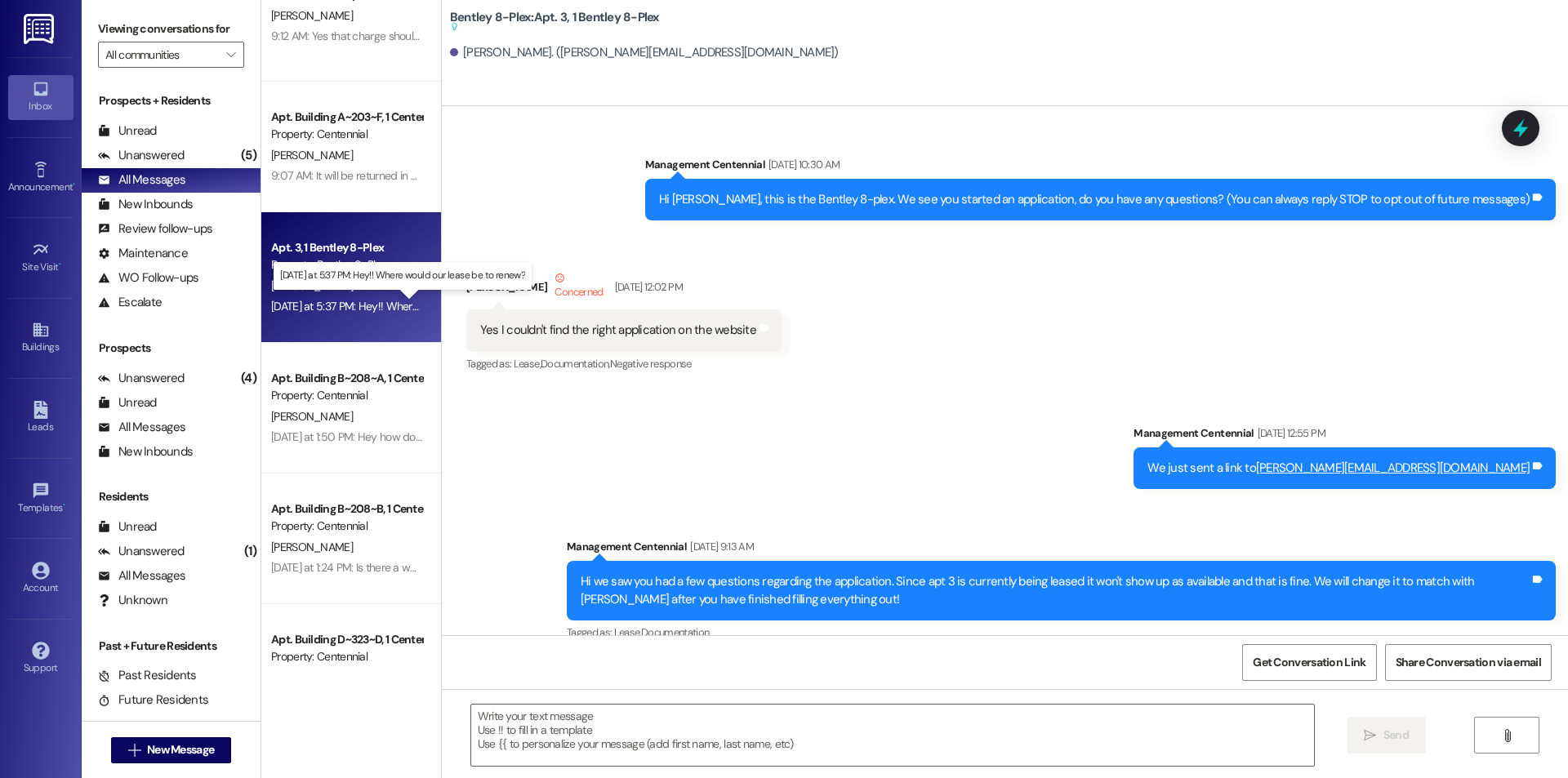
scroll to position [23655, 0]
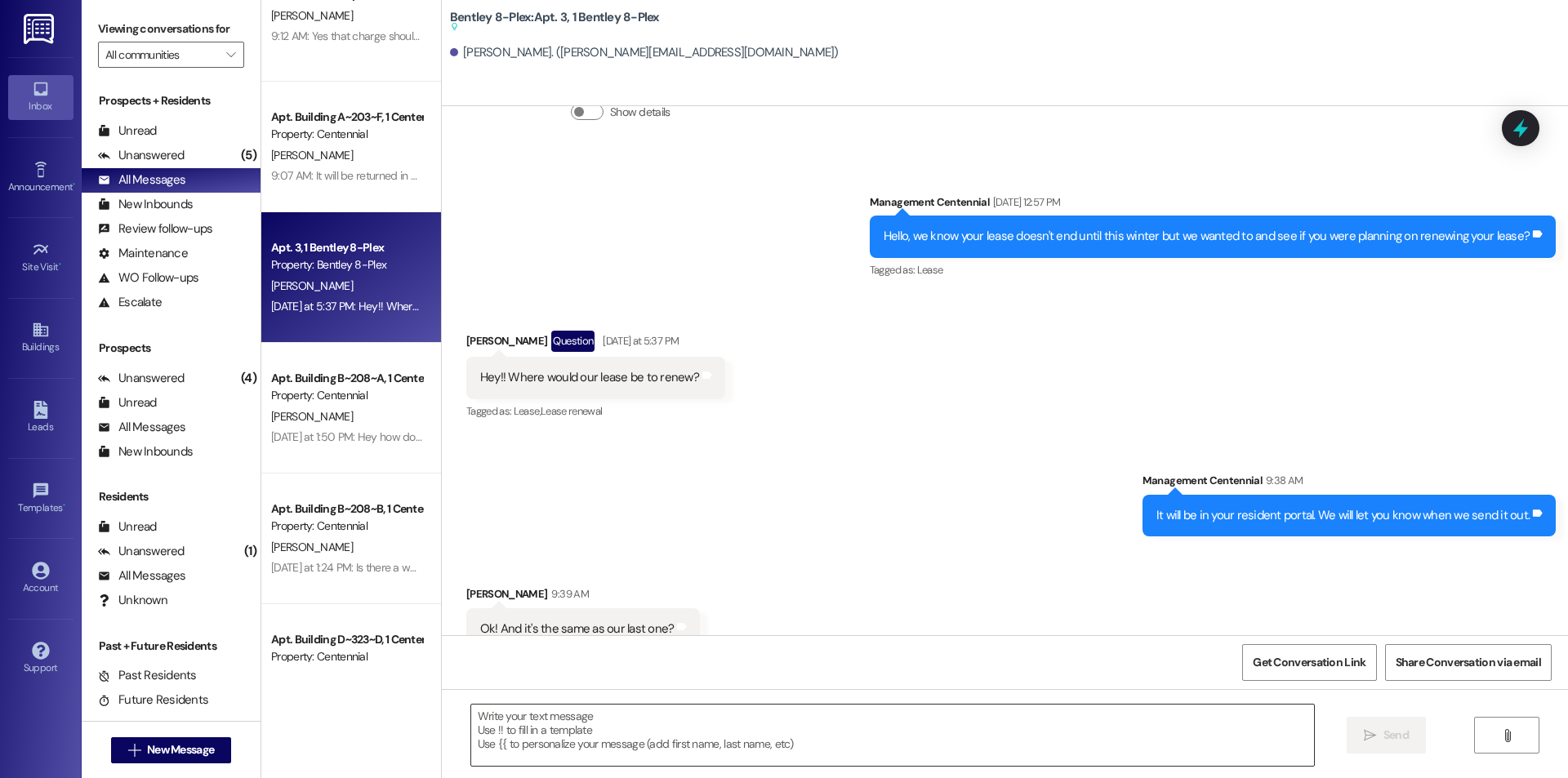
click at [516, 708] on textarea at bounding box center [893, 736] width 843 height 62
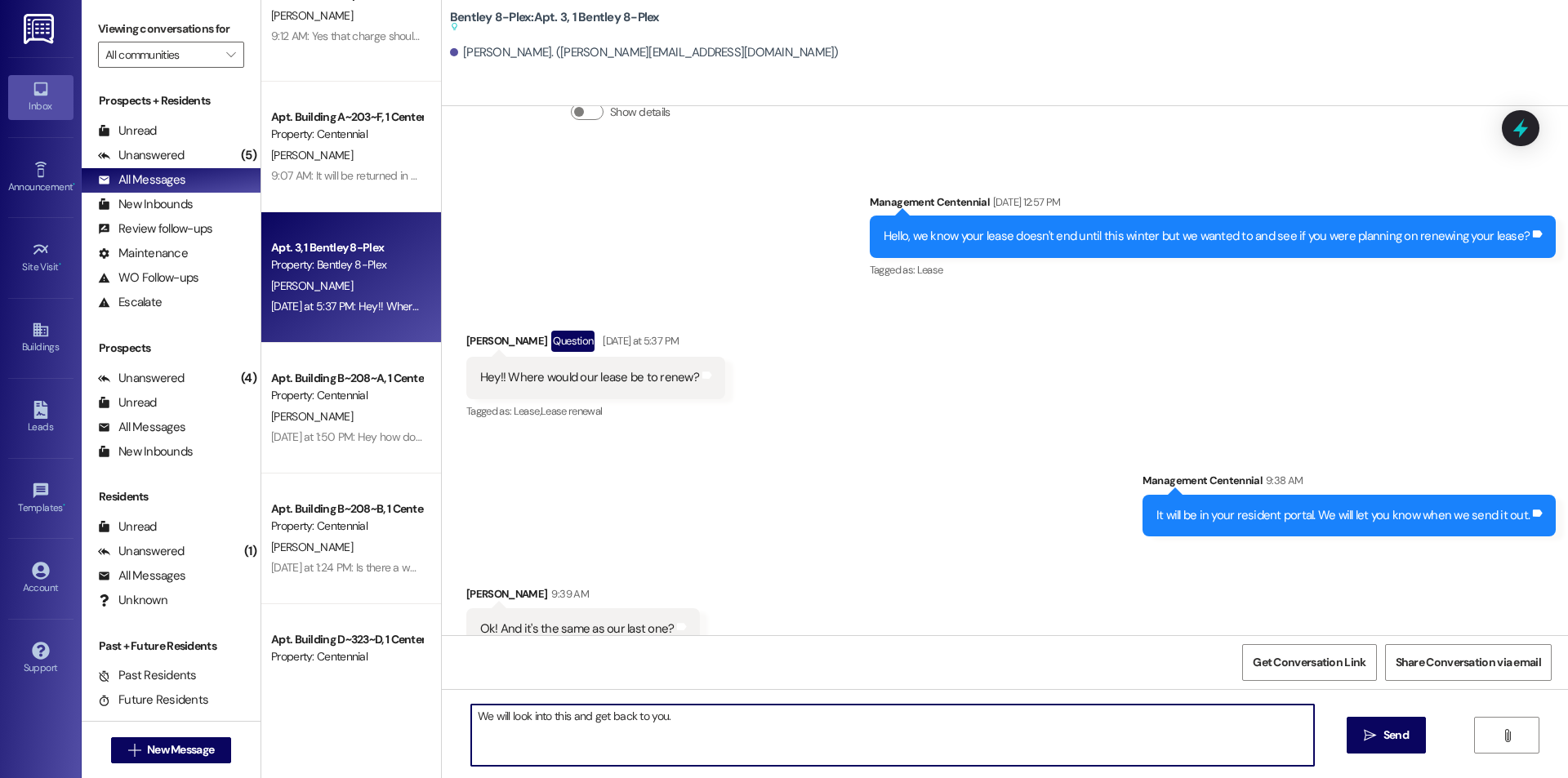
type textarea "We will look into this and get back to you."
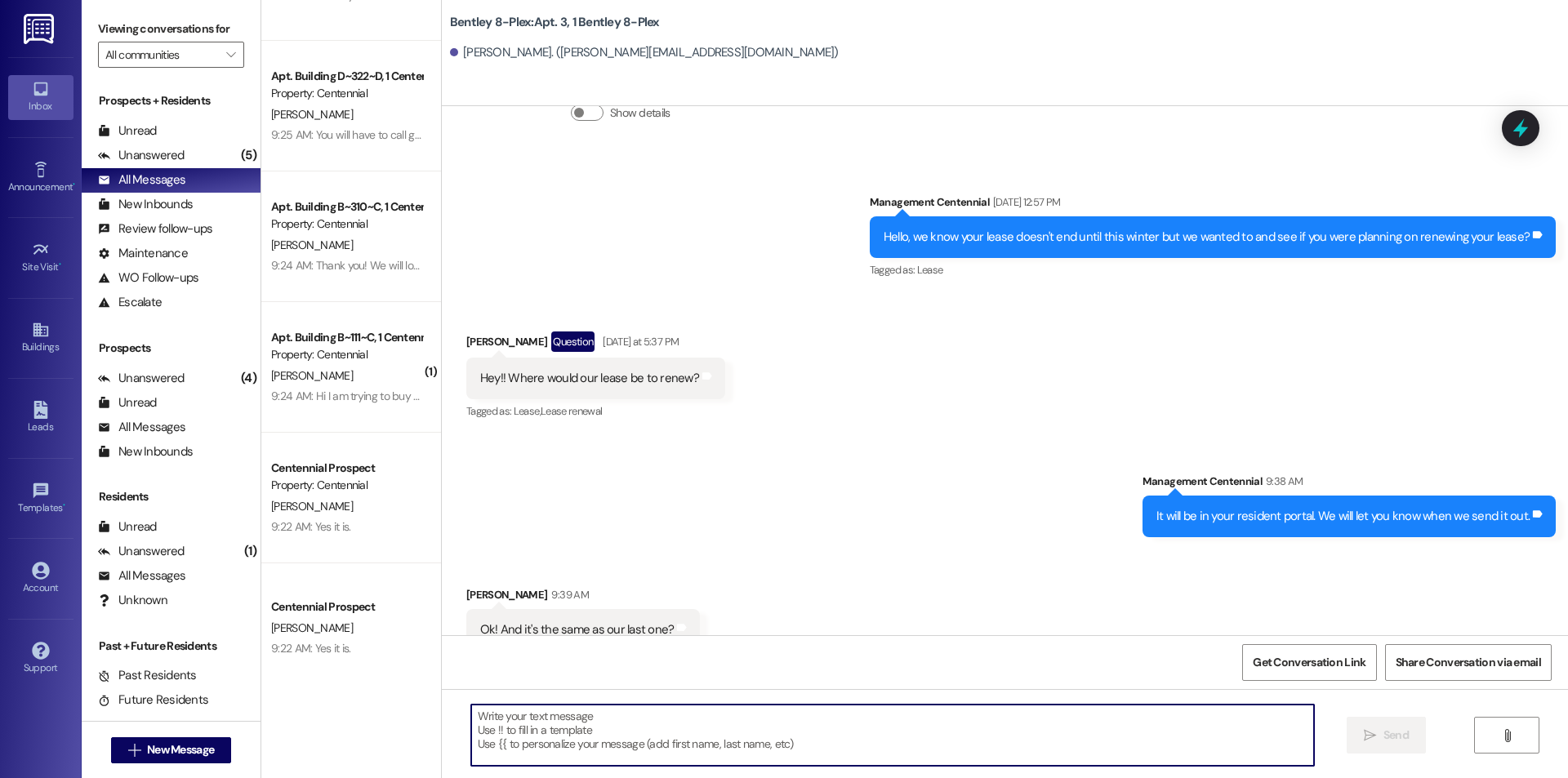
scroll to position [653, 0]
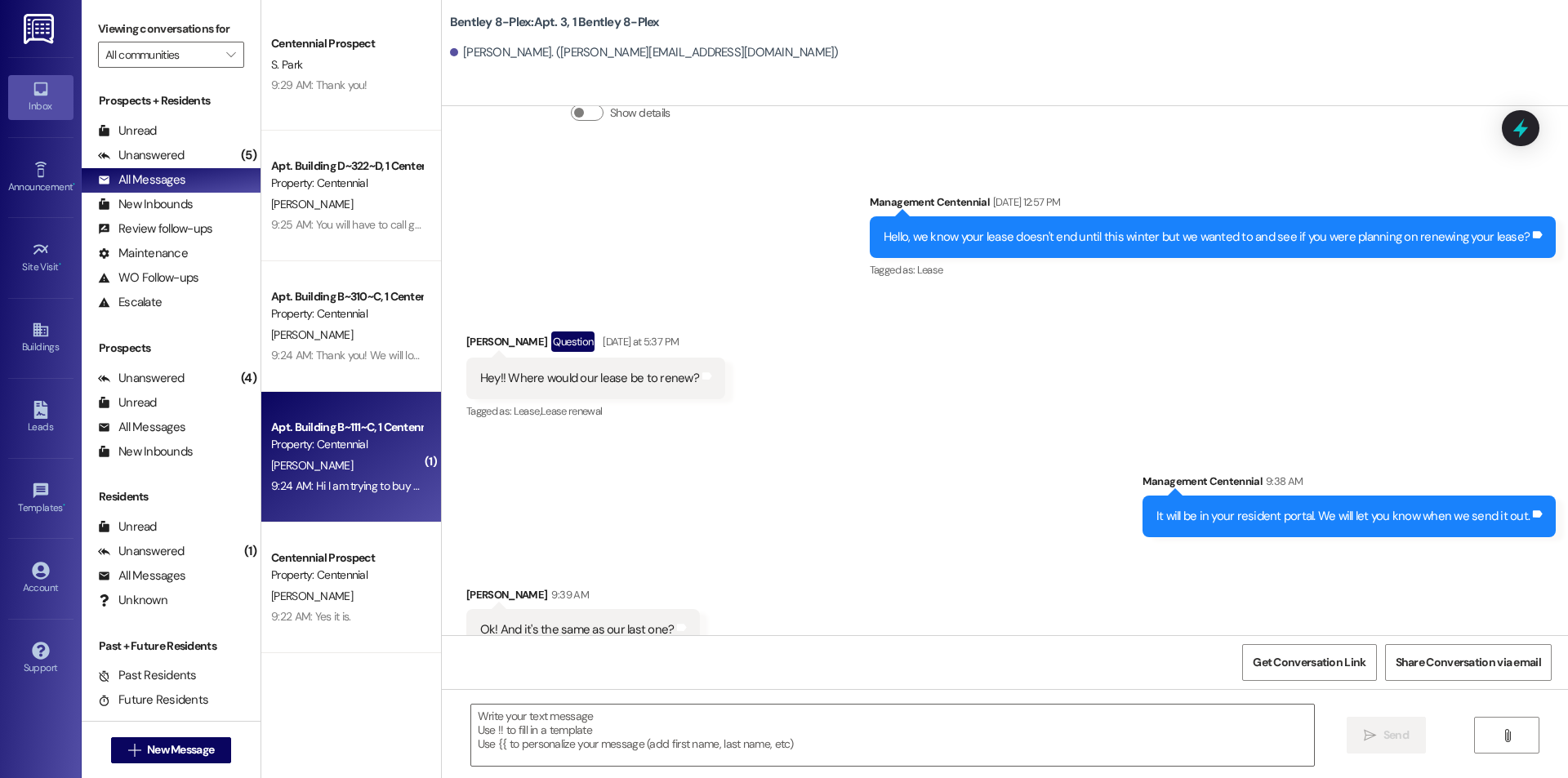
click at [375, 427] on div "Apt. Building B~111~C, 1 Centennial" at bounding box center [346, 426] width 151 height 17
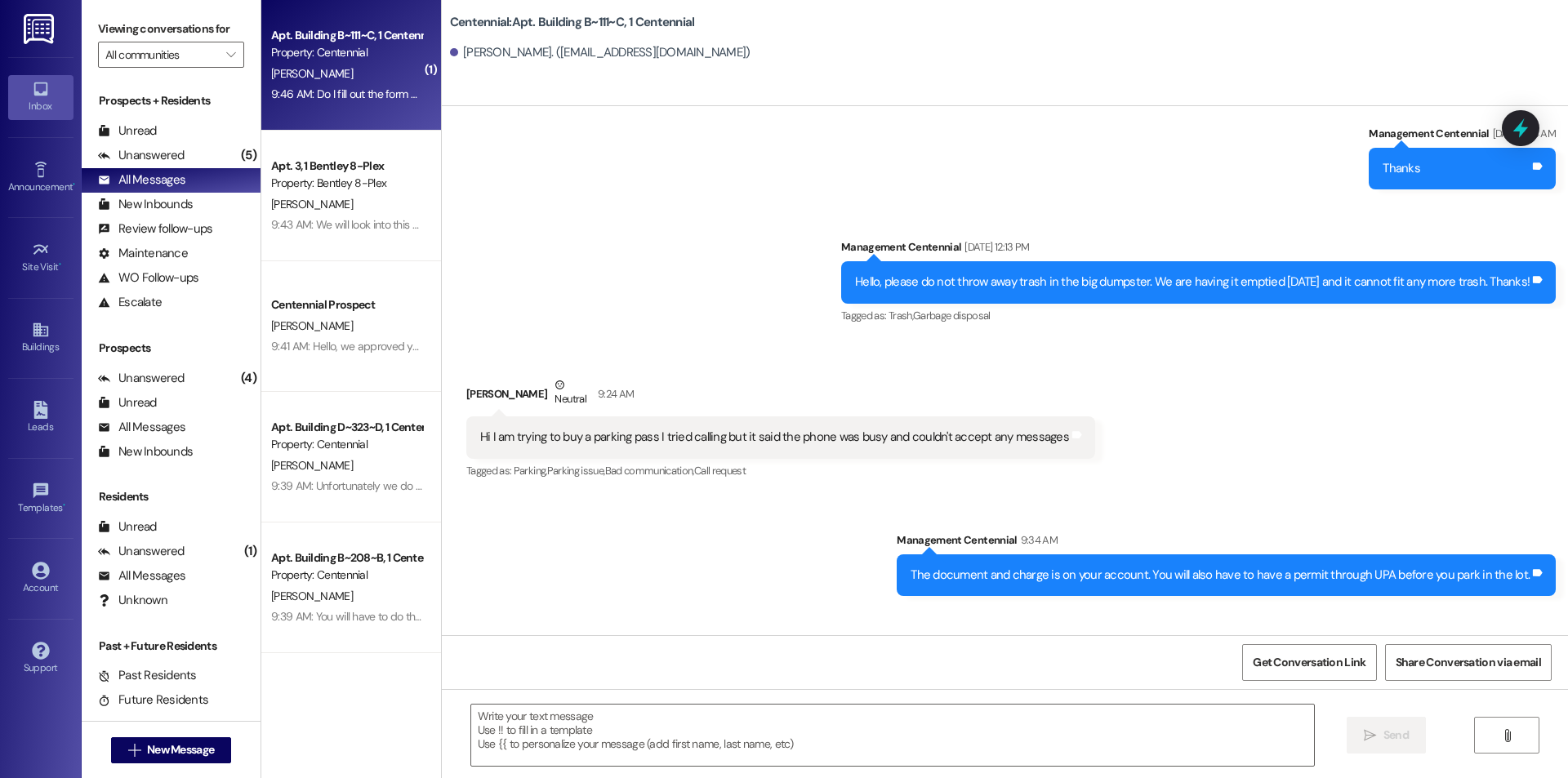
scroll to position [24721, 0]
click at [820, 722] on textarea at bounding box center [893, 736] width 843 height 62
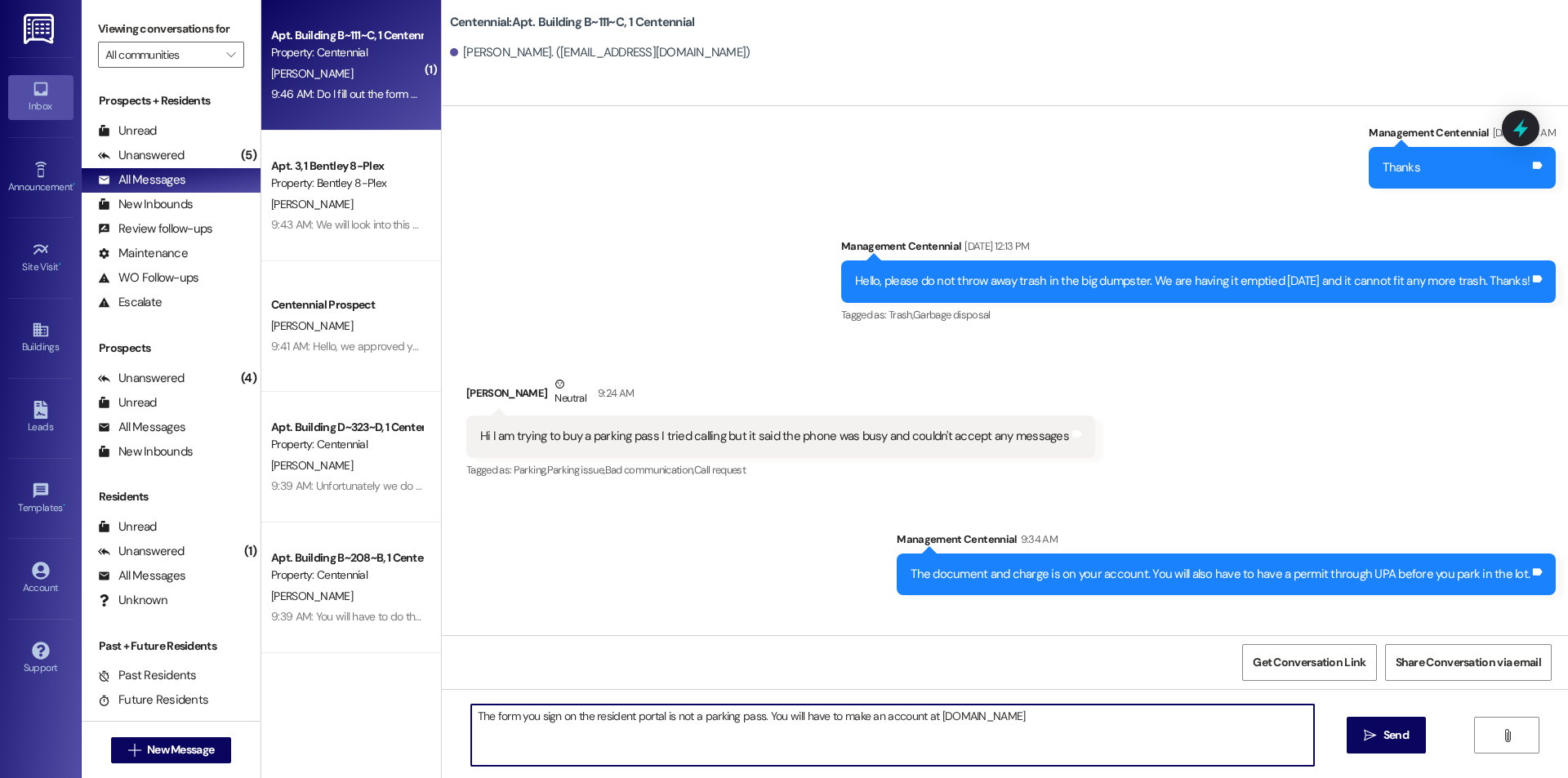
click at [1021, 722] on textarea "The form you sign on the resident portal is not a parking pass. You will have t…" at bounding box center [893, 736] width 843 height 62
type textarea "The form you sign on the resident portal is not a parking pass. You will have t…"
click at [1413, 738] on button " Send" at bounding box center [1386, 736] width 79 height 37
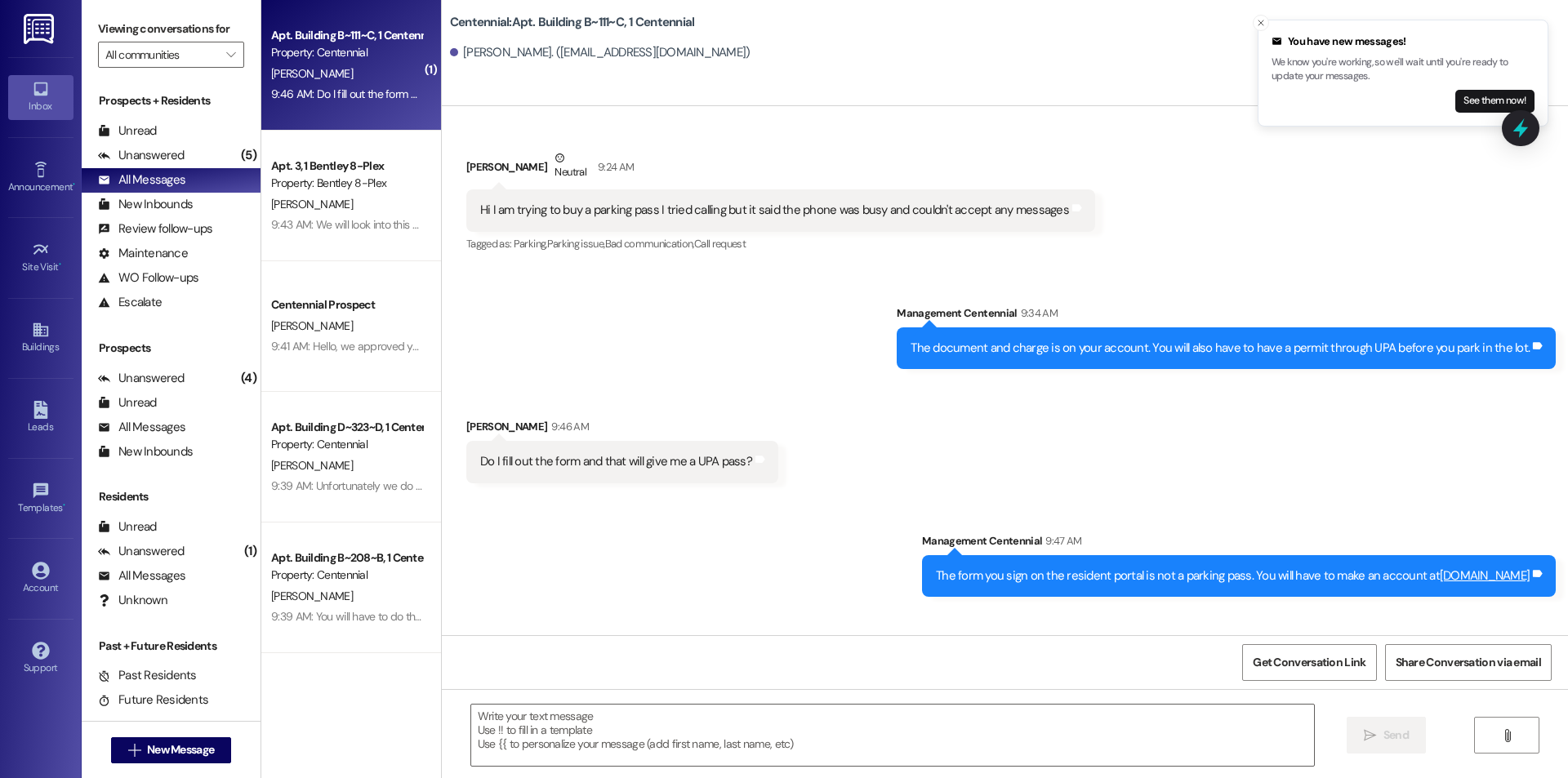
scroll to position [24947, 0]
click at [612, 715] on textarea at bounding box center [893, 736] width 843 height 62
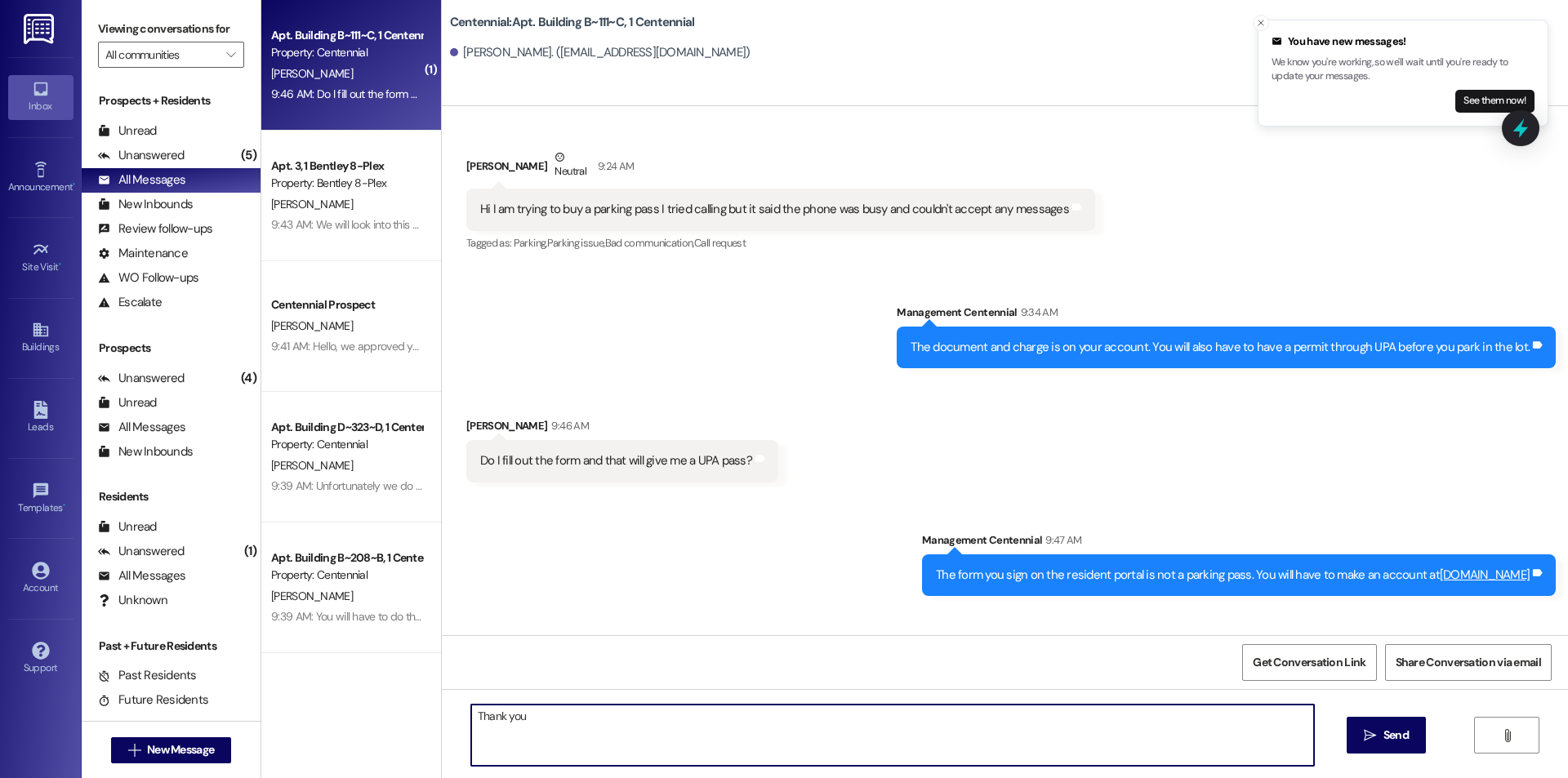
type textarea "Thank you!"
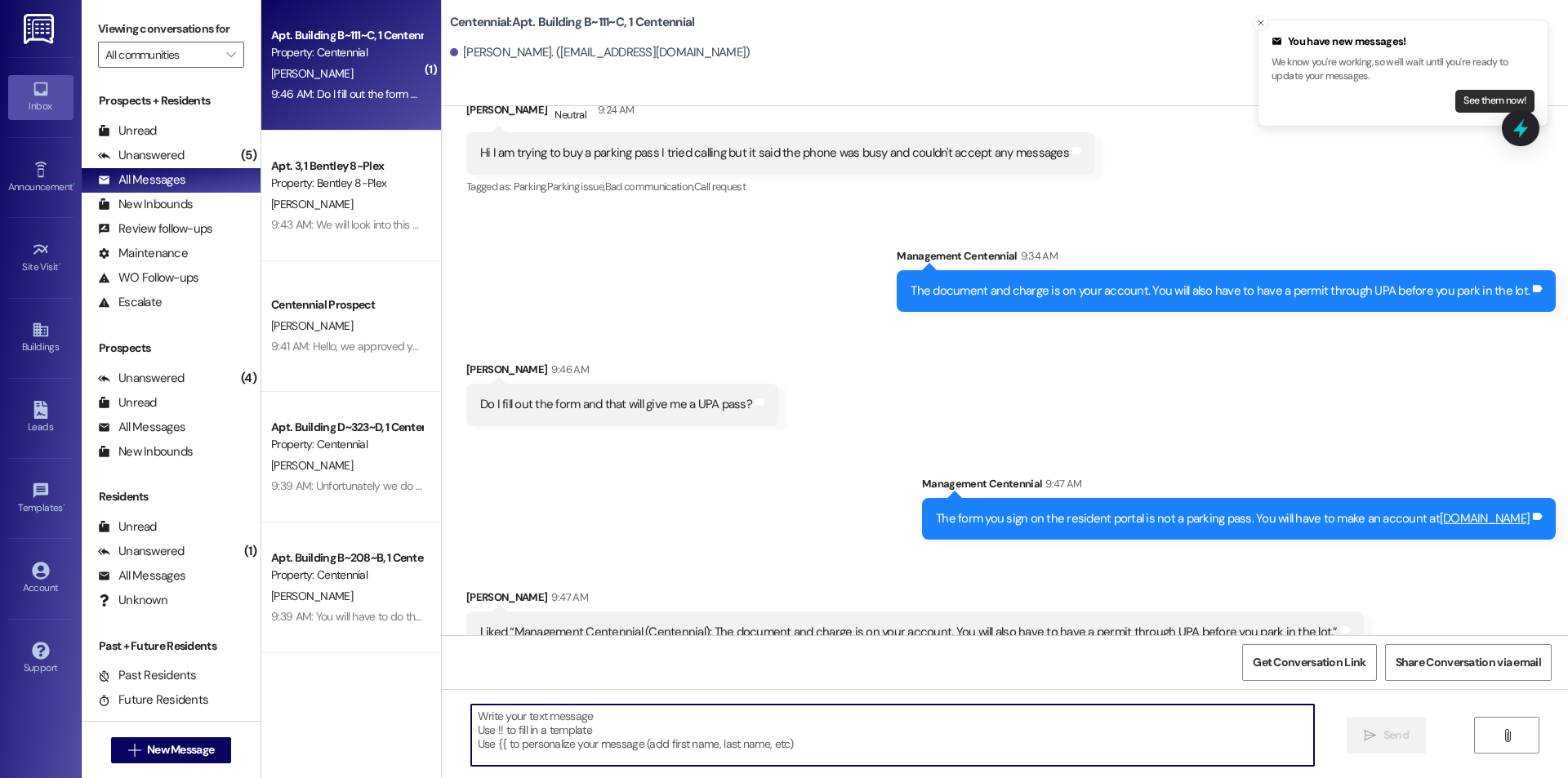
scroll to position [25062, 0]
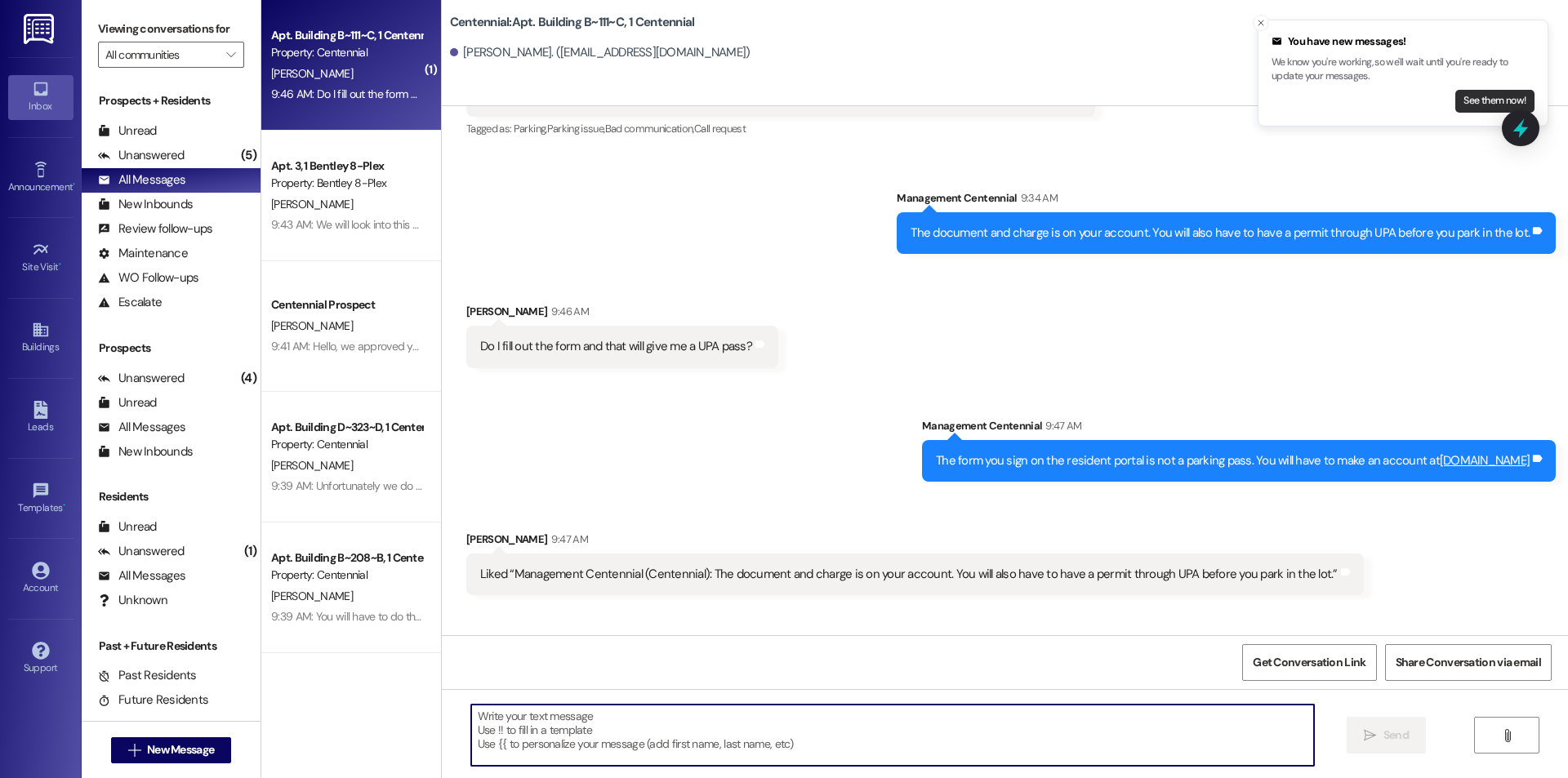
click at [1482, 99] on button "See them now!" at bounding box center [1495, 101] width 79 height 23
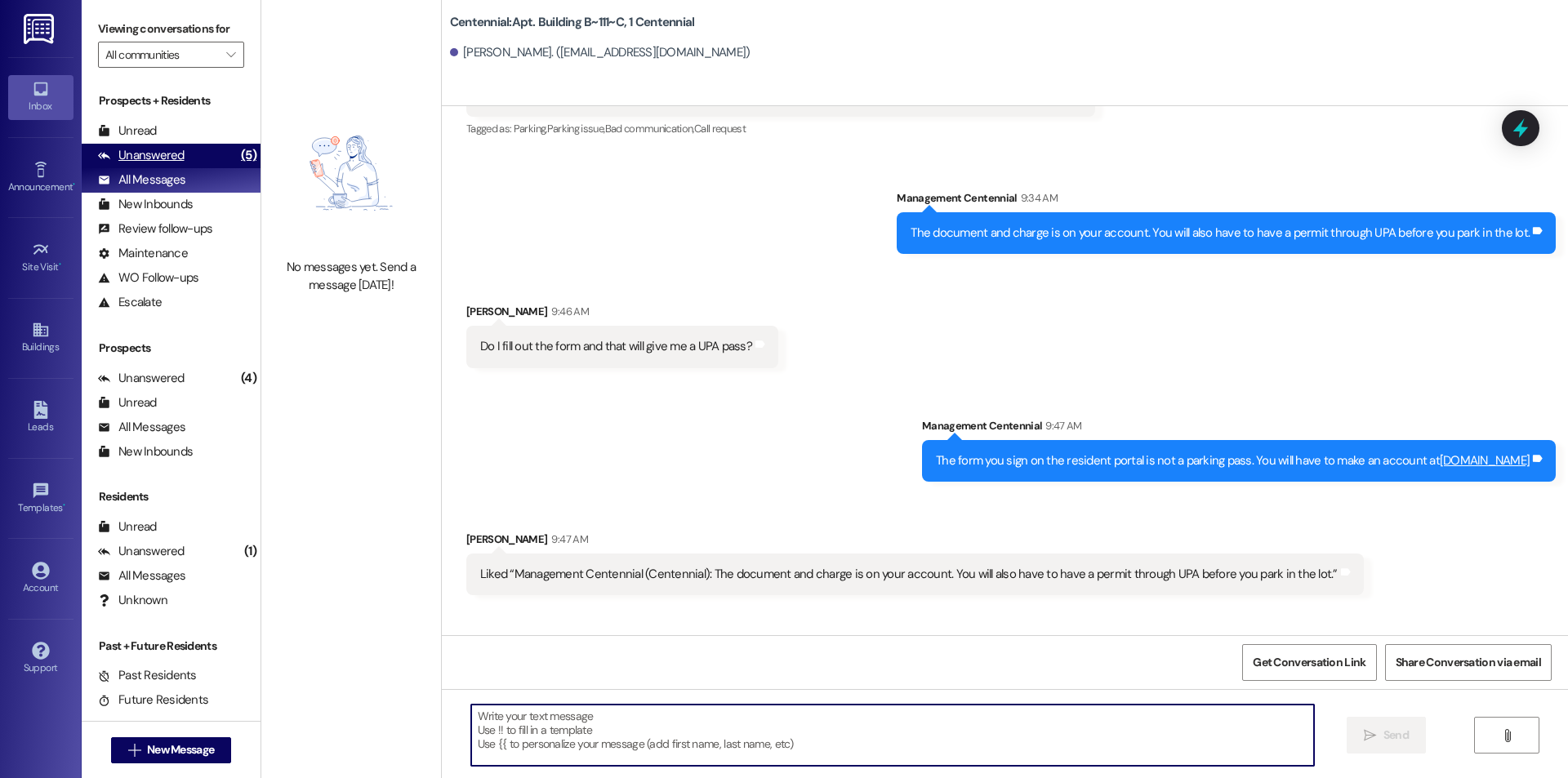
click at [128, 151] on div "Unanswered" at bounding box center [141, 155] width 86 height 17
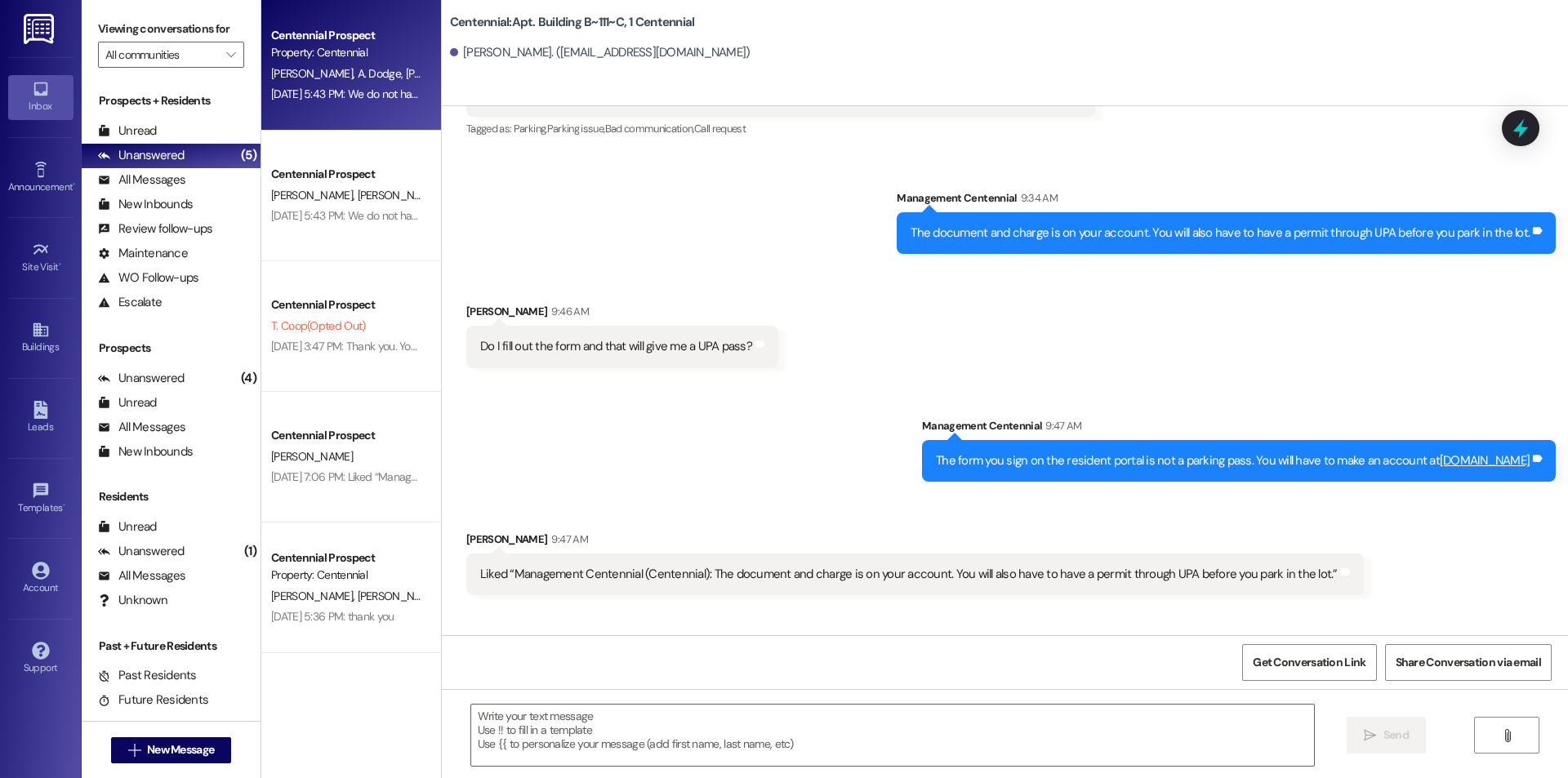
click at [363, 81] on div "E. Manning A. Dodge M. Grob K. Bundy K. Peterson K. Bundy" at bounding box center [346, 73] width 154 height 20
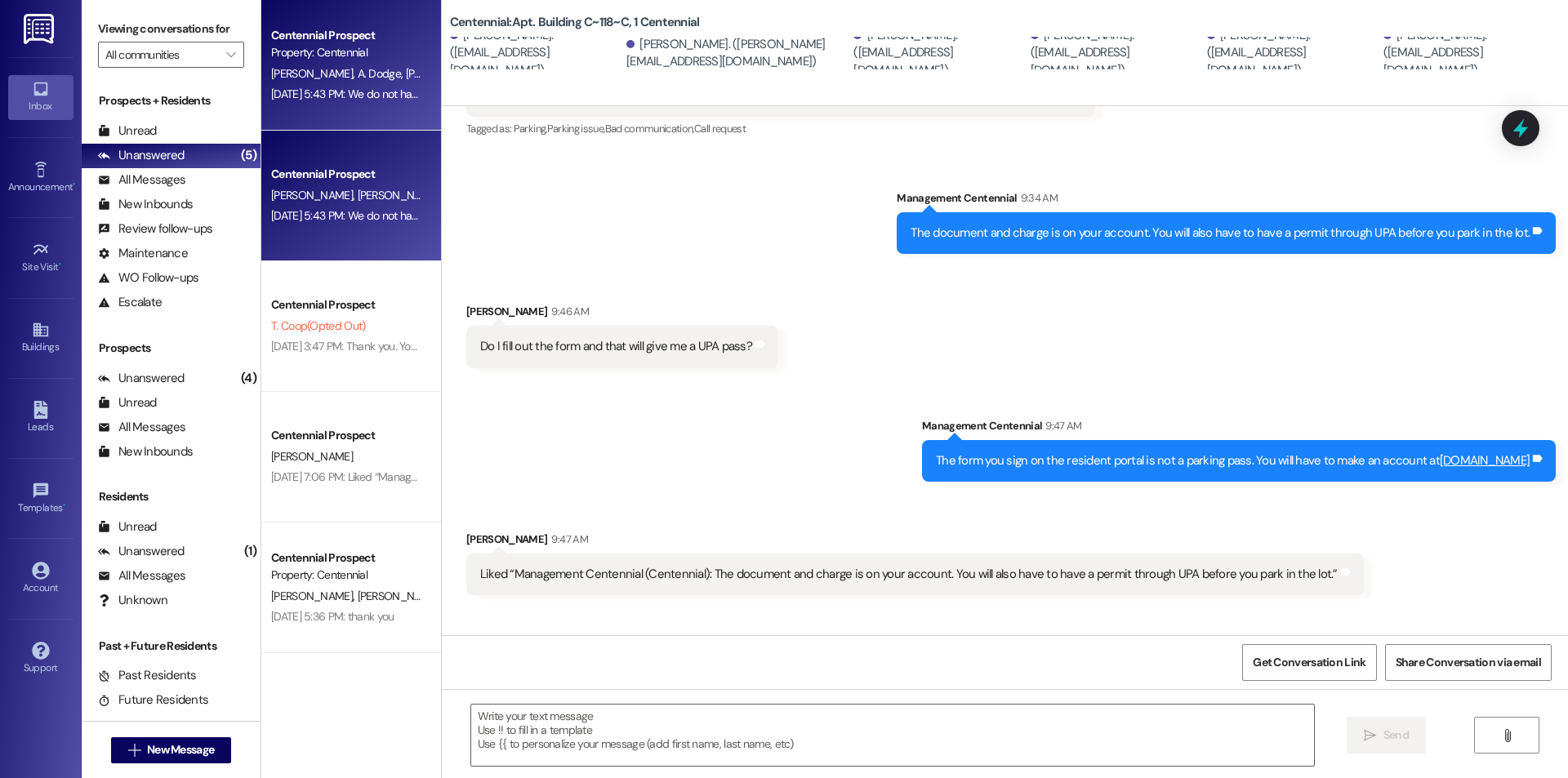
scroll to position [185, 0]
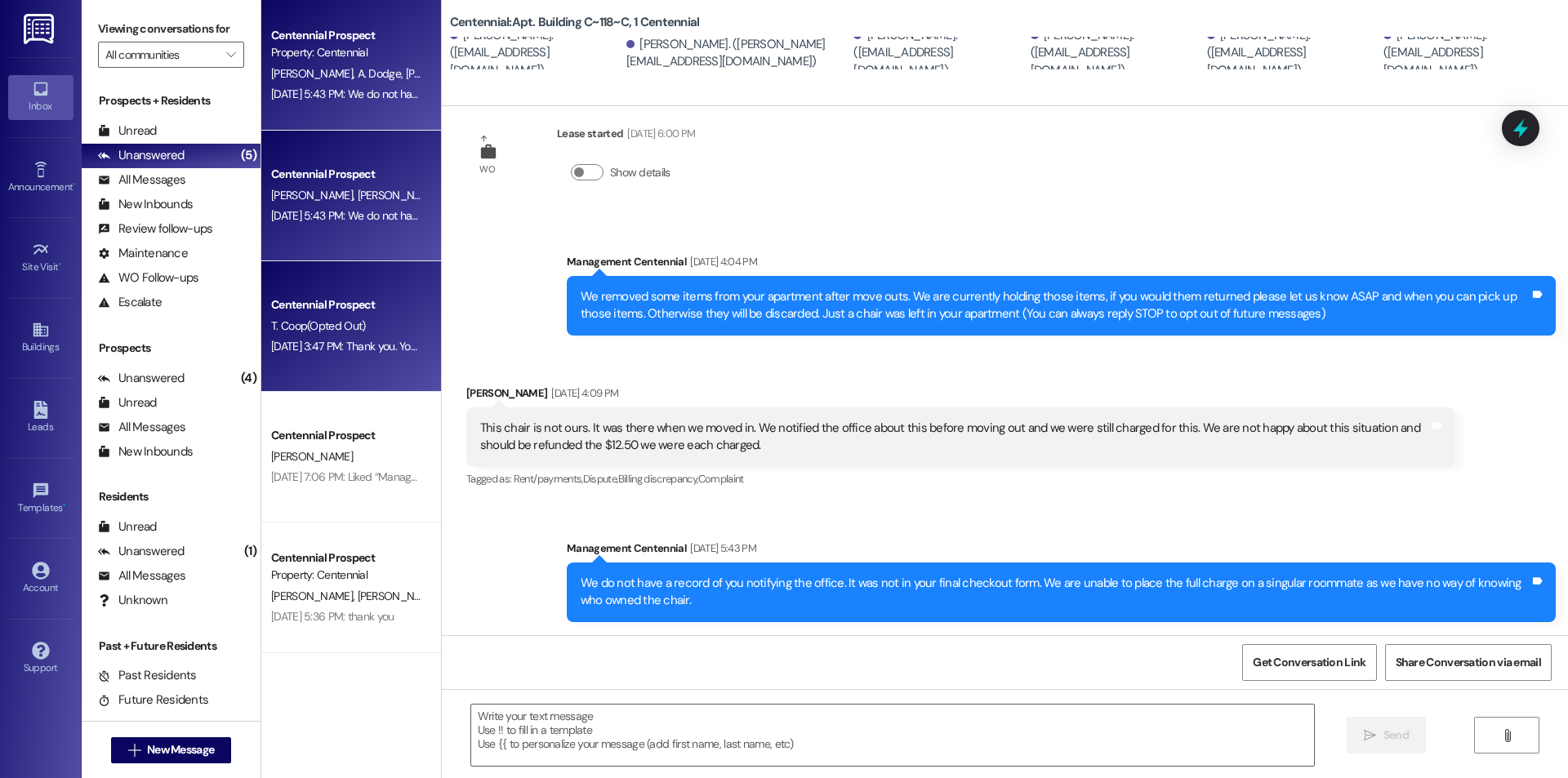
click at [382, 316] on div "T. Coop (Opted Out)" at bounding box center [346, 326] width 154 height 20
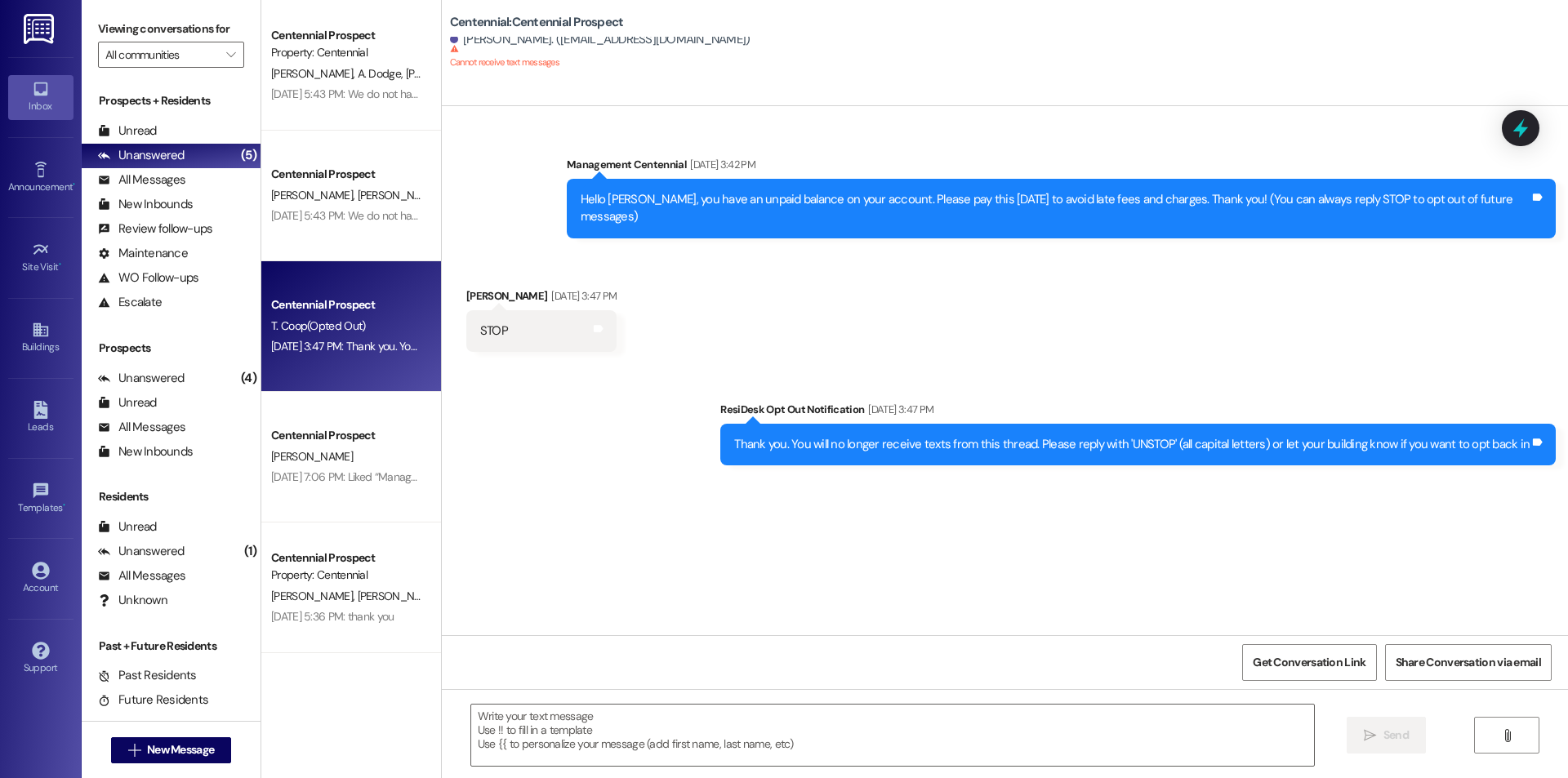
scroll to position [0, 0]
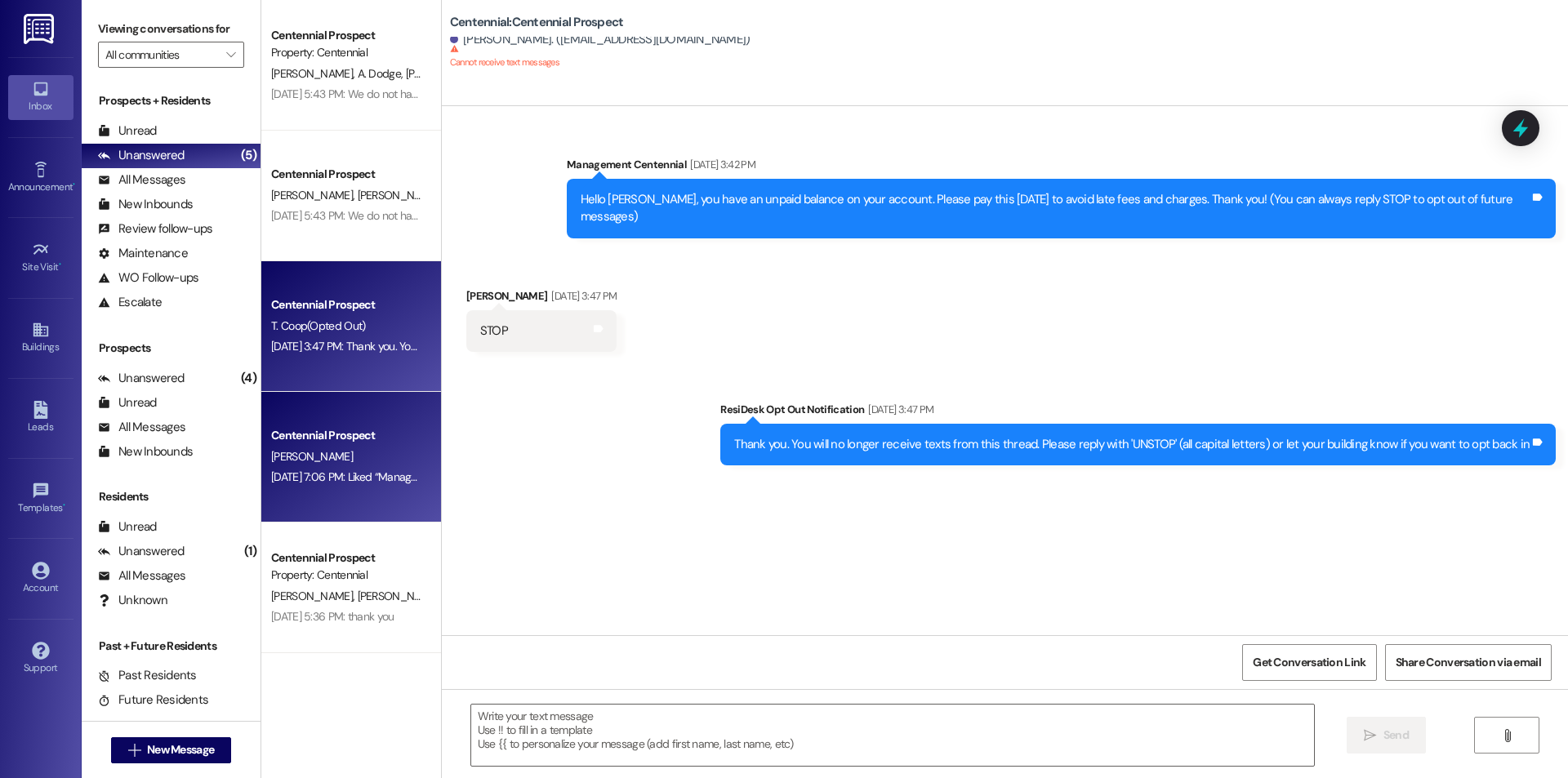
click at [357, 459] on div "E. Jensen" at bounding box center [346, 456] width 154 height 20
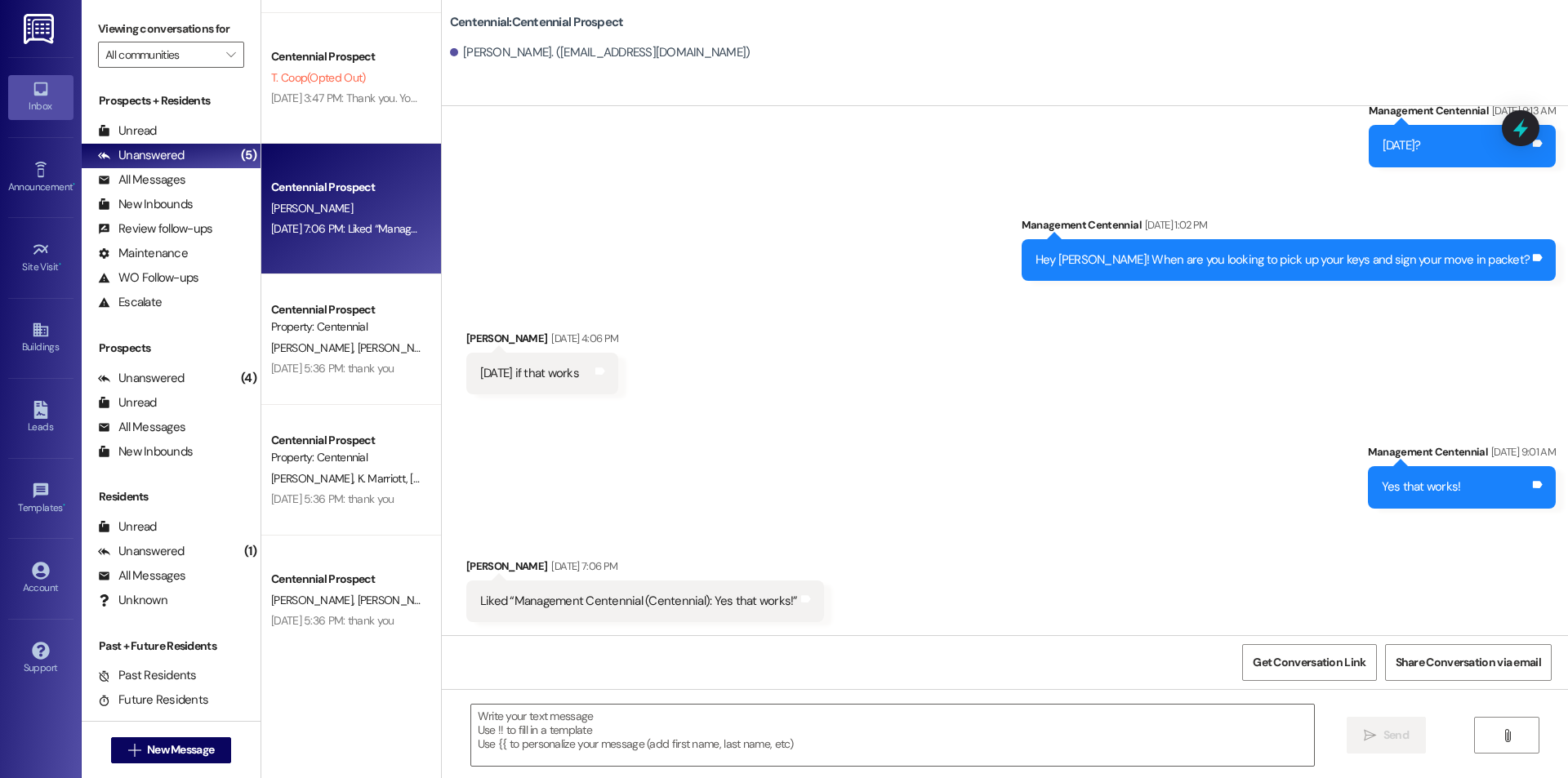
scroll to position [252, 0]
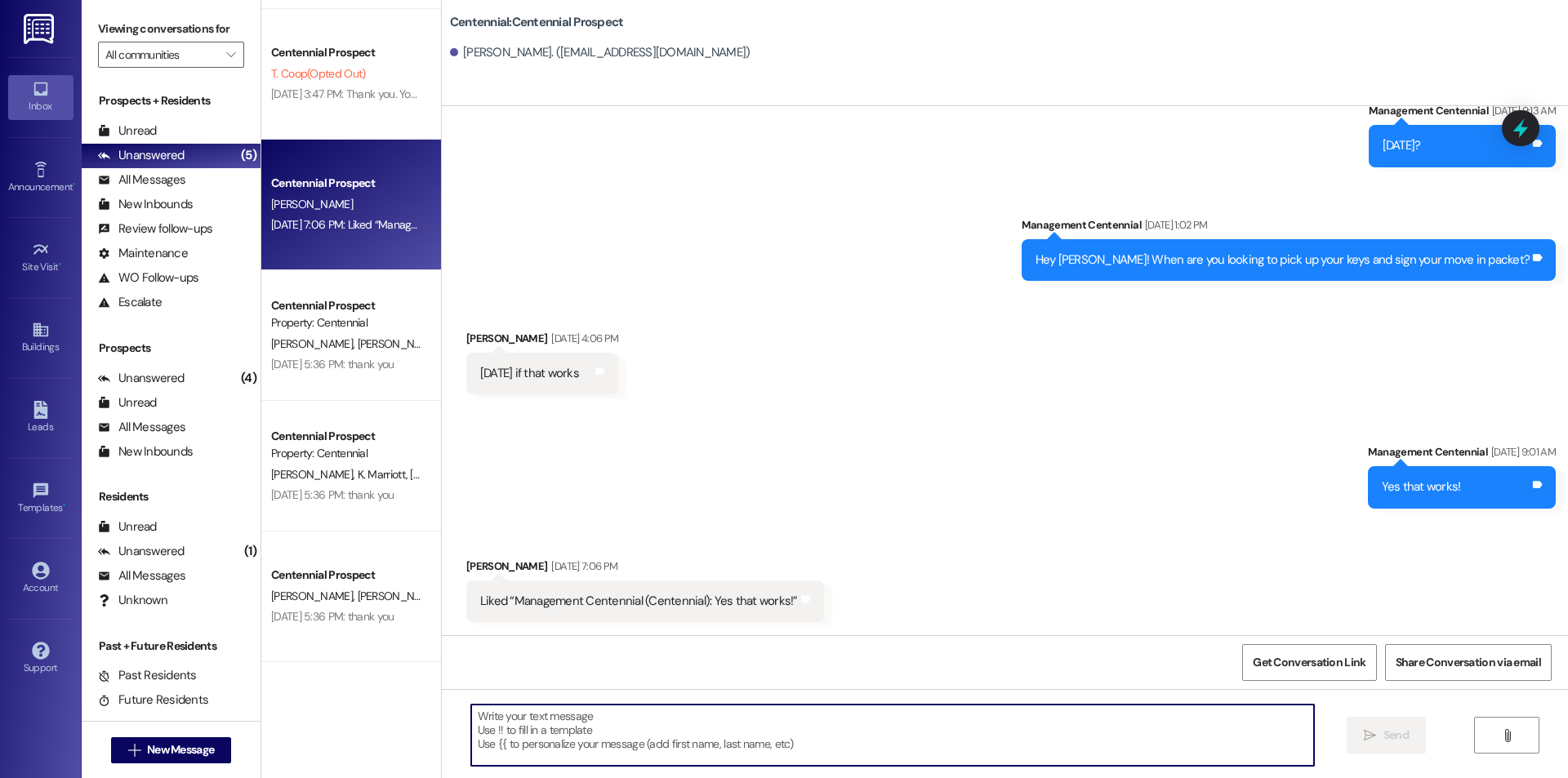
click at [529, 714] on textarea at bounding box center [893, 736] width 843 height 62
type textarea "Thank you!"
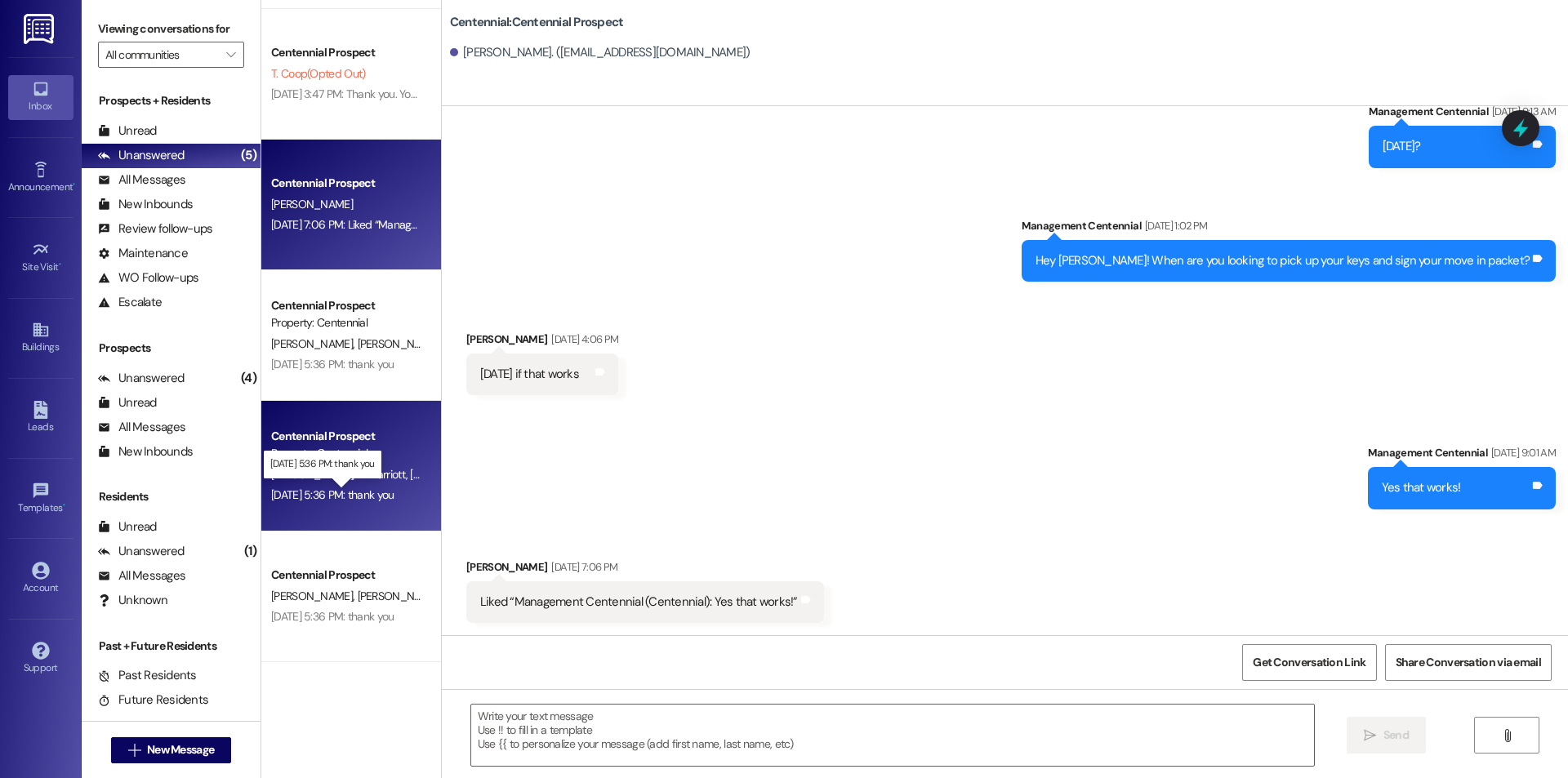
click at [375, 497] on div "Aug 28, 2025 at 5:36 PM: thank you Aug 28, 2025 at 5:36 PM: thank you" at bounding box center [333, 494] width 123 height 15
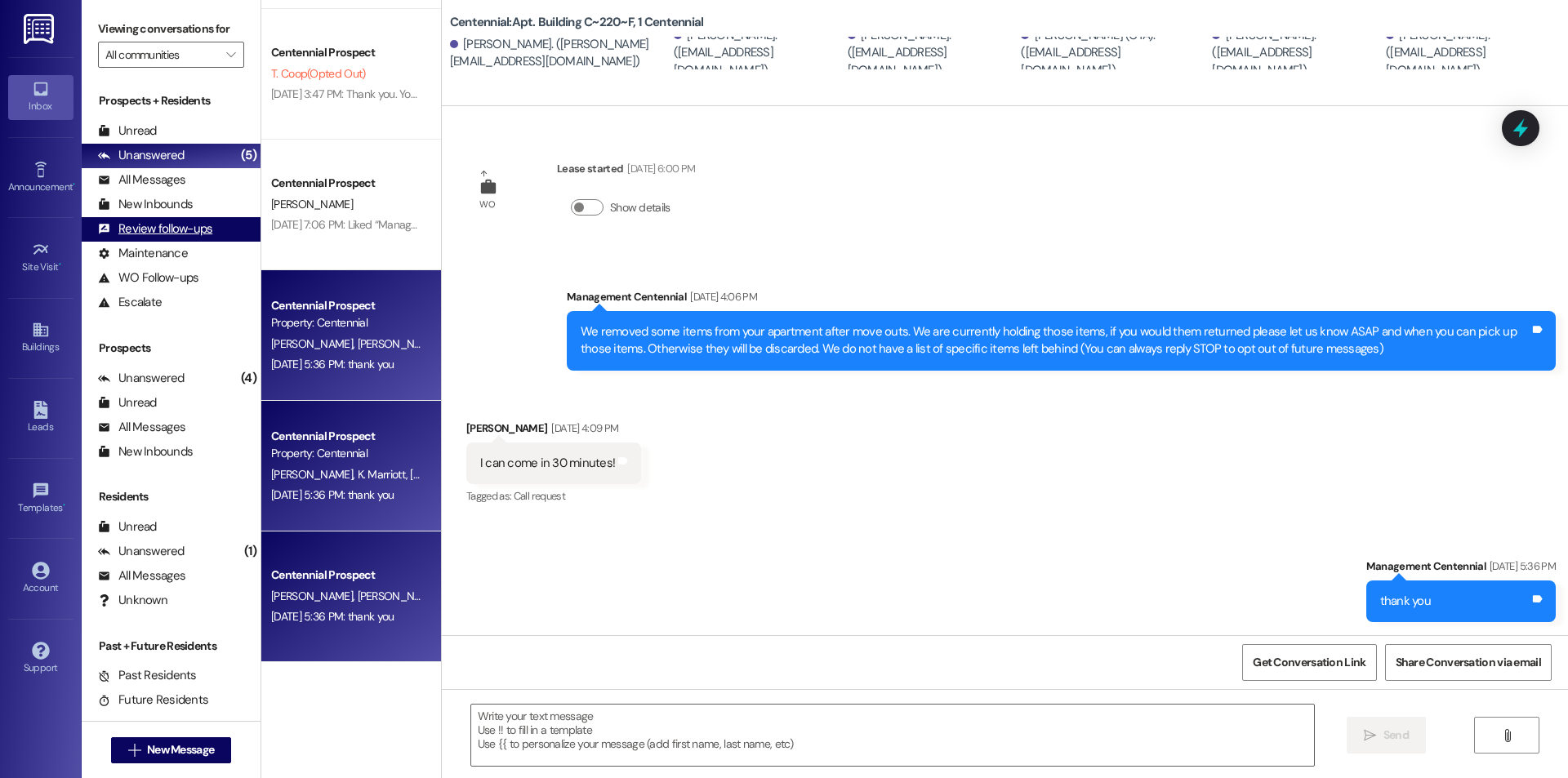
scroll to position [30, 0]
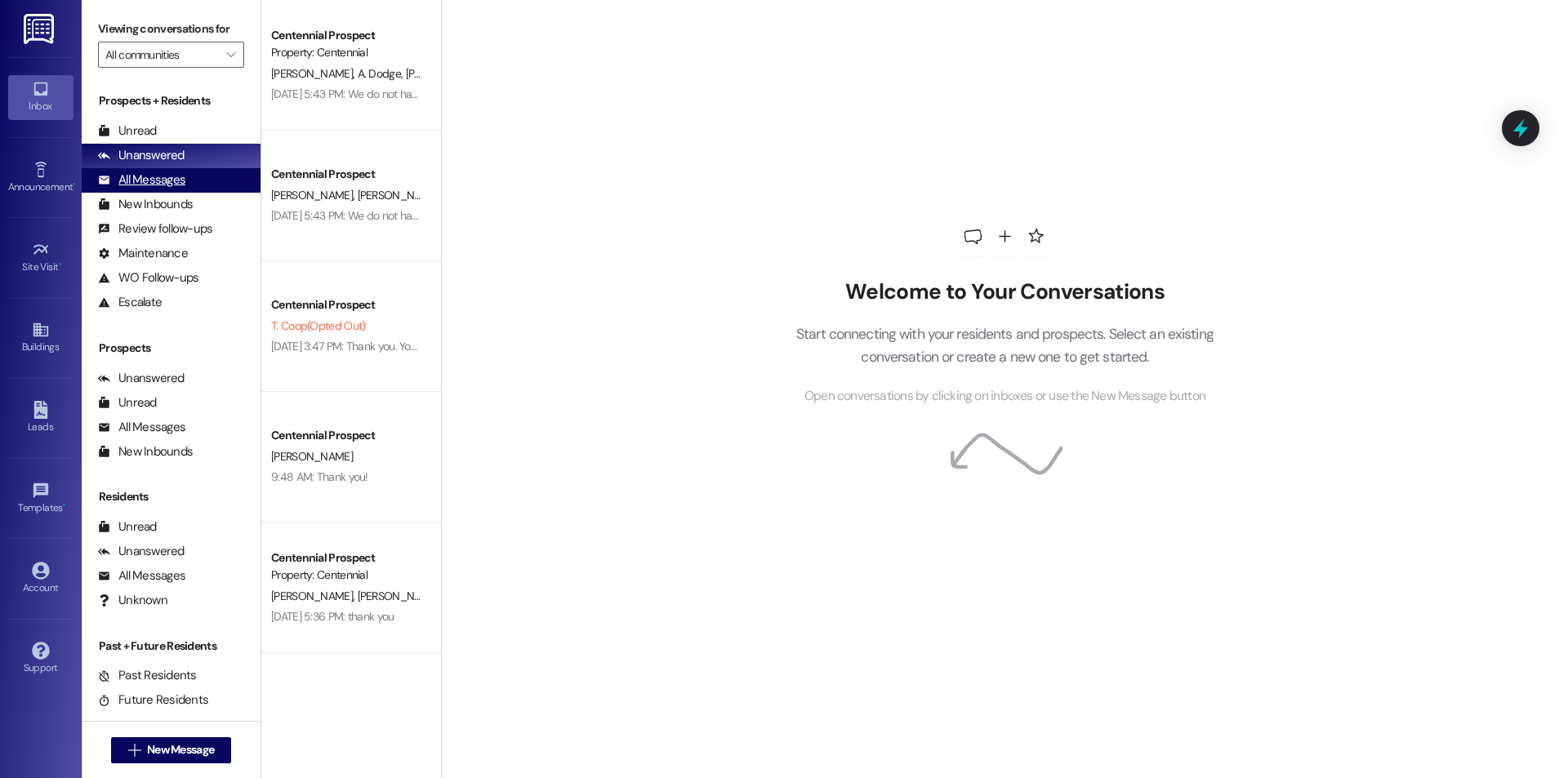
click at [147, 186] on div "All Messages" at bounding box center [141, 180] width 87 height 17
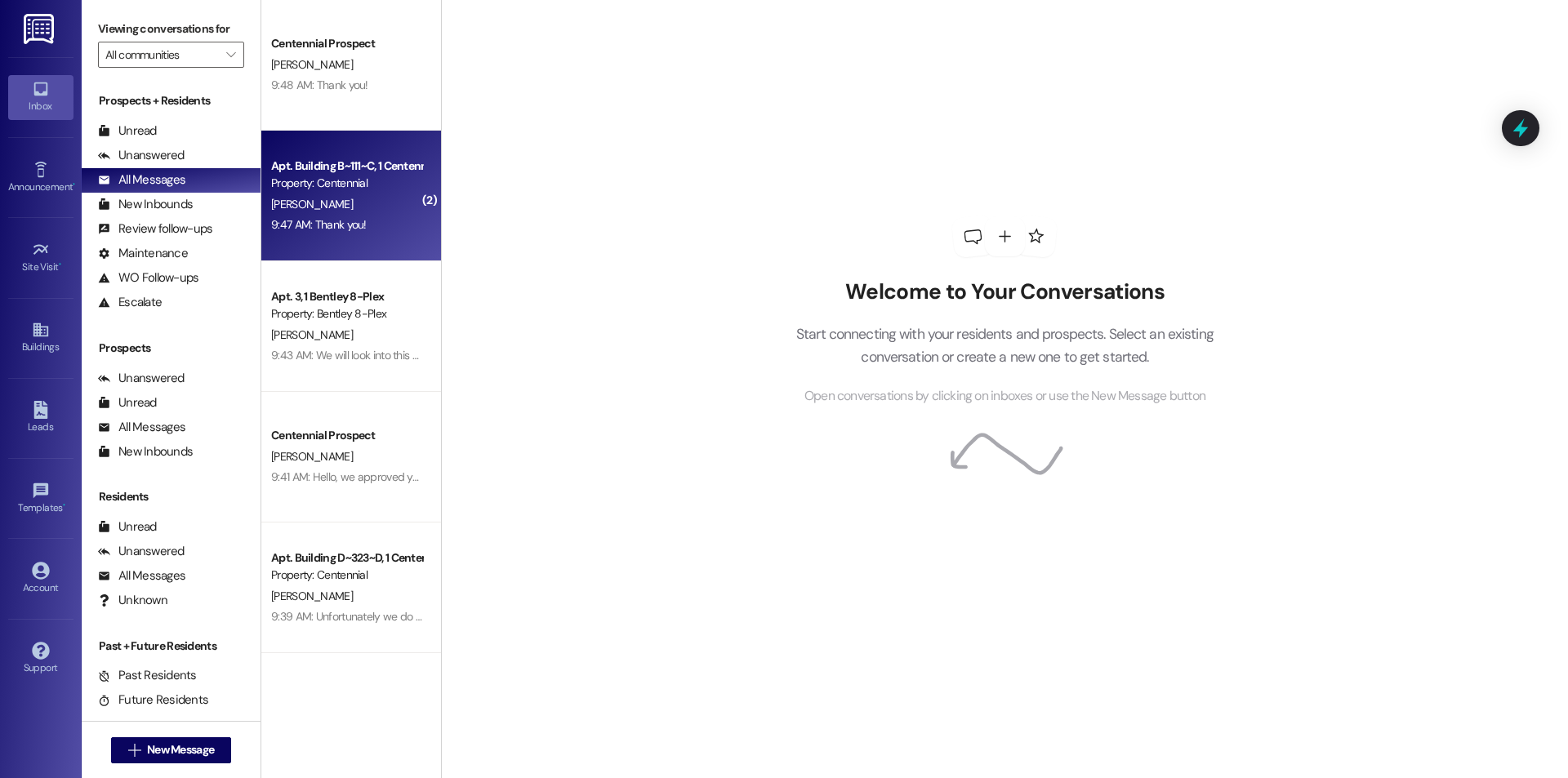
click at [395, 234] on div "9:47 AM: Thank you! 9:47 AM: Thank you!" at bounding box center [346, 225] width 154 height 20
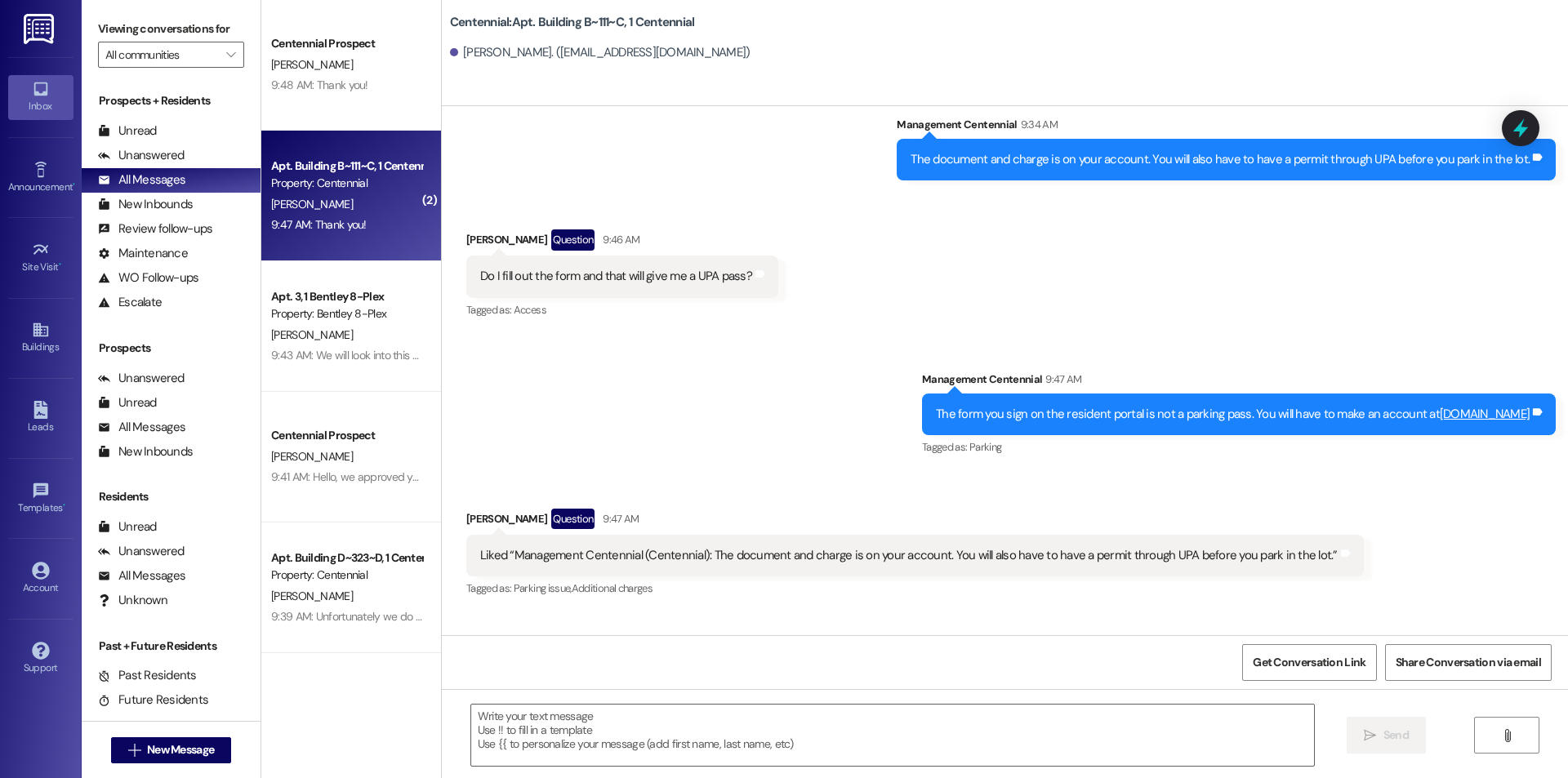
scroll to position [25140, 0]
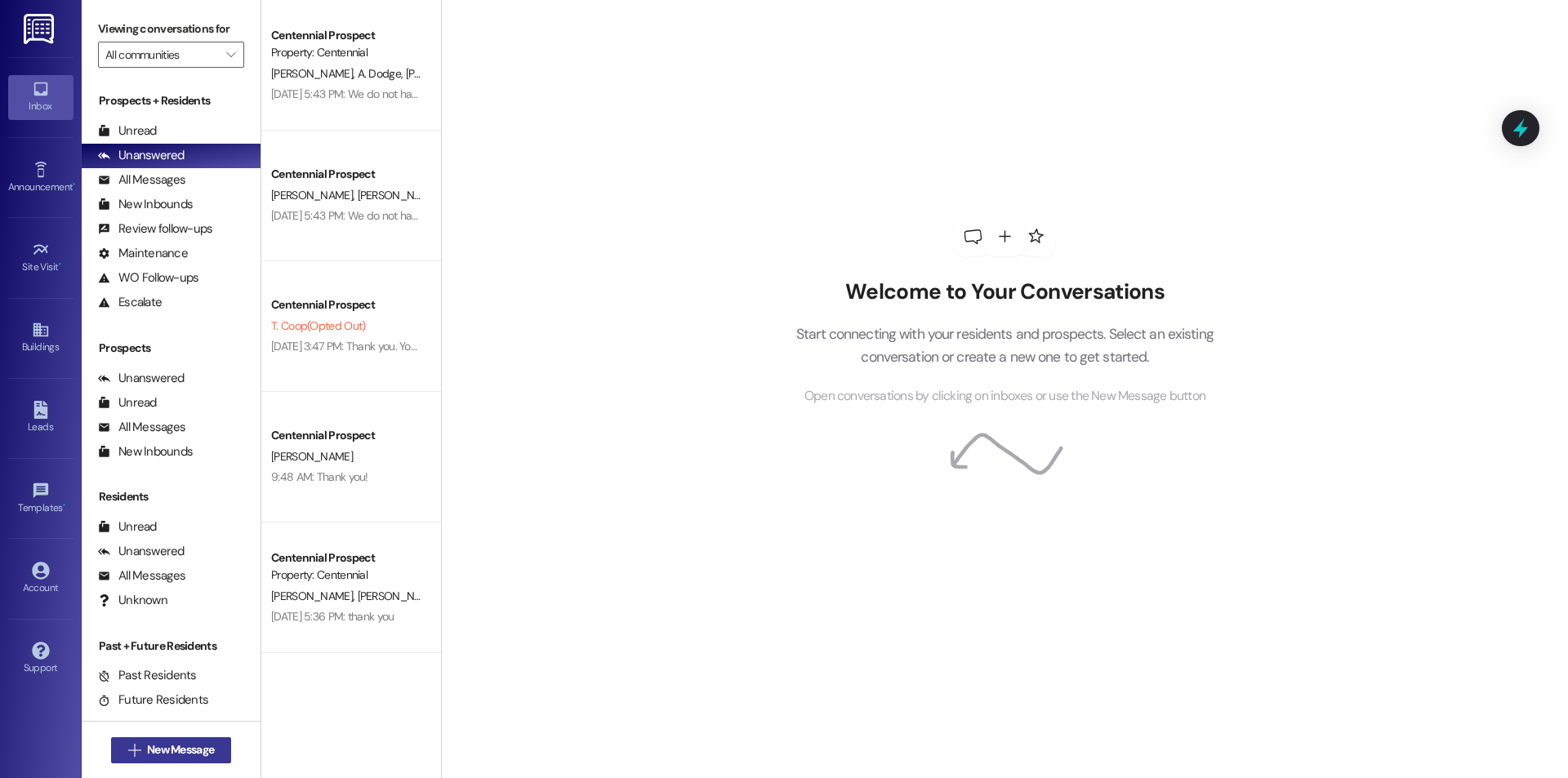
click at [147, 744] on span "New Message" at bounding box center [181, 749] width 67 height 17
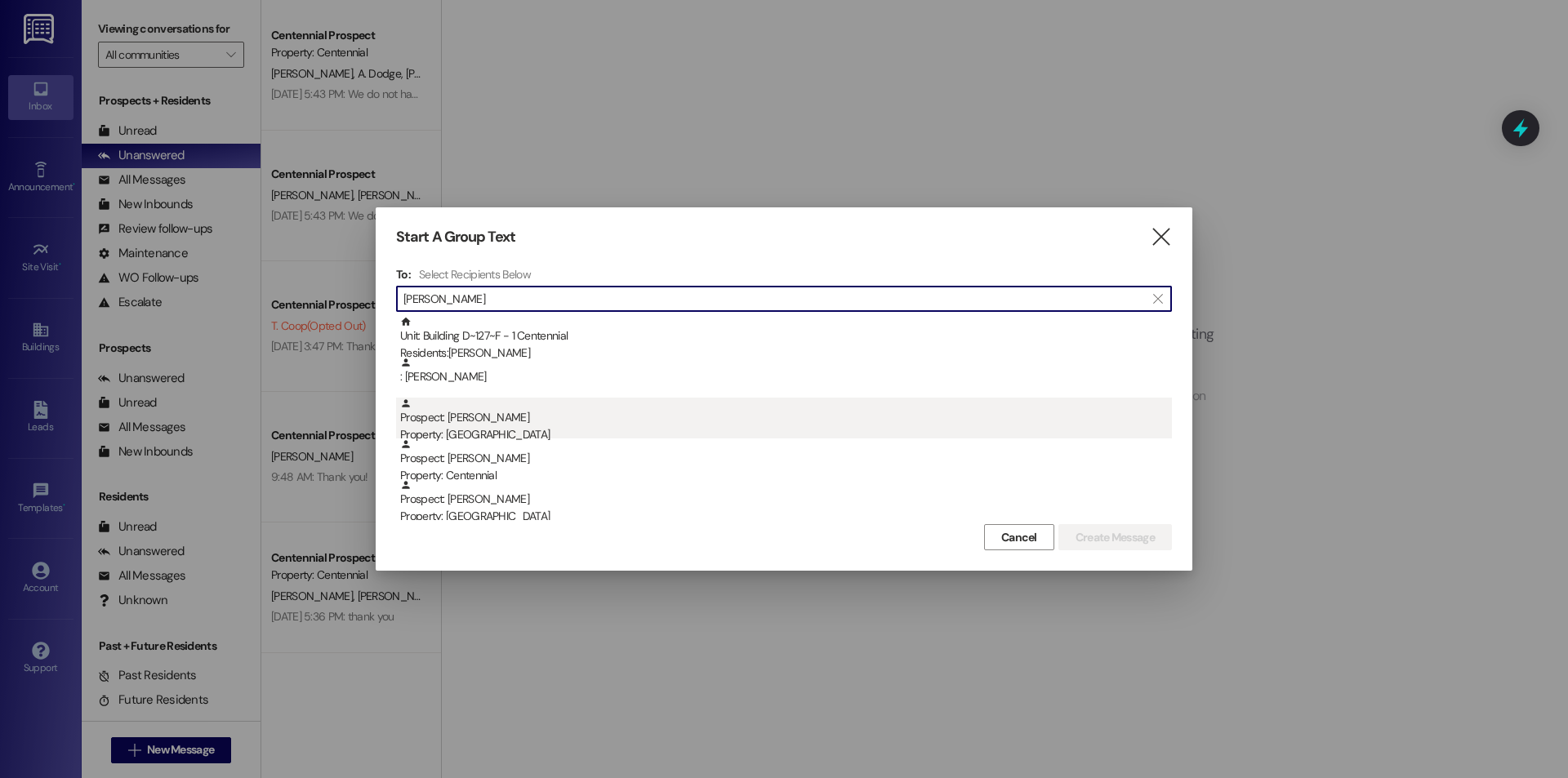
type input "olivia"
click at [473, 423] on div "Prospect: Olivia Kurty Property: Cornerstone" at bounding box center [786, 420] width 772 height 47
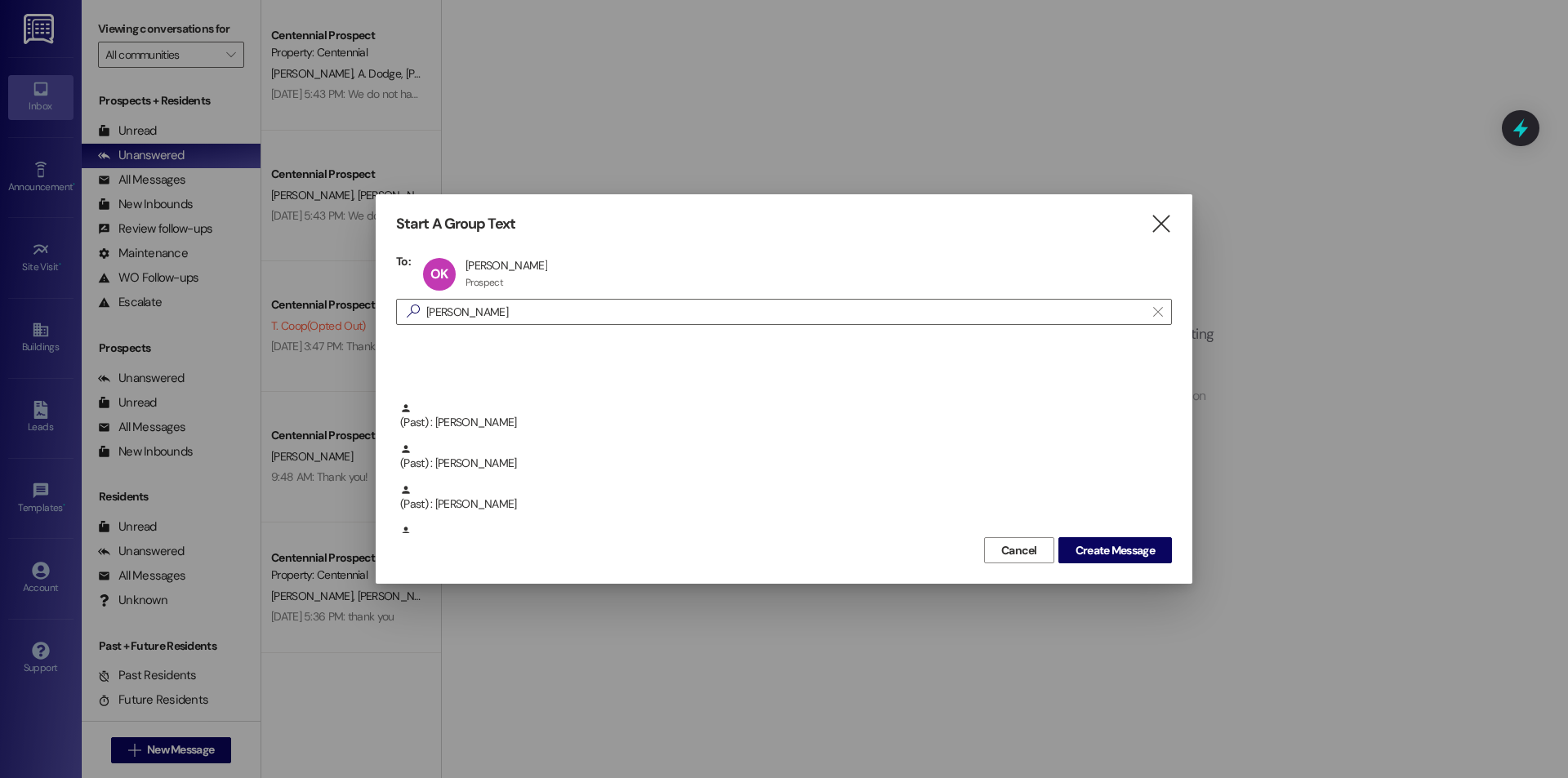
scroll to position [735, 0]
drag, startPoint x: 650, startPoint y: 466, endPoint x: 682, endPoint y: 602, distance: 139.7
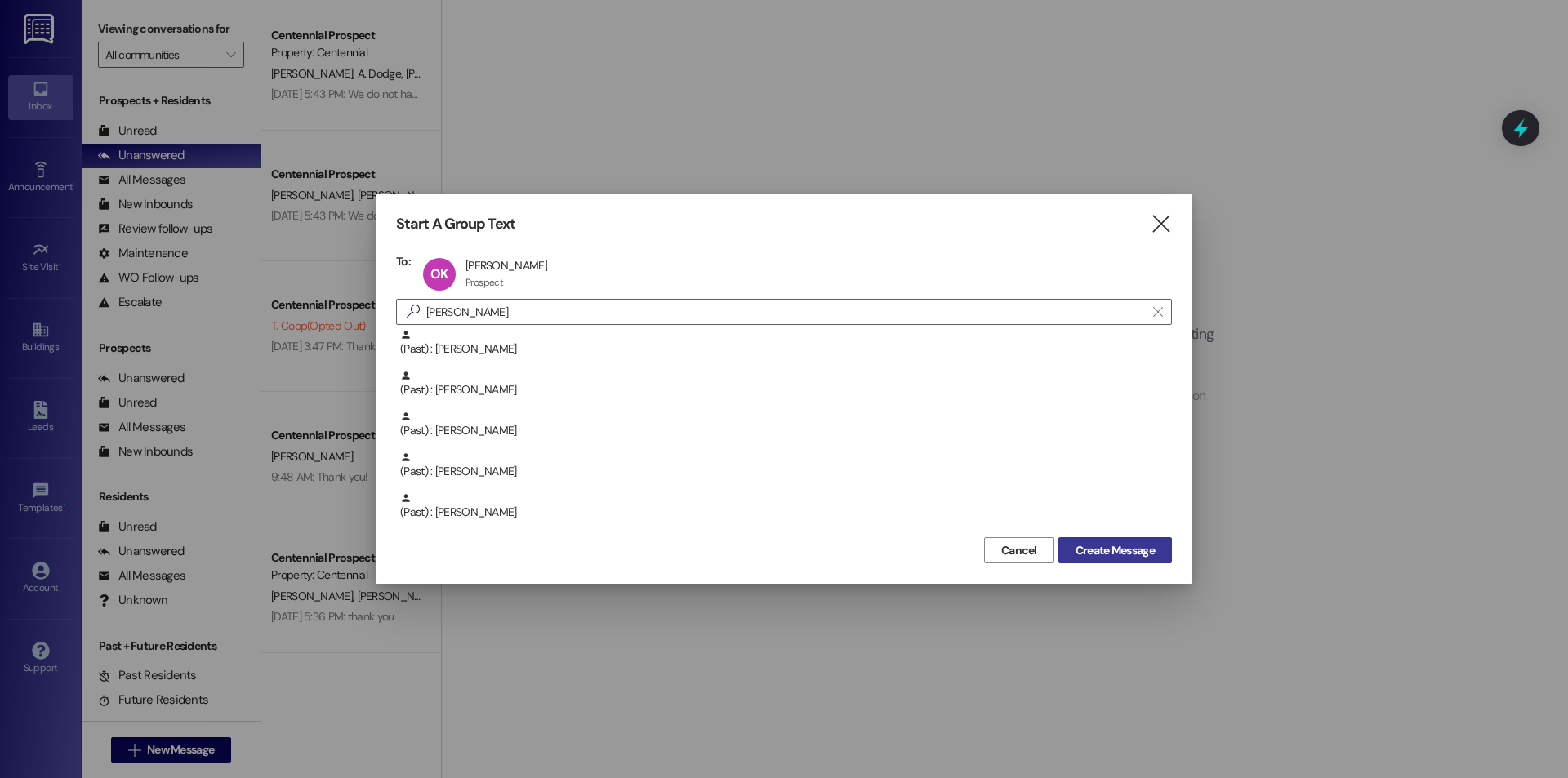
click at [1094, 557] on span "Create Message" at bounding box center [1115, 550] width 79 height 17
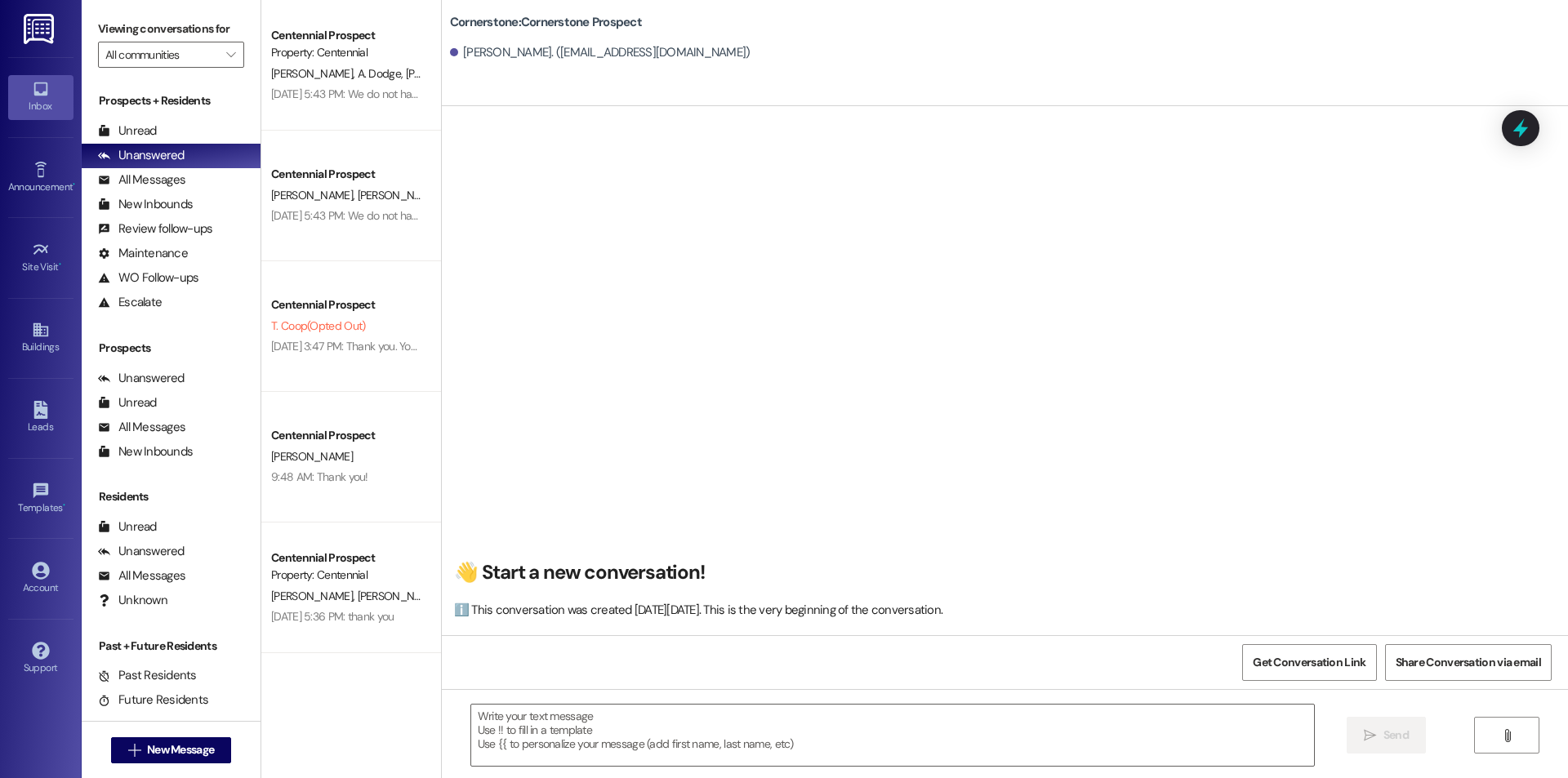
scroll to position [1, 0]
click at [777, 741] on textarea at bounding box center [893, 736] width 843 height 62
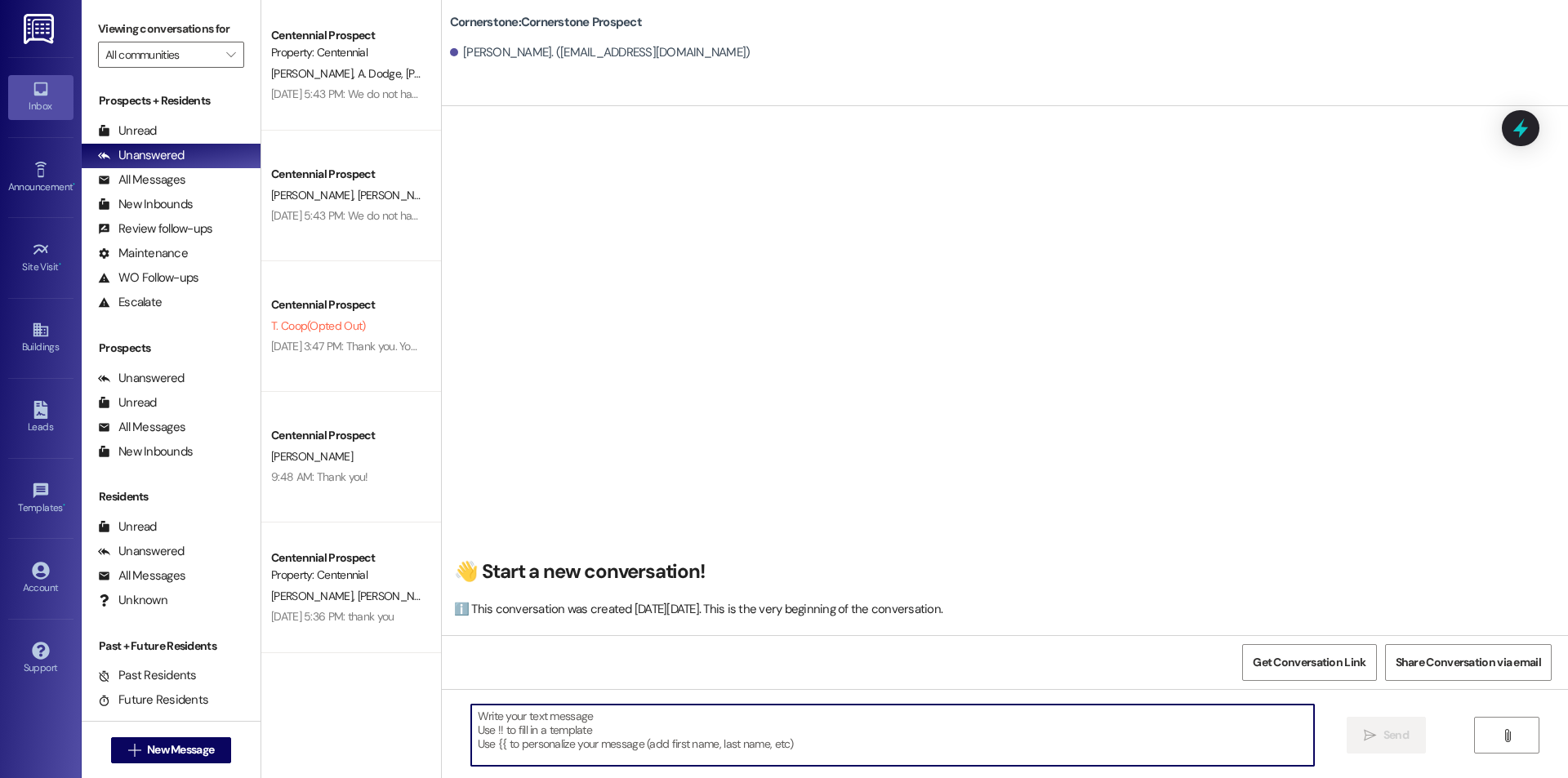
type textarea "J"
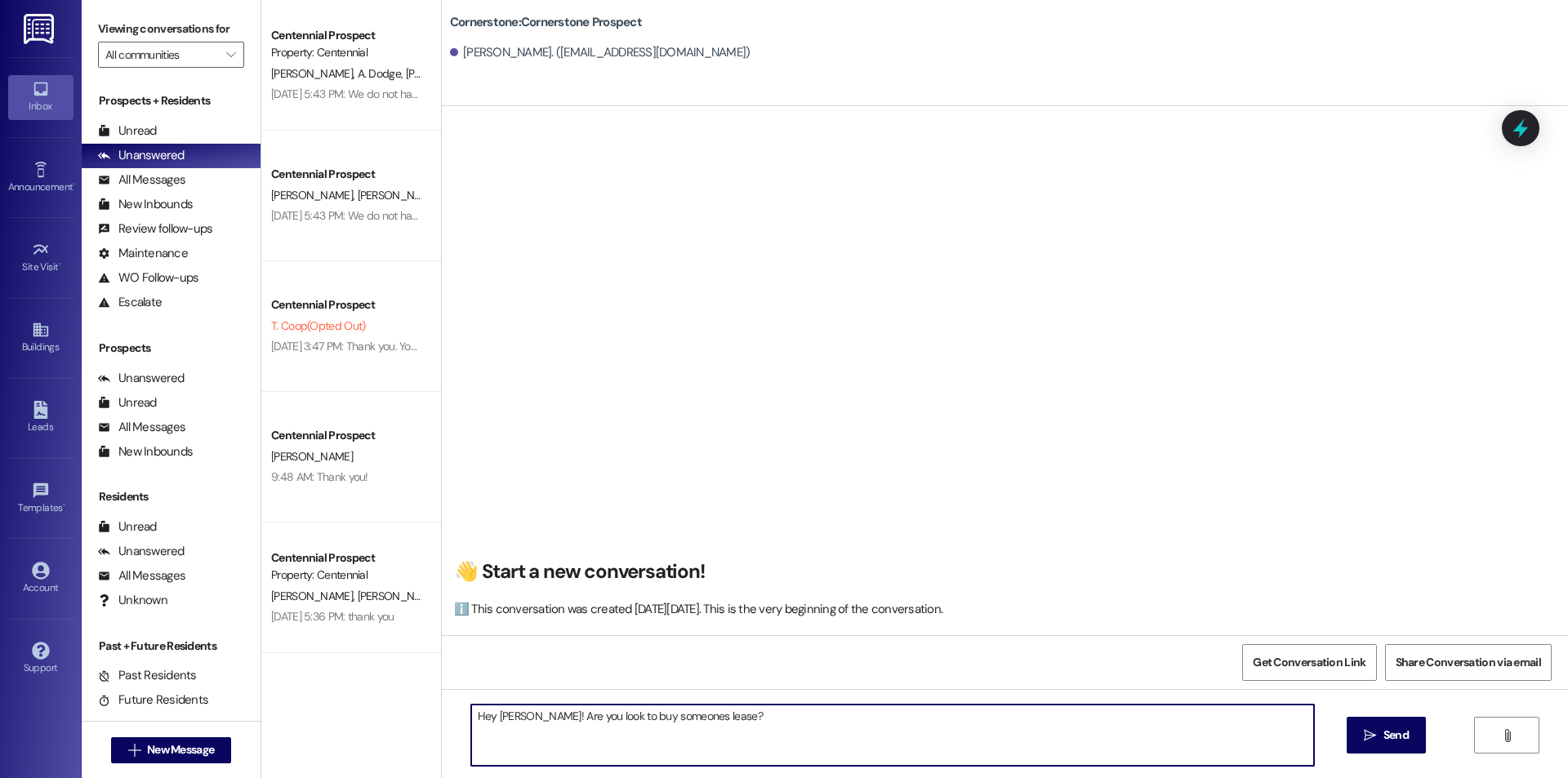
click at [657, 722] on textarea "Hey Olivia! Are you look to buy someones lease?" at bounding box center [893, 736] width 843 height 62
click at [520, 718] on textarea "Hey Olivia! Are you look to buy someone's lease?" at bounding box center [893, 736] width 843 height 62
click at [665, 719] on textarea "Hey Olivia! This is Cornerstone. Are you look to buy someone's lease?" at bounding box center [893, 736] width 843 height 62
click at [673, 723] on textarea "Hey Olivia! This is Cornerstone. Are you look to buy someone's lease?" at bounding box center [893, 736] width 843 height 62
click at [670, 722] on textarea "Hey Olivia! This is Cornerstone. Are you look to buy someone's lease?" at bounding box center [893, 736] width 843 height 62
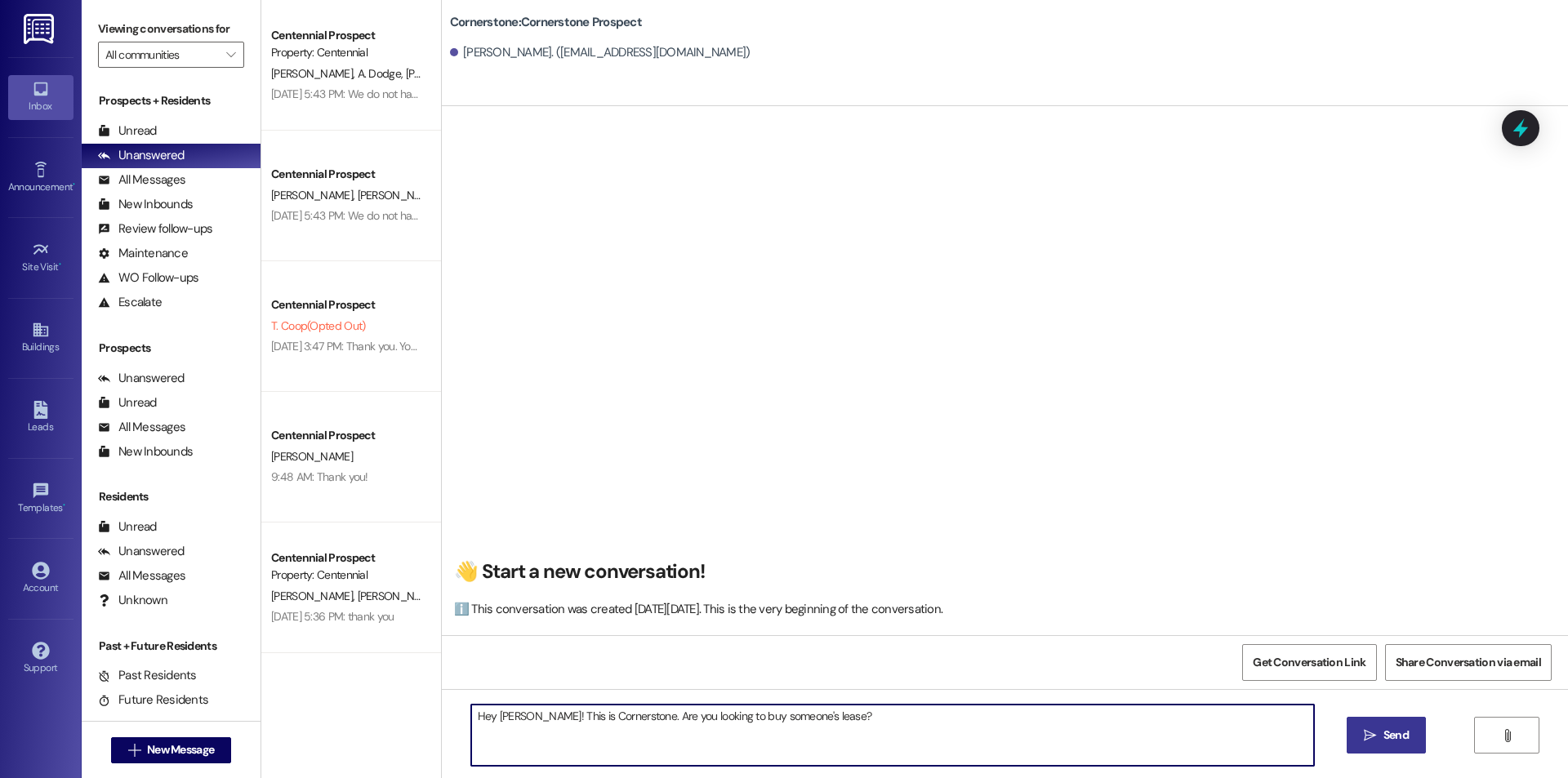
type textarea "Hey Olivia! This is Cornerstone. Are you looking to buy someone's lease?"
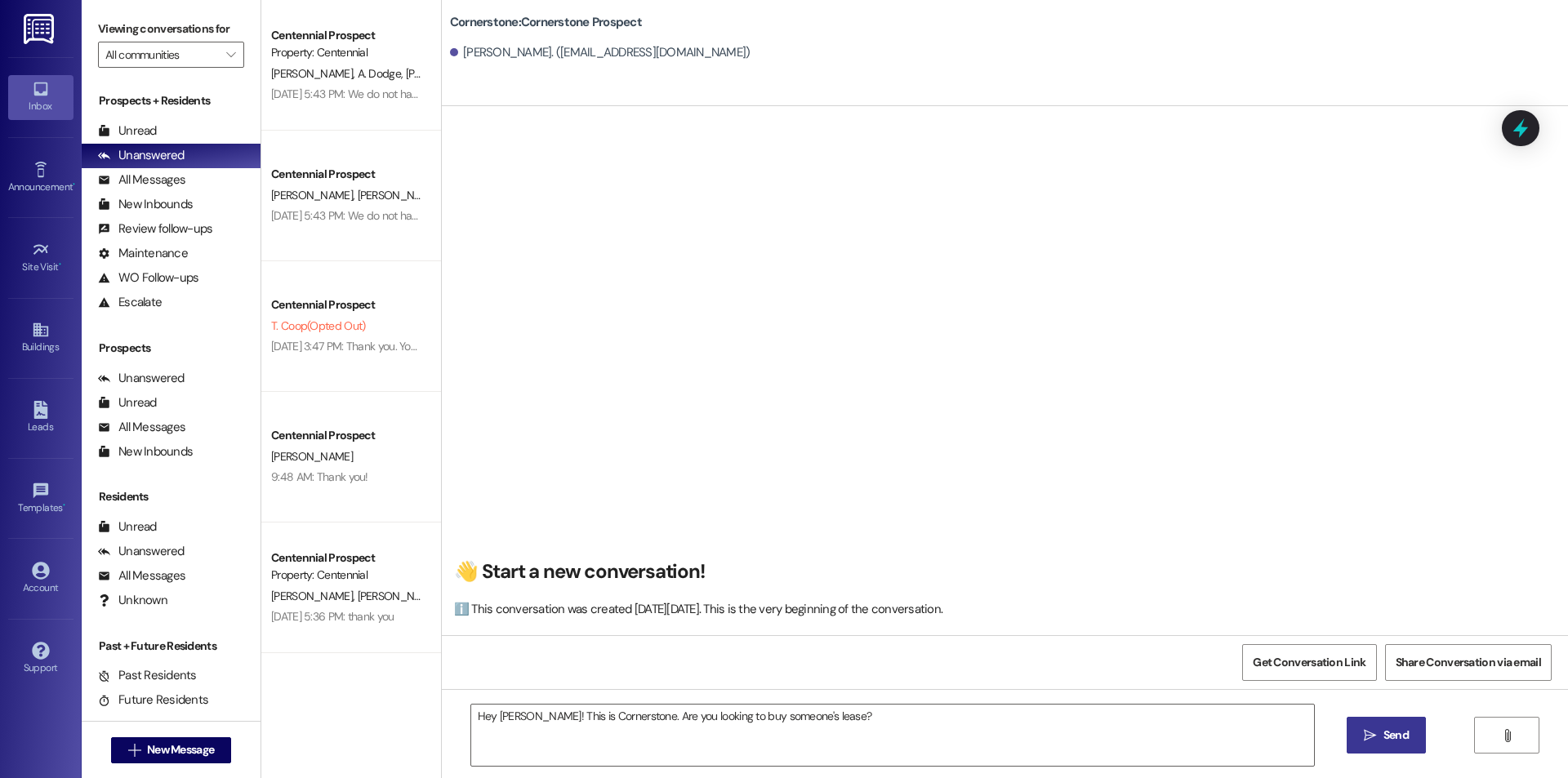
click at [1365, 728] on span " Send" at bounding box center [1386, 735] width 51 height 17
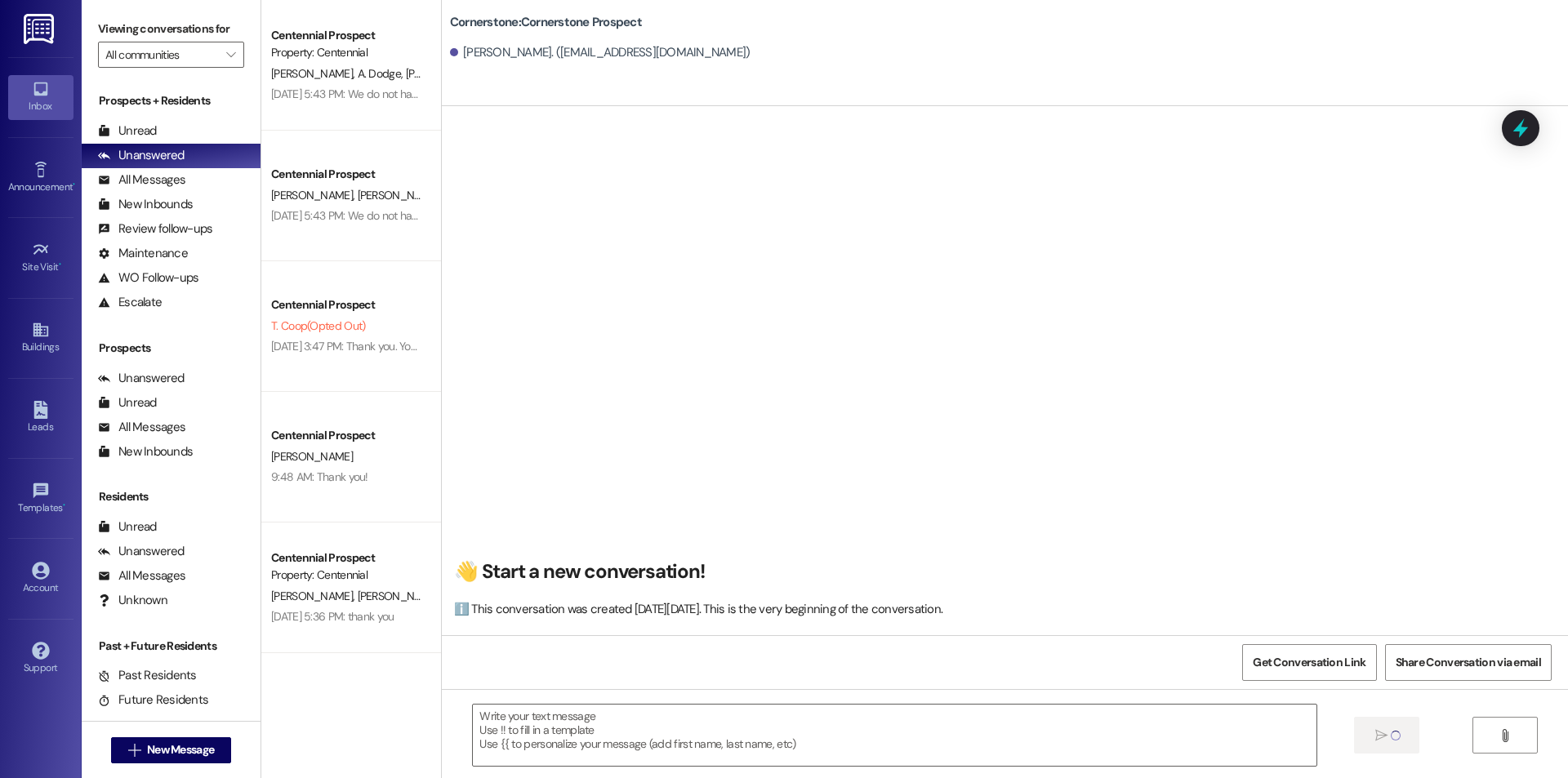
scroll to position [0, 0]
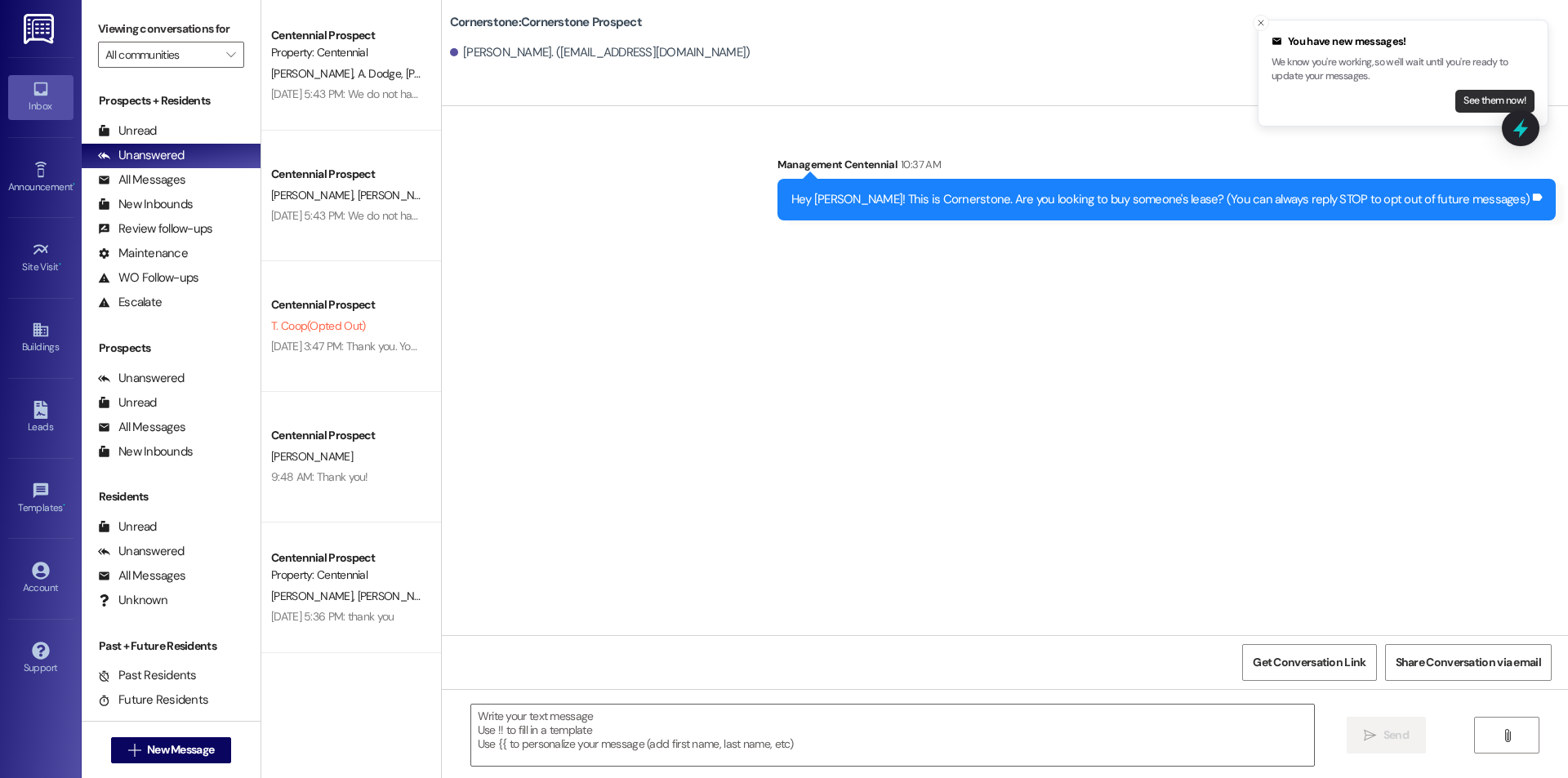
click at [1470, 106] on button "See them now!" at bounding box center [1495, 101] width 79 height 23
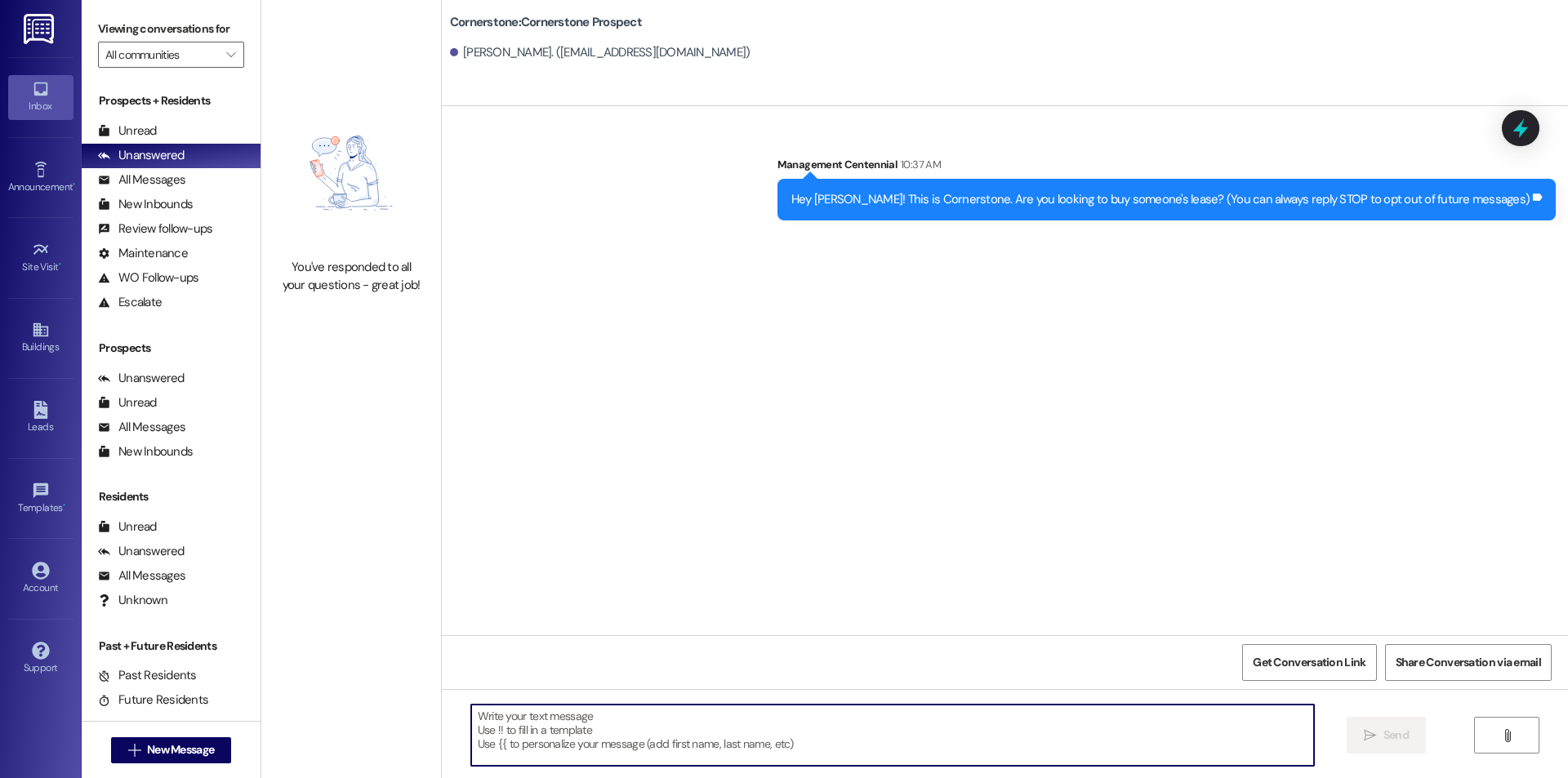
drag, startPoint x: 465, startPoint y: 714, endPoint x: 663, endPoint y: 747, distance: 200.7
click at [663, 747] on textarea at bounding box center [893, 736] width 843 height 62
